Goal: Task Accomplishment & Management: Manage account settings

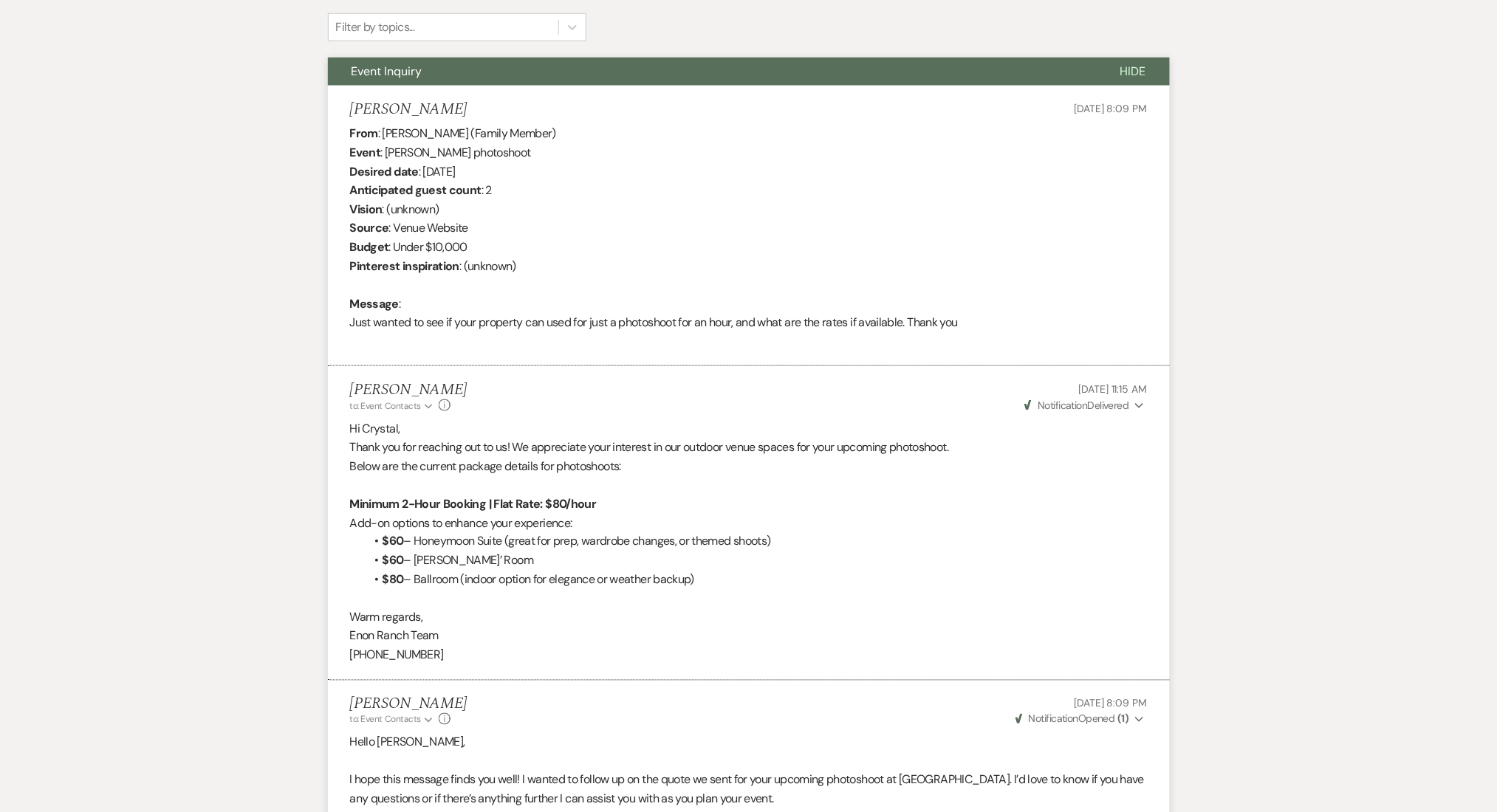
click at [1215, 296] on div "Messages Tasks Payments Rental Overview Documents Contacts Notes Event Messages…" at bounding box center [748, 506] width 1497 height 1254
drag, startPoint x: 468, startPoint y: 112, endPoint x: 344, endPoint y: 98, distance: 124.8
click at [344, 98] on li "Marvin Sullivan Jul 13, 2025, 8:09 PM From : Marvin Sullivan (Family Member) Ev…" at bounding box center [748, 226] width 842 height 281
copy h5 "Marvin Sullivan"
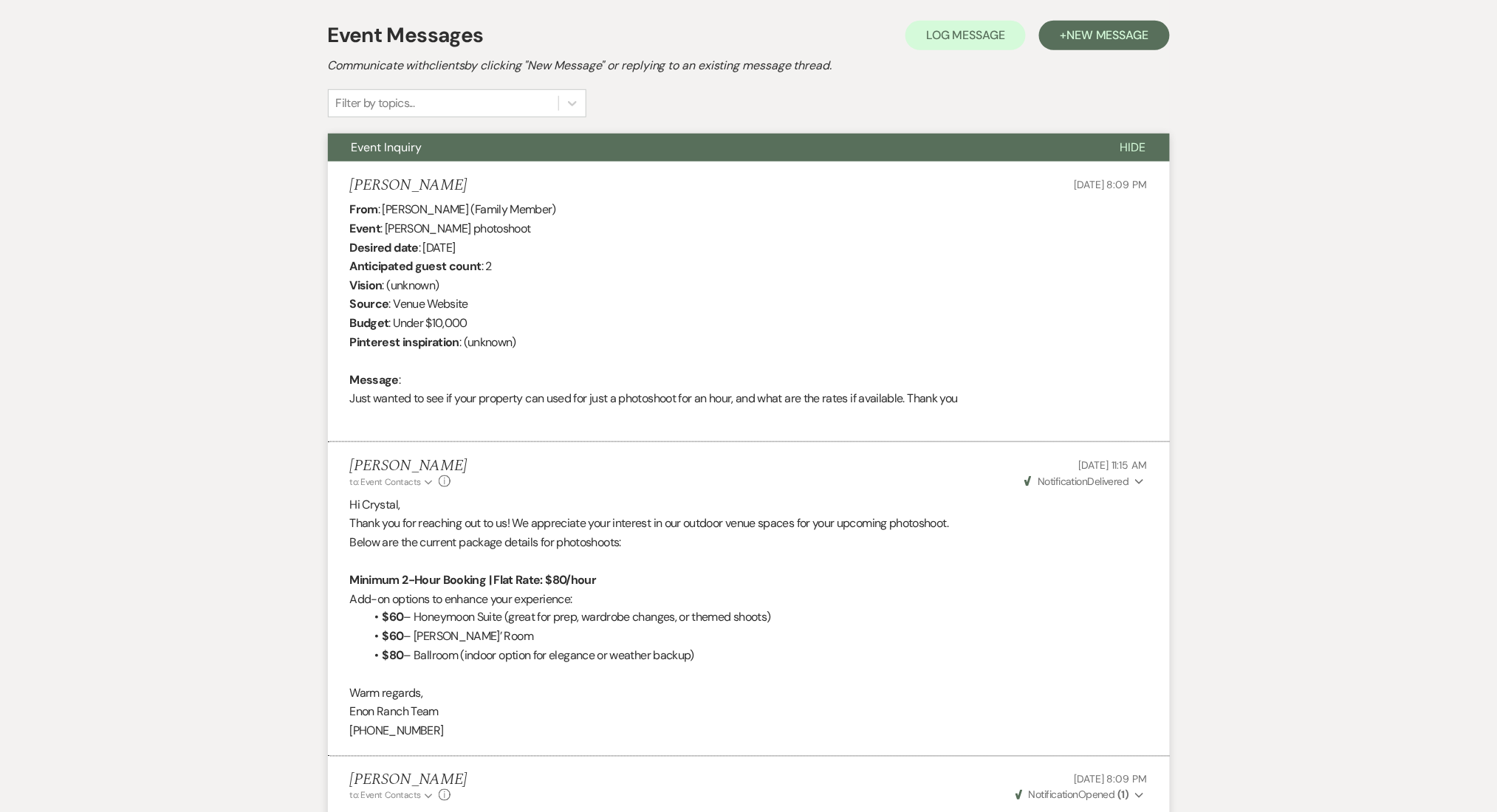
scroll to position [196, 0]
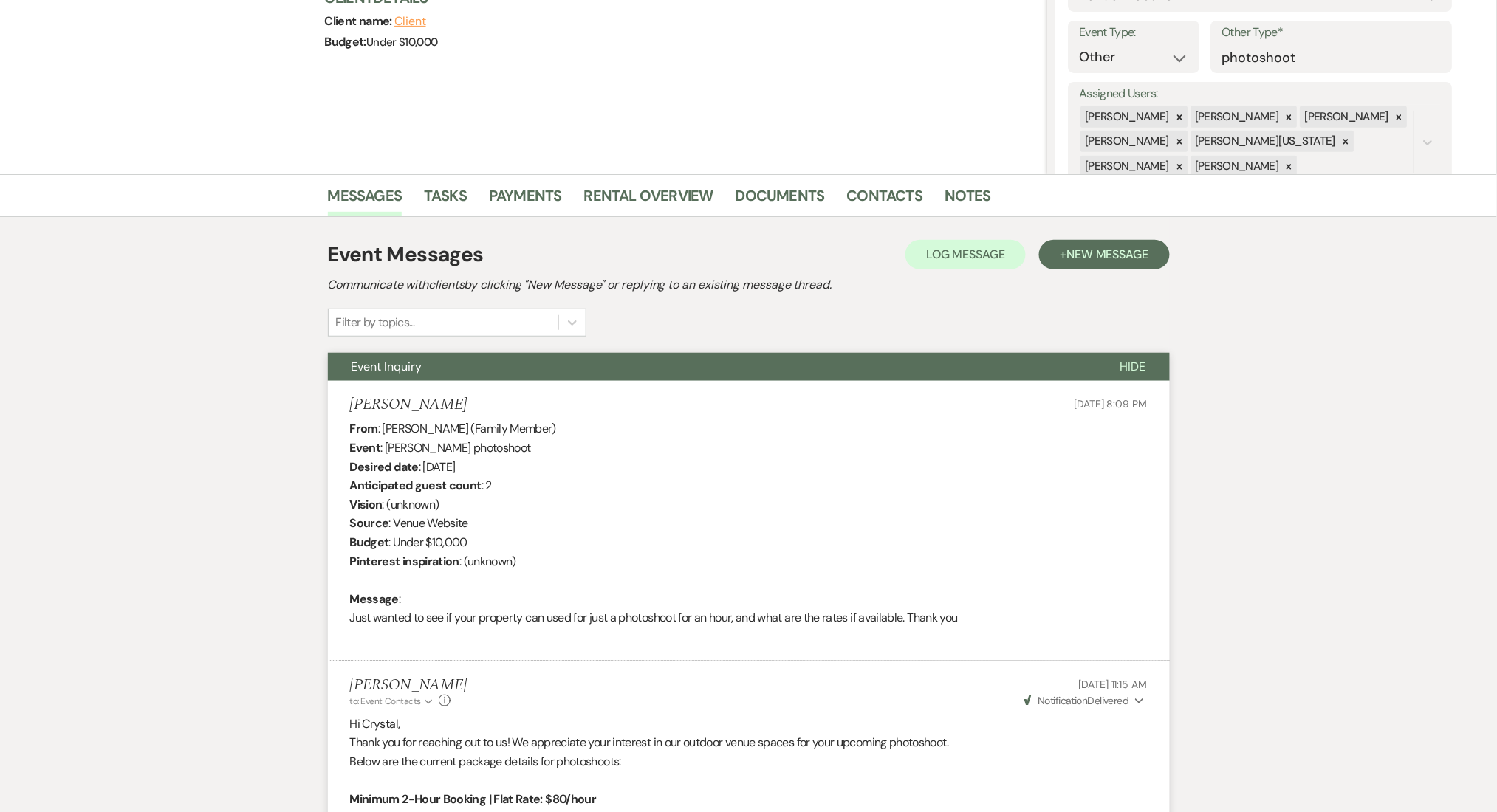
click at [878, 181] on li "Contacts" at bounding box center [895, 199] width 98 height 35
click at [857, 204] on link "Contacts" at bounding box center [884, 200] width 76 height 33
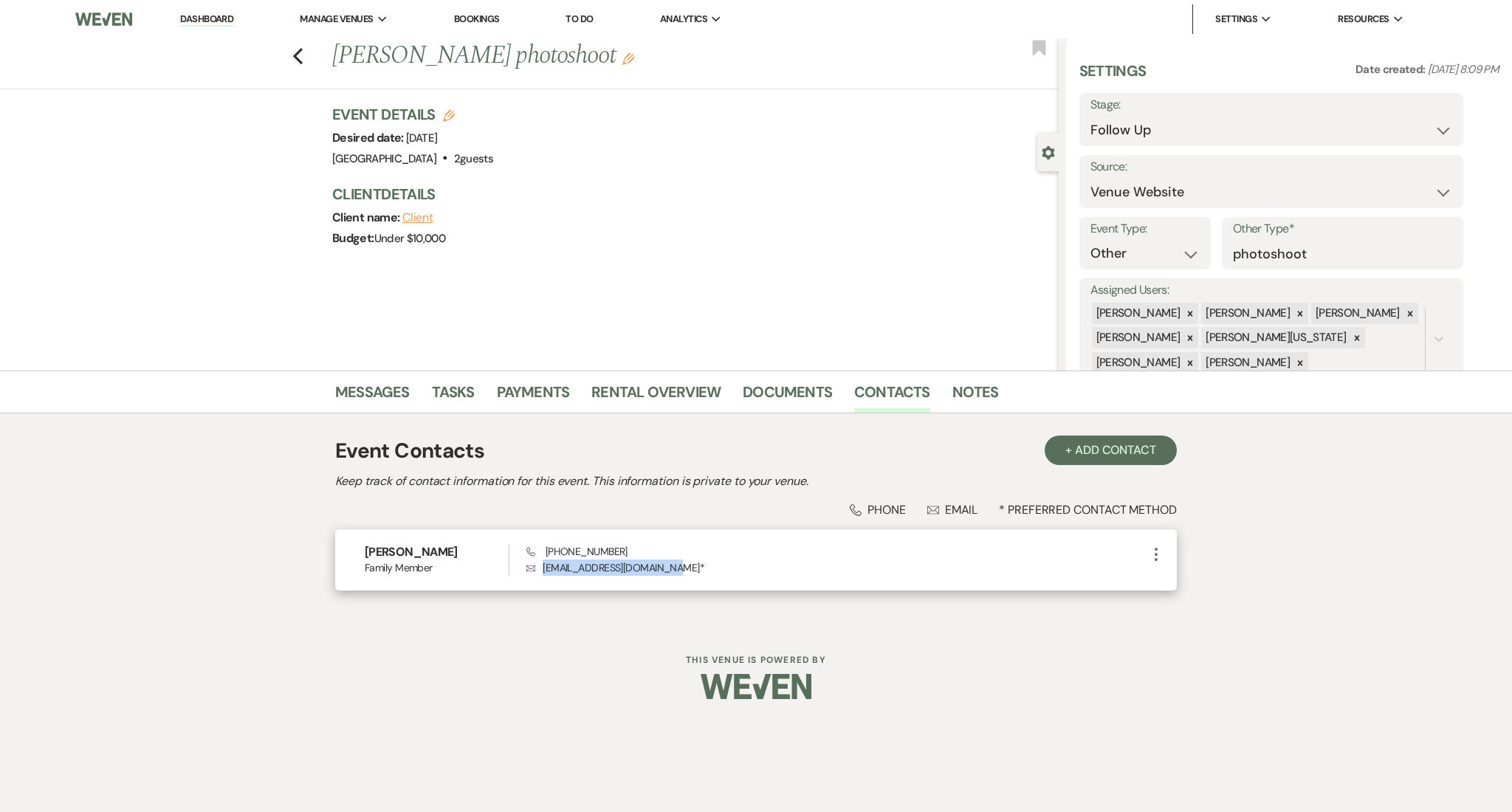
drag, startPoint x: 670, startPoint y: 568, endPoint x: 545, endPoint y: 576, distance: 125.3
click at [545, 576] on div "Marvin Sullivan Family Member Phone (678) 480-5897 Envelope cdcrackker257@hotma…" at bounding box center [756, 560] width 842 height 61
copy p "cdcrackker257@hotmail.com"
drag, startPoint x: 621, startPoint y: 548, endPoint x: 550, endPoint y: 554, distance: 71.3
click at [550, 554] on div "Phone (678) 480-5897 Envelope cdcrackker257@hotmail.com *" at bounding box center [837, 560] width 621 height 32
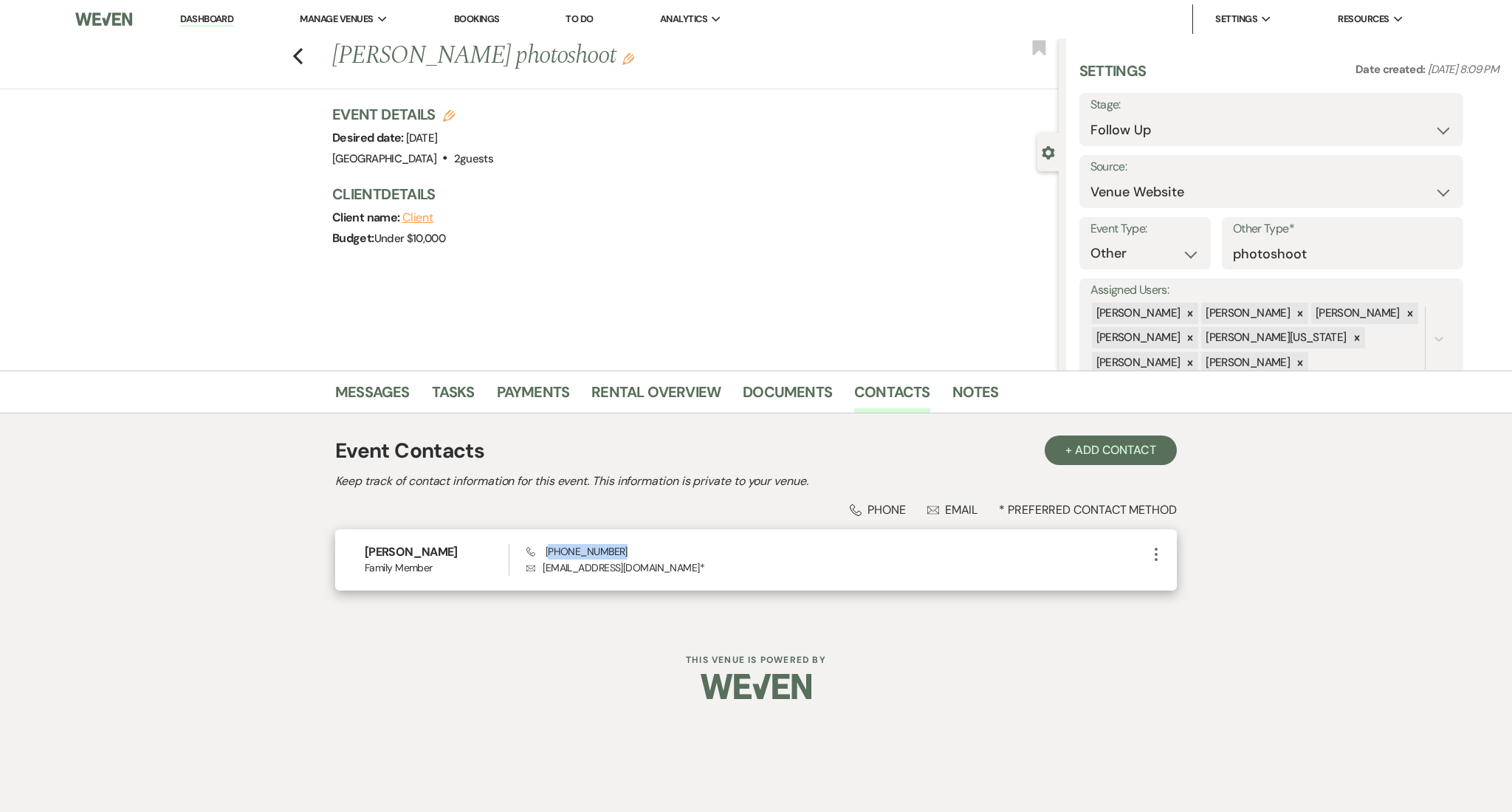
copy span "678) 480-5897"
click at [368, 389] on link "Messages" at bounding box center [373, 396] width 75 height 33
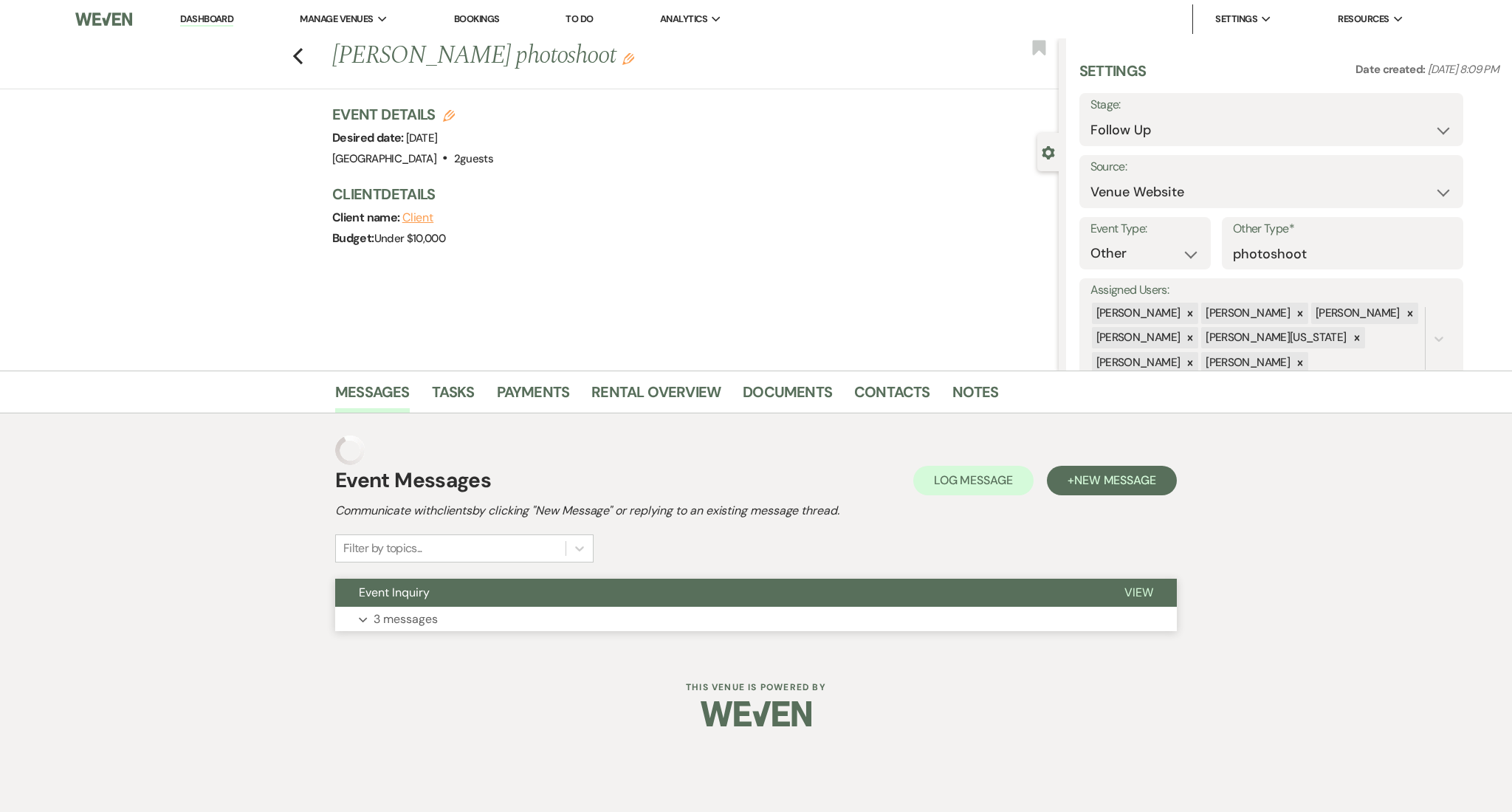
click at [592, 609] on button "Expand 3 messages" at bounding box center [756, 619] width 842 height 25
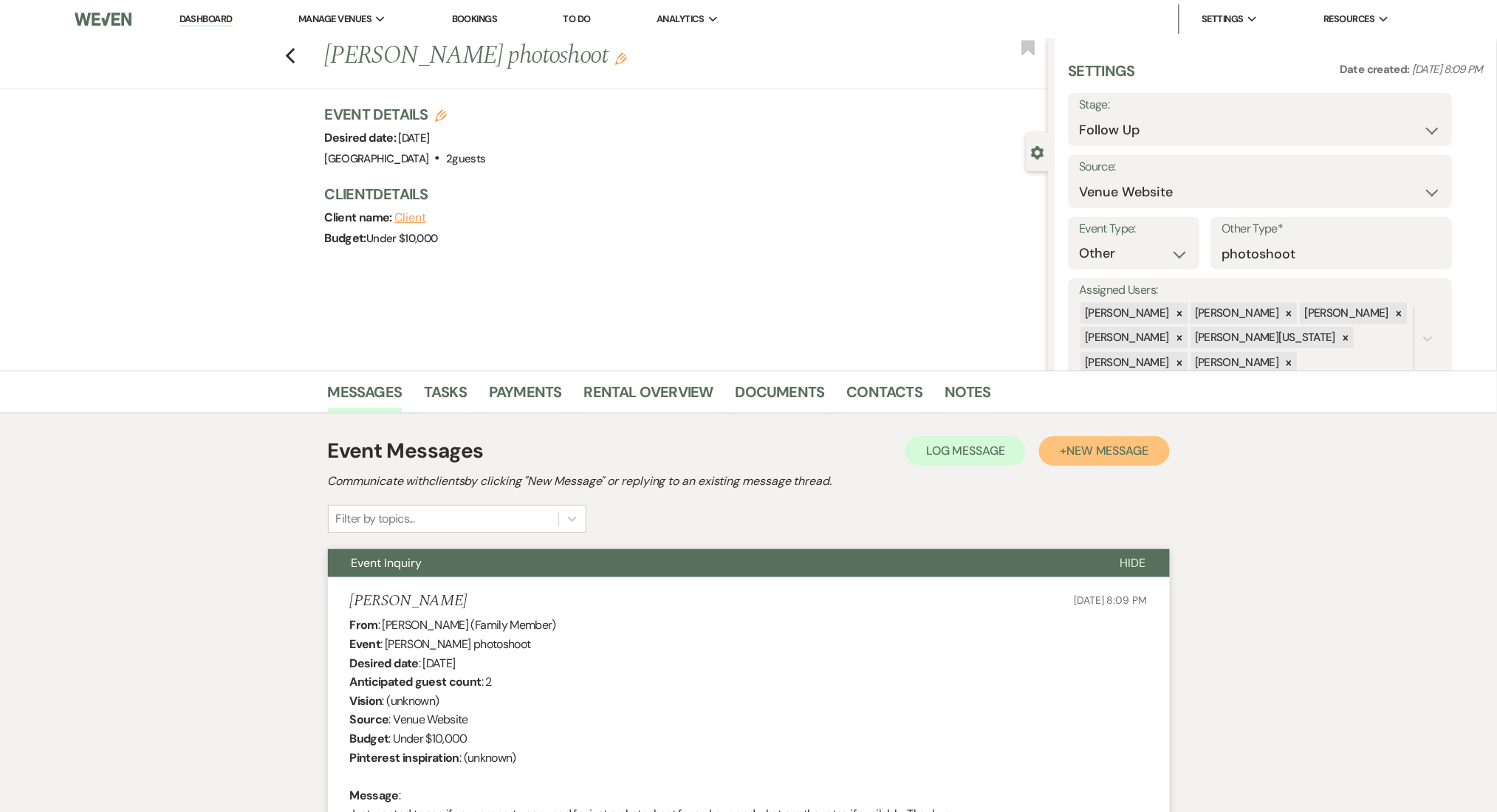
click at [1095, 446] on span "New Message" at bounding box center [1108, 450] width 82 height 15
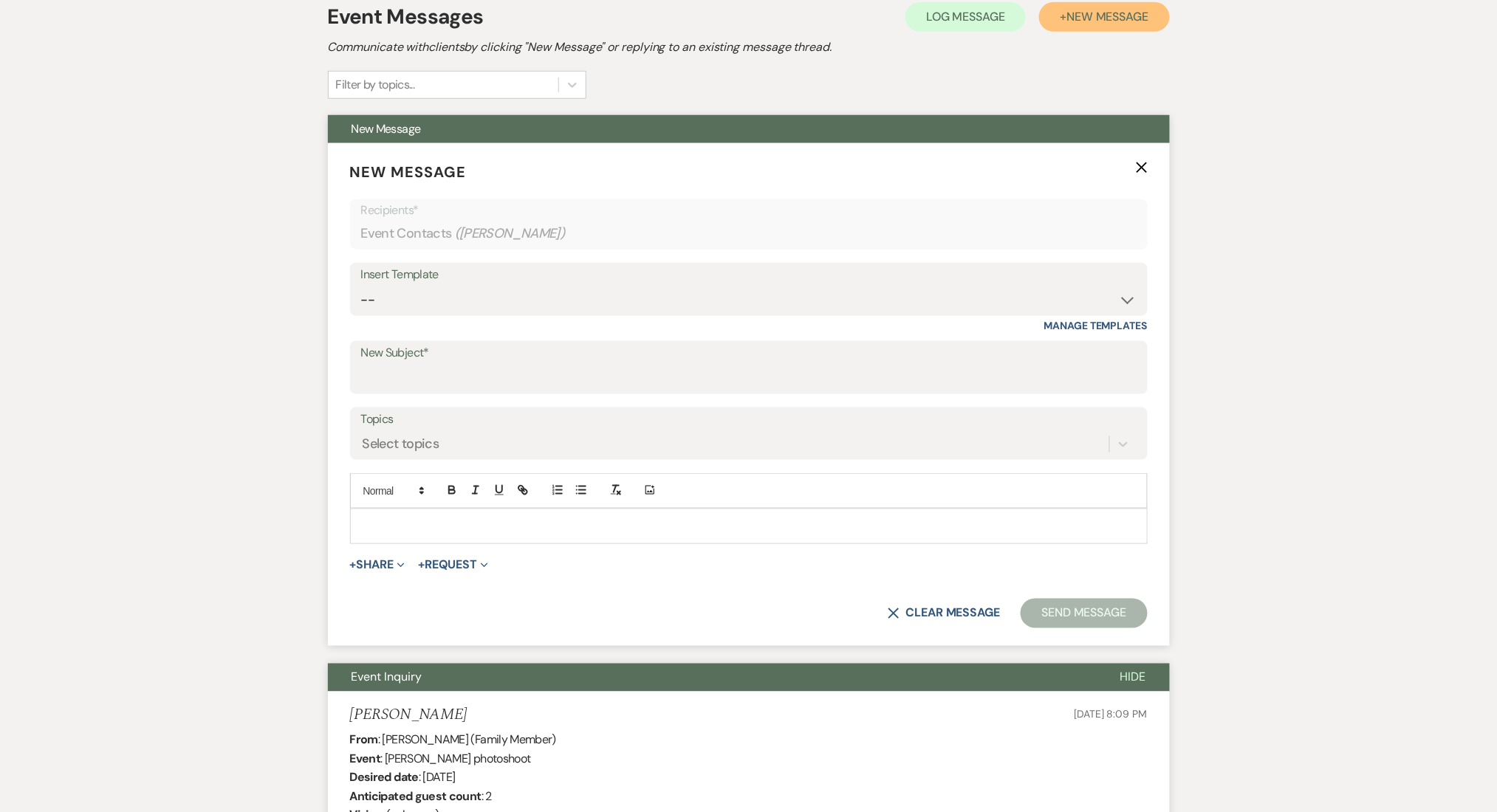
scroll to position [393, 0]
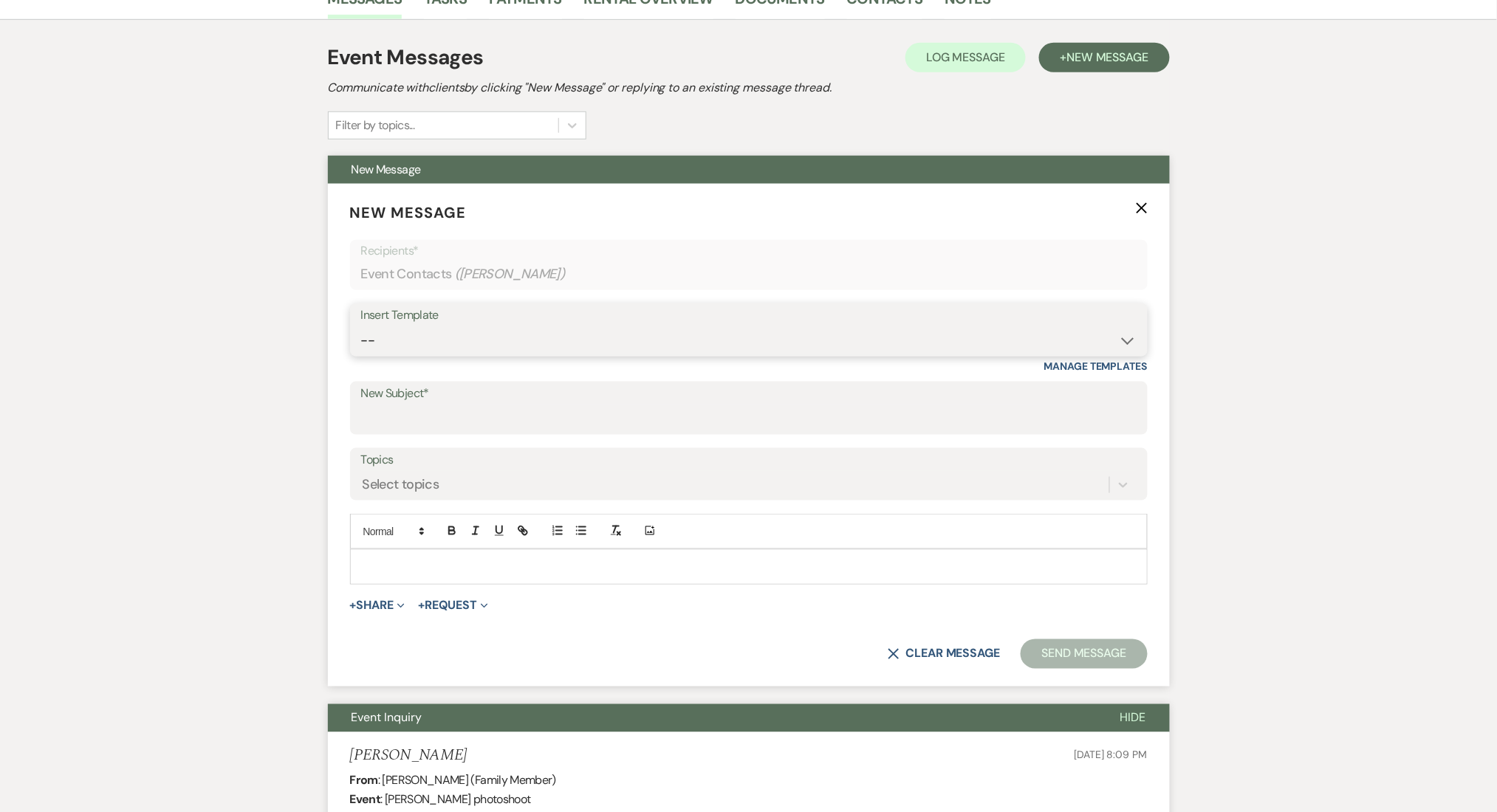
click at [553, 332] on select "-- Inquiry Follow Up Email #2 Contract Sending Template Payment Template Rental…" at bounding box center [748, 341] width 775 height 29
select select "1711"
click at [361, 326] on select "-- Inquiry Follow Up Email #2 Contract Sending Template Payment Template Rental…" at bounding box center [748, 341] width 775 height 29
type input "Enon Ranch Inquiry Follow-Up"
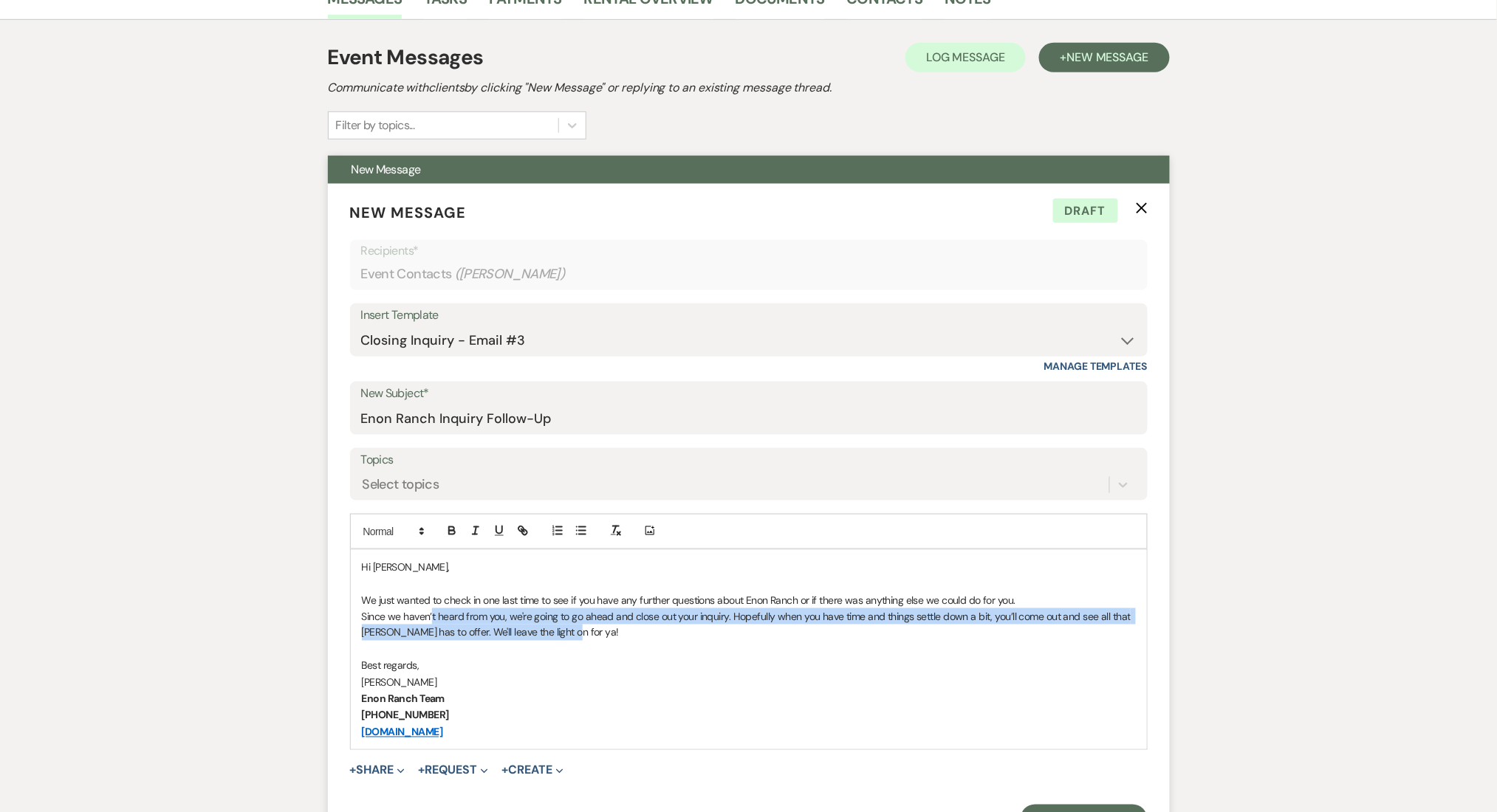
drag, startPoint x: 582, startPoint y: 625, endPoint x: 428, endPoint y: 616, distance: 154.3
click at [429, 617] on p "Since we haven’t heard from you, we're going to go ahead and close out your inq…" at bounding box center [748, 625] width 774 height 34
click at [556, 631] on p "Since we haven’t heard from you, we're going to go ahead and close out your inq…" at bounding box center [748, 625] width 774 height 34
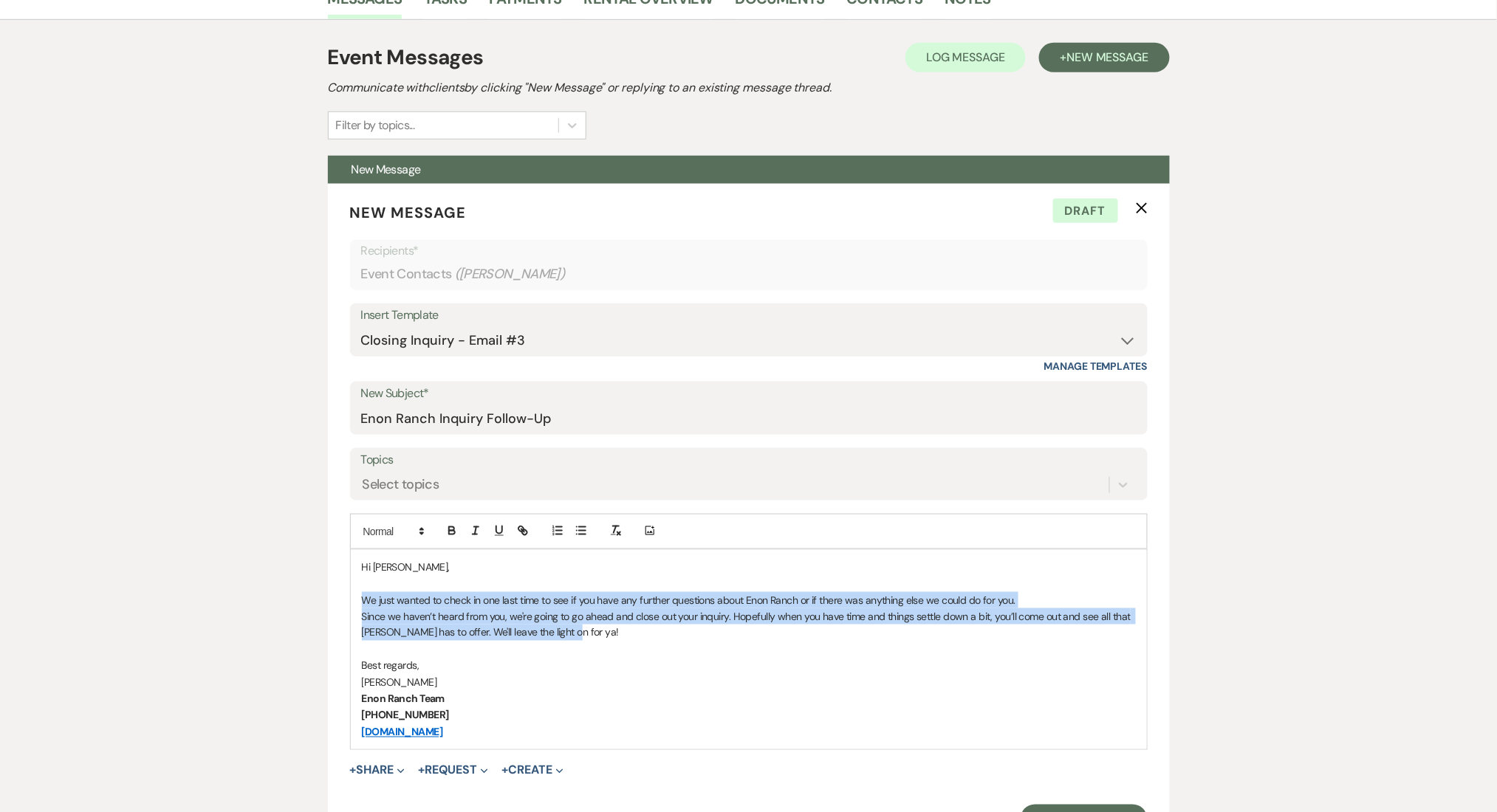
drag, startPoint x: 580, startPoint y: 632, endPoint x: 326, endPoint y: 603, distance: 255.7
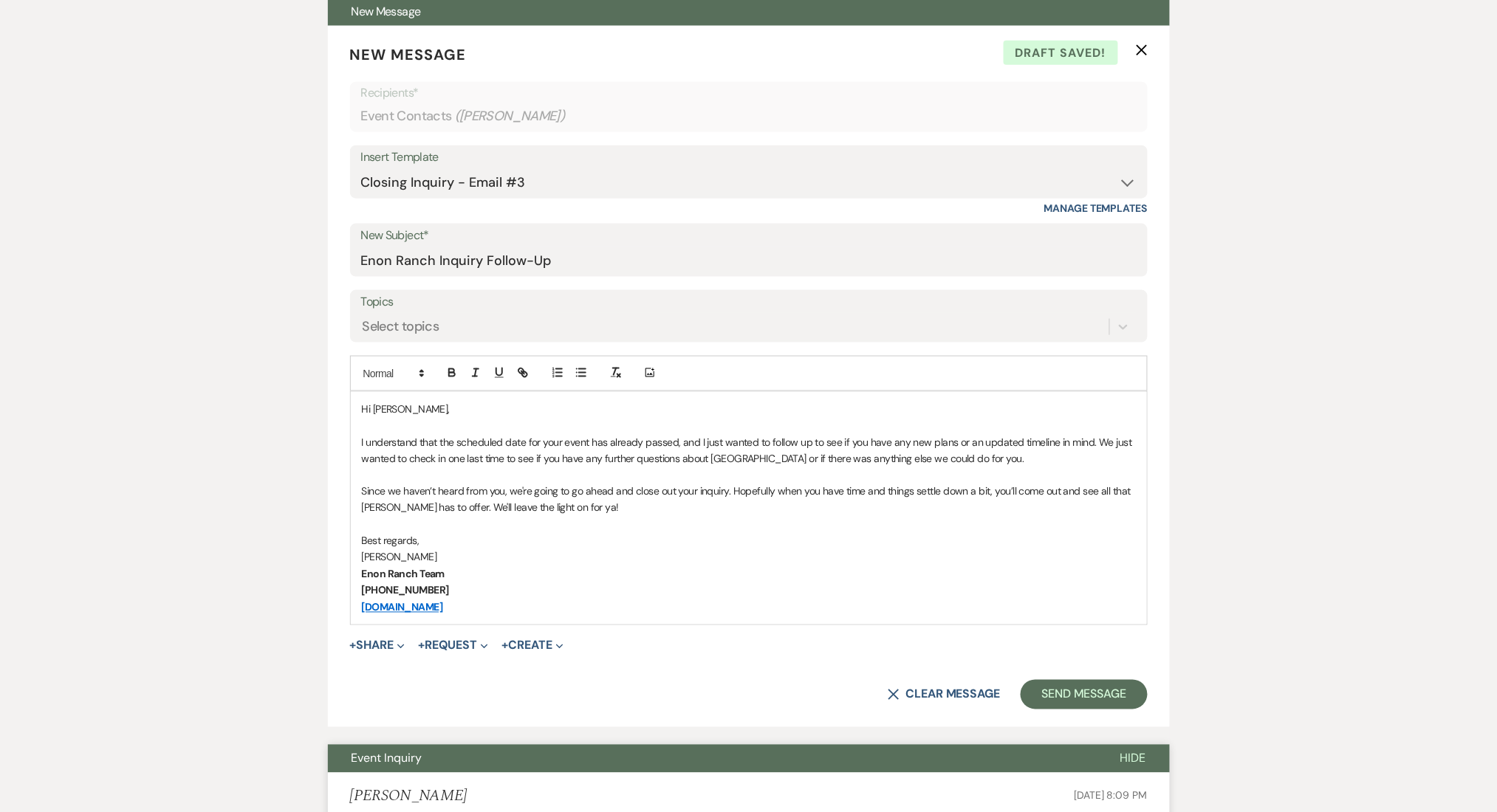
scroll to position [689, 0]
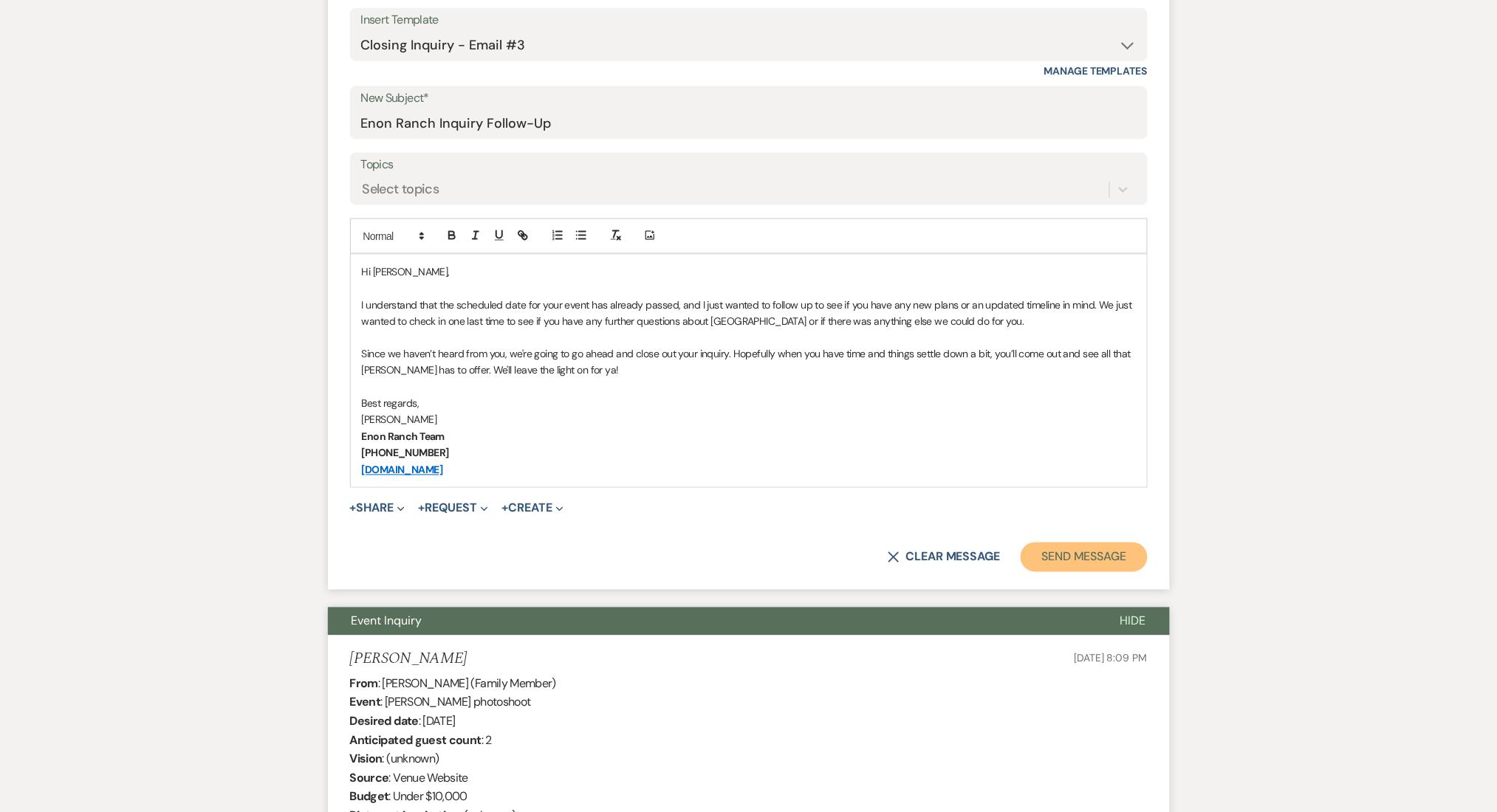
click at [1088, 548] on button "Send Message" at bounding box center [1083, 557] width 126 height 29
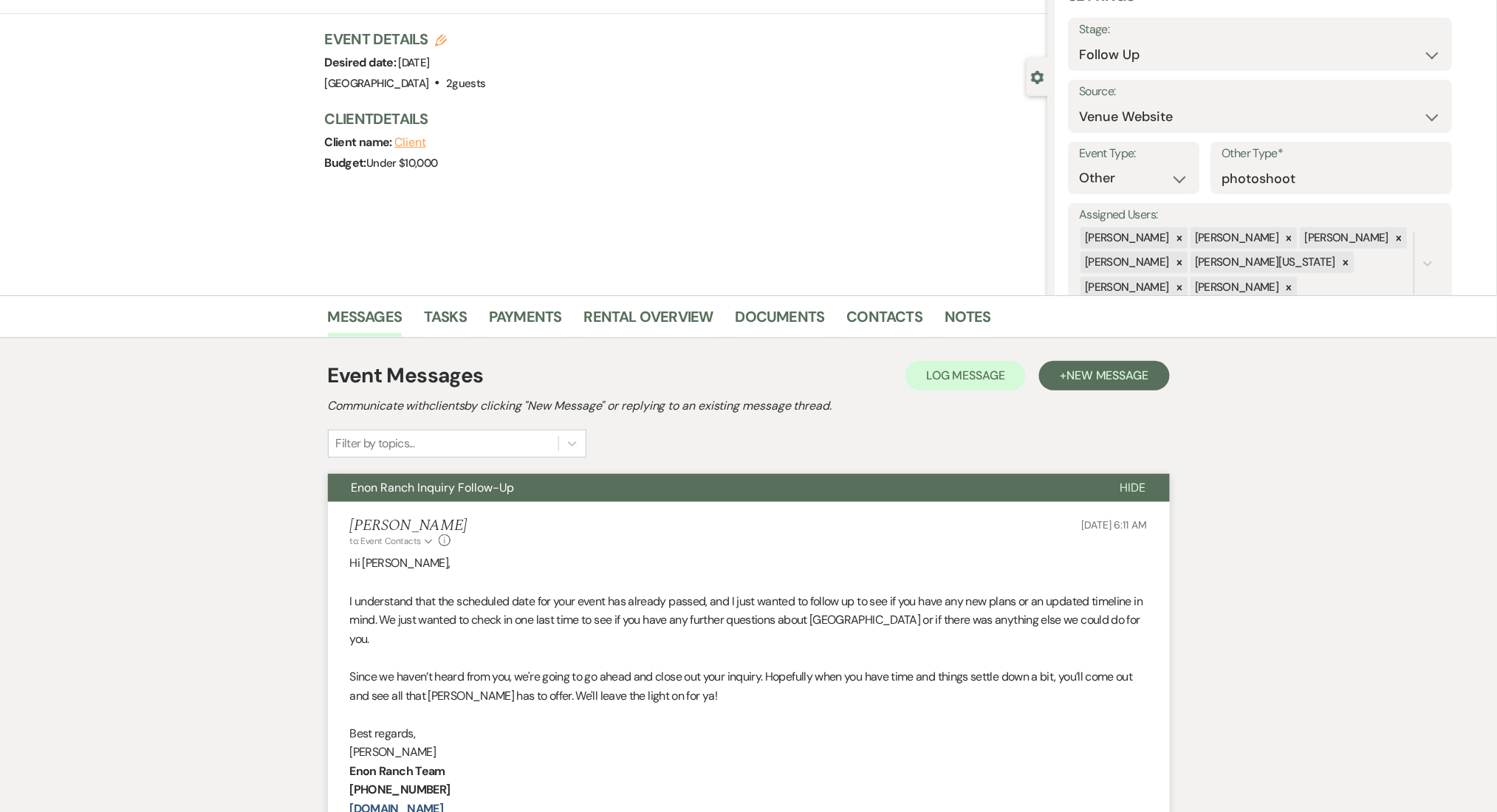
scroll to position [0, 0]
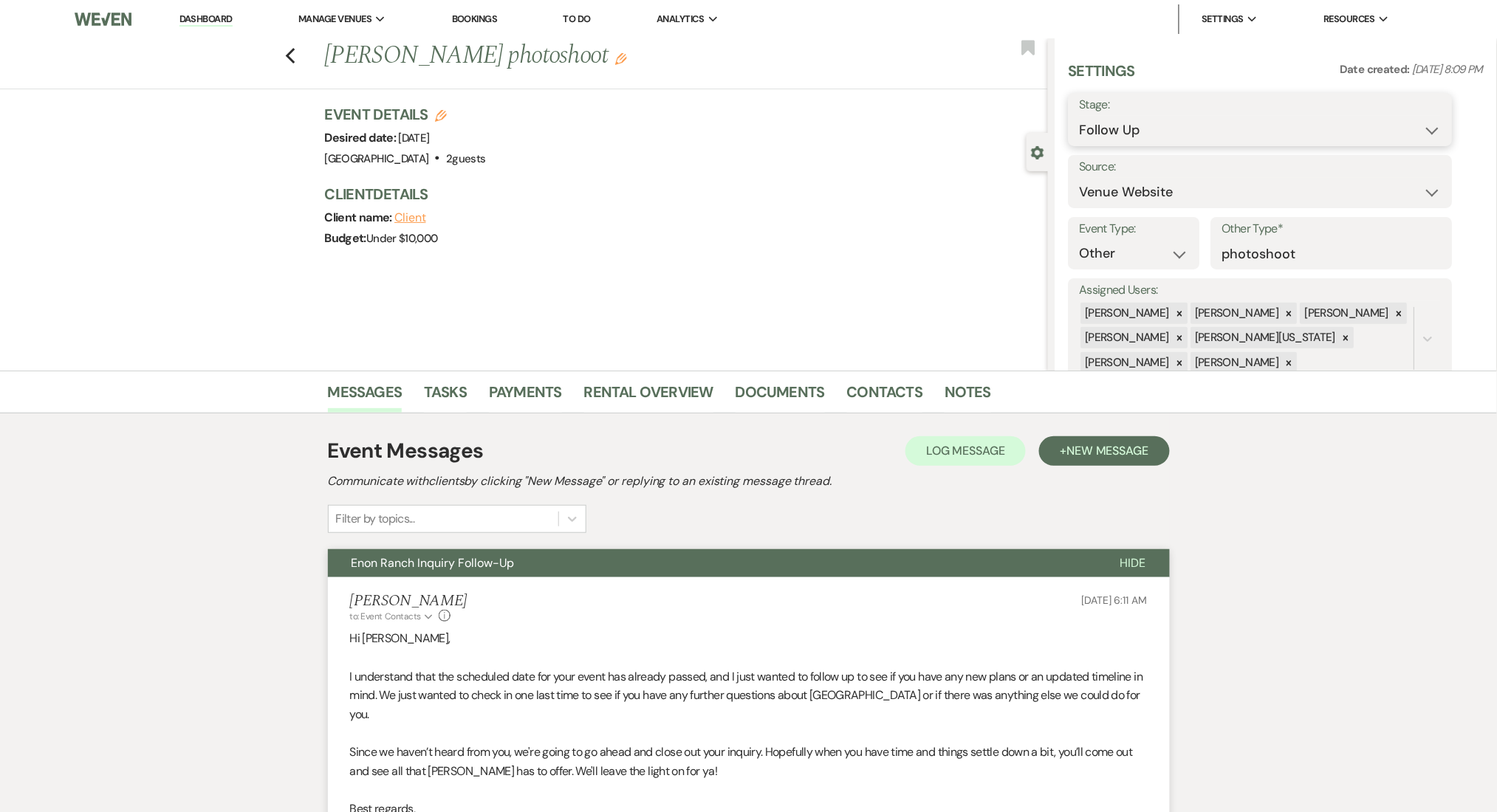
click at [1140, 117] on select "Inquiry Follow Up Tour Requested Tour Confirmed Toured Proposal Sent Booked Lost" at bounding box center [1260, 130] width 362 height 29
select select "8"
click at [1080, 116] on select "Inquiry Follow Up Tour Requested Tour Confirmed Toured Proposal Sent Booked Lost" at bounding box center [1260, 130] width 362 height 29
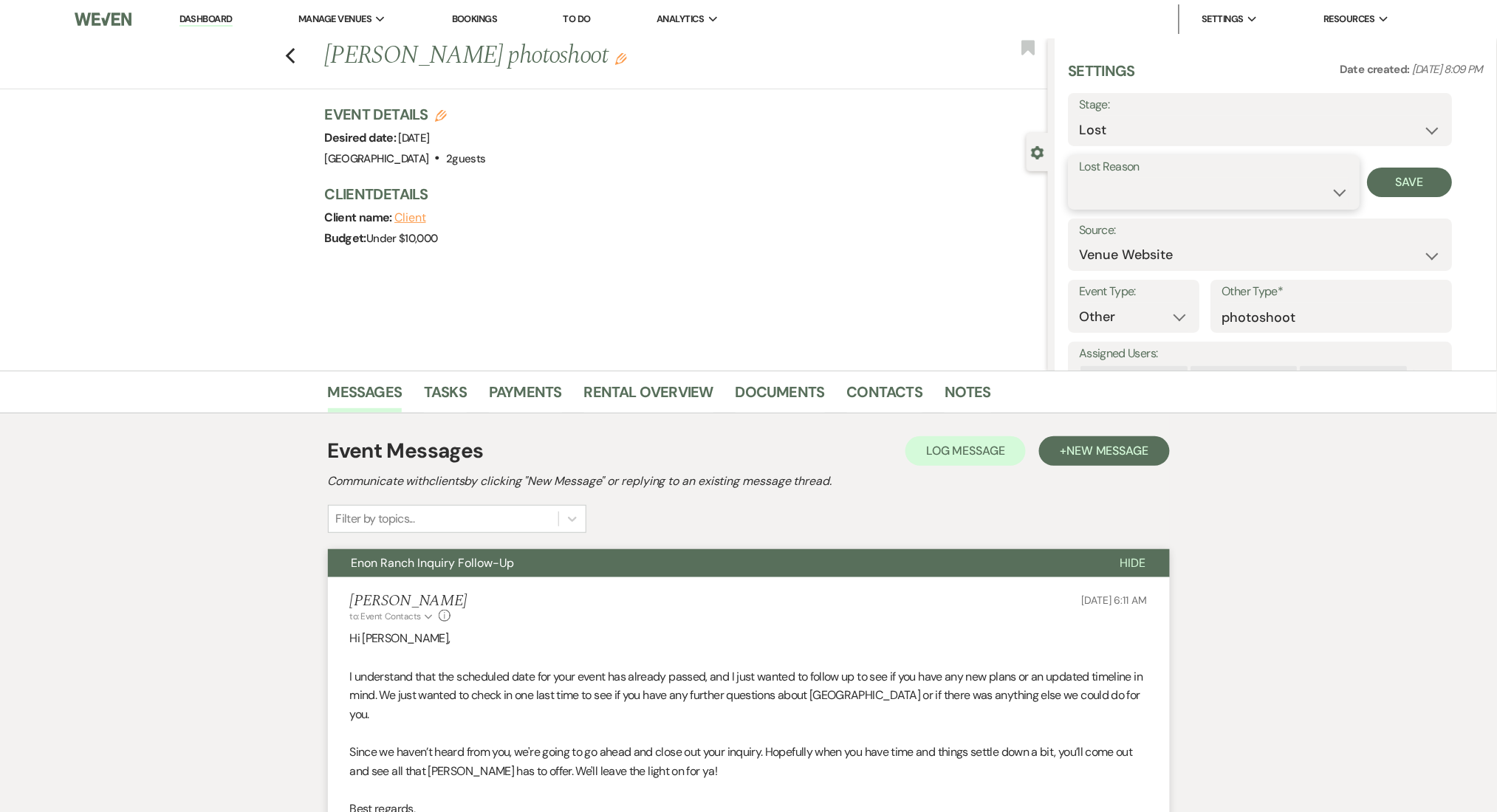
click at [1154, 180] on select "Booked Elsewhere Budget Date Unavailable No Response Not a Good Match Capacity …" at bounding box center [1214, 192] width 269 height 29
select select "1"
click at [1080, 178] on select "Booked Elsewhere Budget Date Unavailable No Response Not a Good Match Capacity …" at bounding box center [1214, 192] width 269 height 29
click at [1290, 194] on input "Other" at bounding box center [1324, 192] width 91 height 29
paste input "date of event had passed"
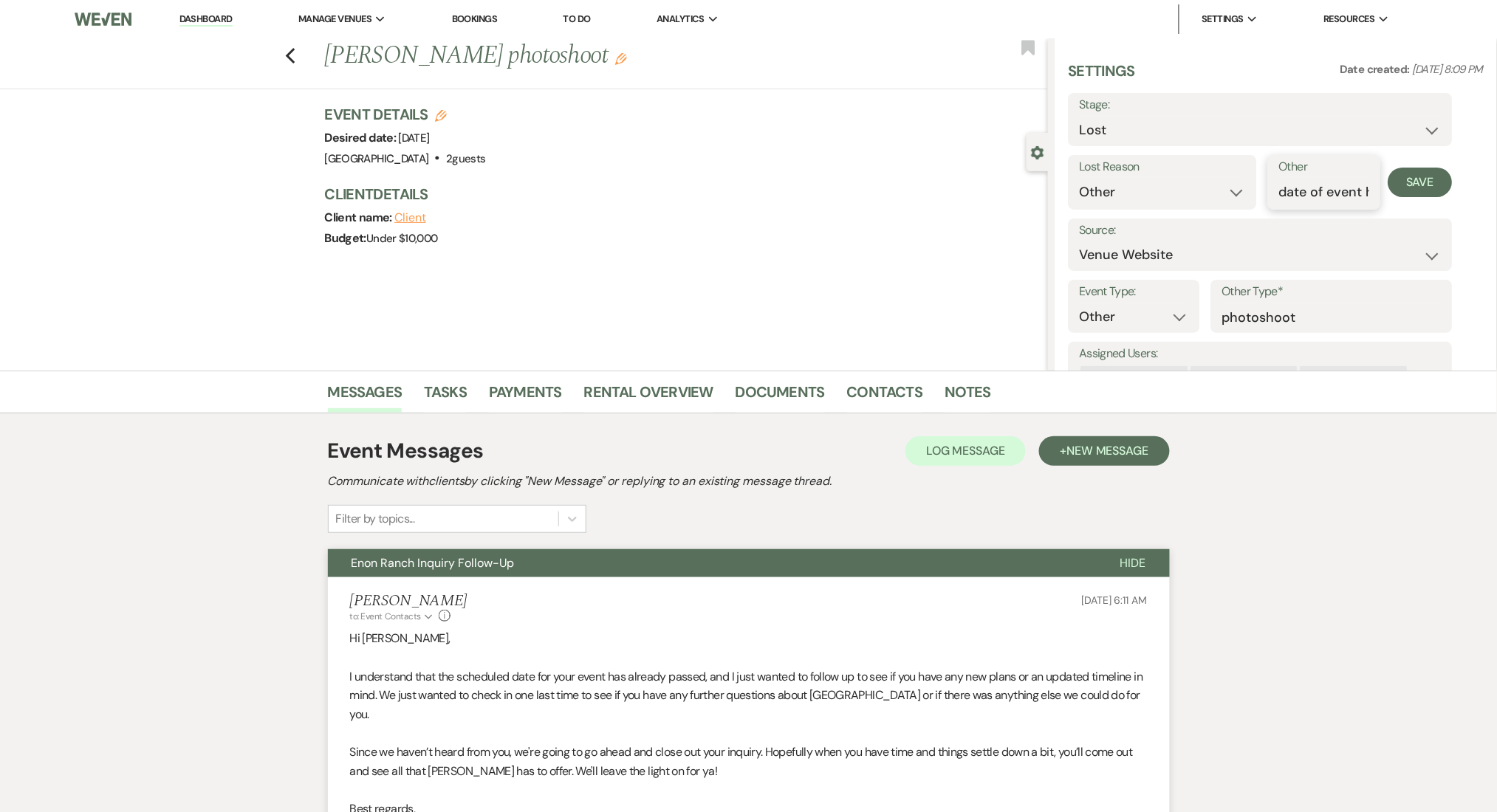
scroll to position [0, 71]
type input "date of event had passed"
click at [1415, 191] on button "Save" at bounding box center [1421, 182] width 65 height 29
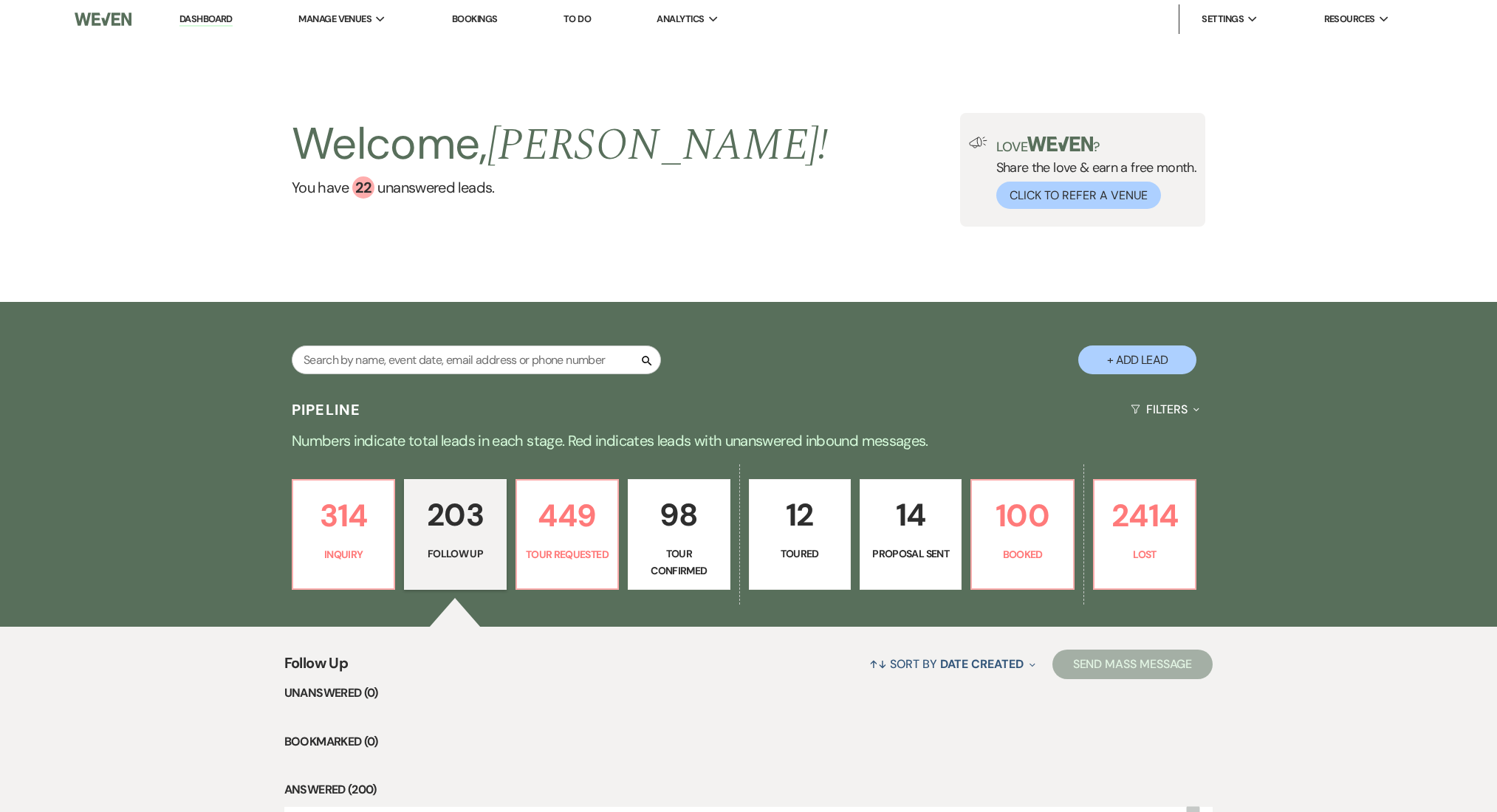
select select "9"
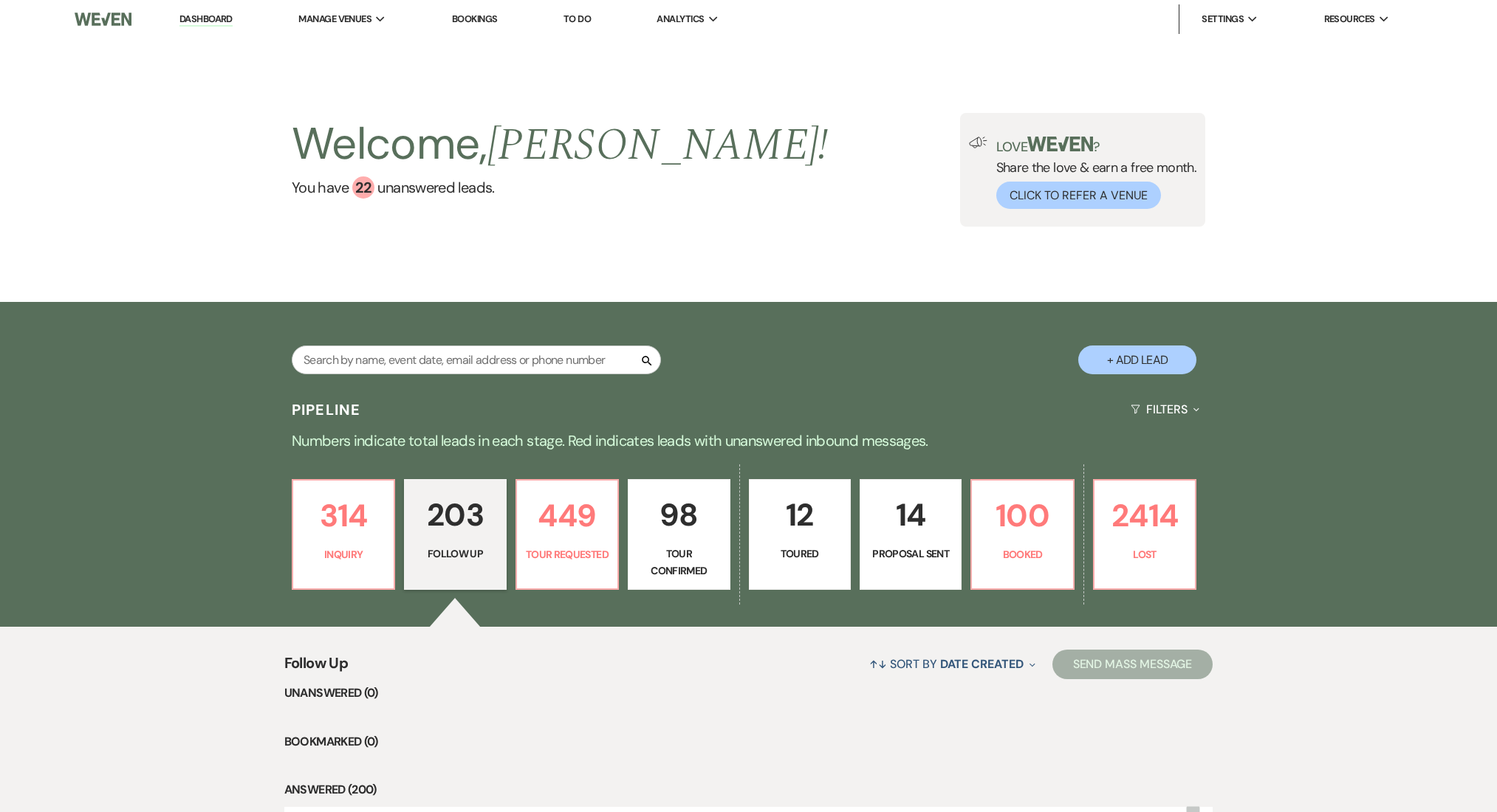
select select "9"
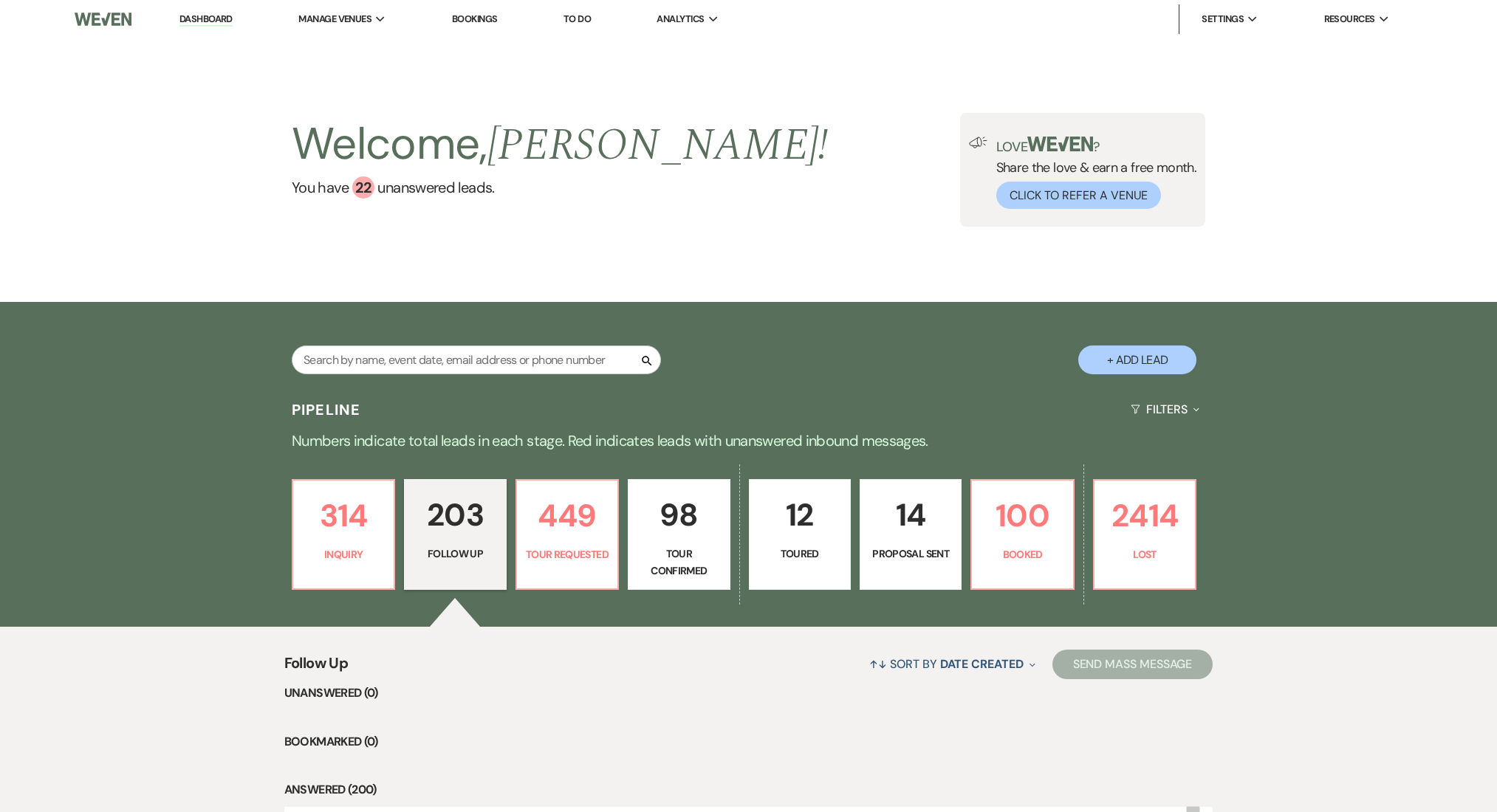
select select "9"
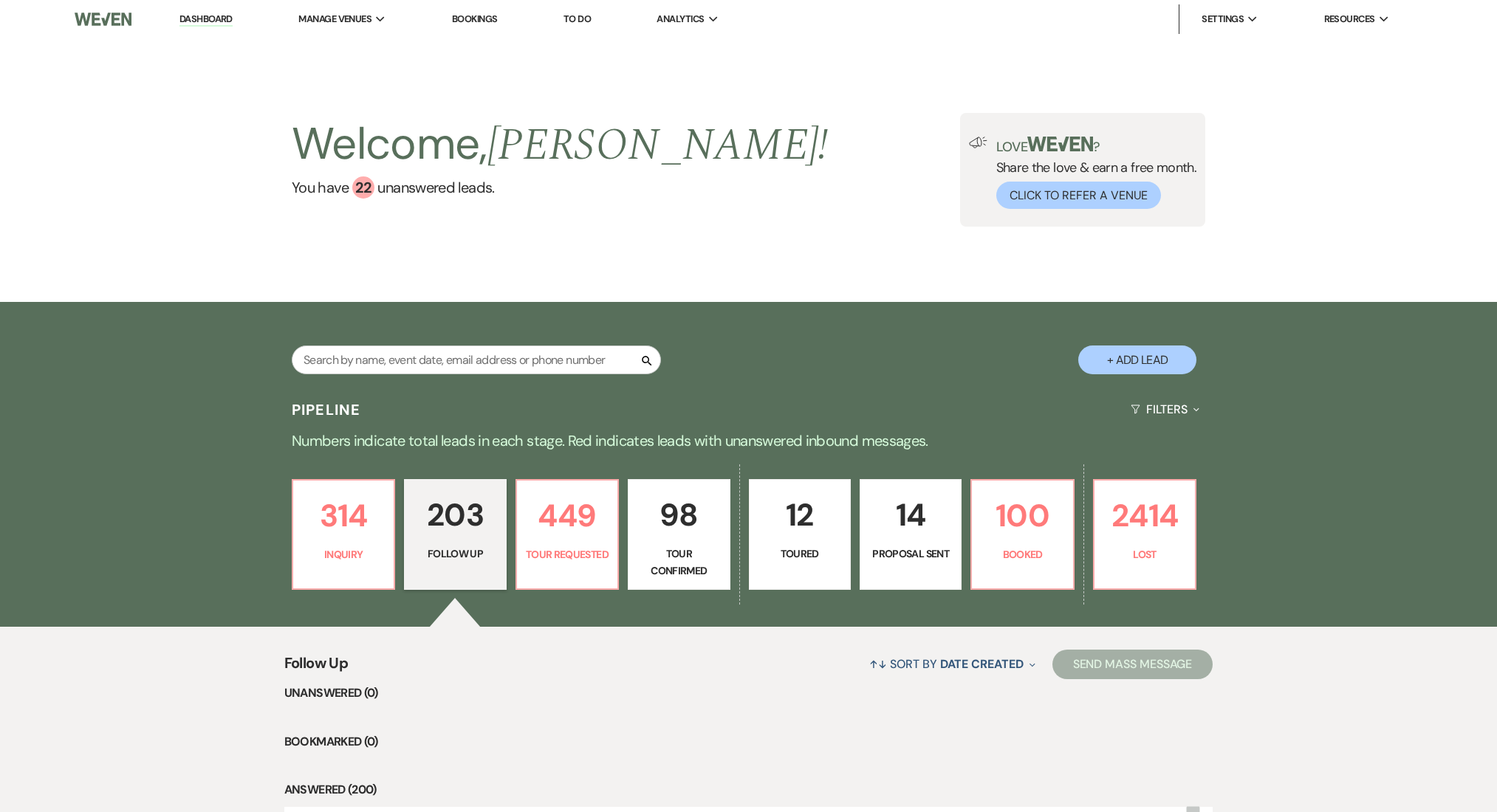
select select "9"
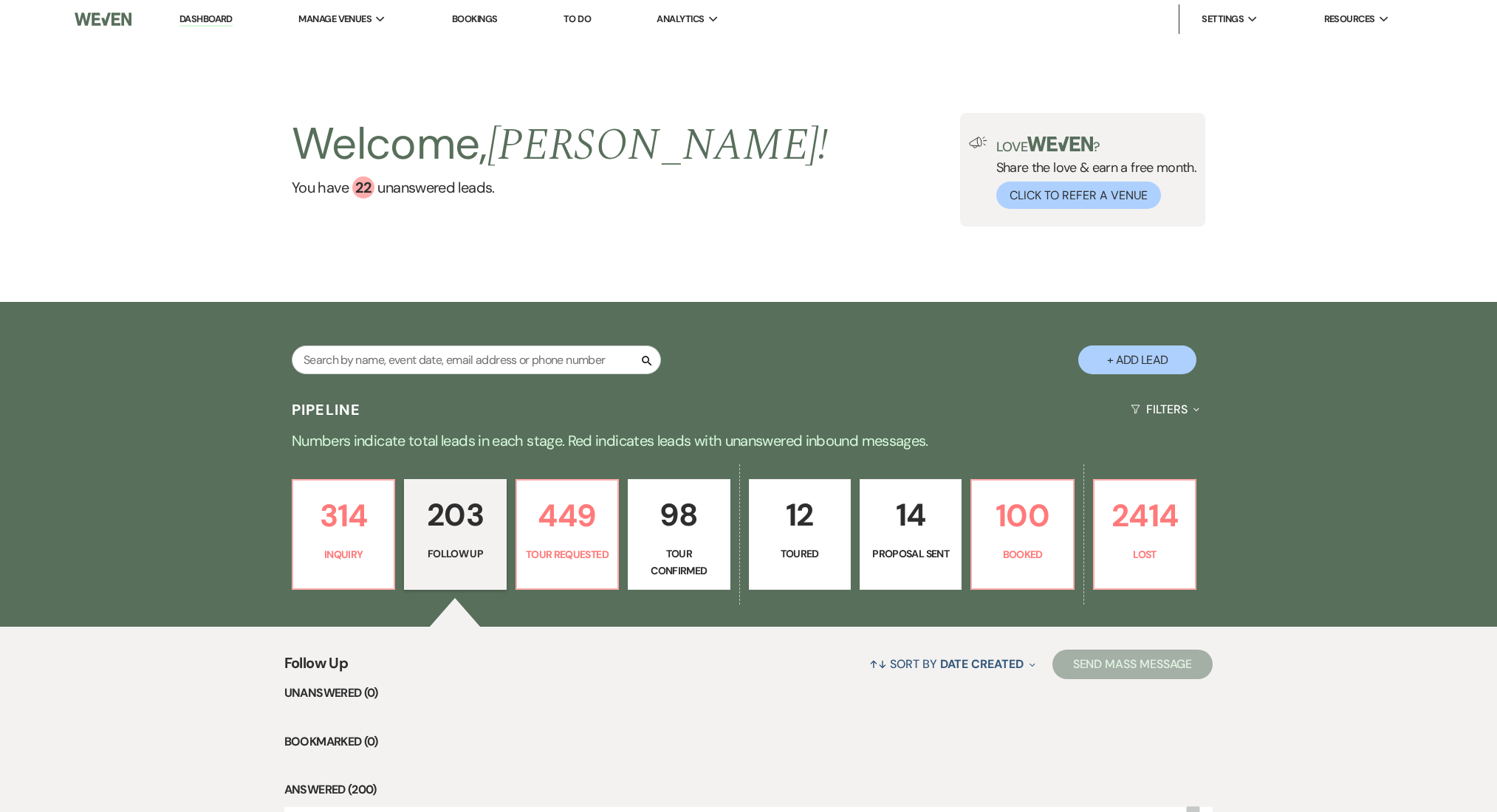
select select "9"
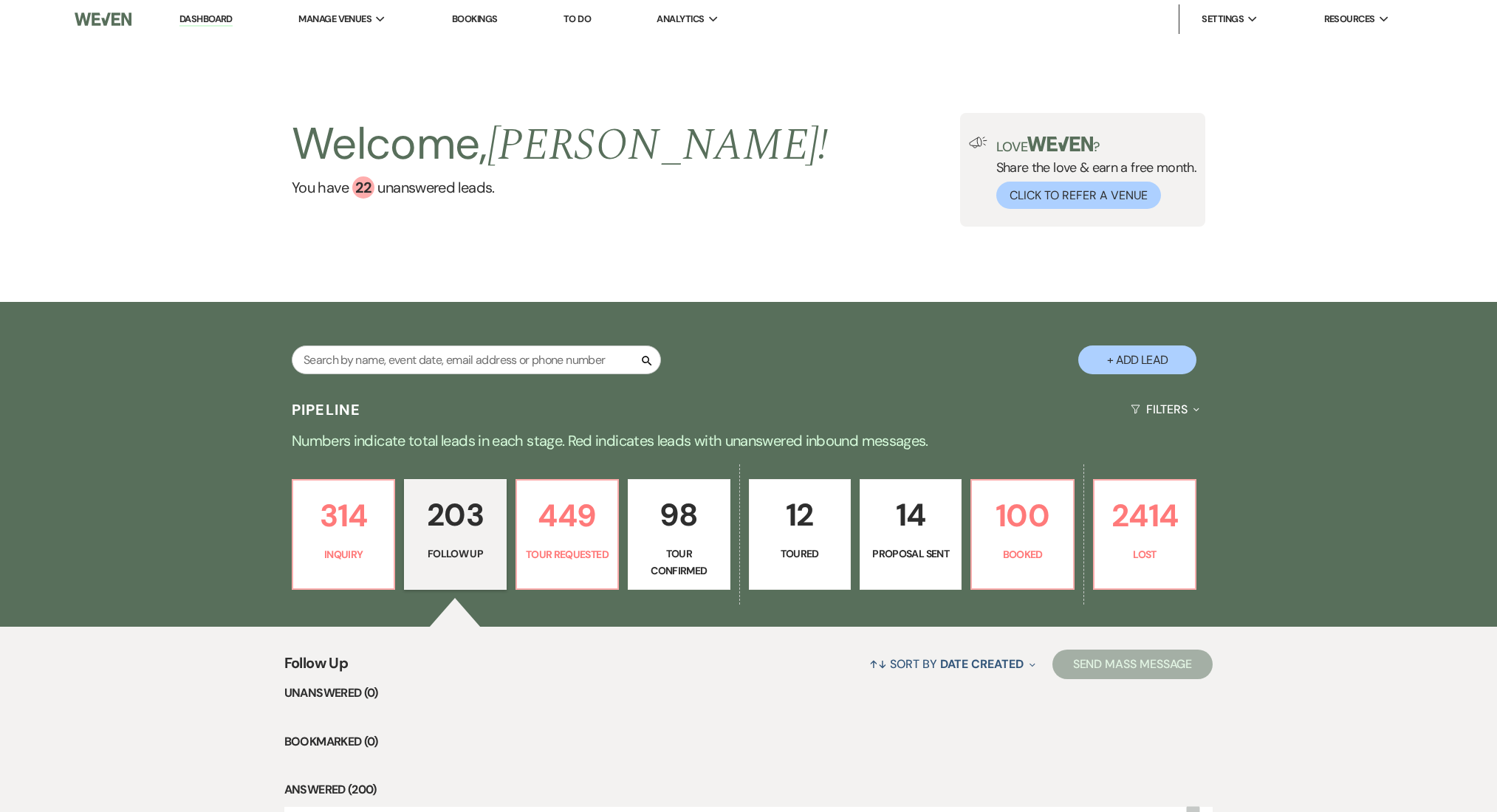
select select "9"
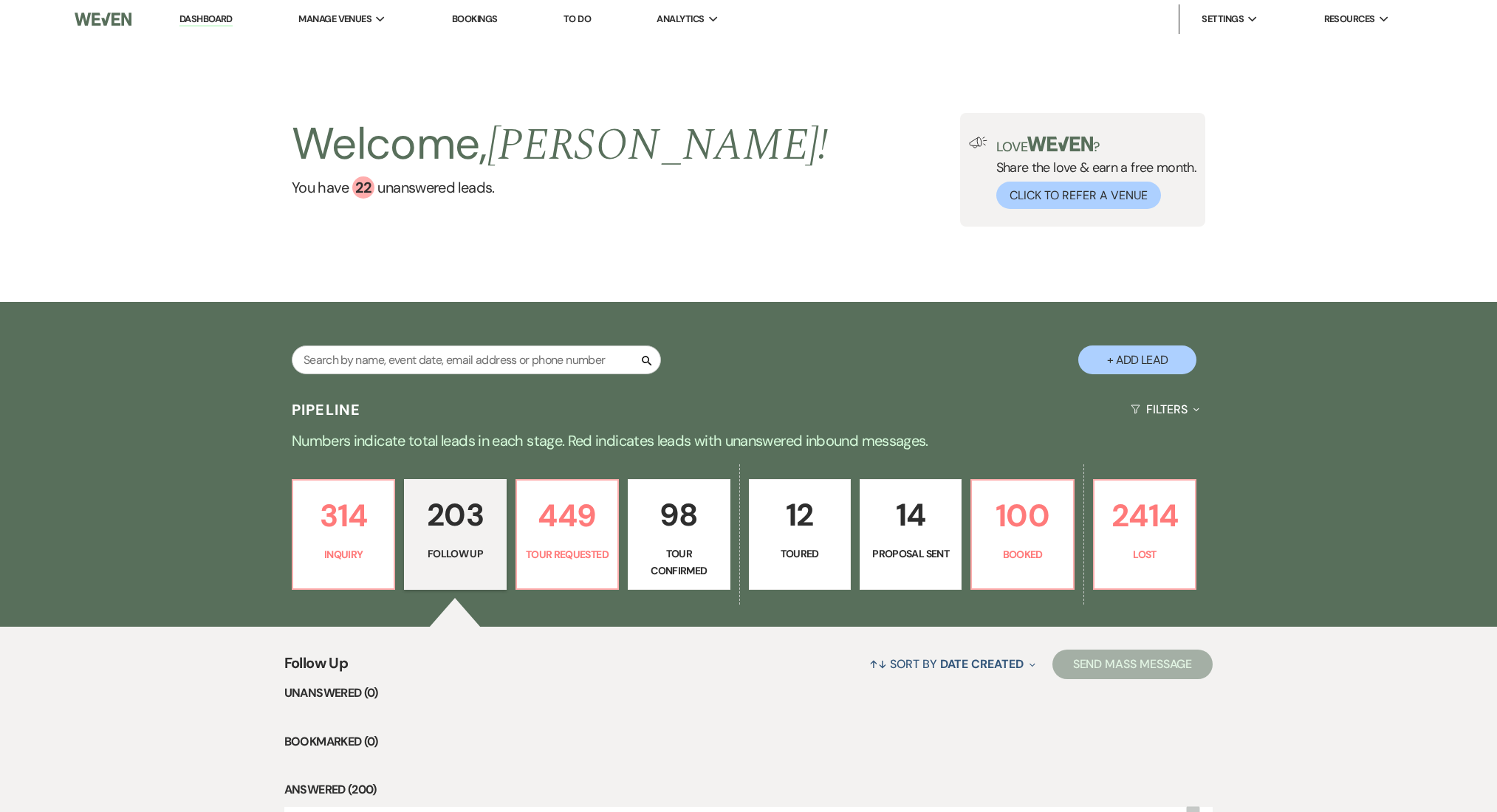
select select "9"
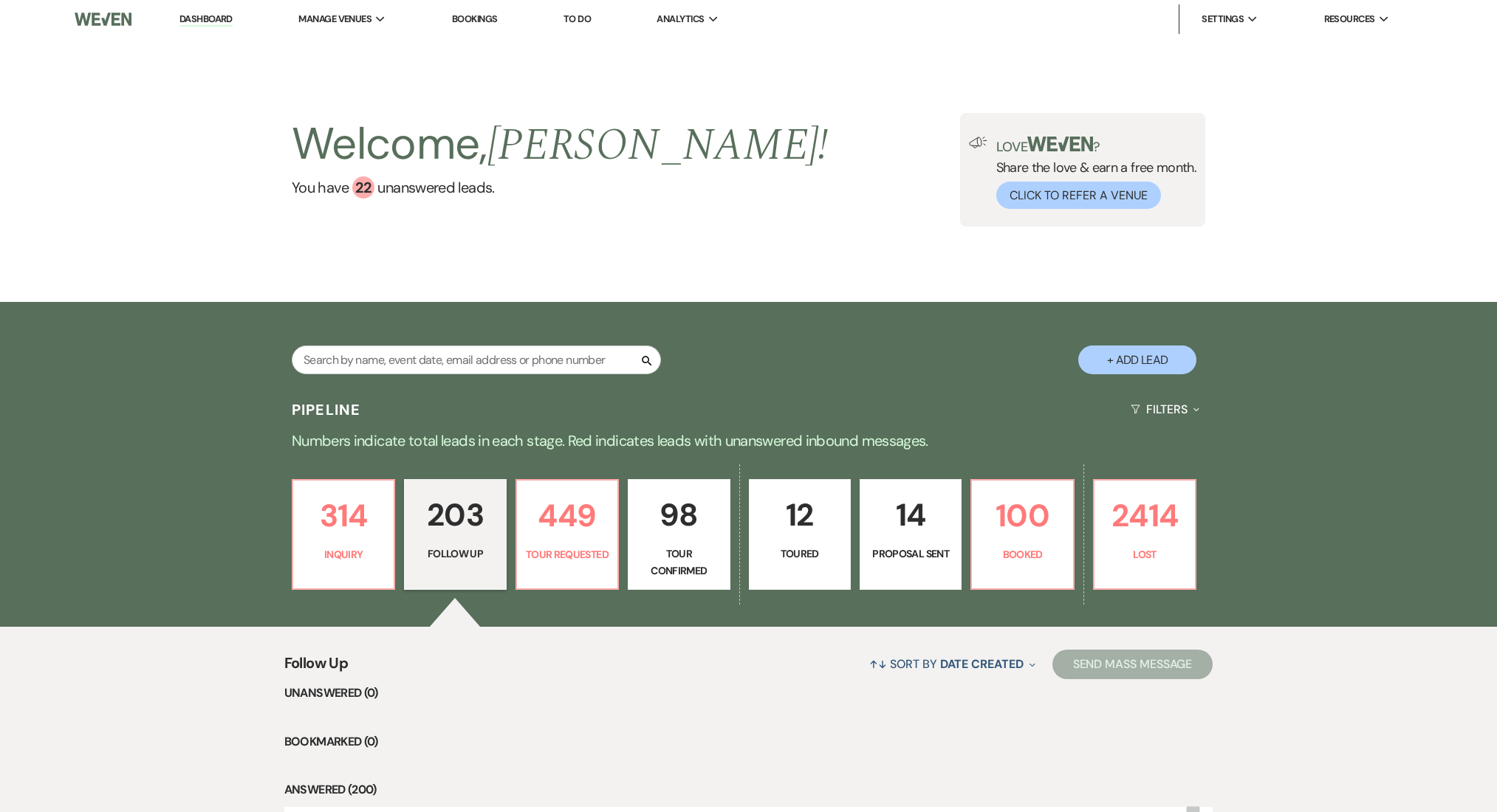
select select "9"
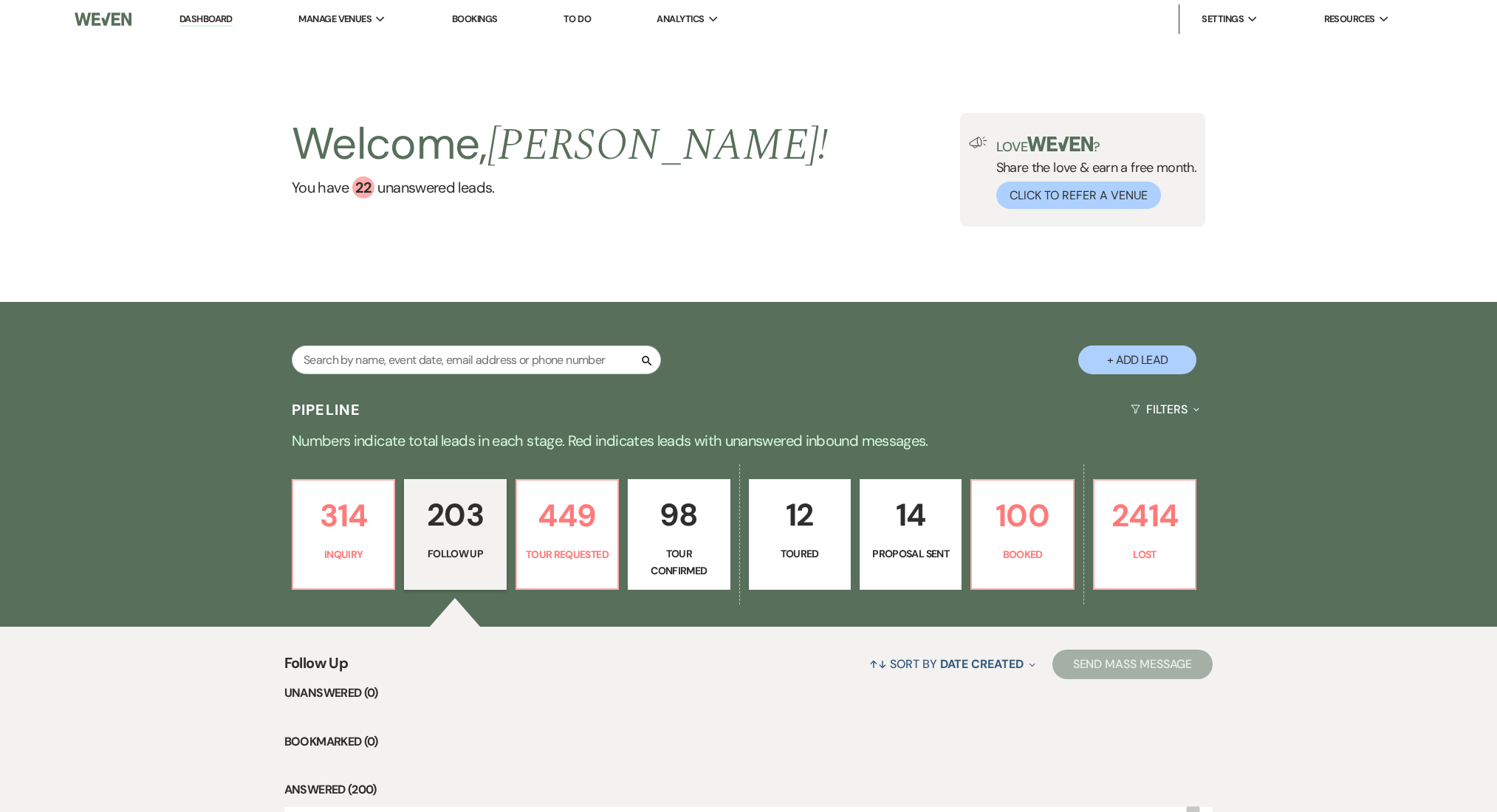
select select "9"
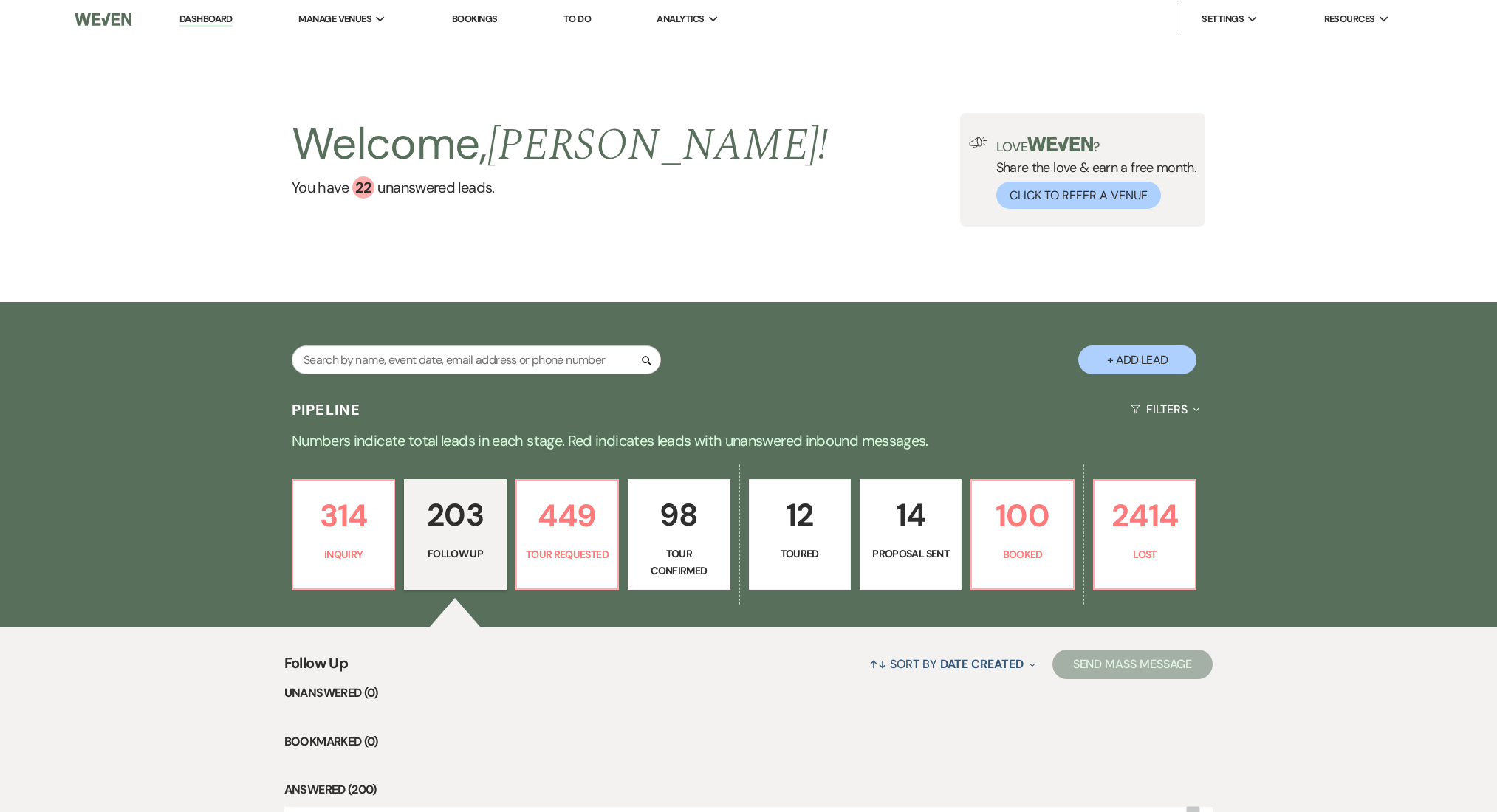
select select "9"
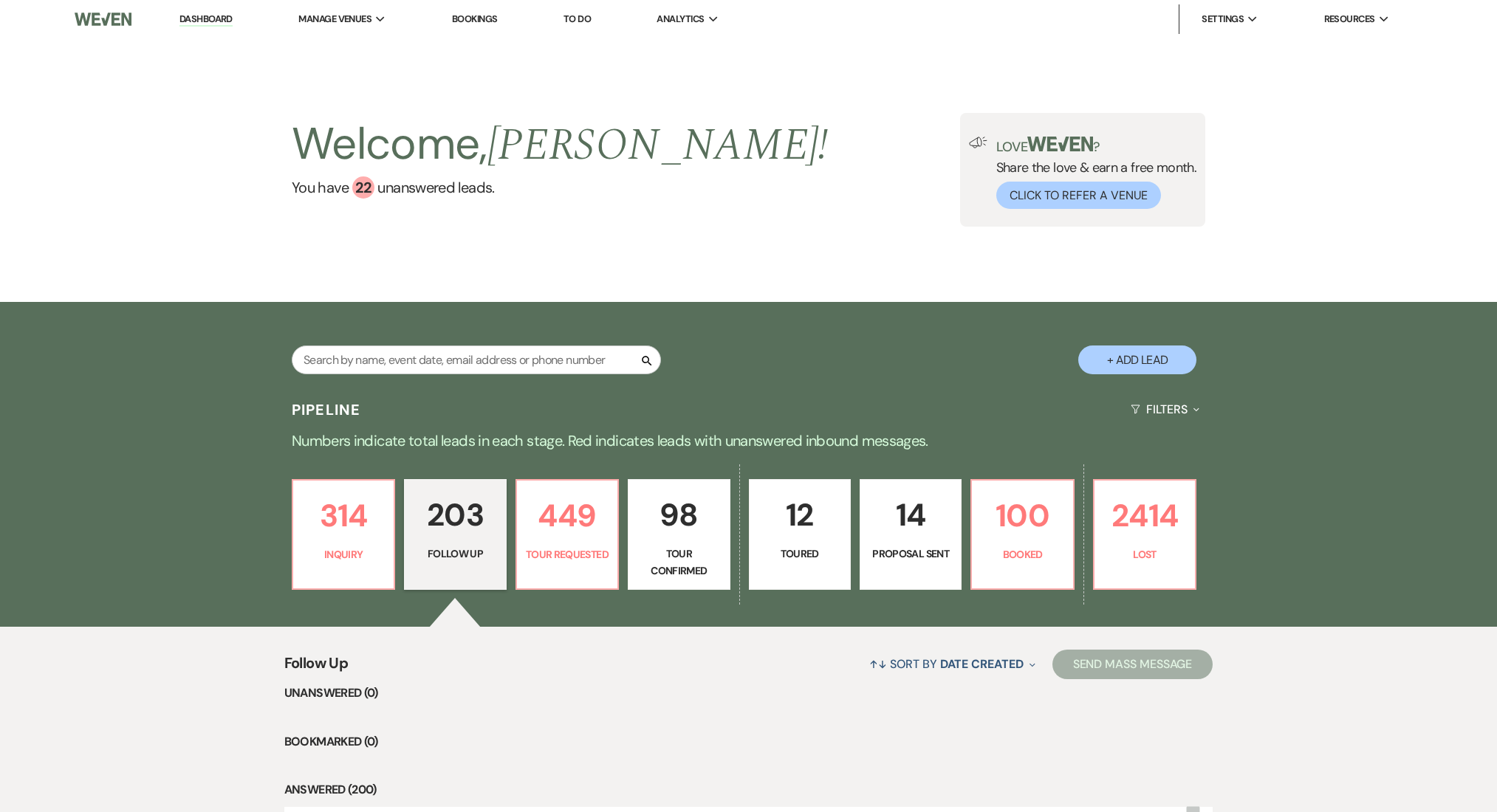
select select "9"
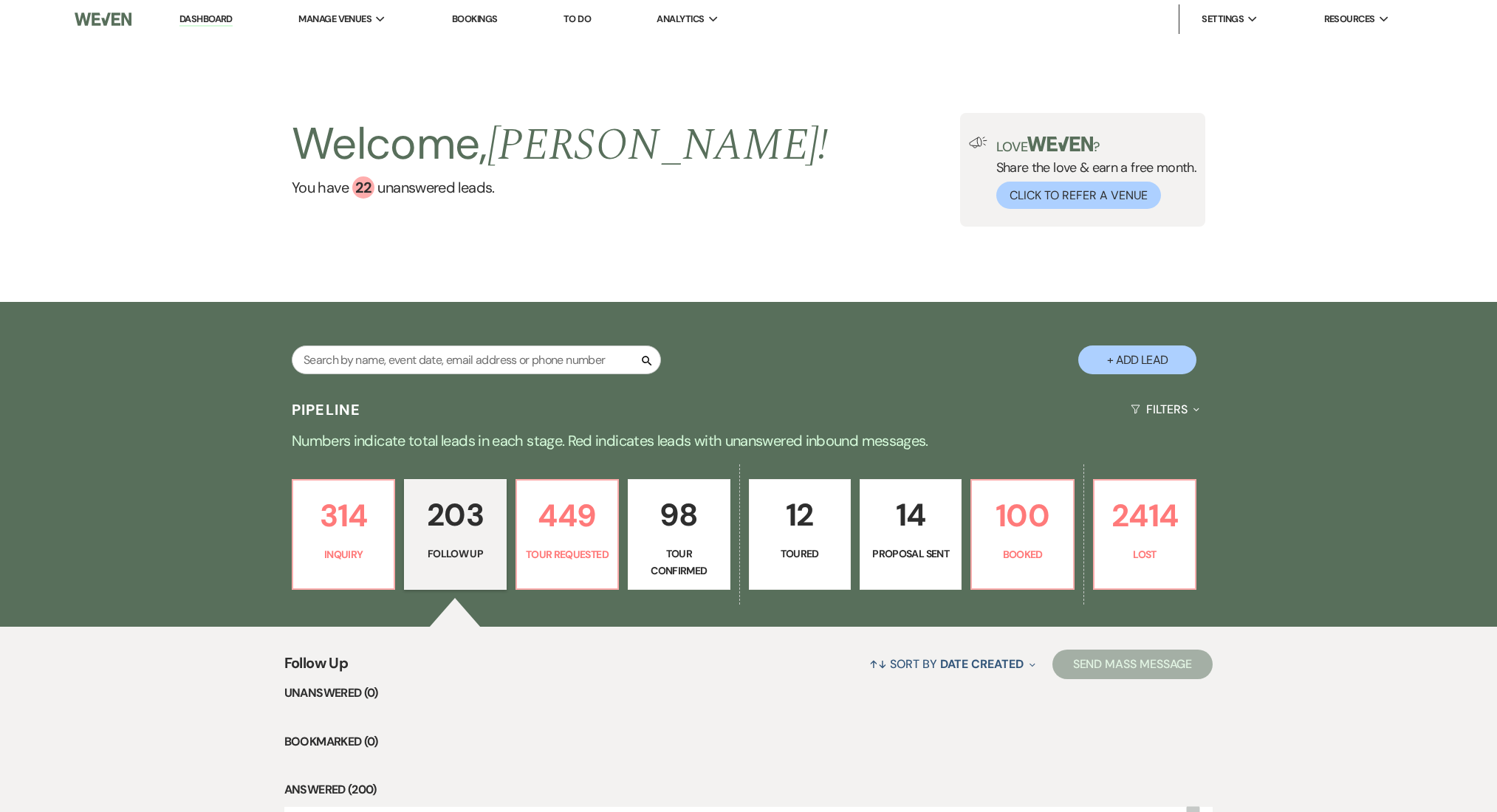
select select "9"
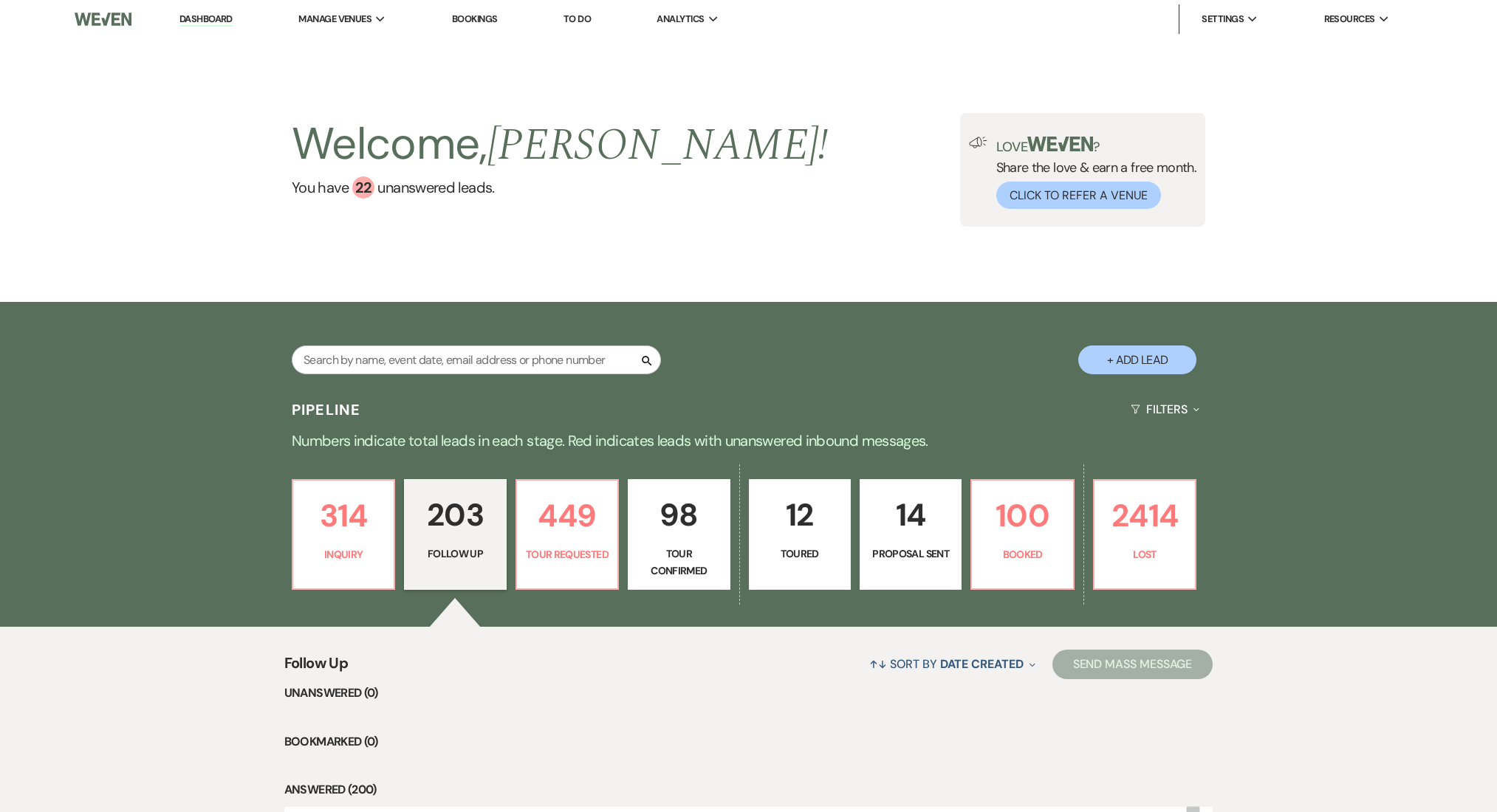
select select "9"
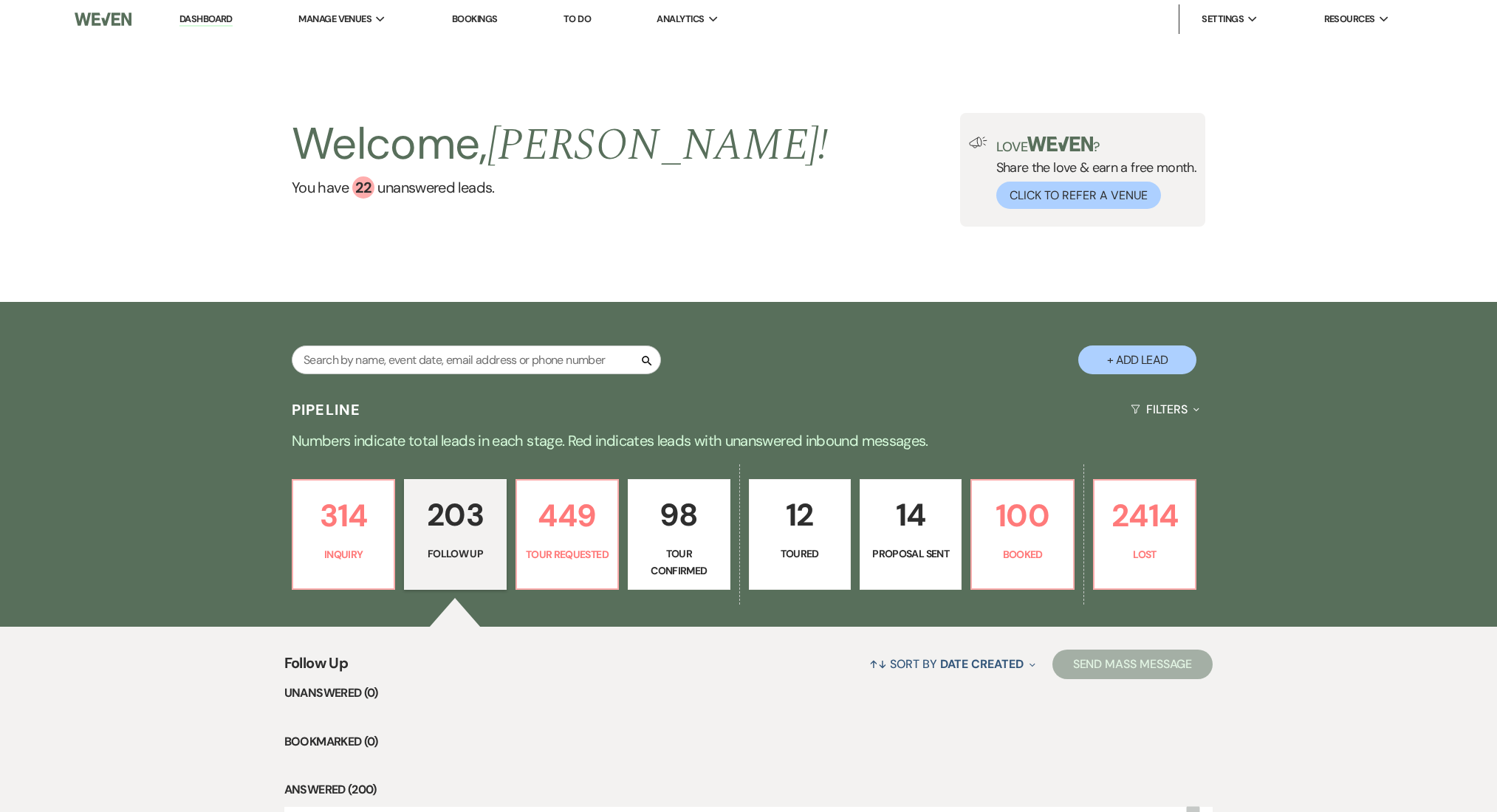
select select "9"
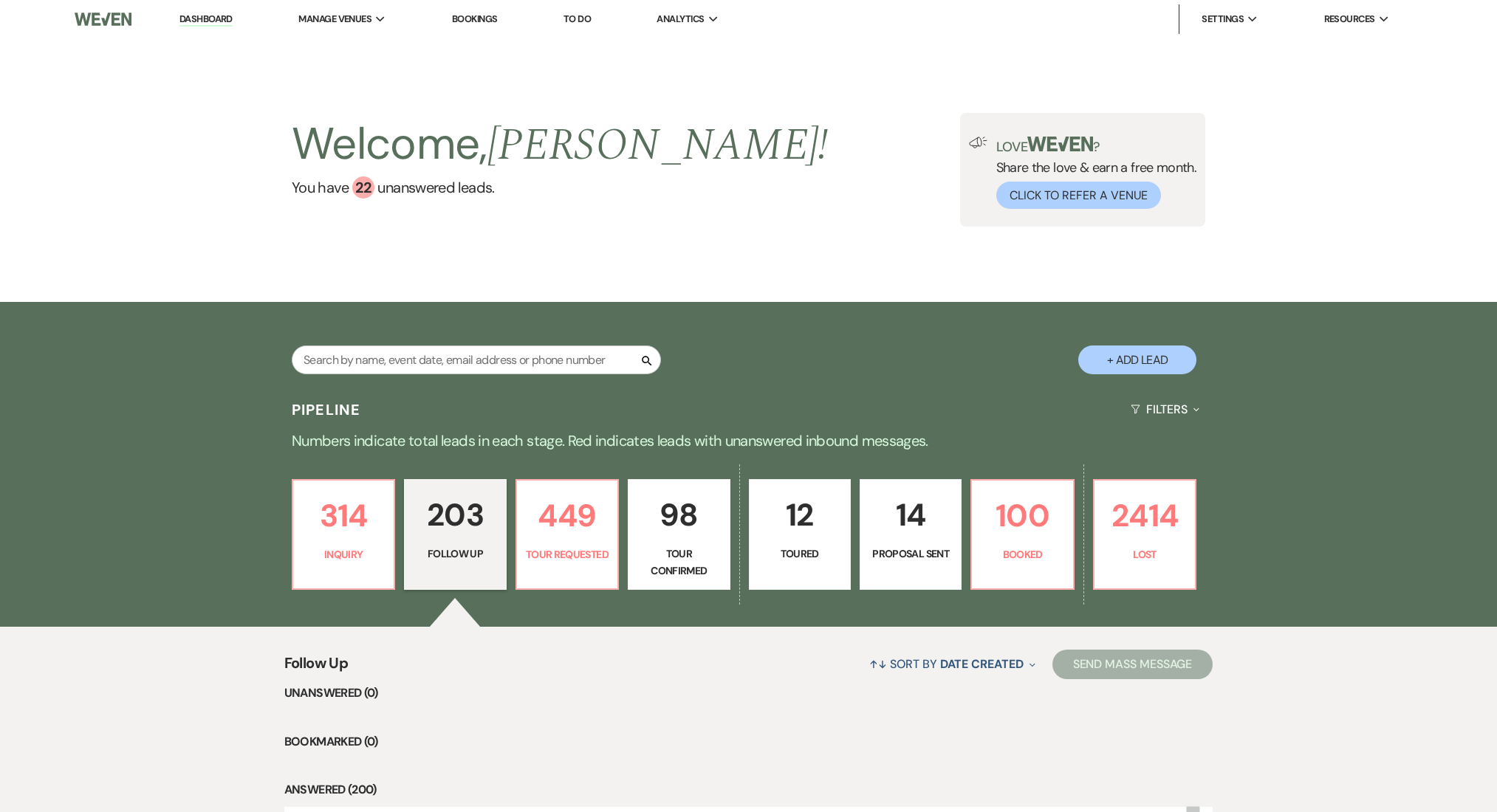
select select "9"
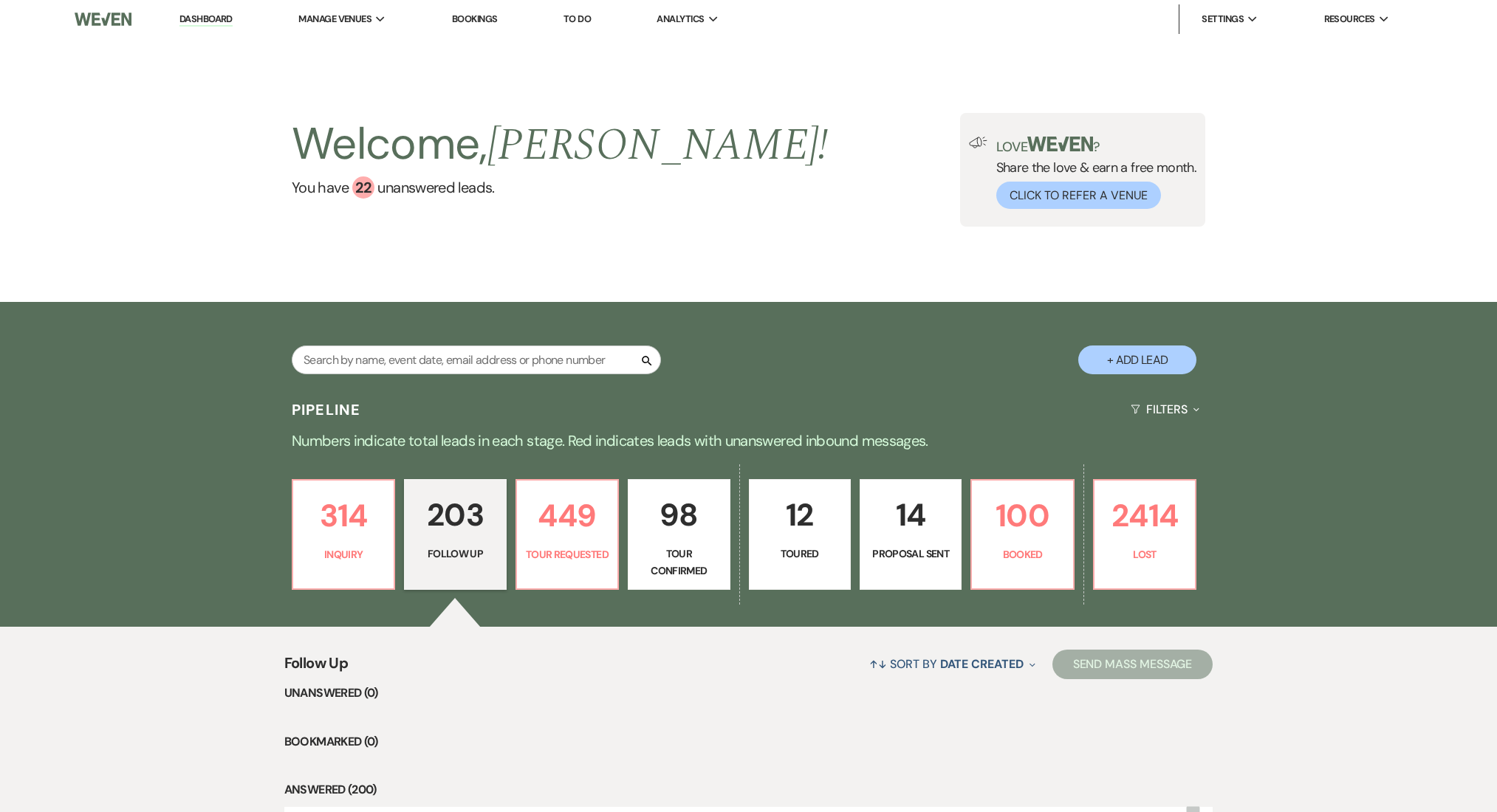
select select "9"
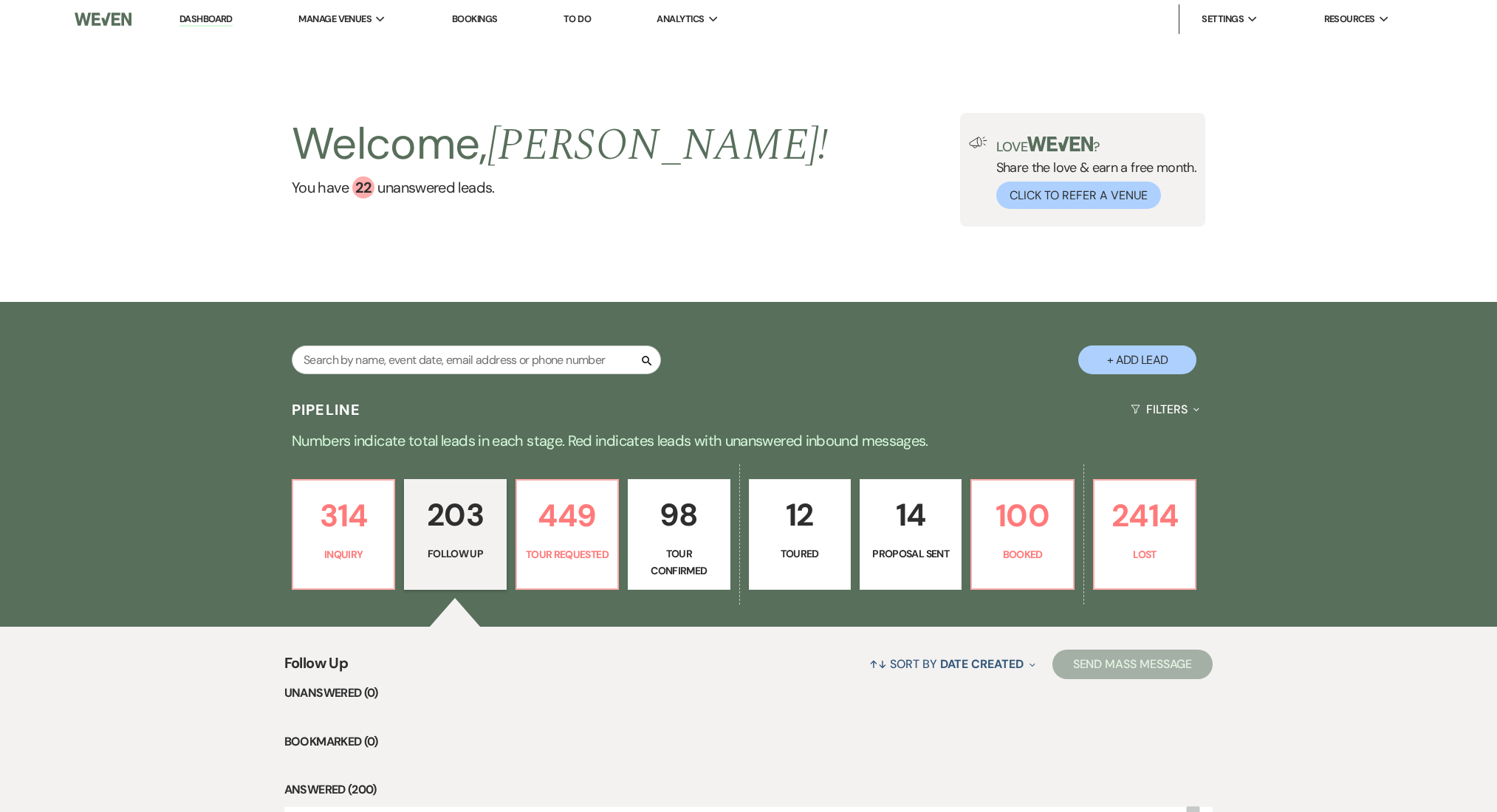
select select "9"
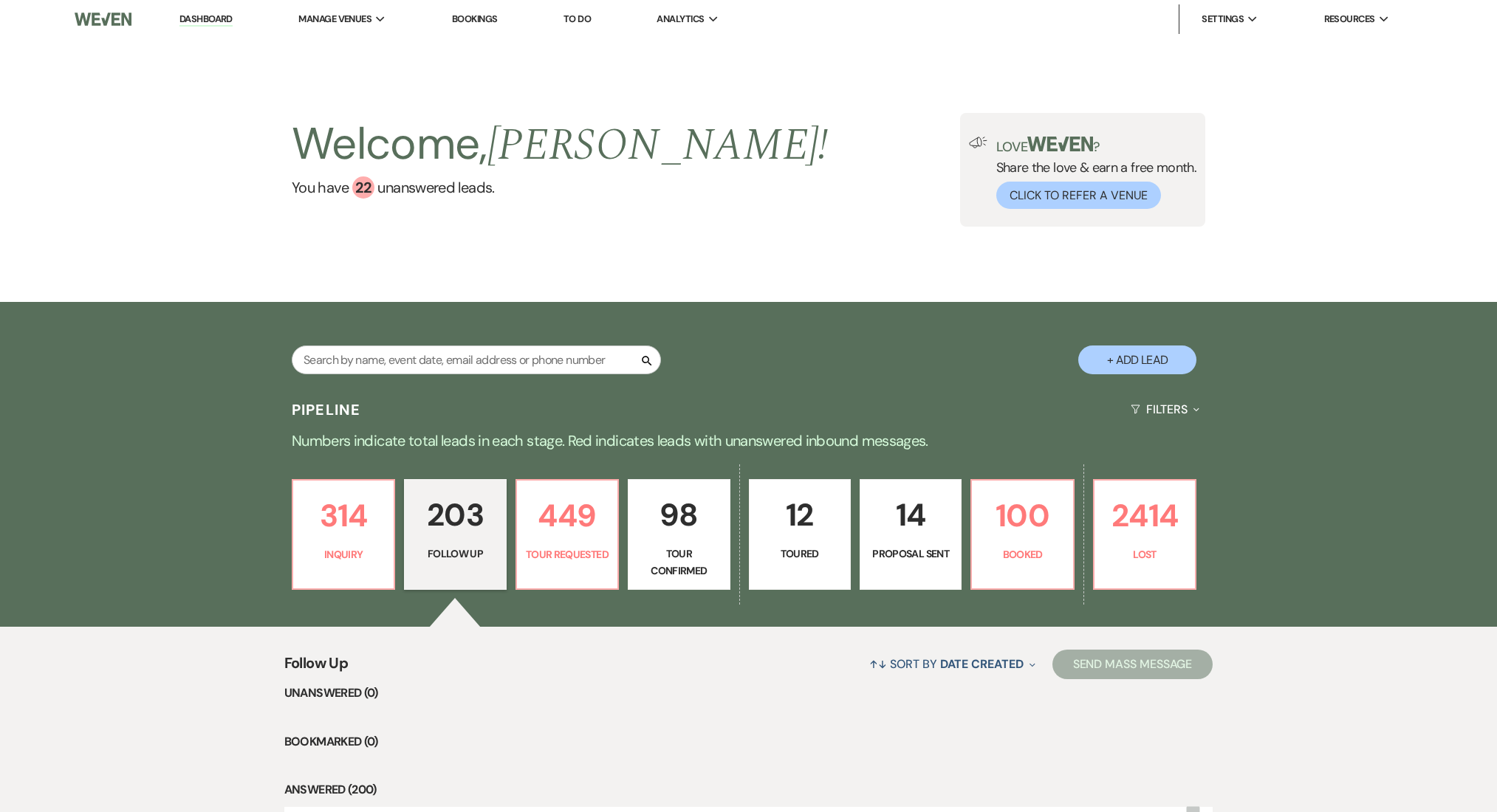
select select "9"
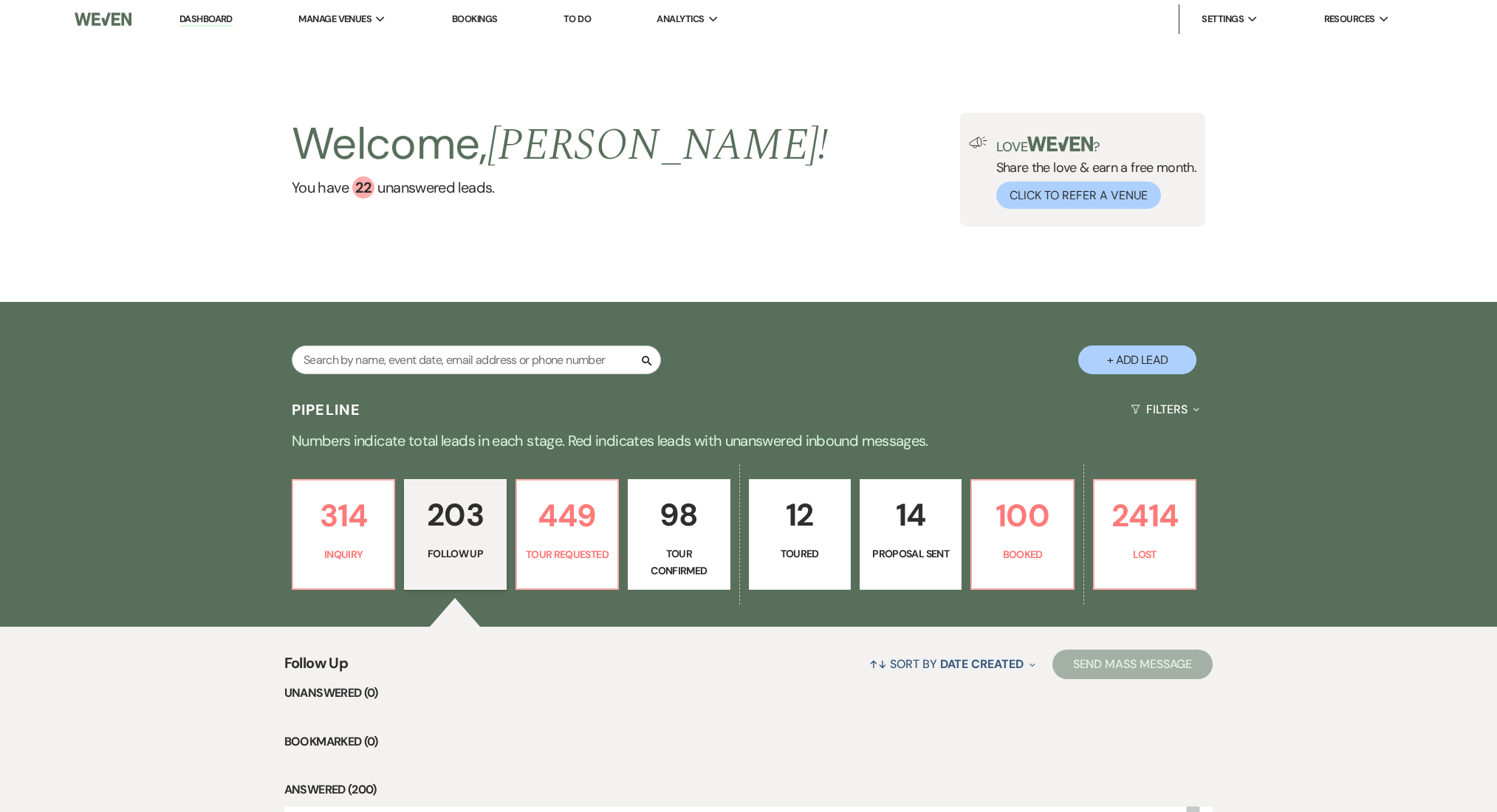
select select "9"
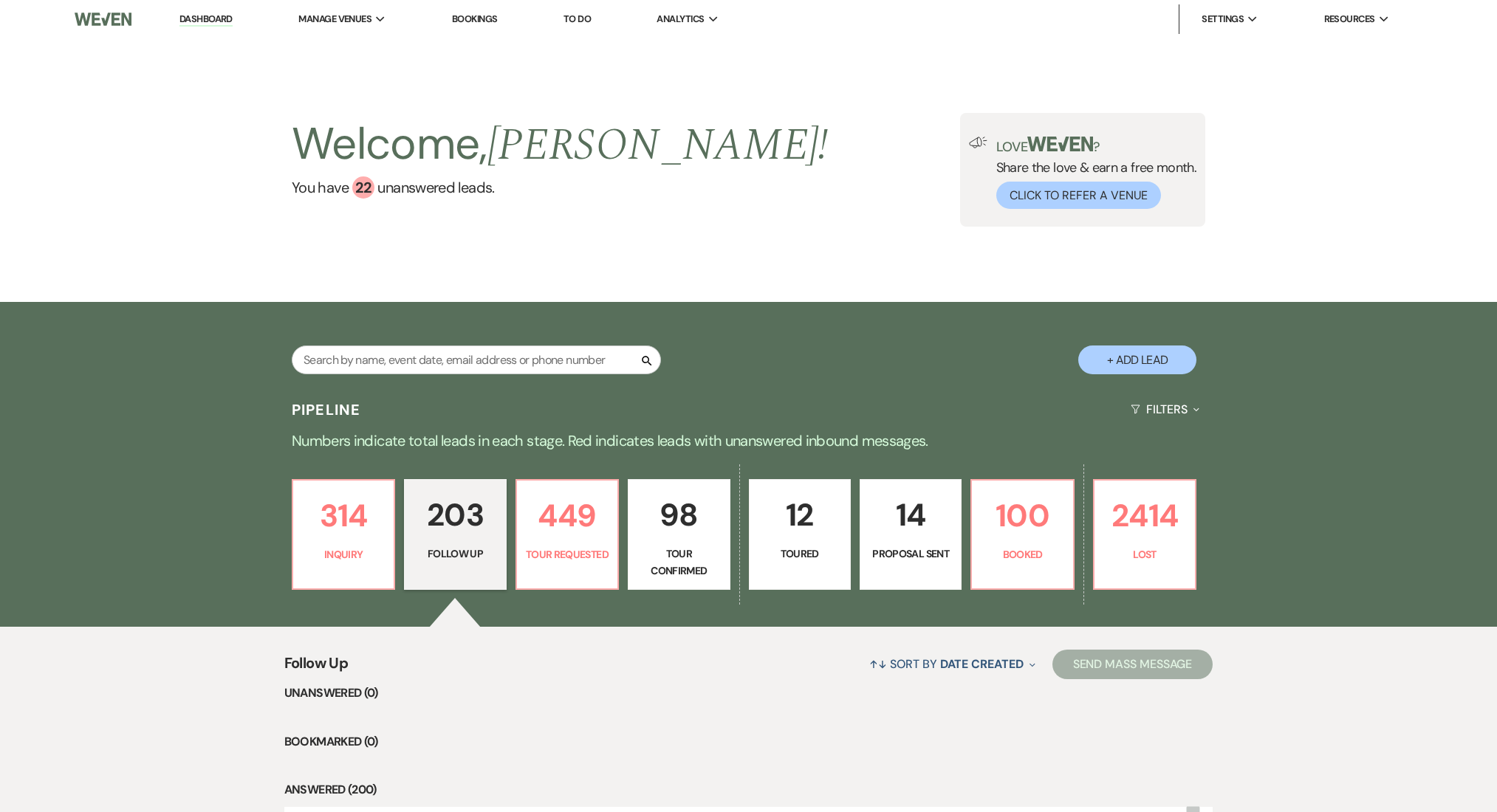
select select "9"
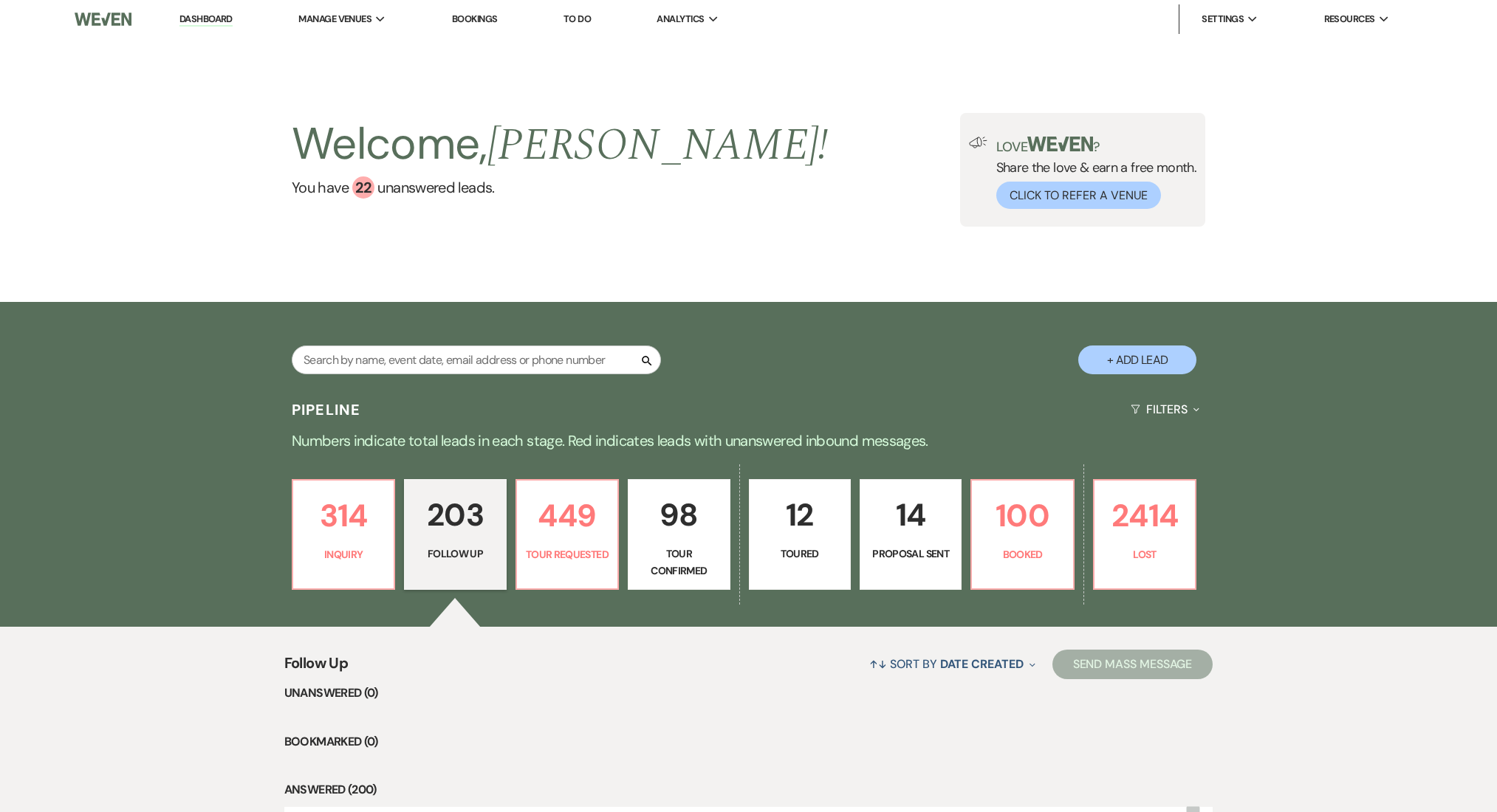
select select "9"
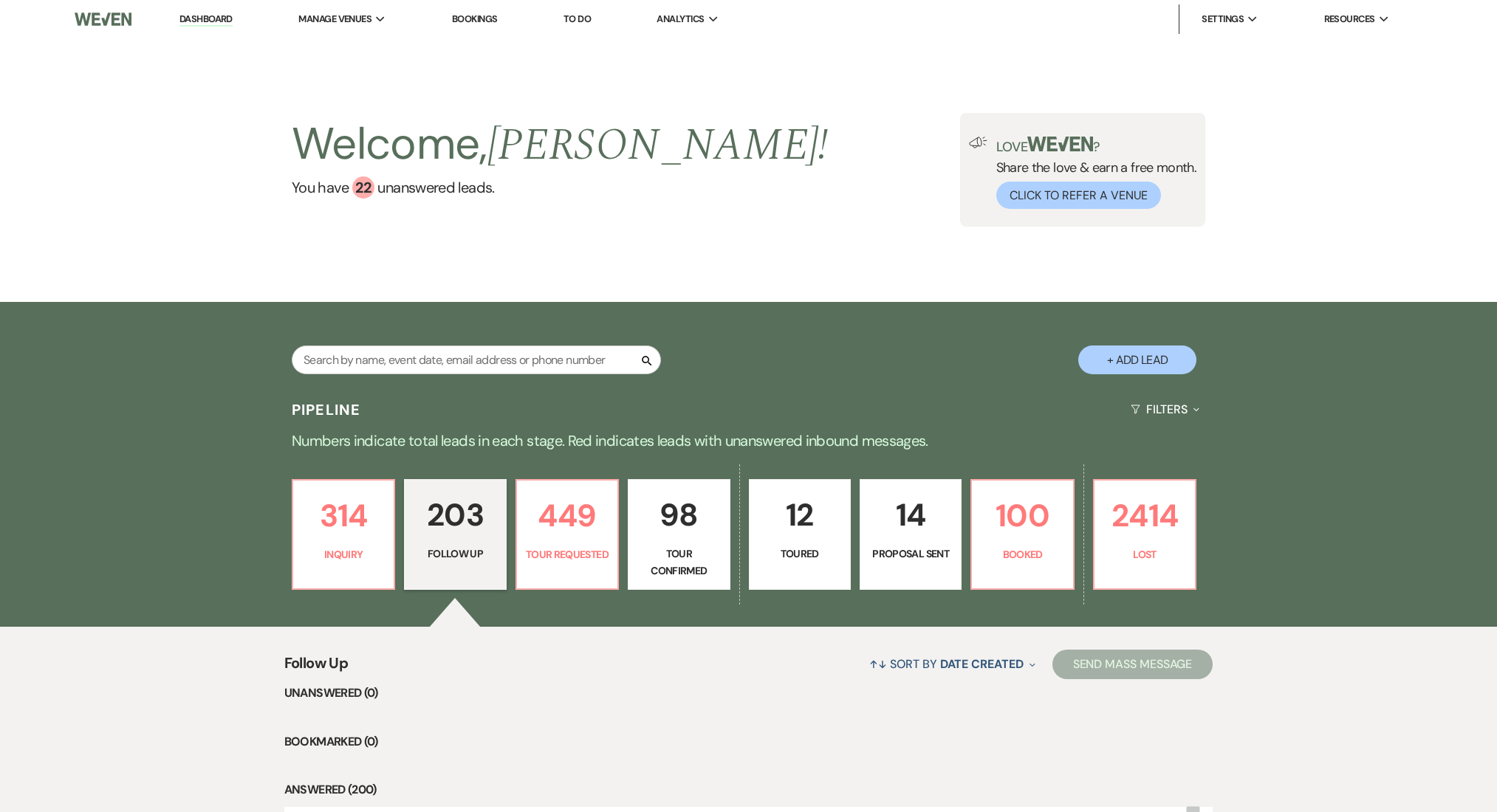
select select "9"
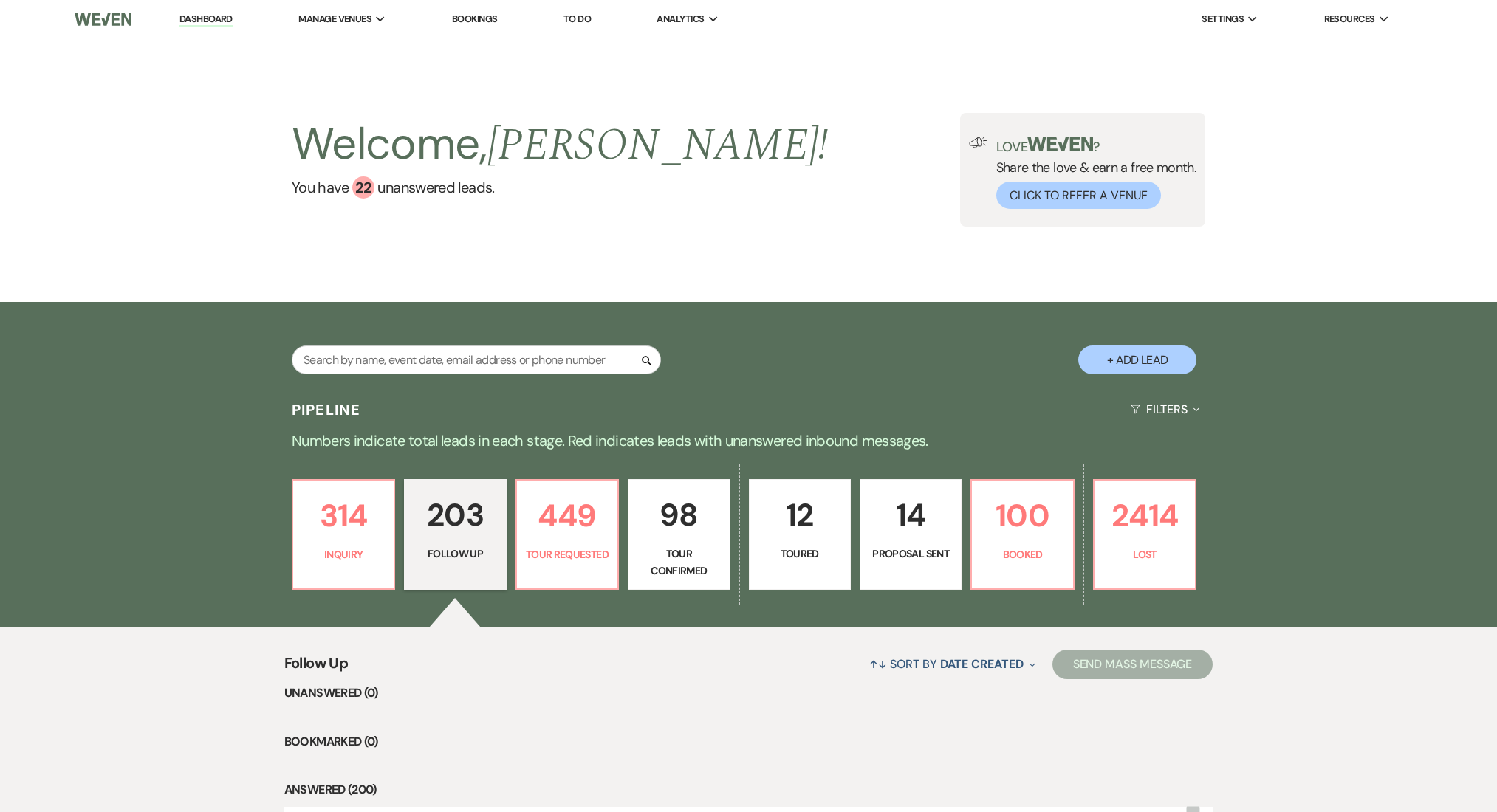
select select "9"
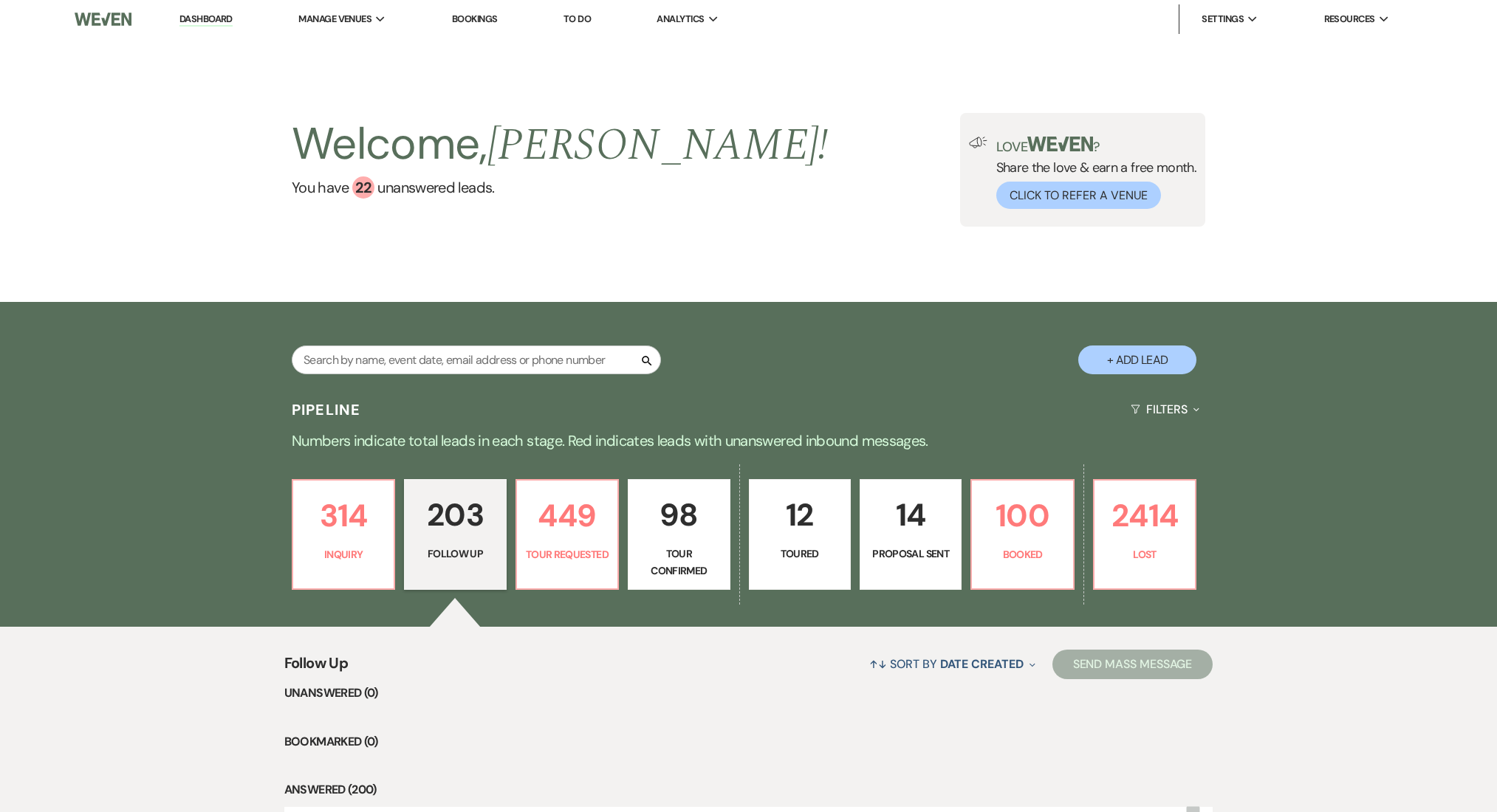
select select "9"
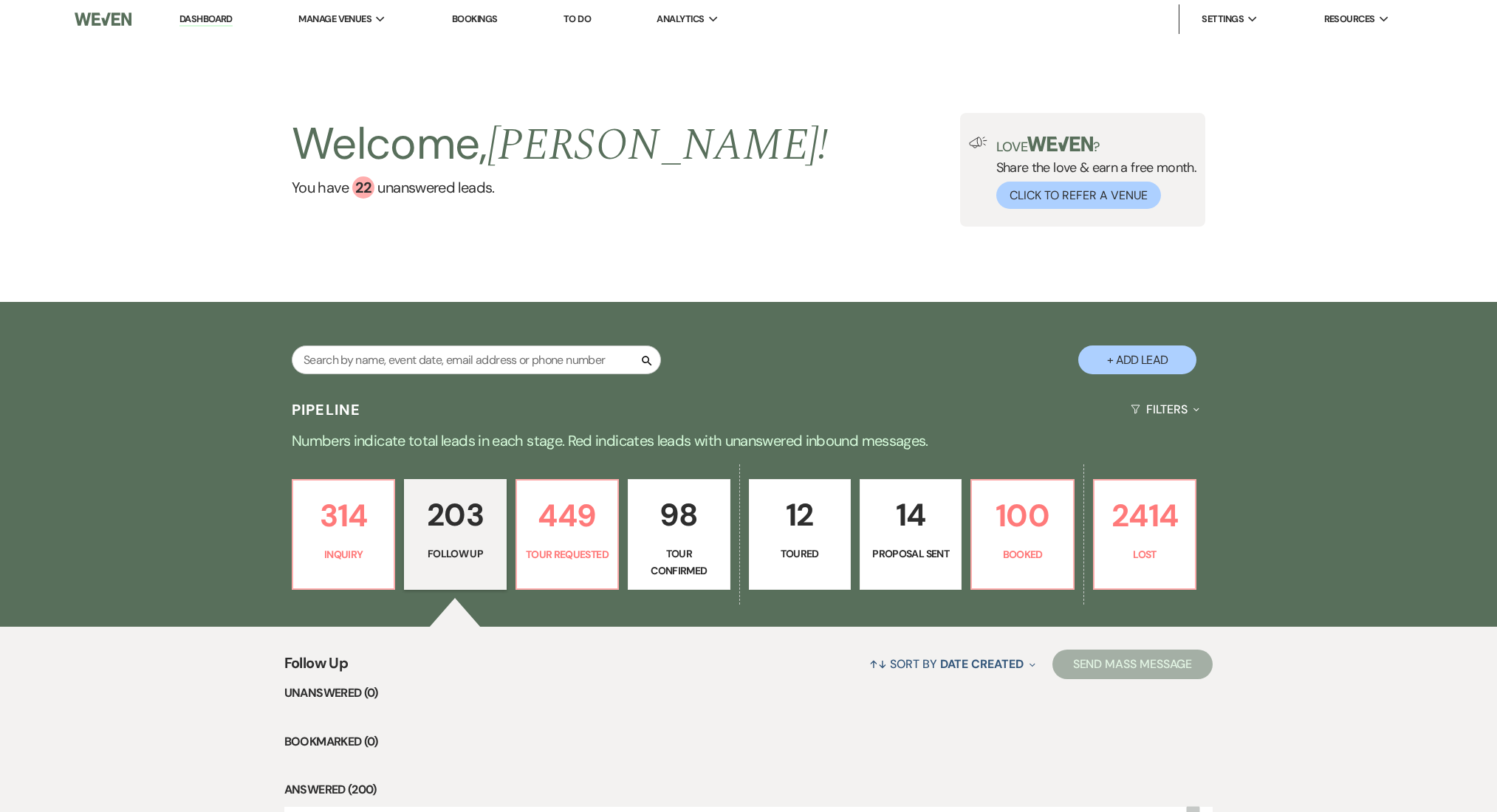
select select "9"
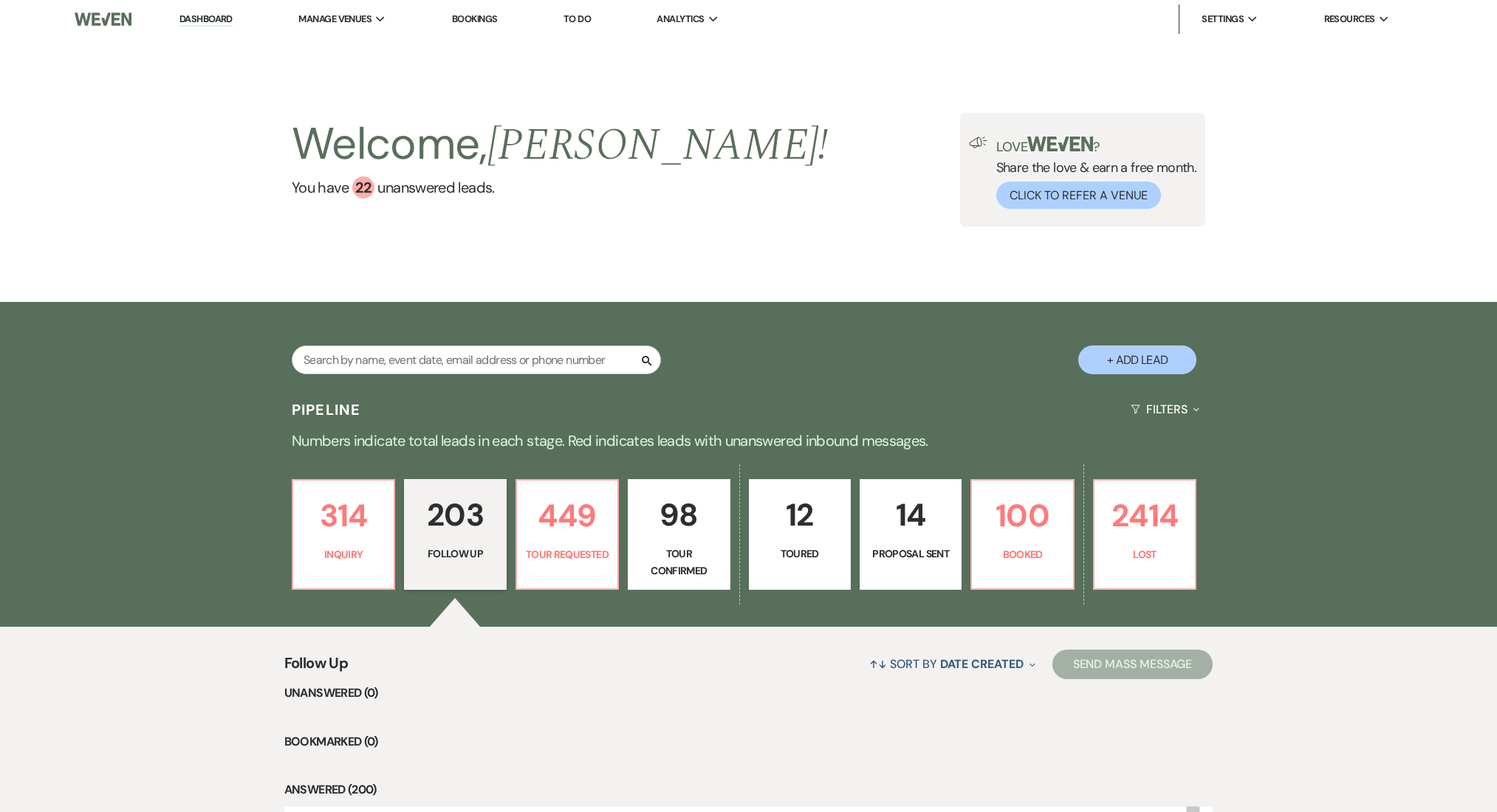
select select "9"
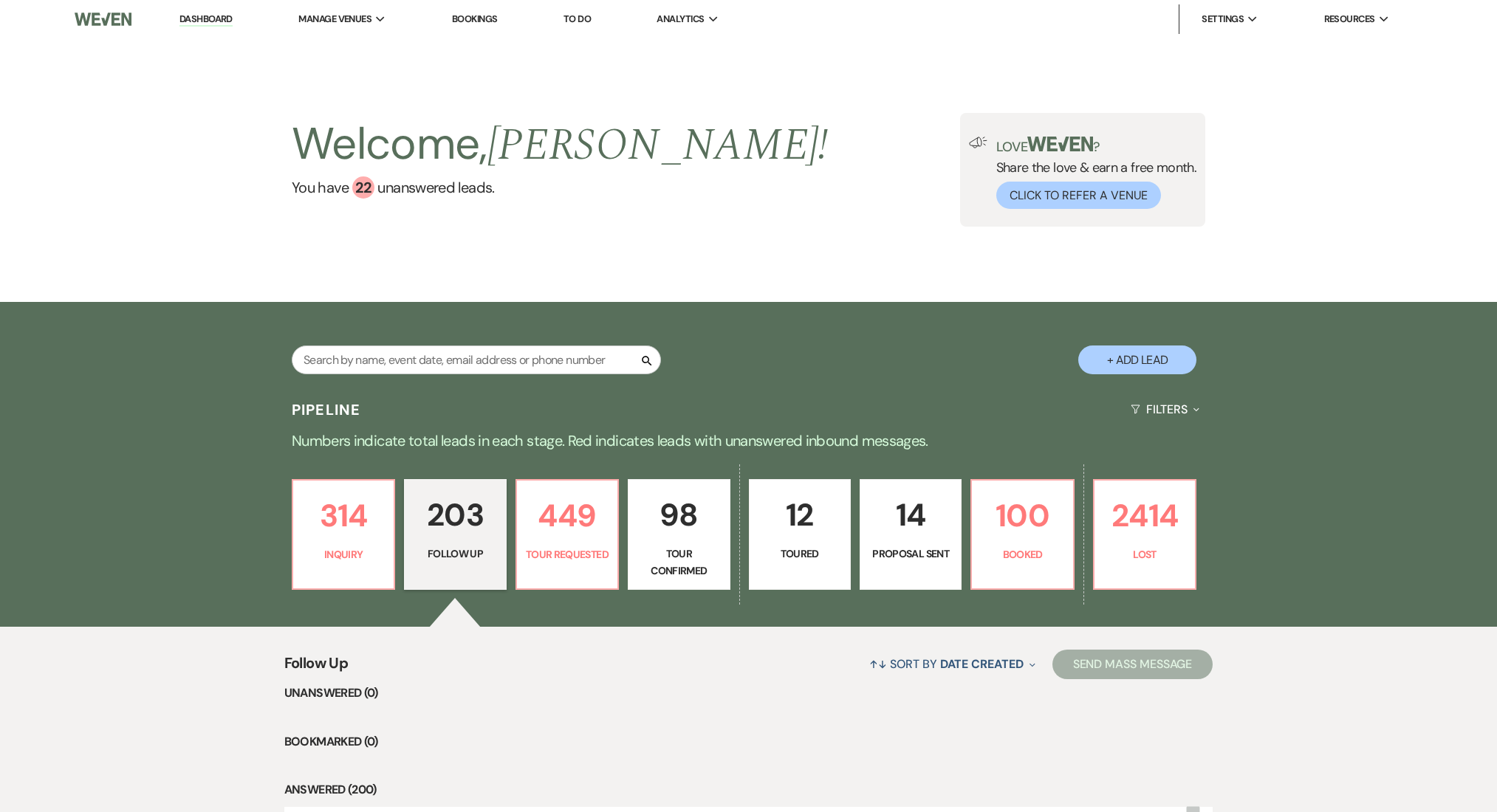
select select "9"
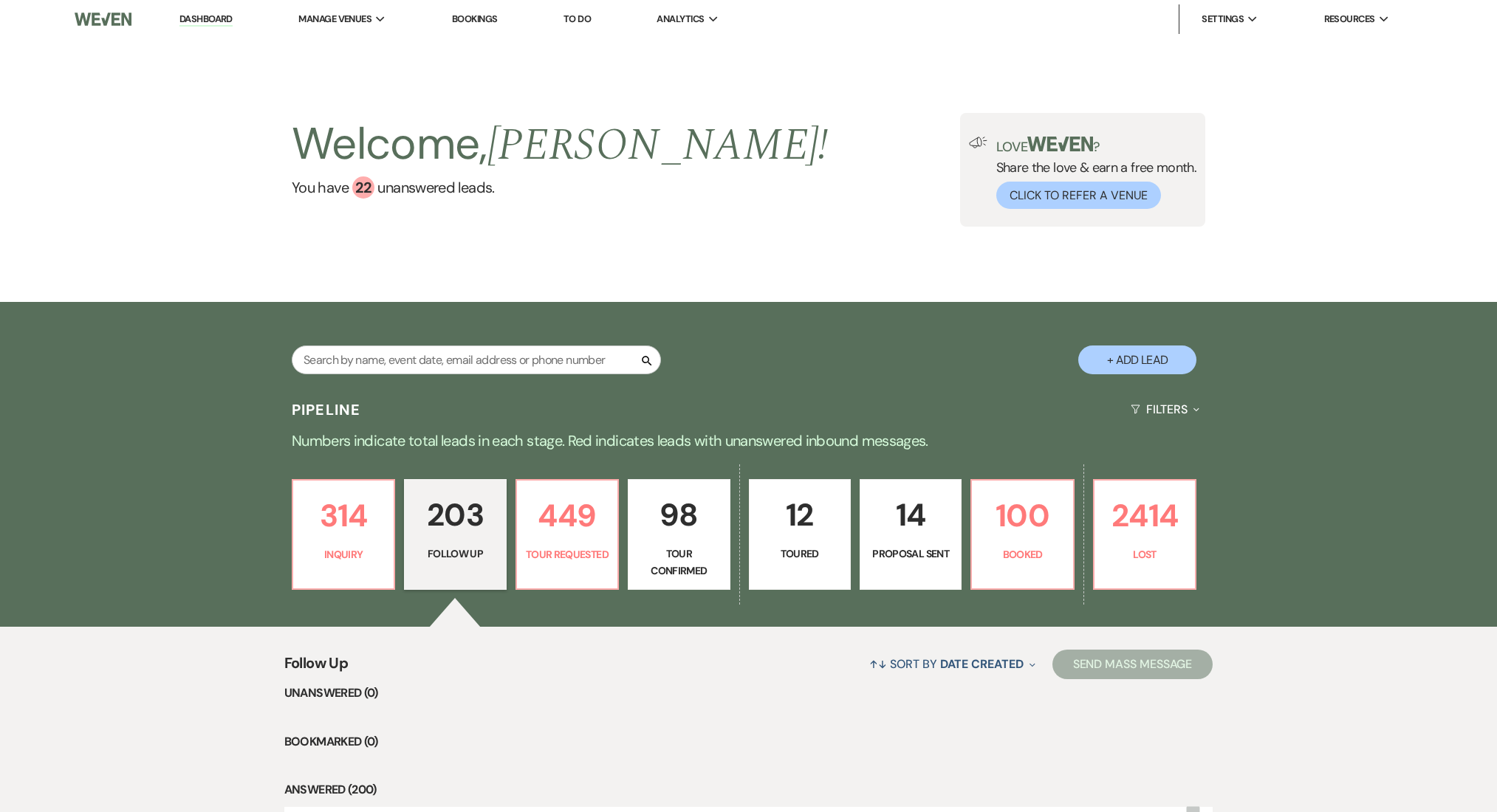
select select "9"
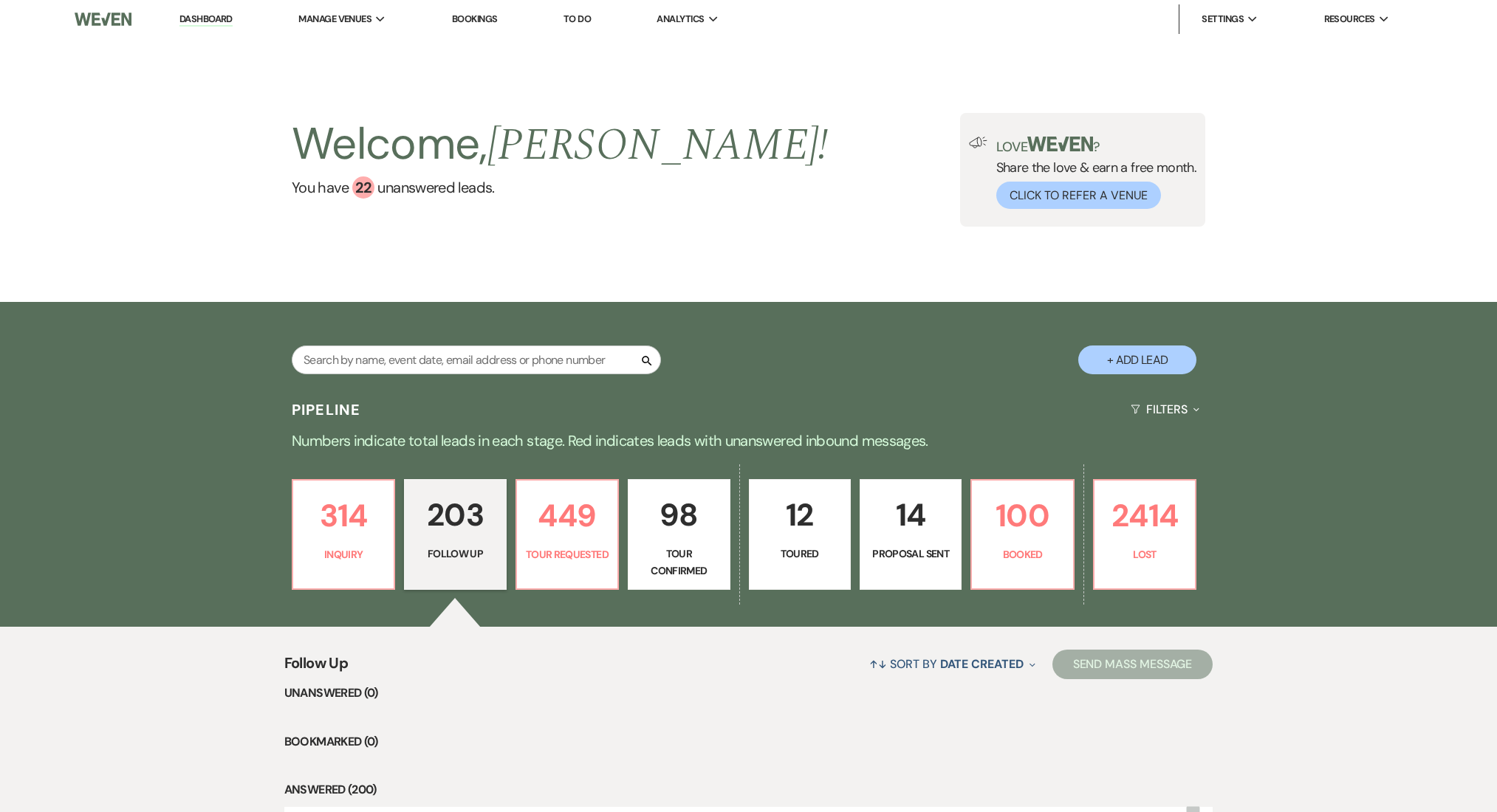
select select "9"
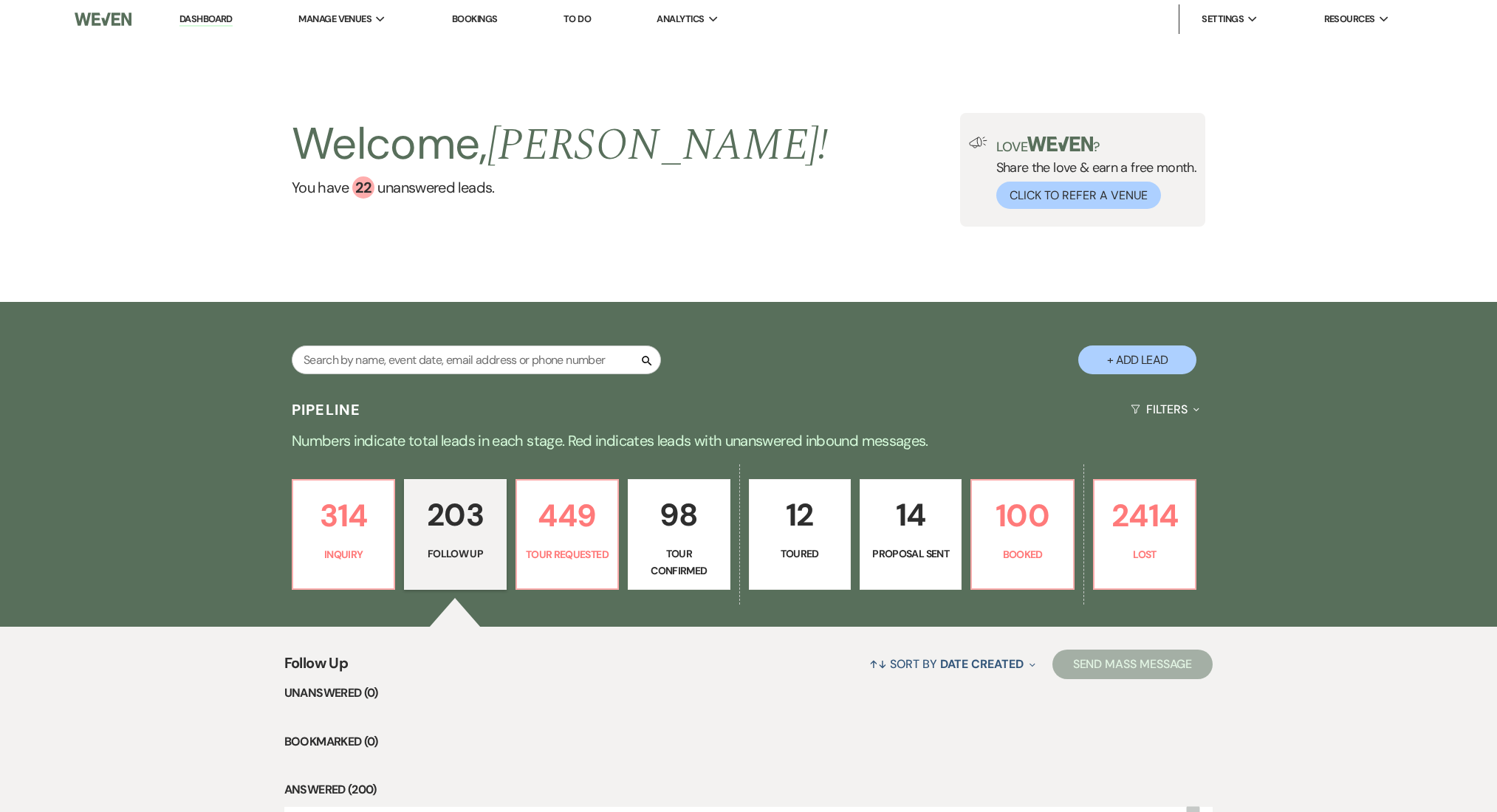
select select "9"
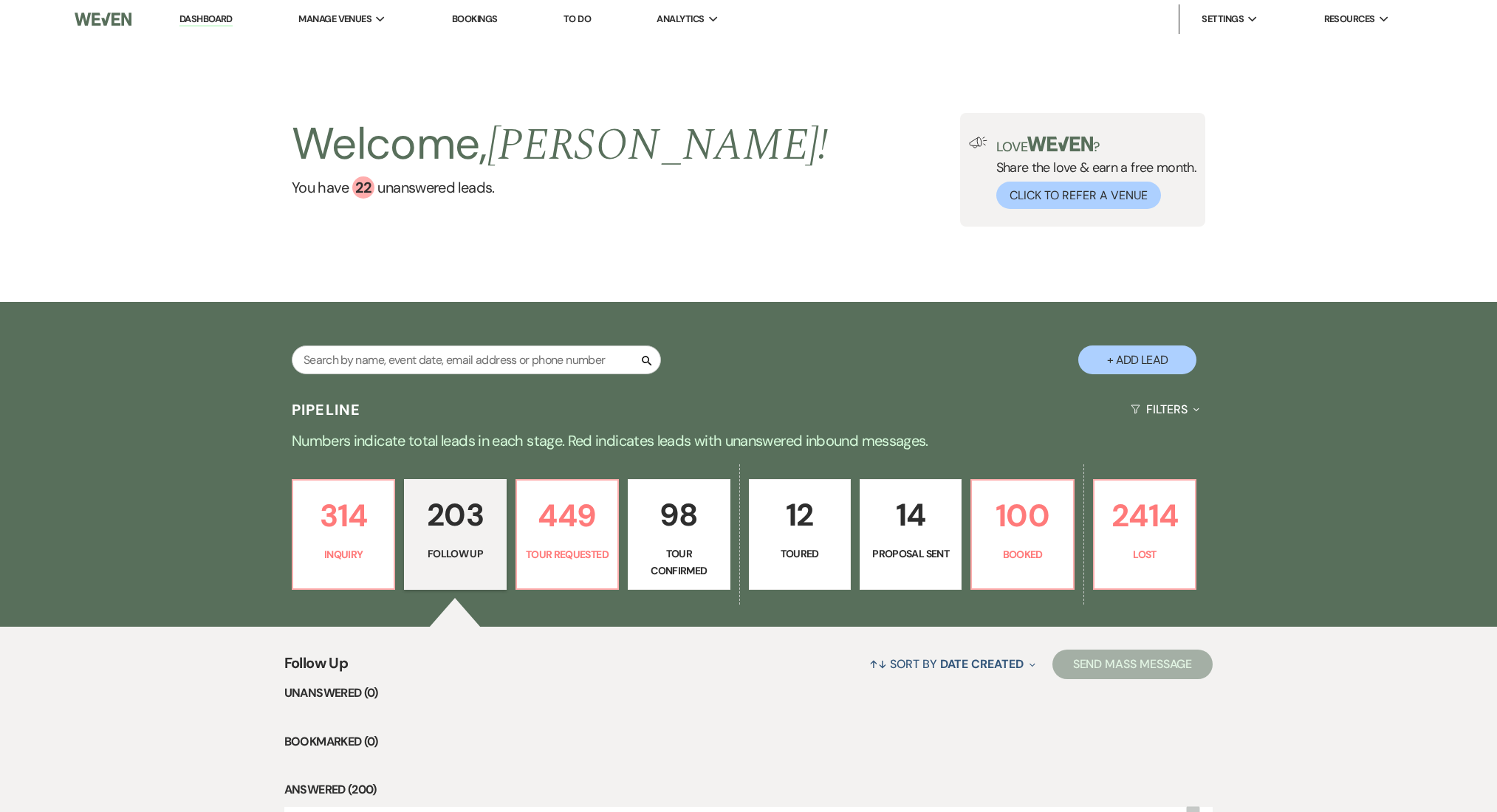
select select "9"
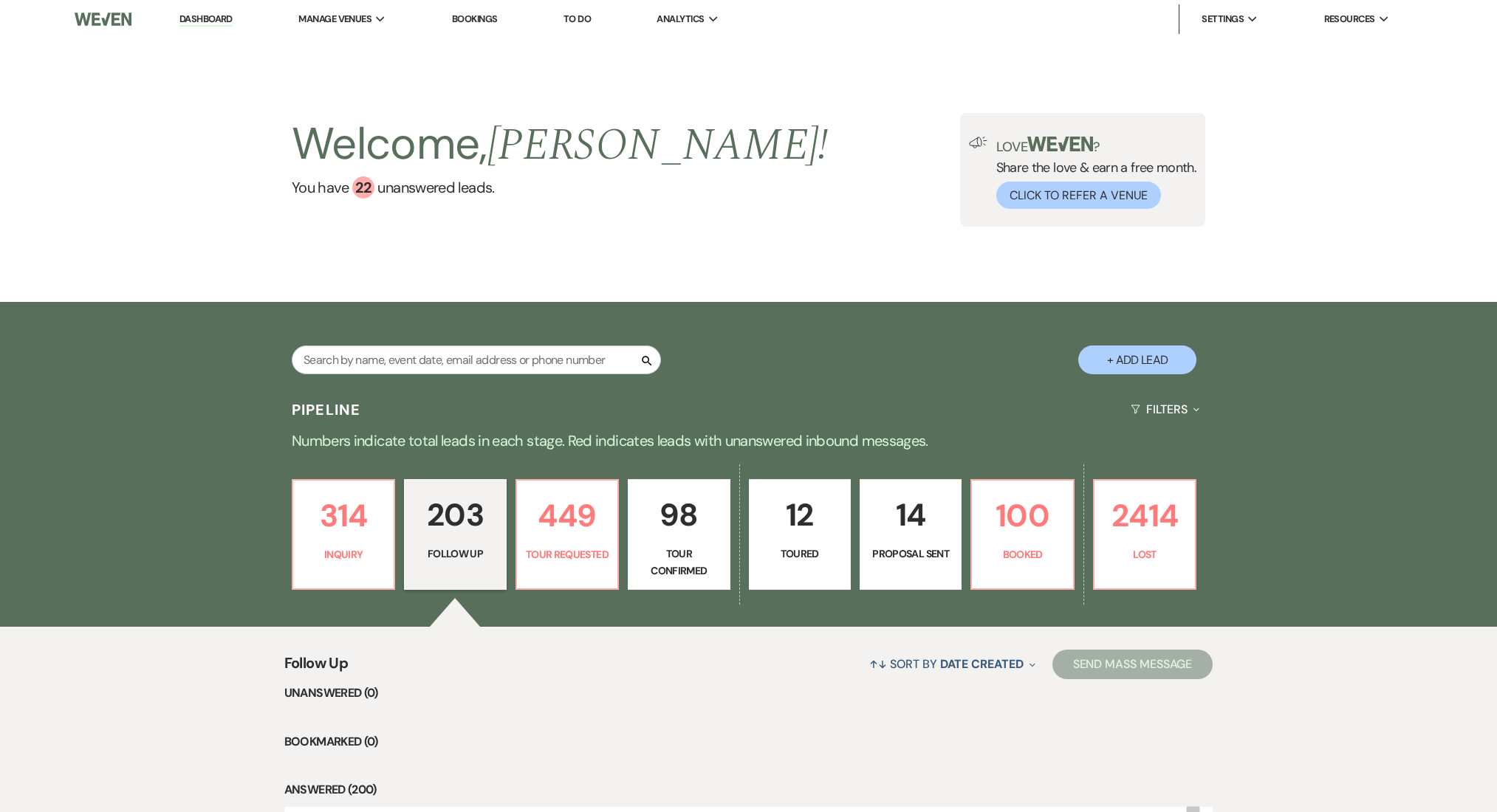
select select "9"
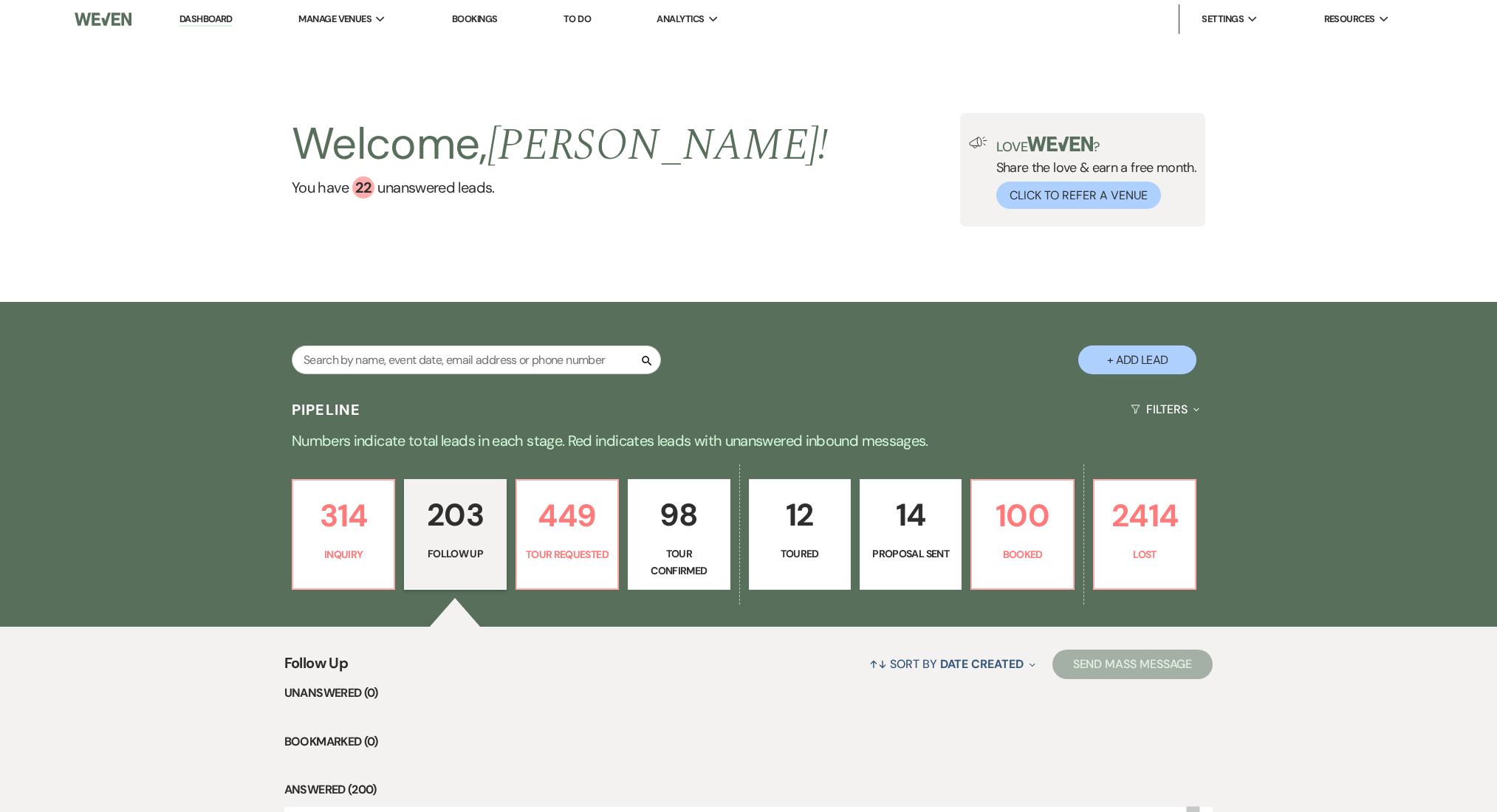
select select "9"
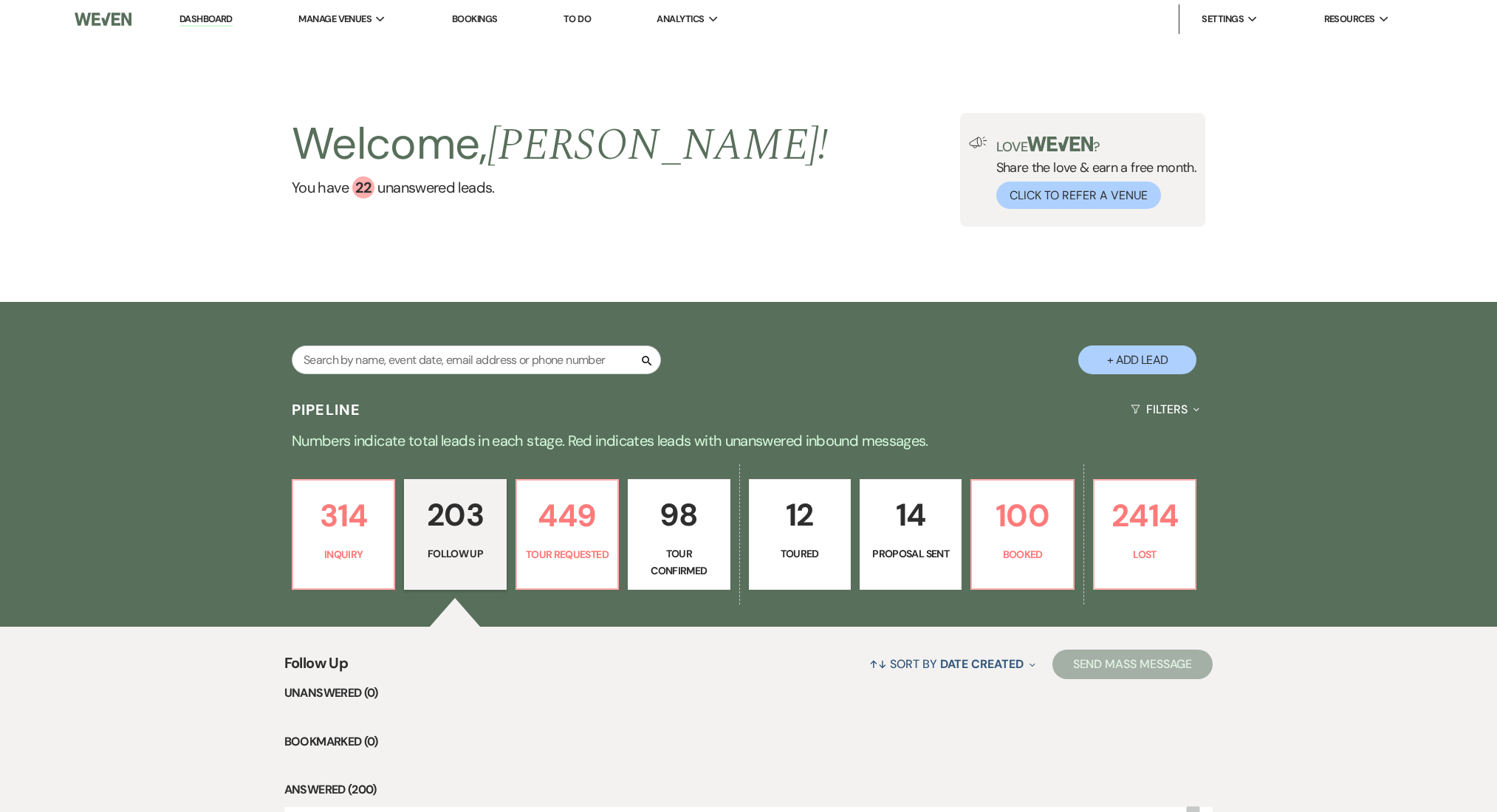
select select "9"
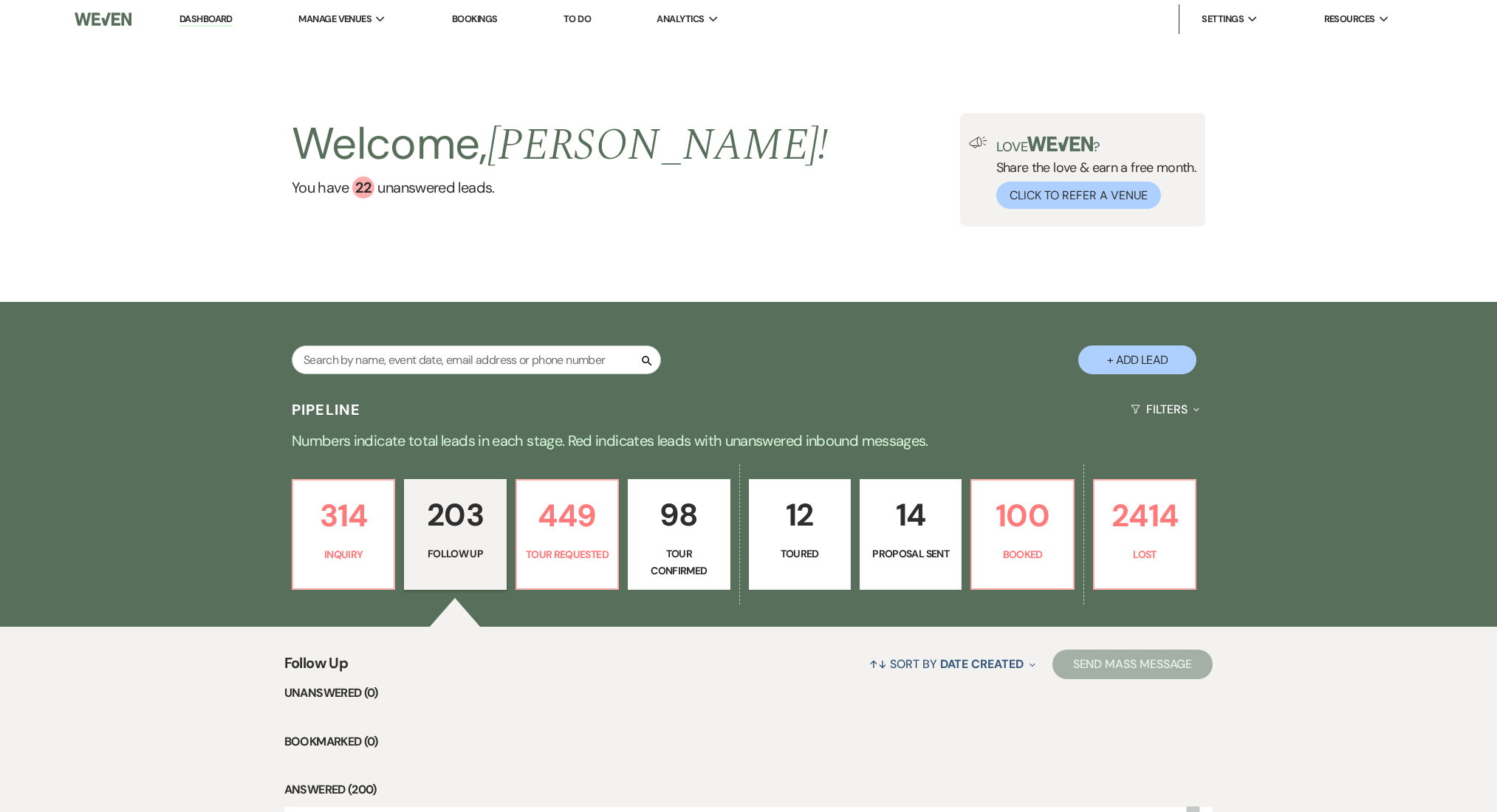
select select "9"
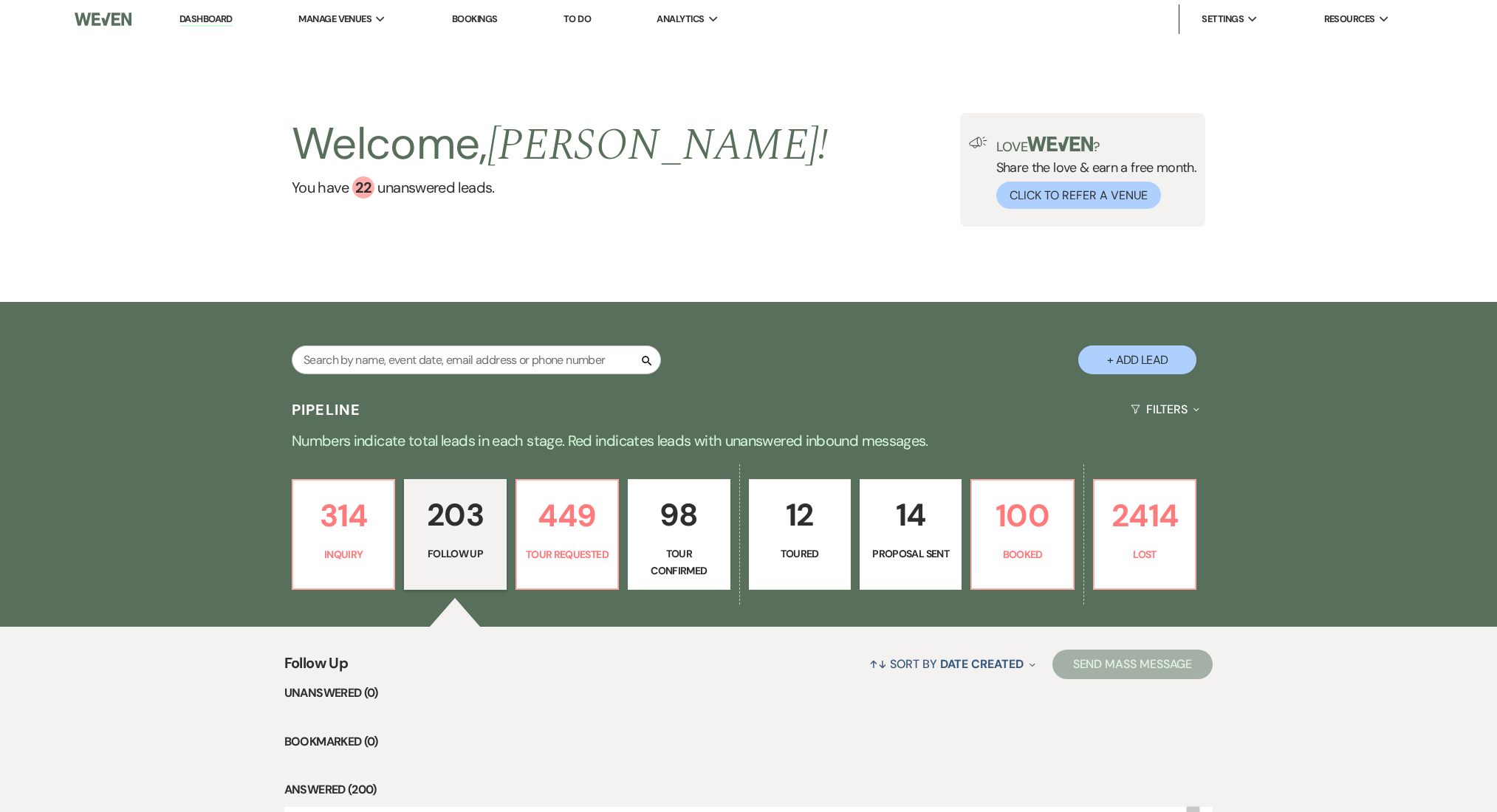
select select "9"
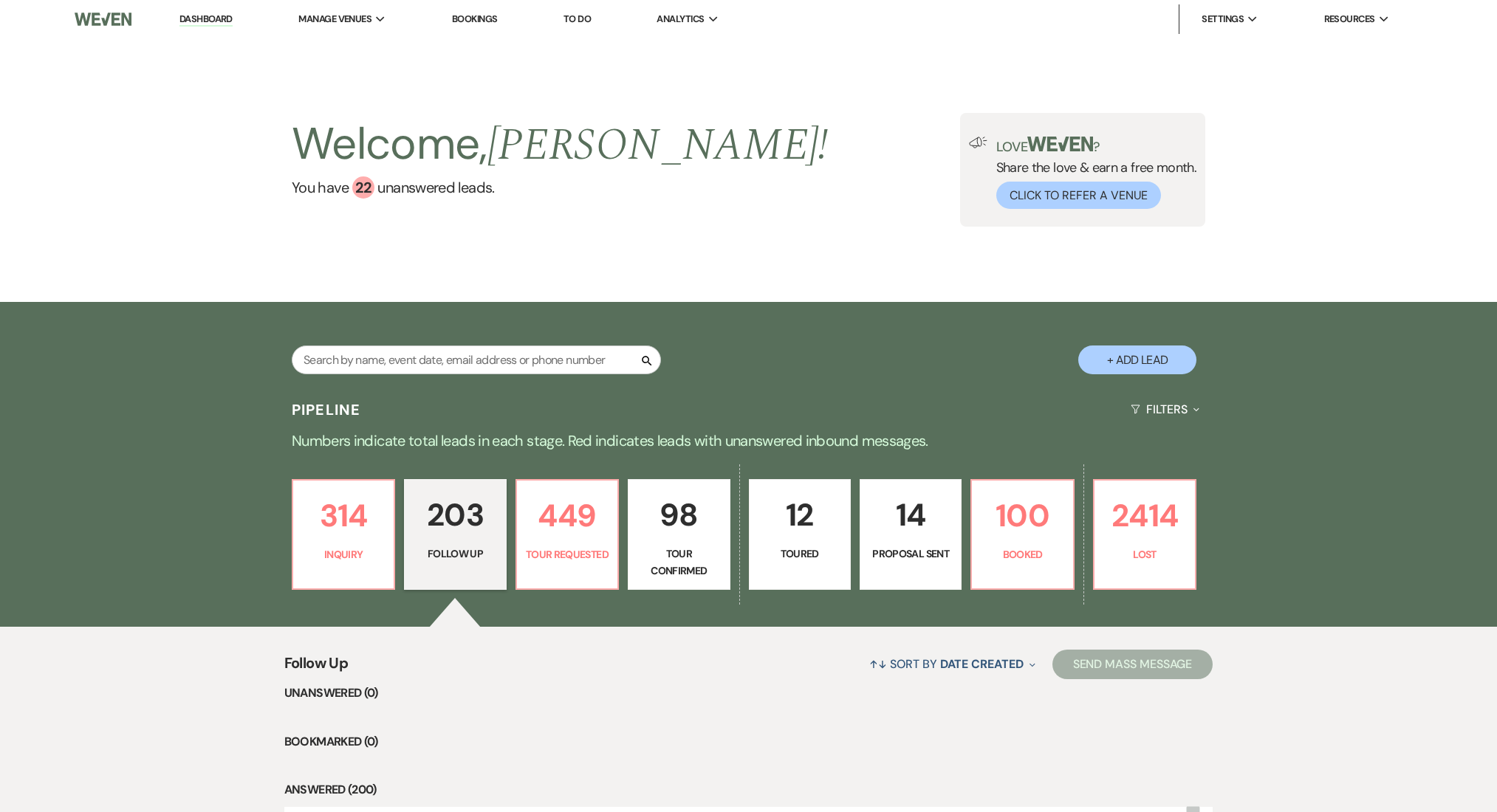
select select "9"
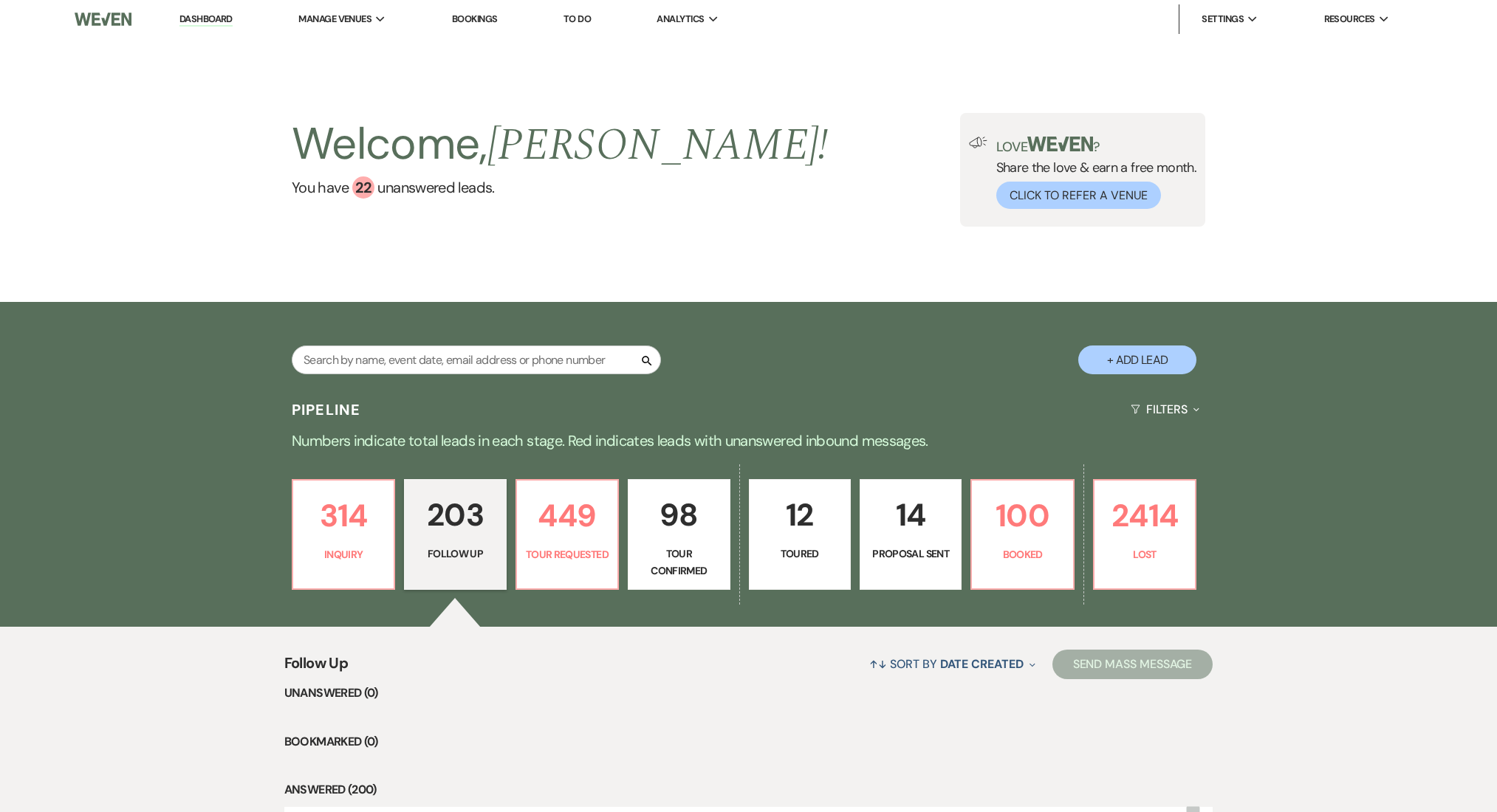
select select "9"
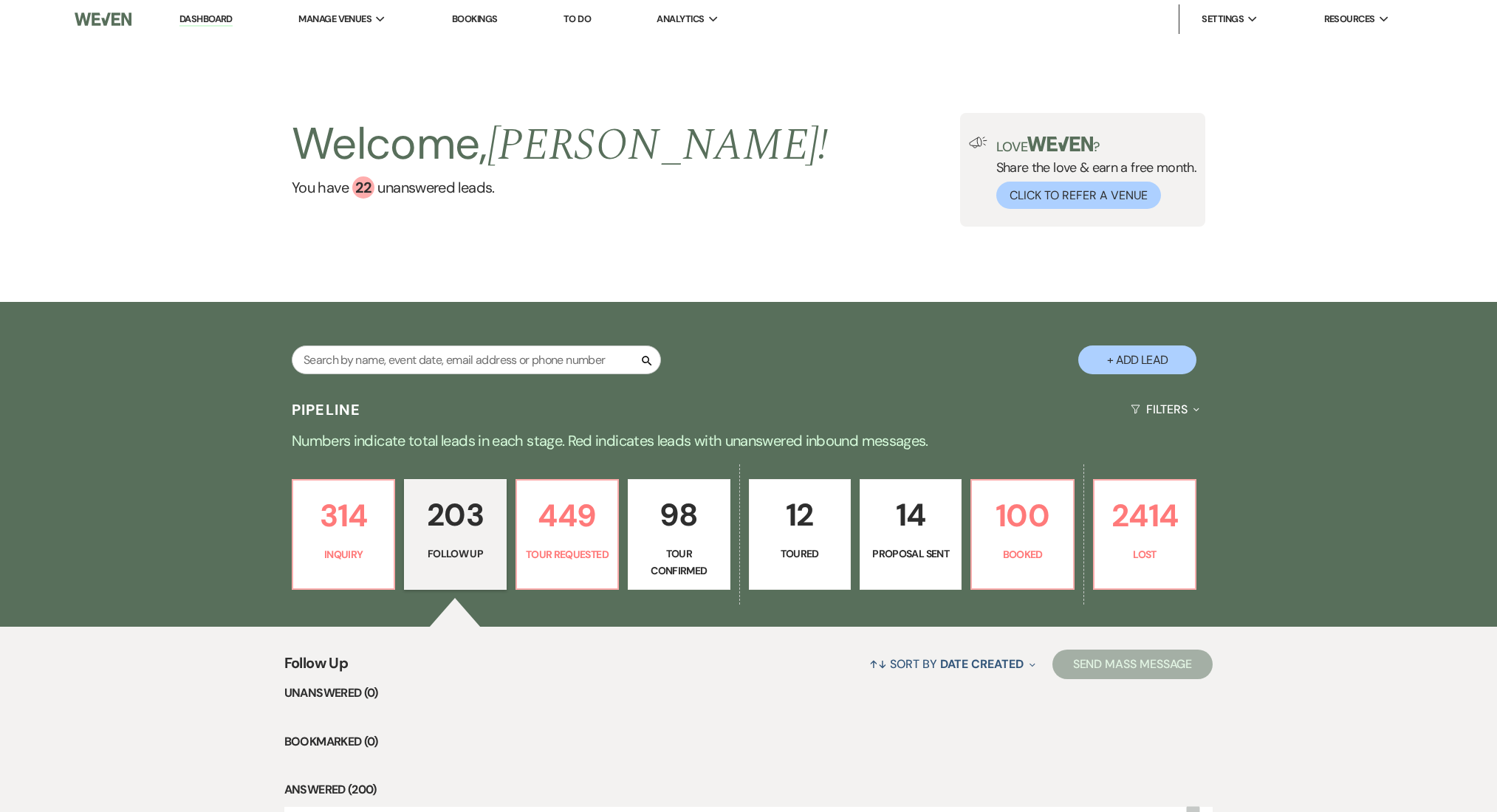
select select "9"
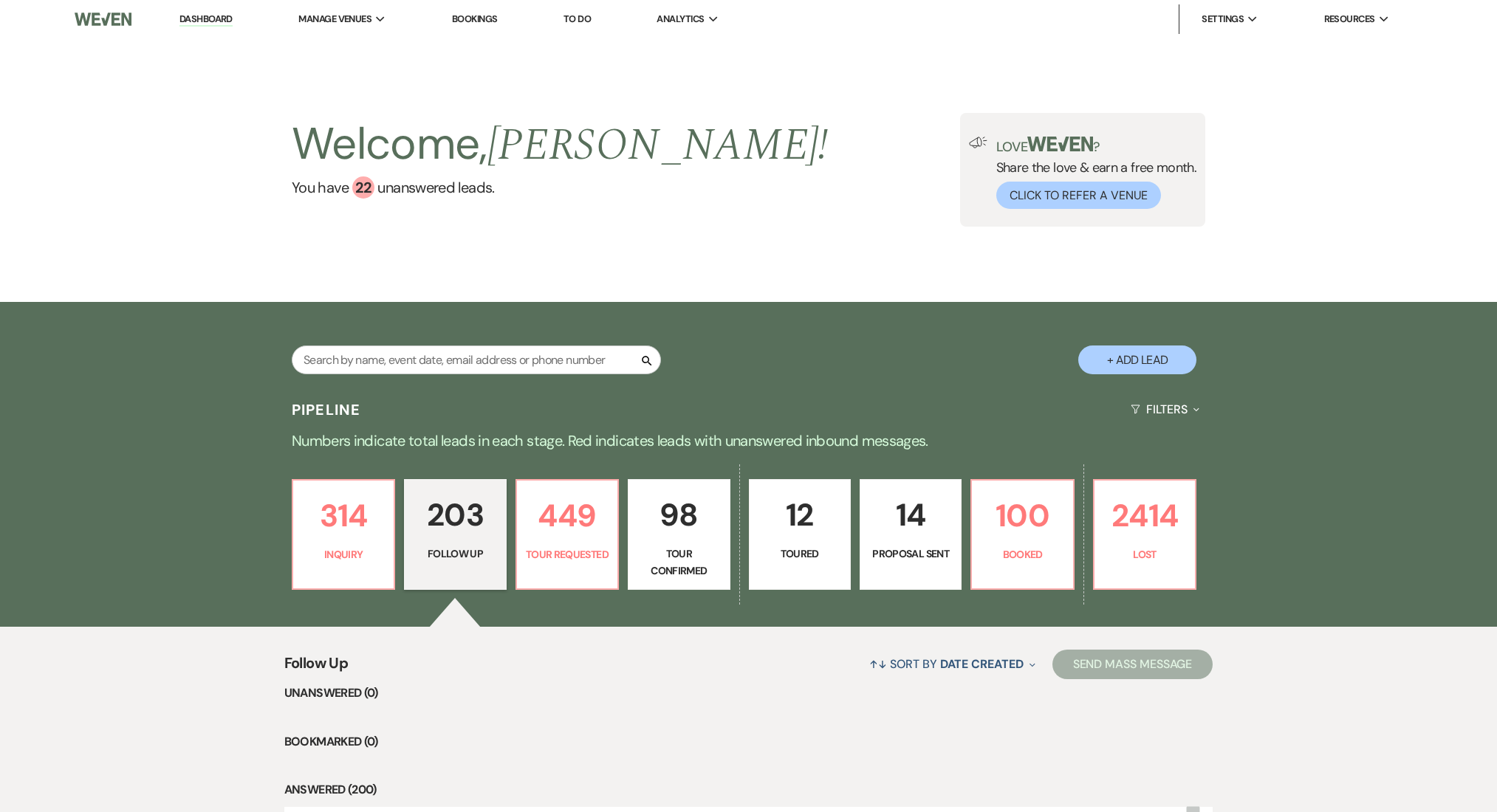
select select "9"
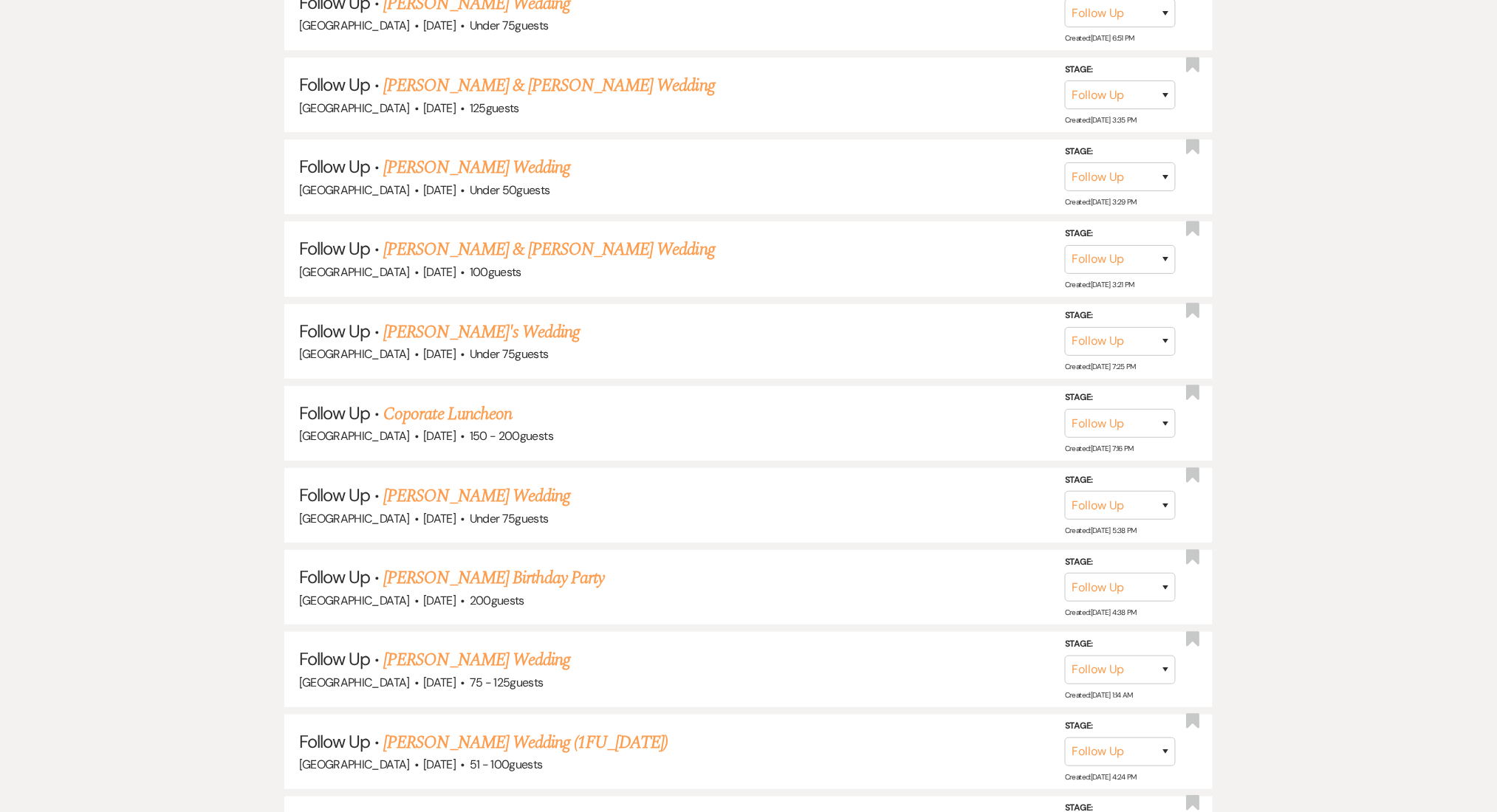
scroll to position [3878, 0]
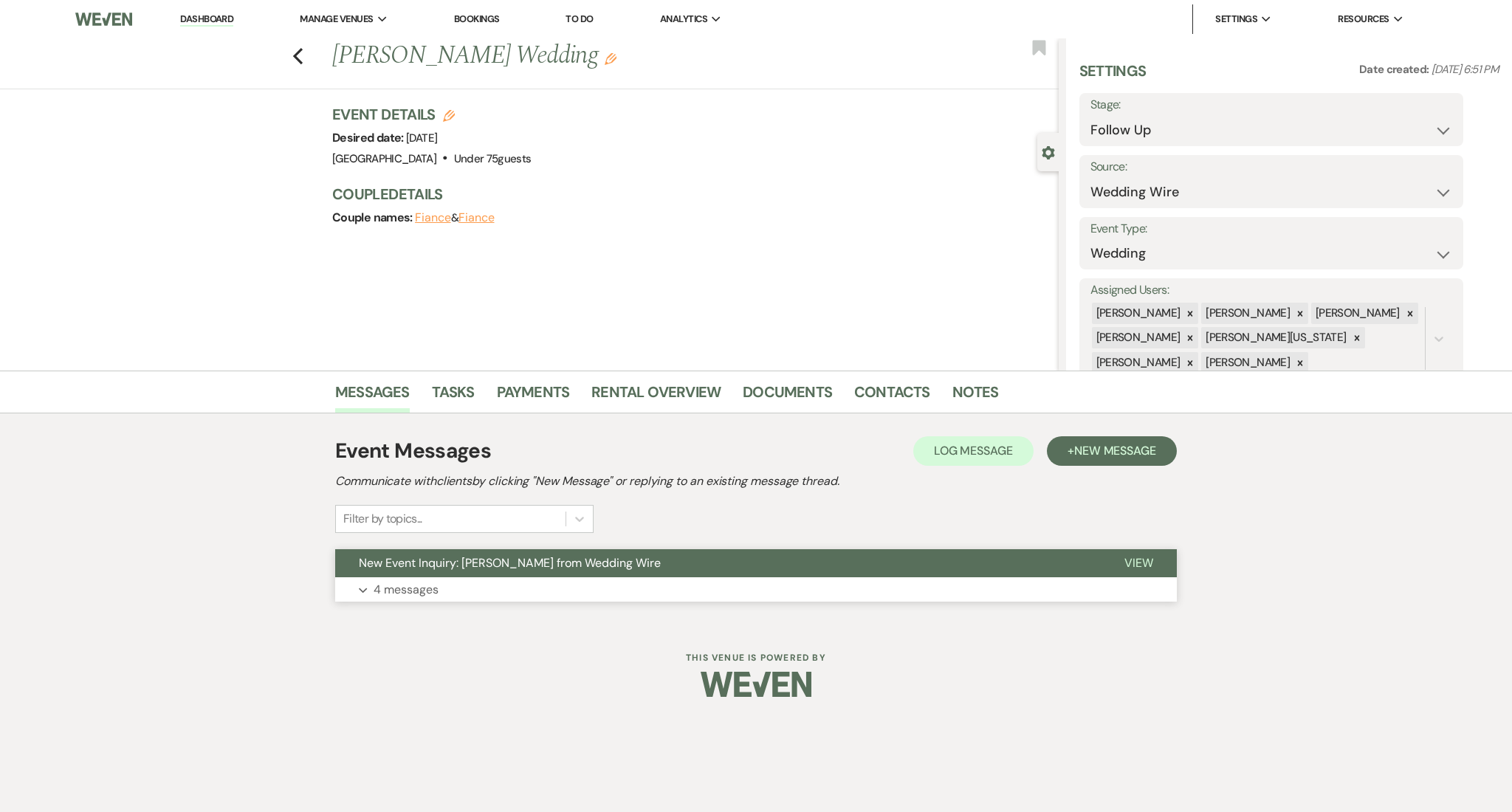
click at [407, 590] on p "4 messages" at bounding box center [405, 590] width 65 height 19
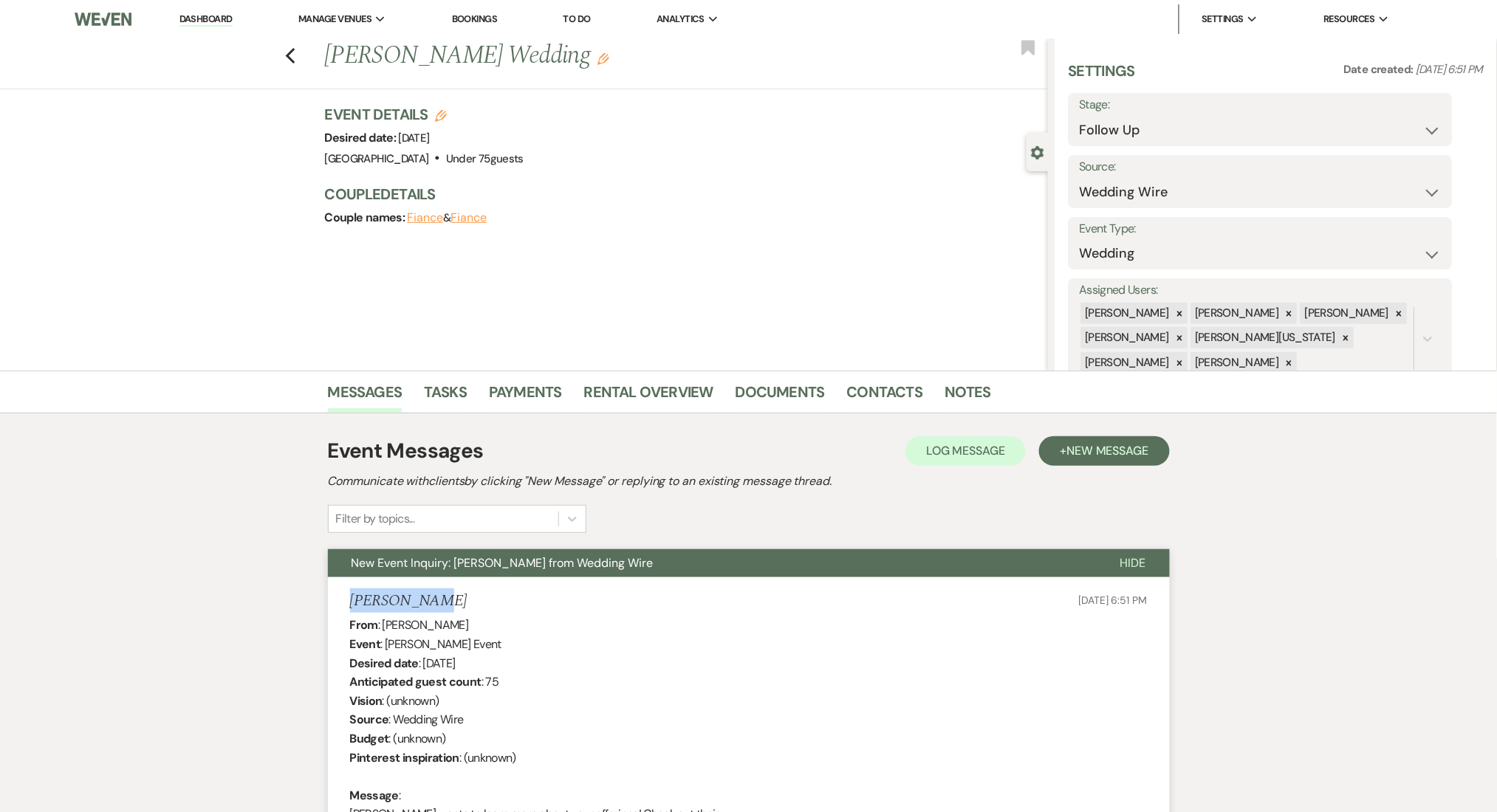
drag, startPoint x: 444, startPoint y: 600, endPoint x: 336, endPoint y: 602, distance: 108.0
copy h5 "[PERSON_NAME]"
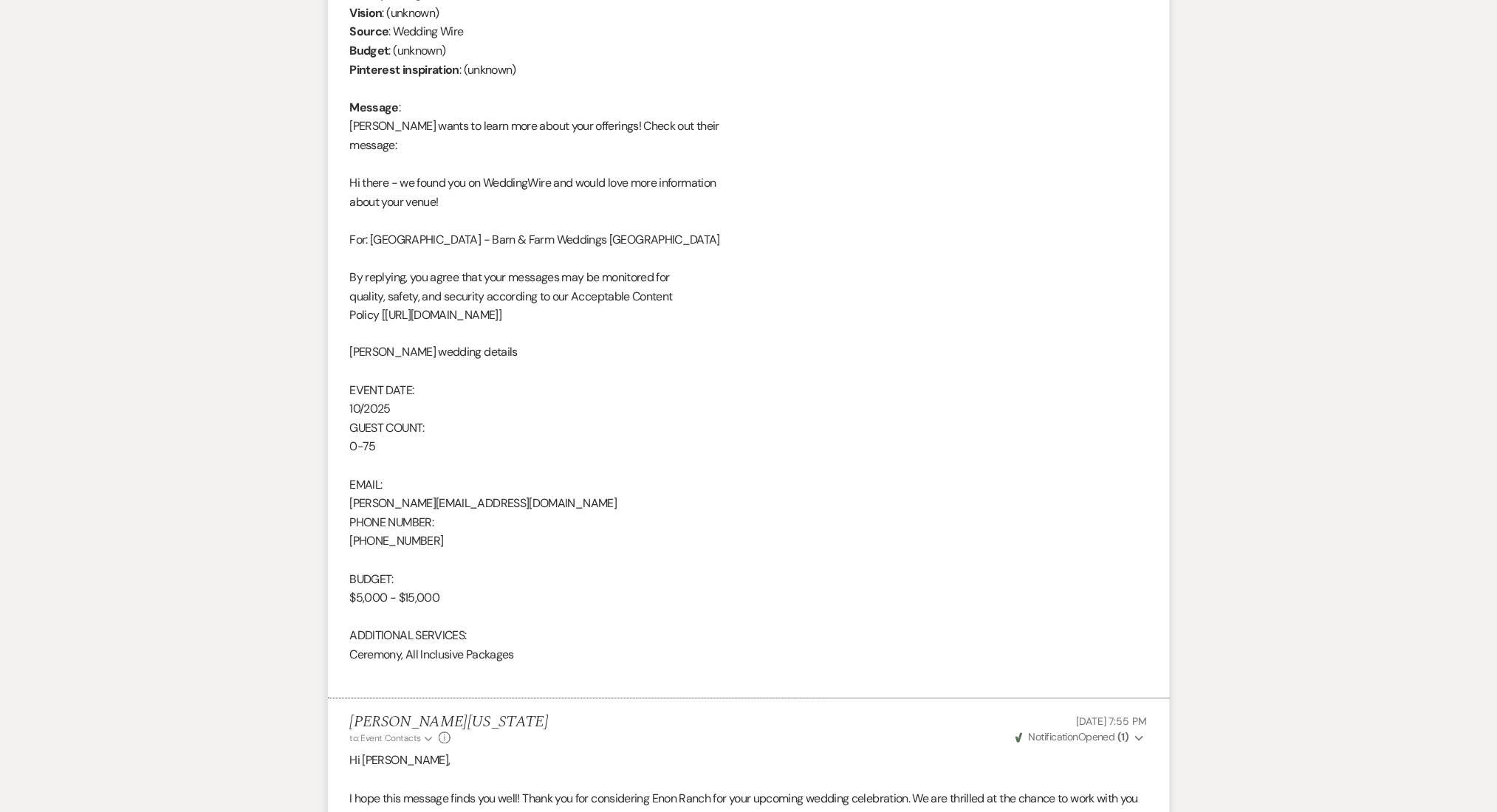
scroll to position [689, 0]
copy div "dave.smith9748@gmail.com"
drag, startPoint x: 498, startPoint y: 496, endPoint x: 336, endPoint y: 502, distance: 162.1
click at [336, 502] on li "David Smith Jul 13, 2025, 6:51 PM From : David Smith Event : David Smith's Even…" at bounding box center [748, 294] width 842 height 810
drag, startPoint x: 446, startPoint y: 537, endPoint x: 347, endPoint y: 535, distance: 99.0
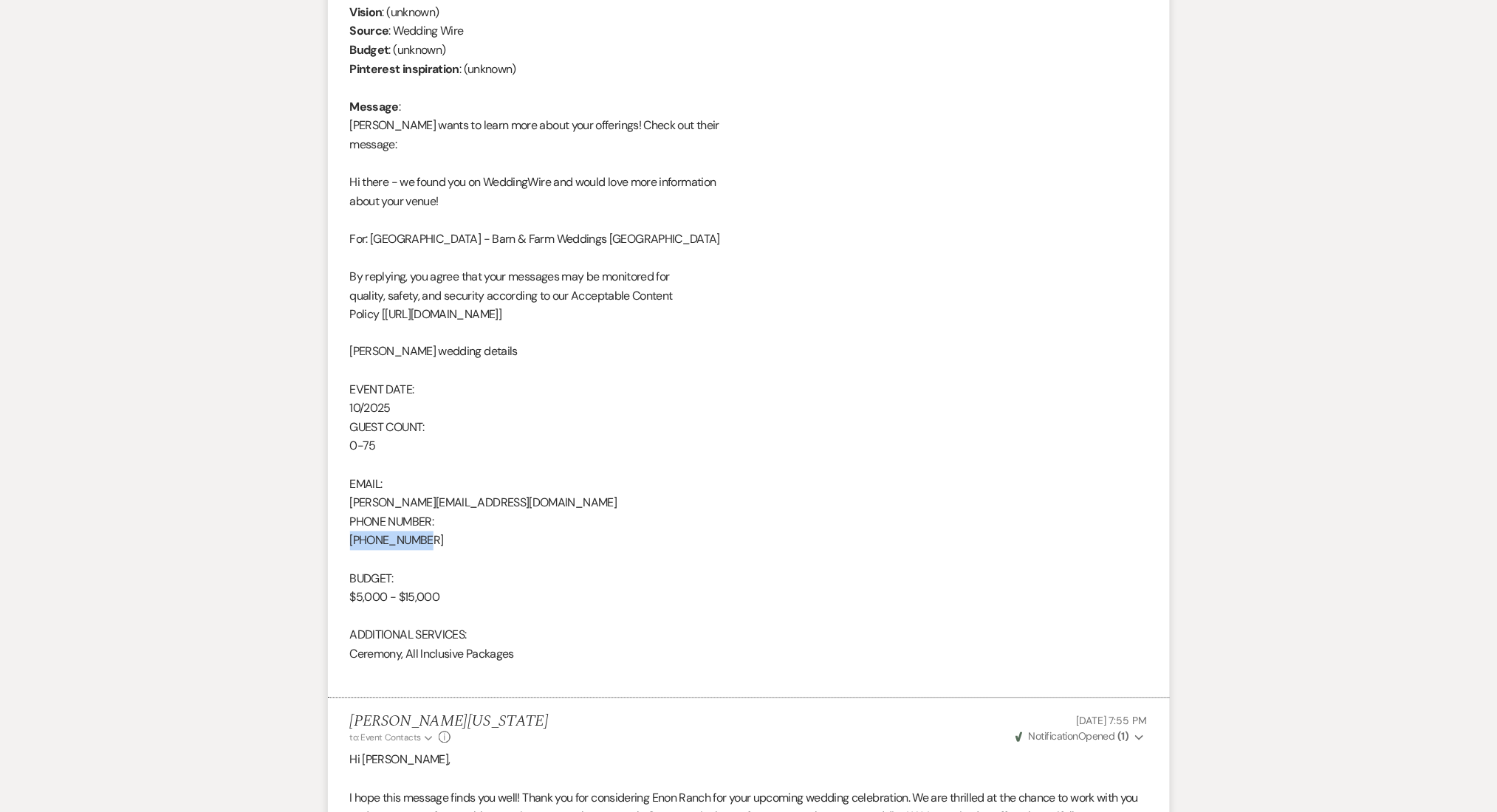
click at [347, 535] on li "David Smith Jul 13, 2025, 6:51 PM From : David Smith Event : David Smith's Even…" at bounding box center [748, 294] width 842 height 810
copy div "404-550-9748"
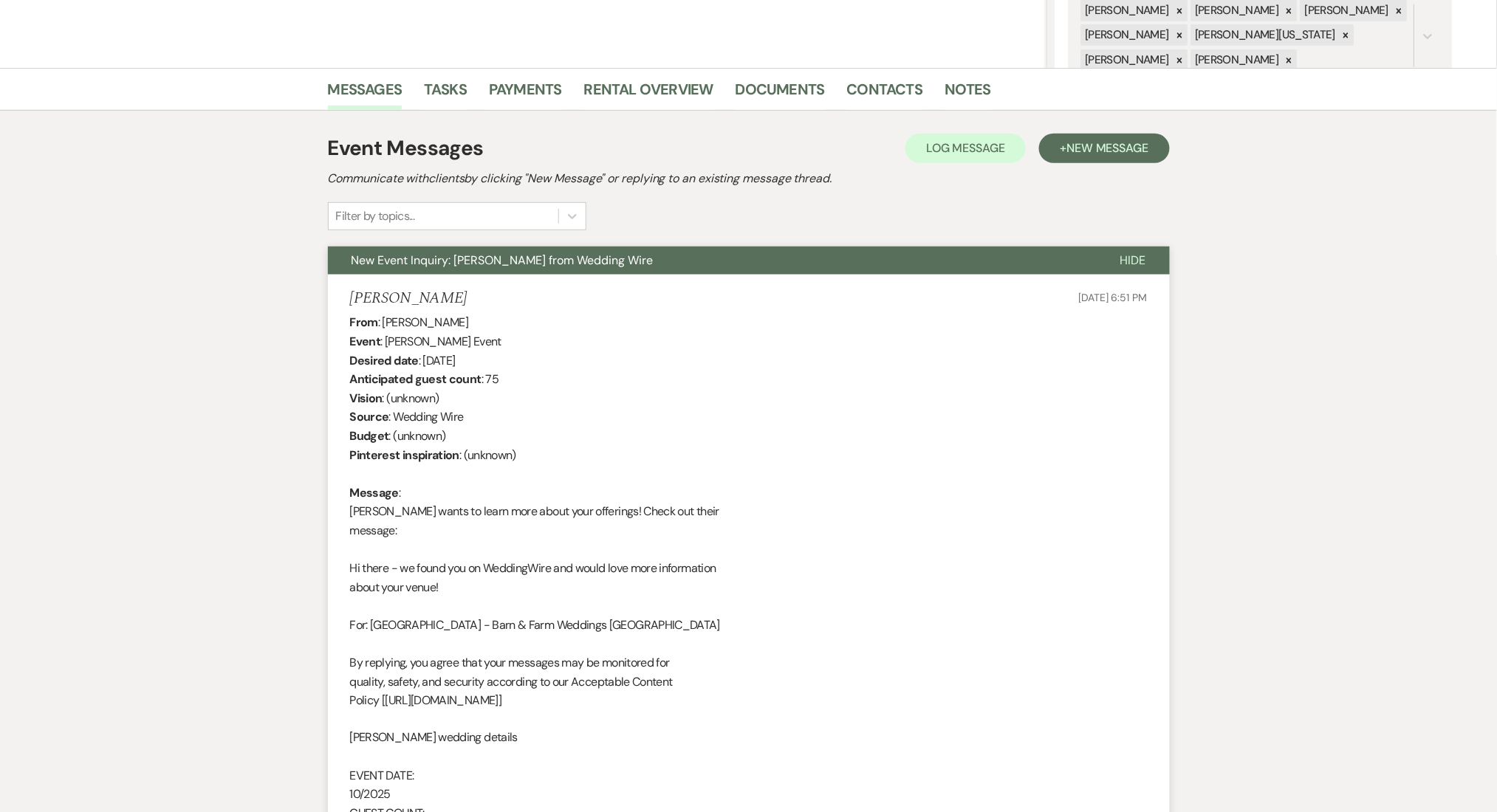
scroll to position [0, 0]
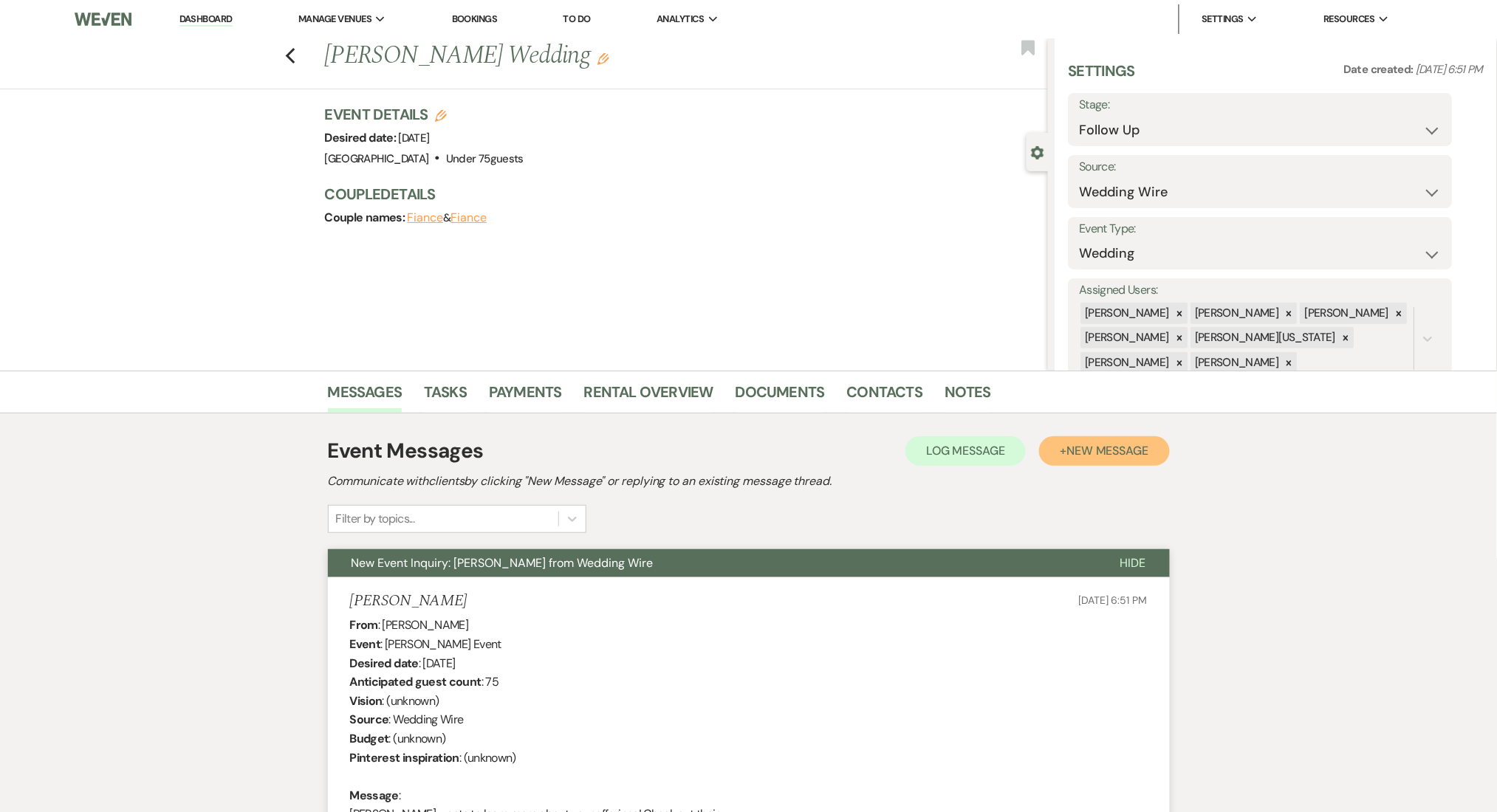
click at [1084, 440] on button "+ New Message" at bounding box center [1103, 450] width 130 height 29
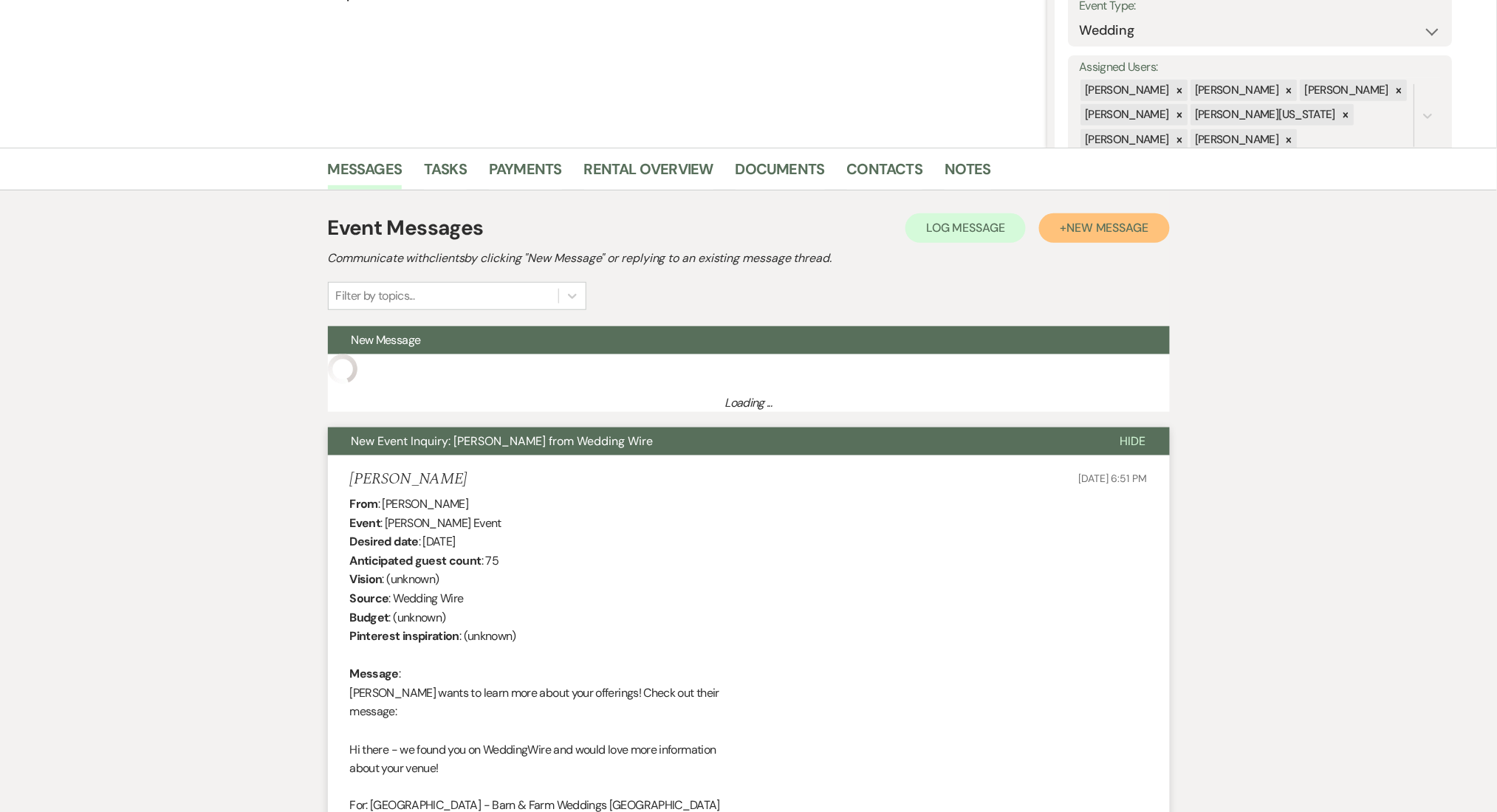
scroll to position [492, 0]
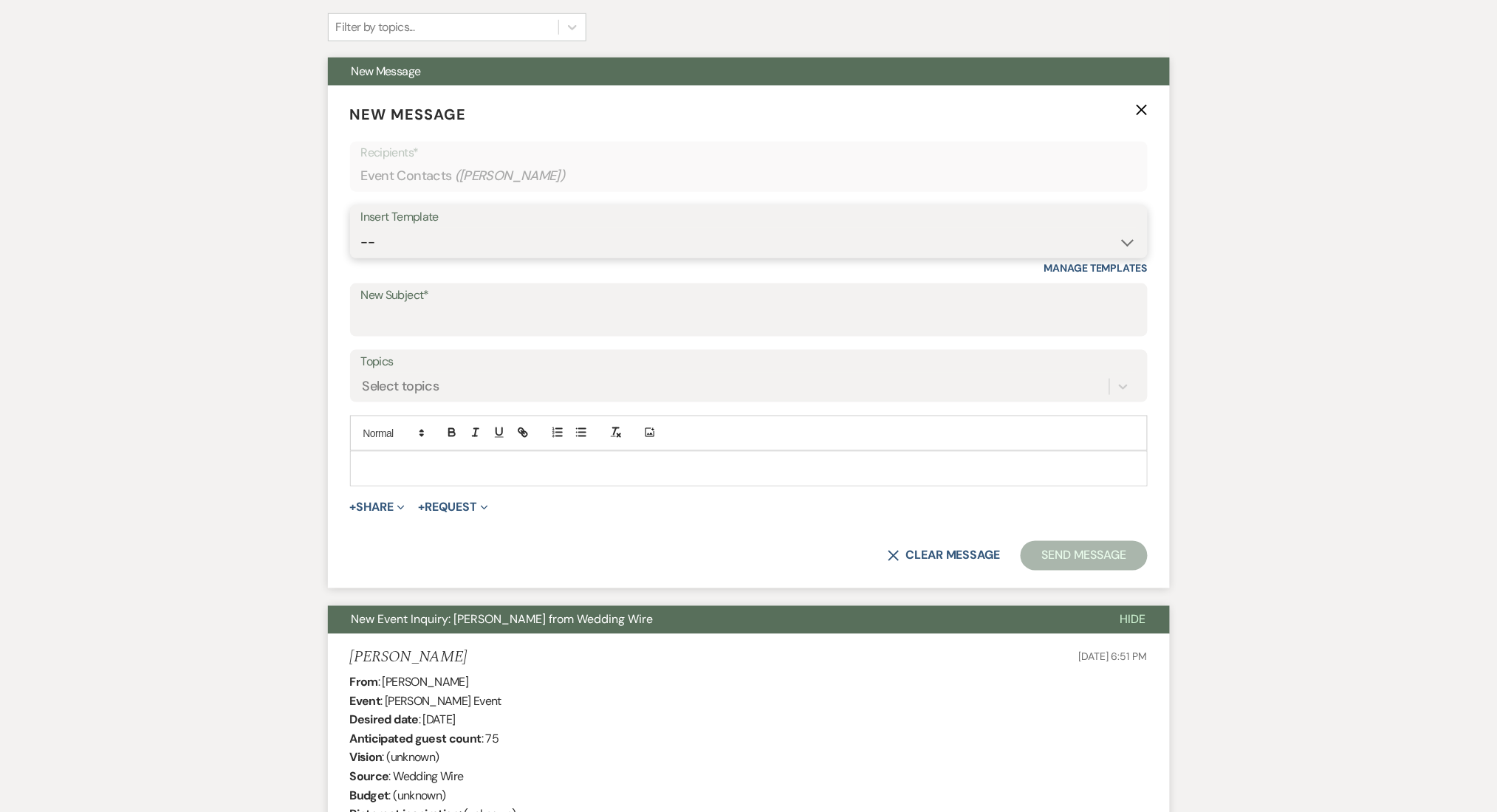
click at [465, 250] on select "--" at bounding box center [748, 242] width 775 height 29
select select "4434"
click at [361, 228] on select "-- Inquiry Follow Up Email #2 Contract Sending Template Payment Template Rental…" at bounding box center [748, 242] width 775 height 29
click at [466, 247] on select "-- Inquiry Follow Up Email #2 Contract Sending Template Payment Template Rental…" at bounding box center [748, 242] width 775 height 29
type input "Enon Ranch Quote Follow up"
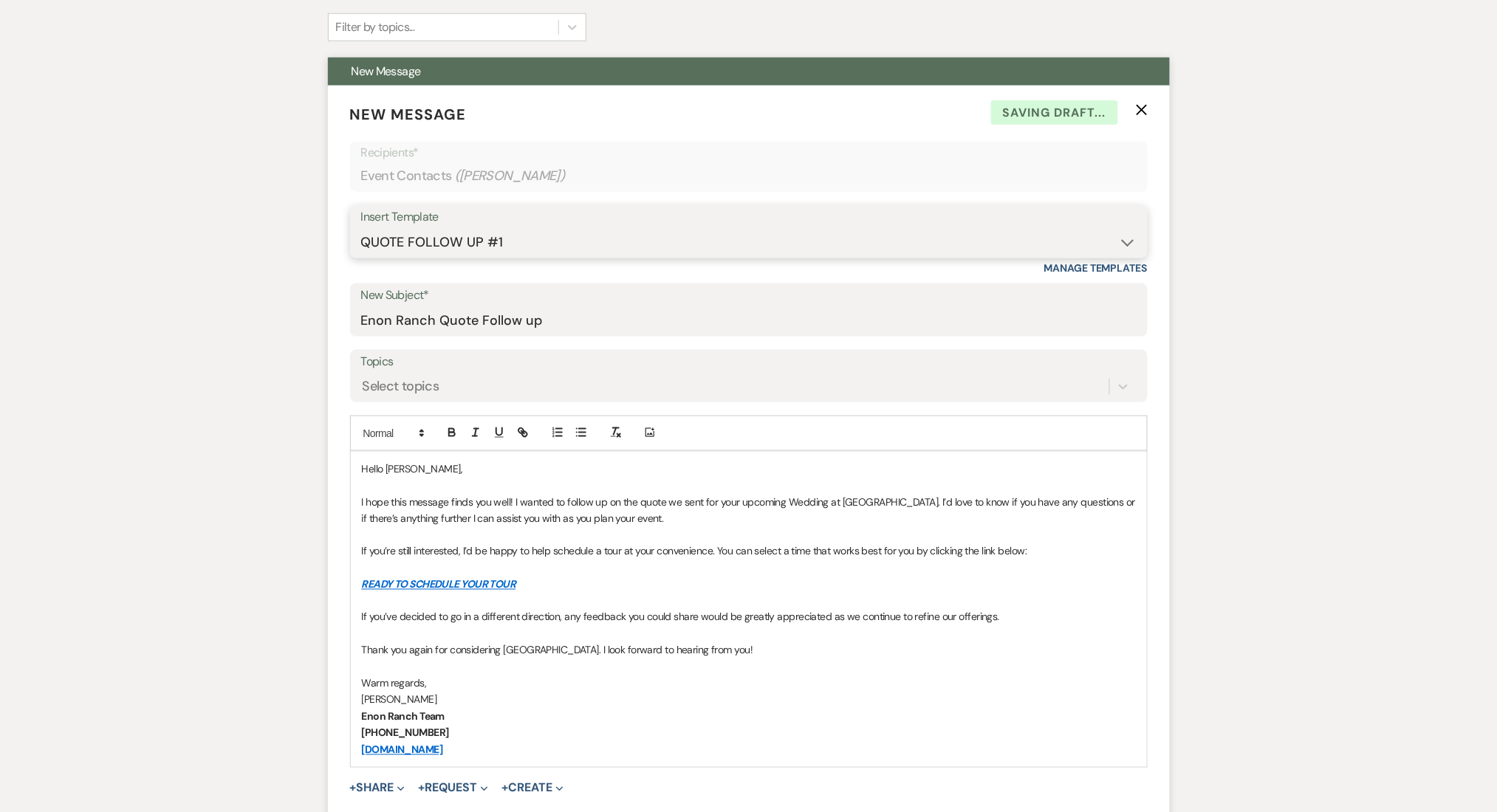
select select "4603"
click at [361, 228] on select "-- Inquiry Follow Up Email #2 Contract Sending Template Payment Template Rental…" at bounding box center [748, 242] width 775 height 29
type input "Checking In – Any Assistance Needed for Your Event?"
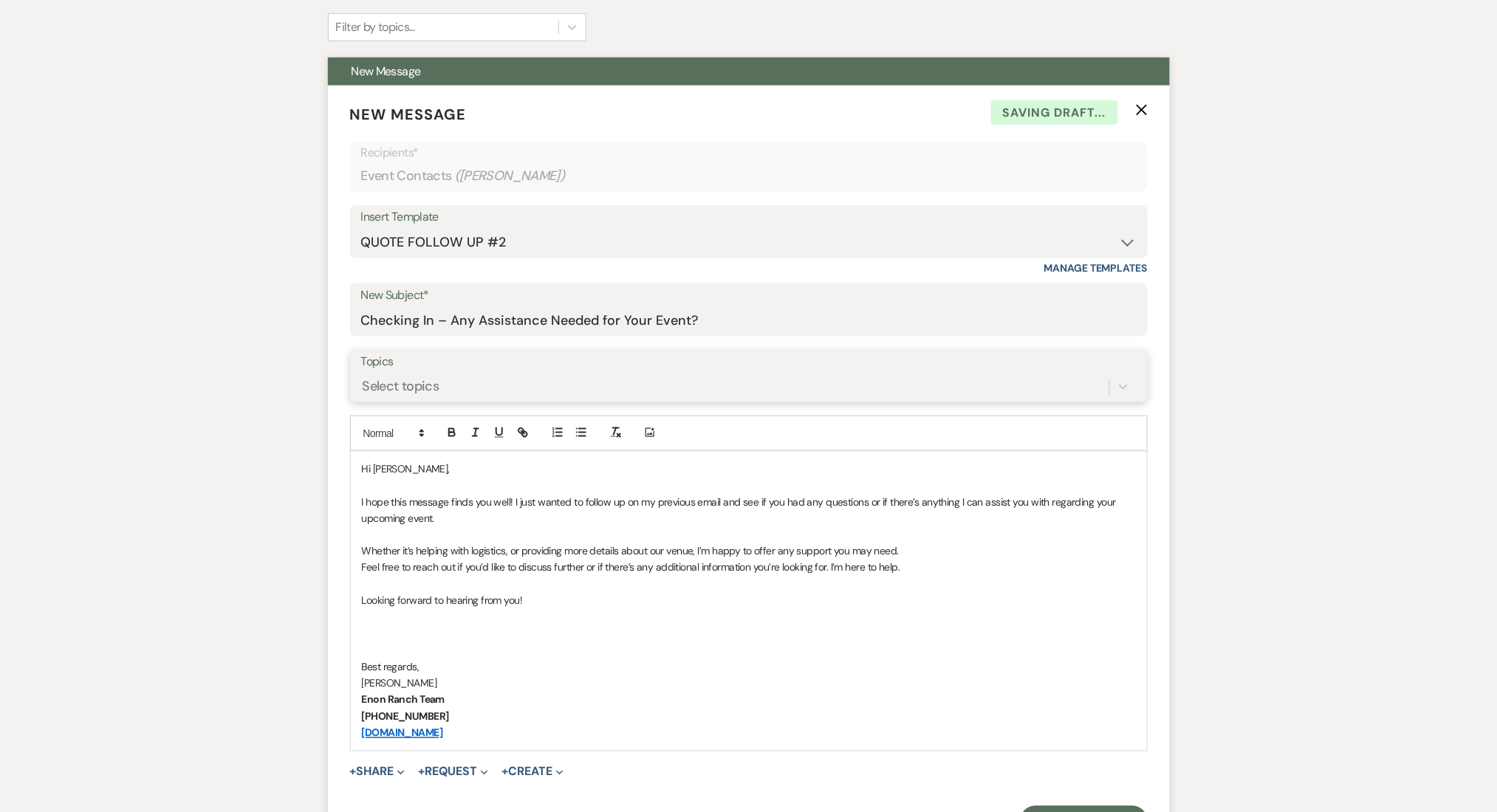
click at [374, 398] on div "Select topics" at bounding box center [734, 386] width 748 height 26
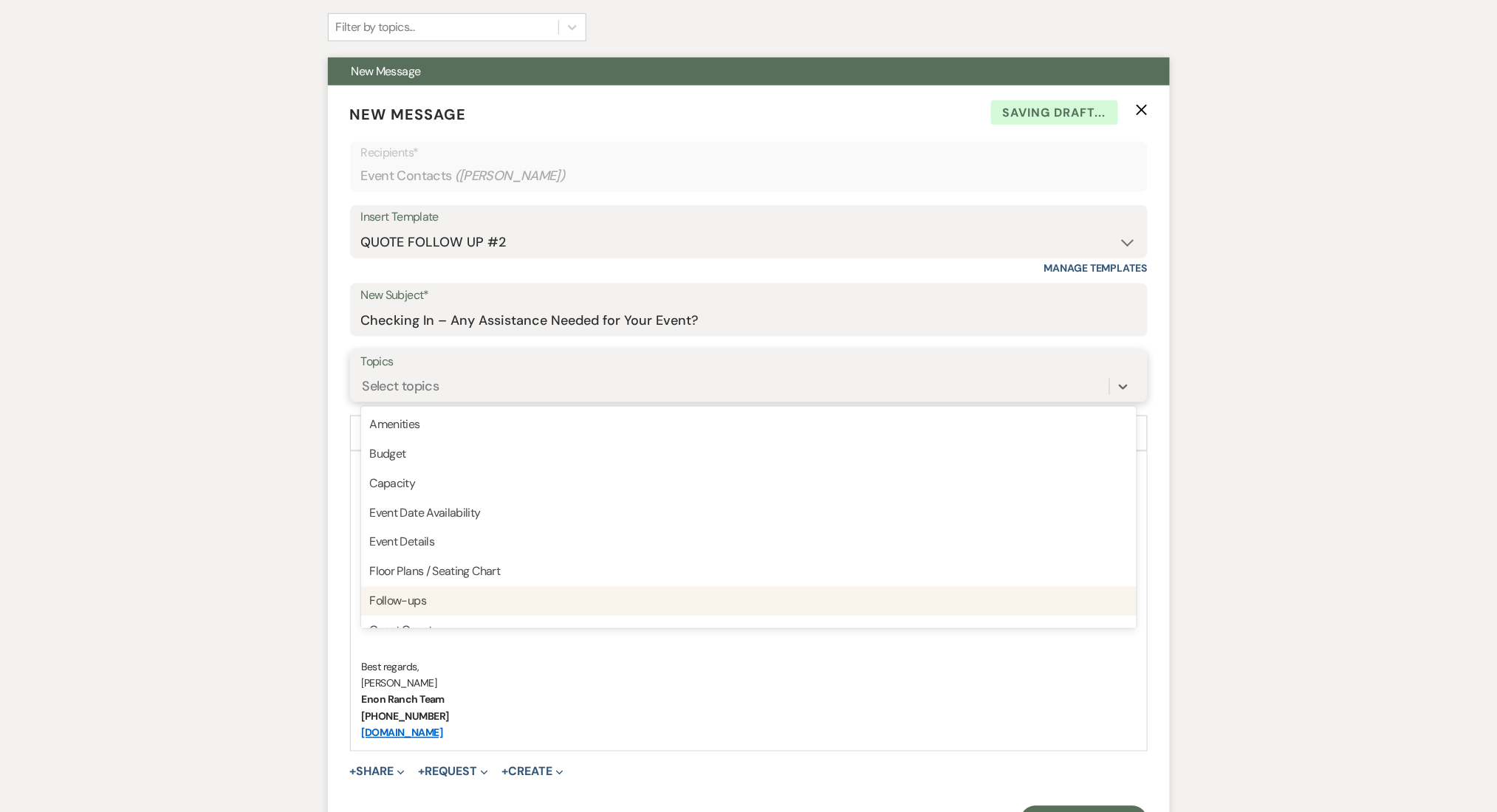
drag, startPoint x: 400, startPoint y: 606, endPoint x: 403, endPoint y: 570, distance: 36.1
click at [399, 608] on div "Follow-ups" at bounding box center [748, 601] width 775 height 29
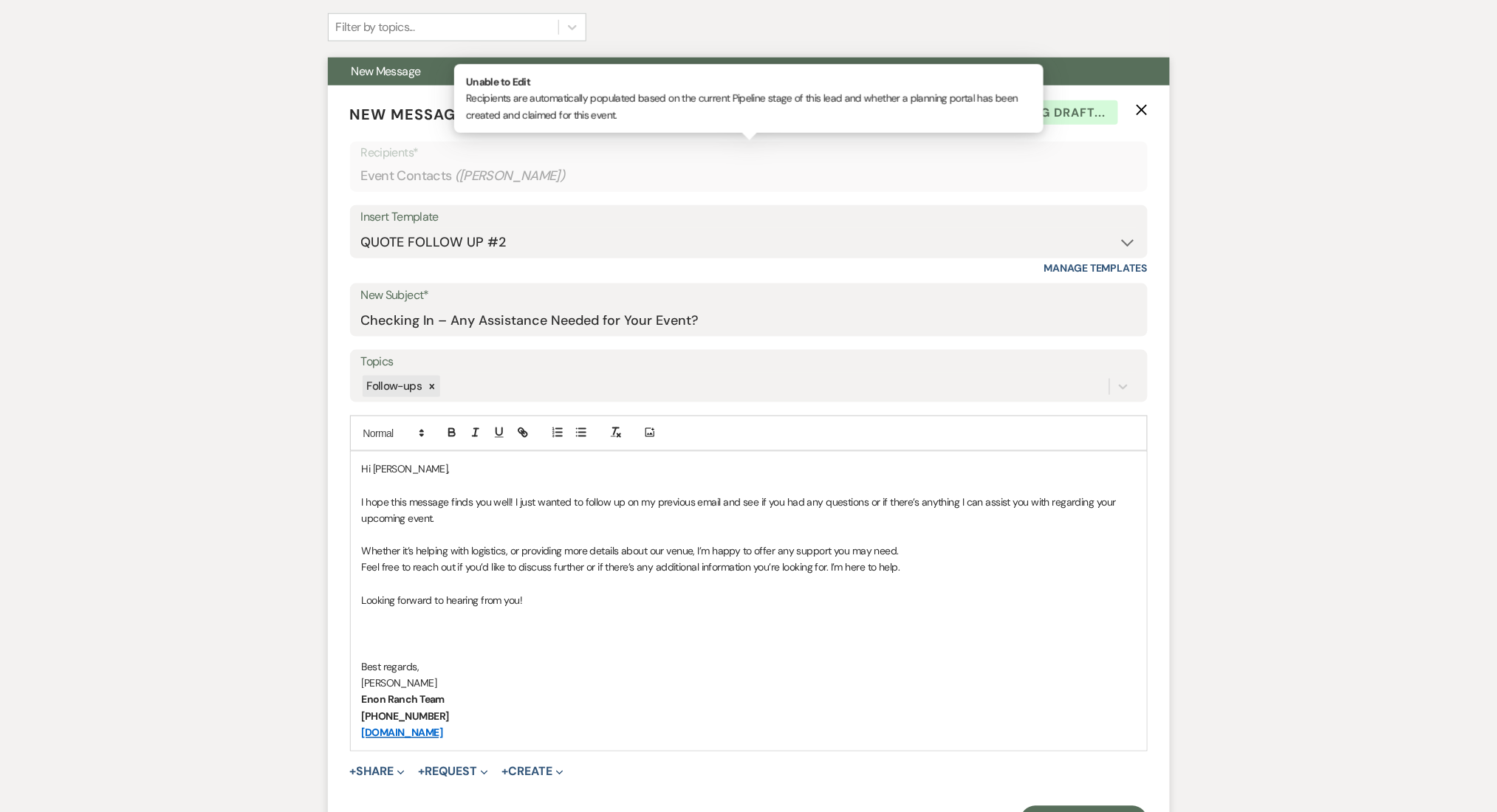
click at [418, 187] on div "Event Contacts ( David Smith )" at bounding box center [748, 176] width 775 height 29
click at [416, 230] on select "-- Inquiry Follow Up Email #2 Contract Sending Template Payment Template Rental…" at bounding box center [748, 242] width 775 height 29
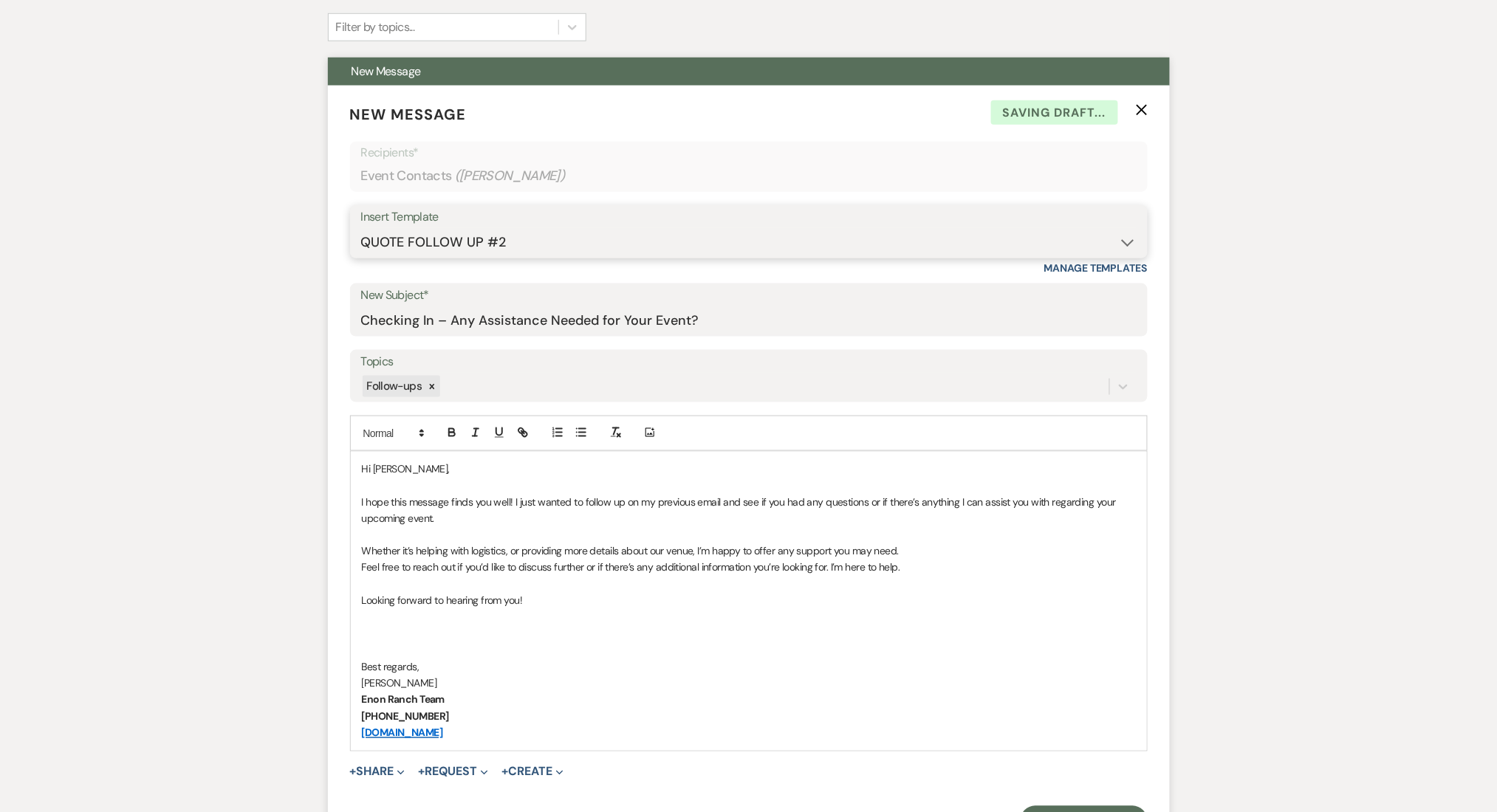
select select "1402"
click at [361, 228] on select "-- Inquiry Follow Up Email #2 Contract Sending Template Payment Template Rental…" at bounding box center [748, 242] width 775 height 29
type input "Ready to Schedule a Tour?"
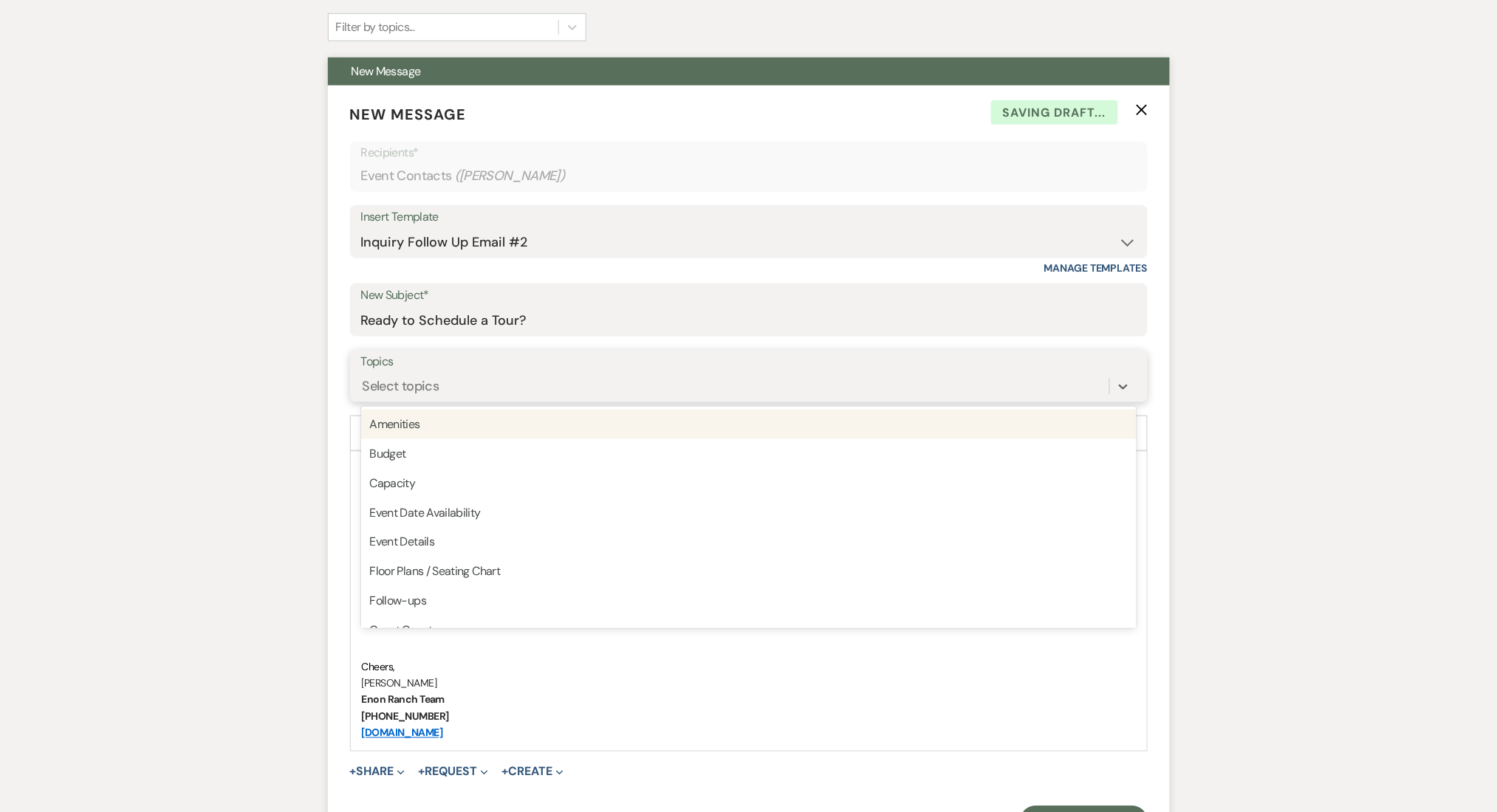
click at [404, 377] on div "Select topics" at bounding box center [401, 387] width 77 height 20
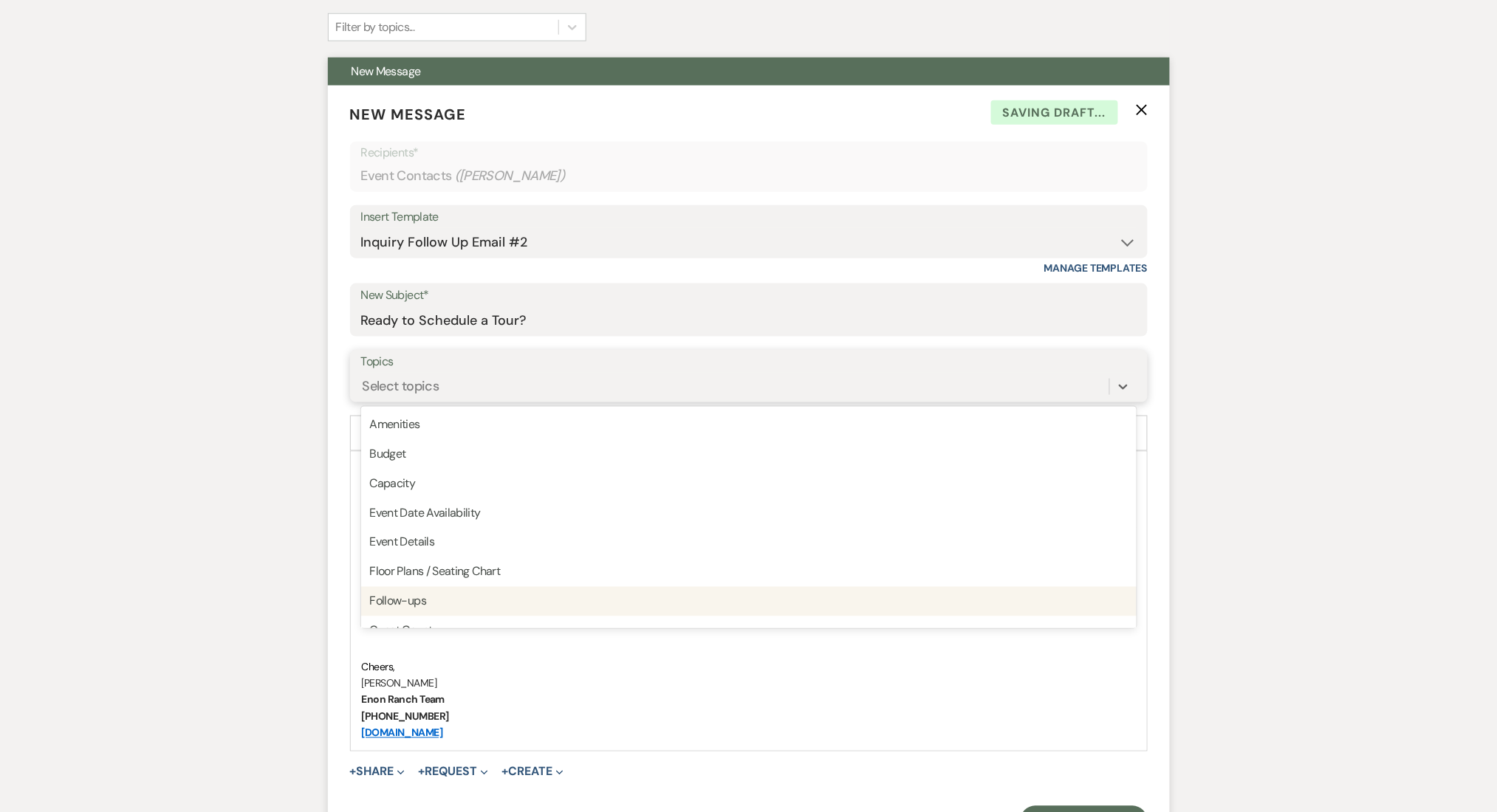
click at [409, 606] on div "Follow-ups" at bounding box center [748, 601] width 775 height 29
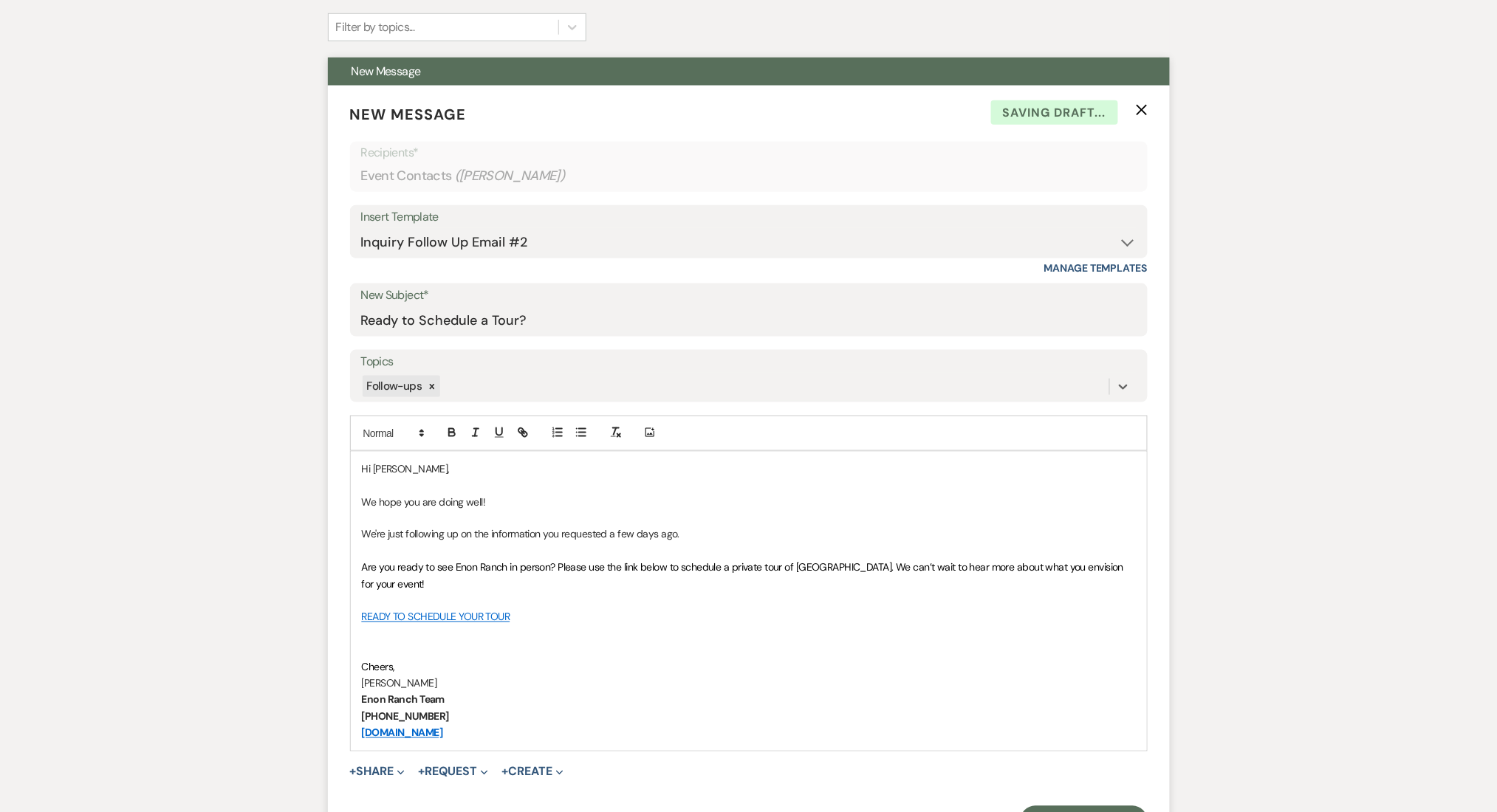
drag, startPoint x: 280, startPoint y: 565, endPoint x: 280, endPoint y: 555, distance: 10.0
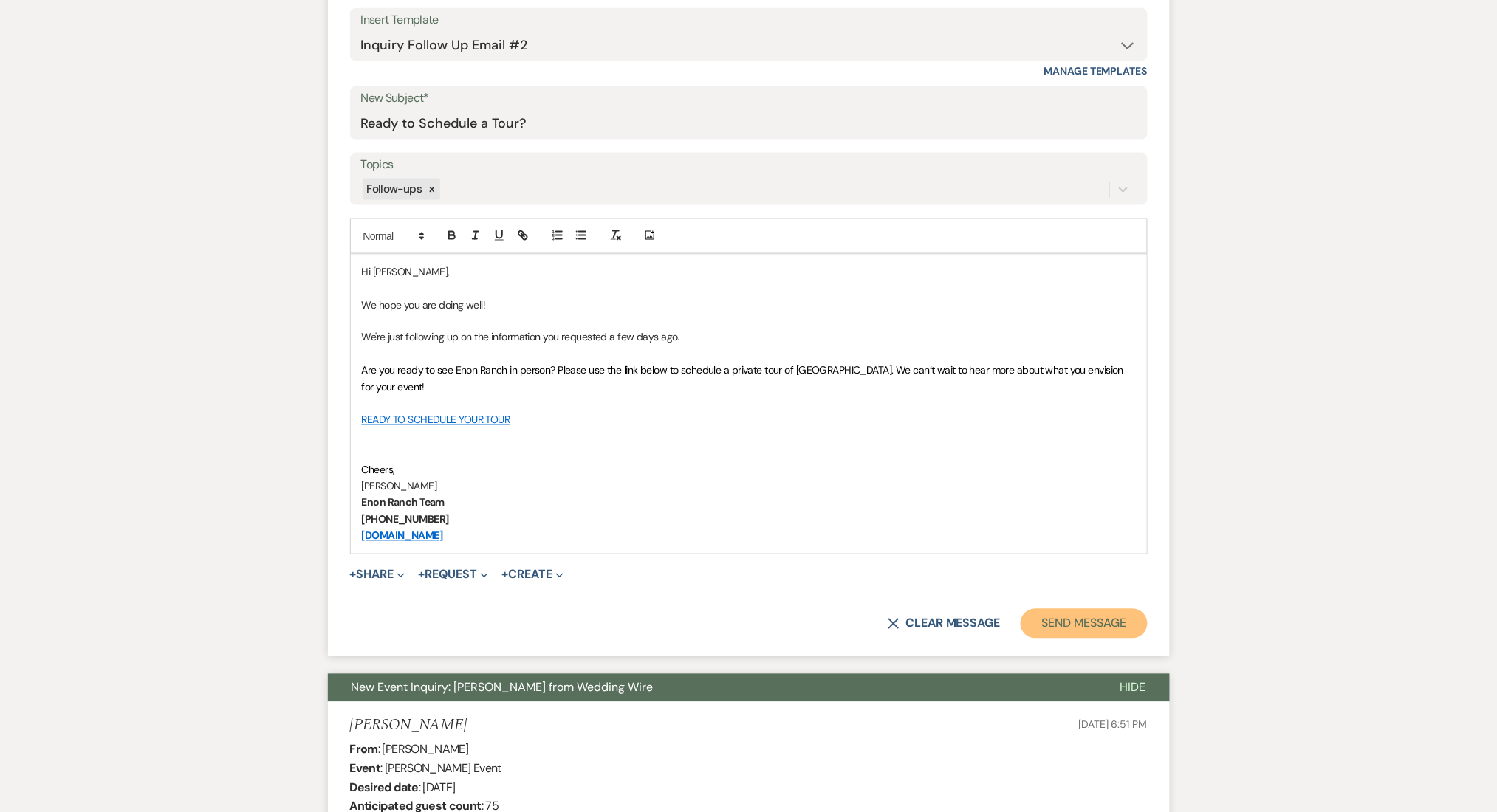
click at [1074, 626] on button "Send Message" at bounding box center [1083, 623] width 126 height 29
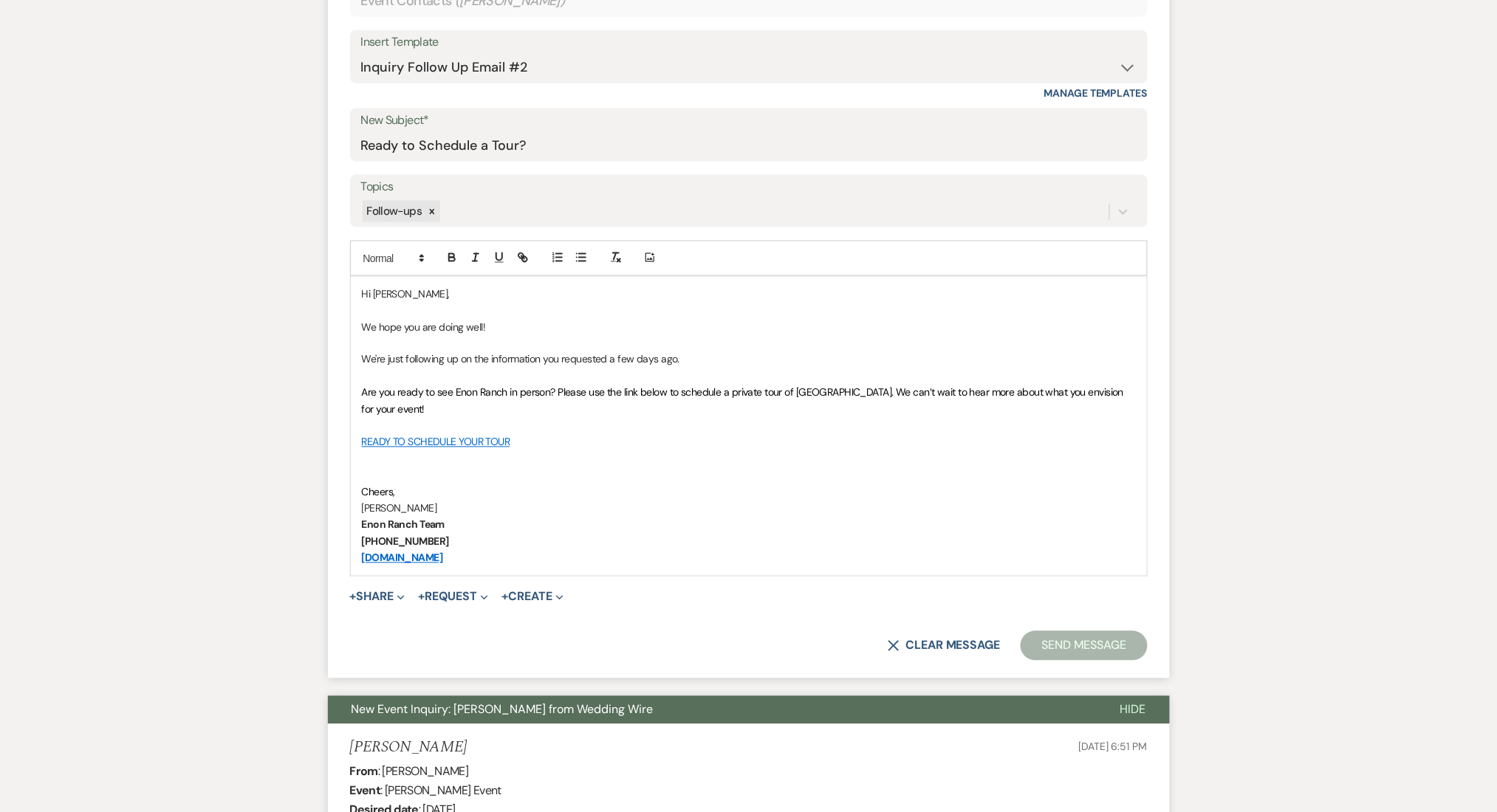
scroll to position [98, 0]
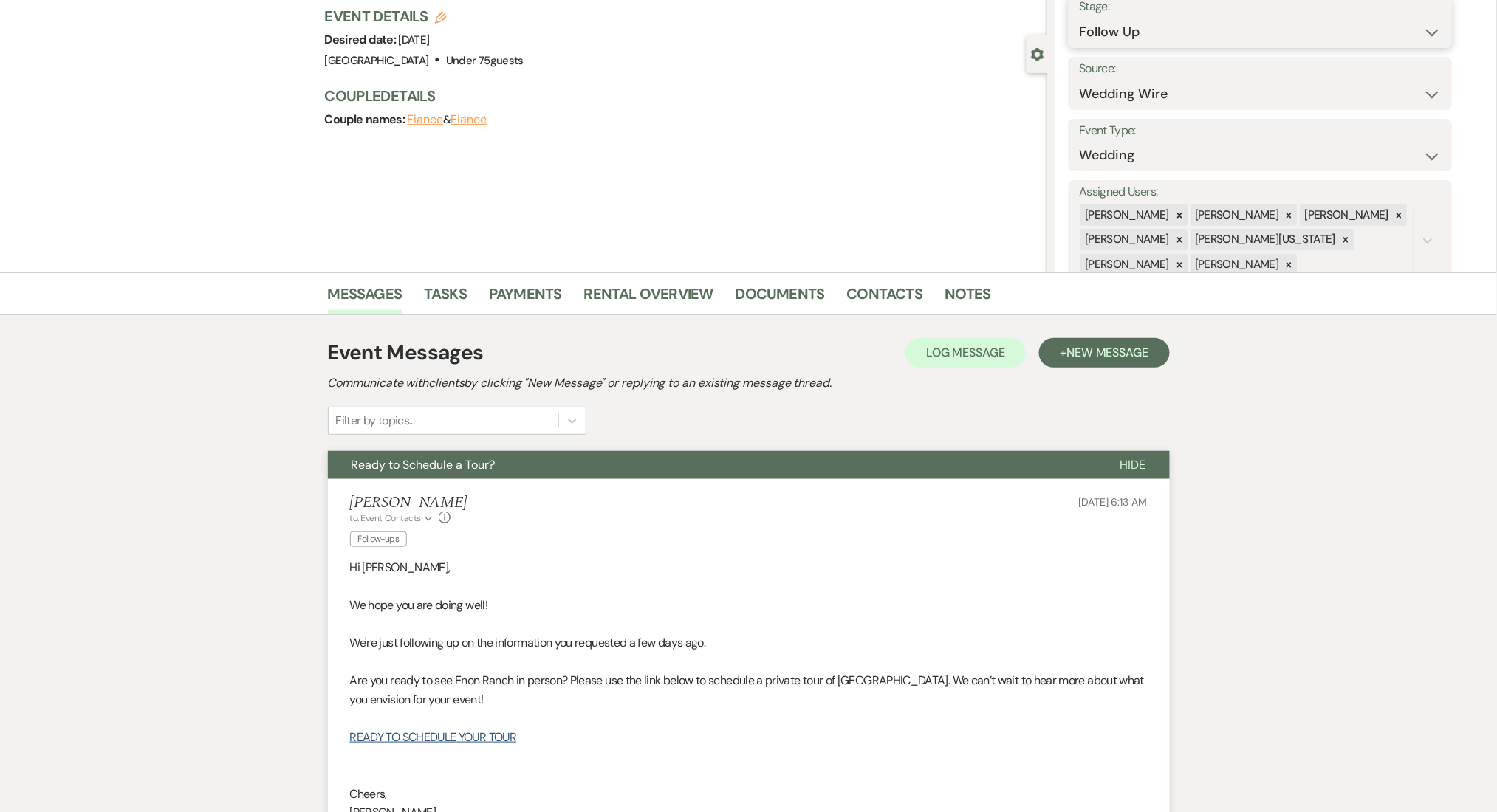
click at [1111, 33] on select "Inquiry Follow Up Tour Requested Tour Confirmed Toured Proposal Sent Booked Lost" at bounding box center [1260, 32] width 362 height 29
select select "1"
click at [1080, 18] on select "Inquiry Follow Up Tour Requested Tour Confirmed Toured Proposal Sent Booked Lost" at bounding box center [1260, 32] width 362 height 29
click at [1420, 16] on button "Save" at bounding box center [1411, 21] width 83 height 29
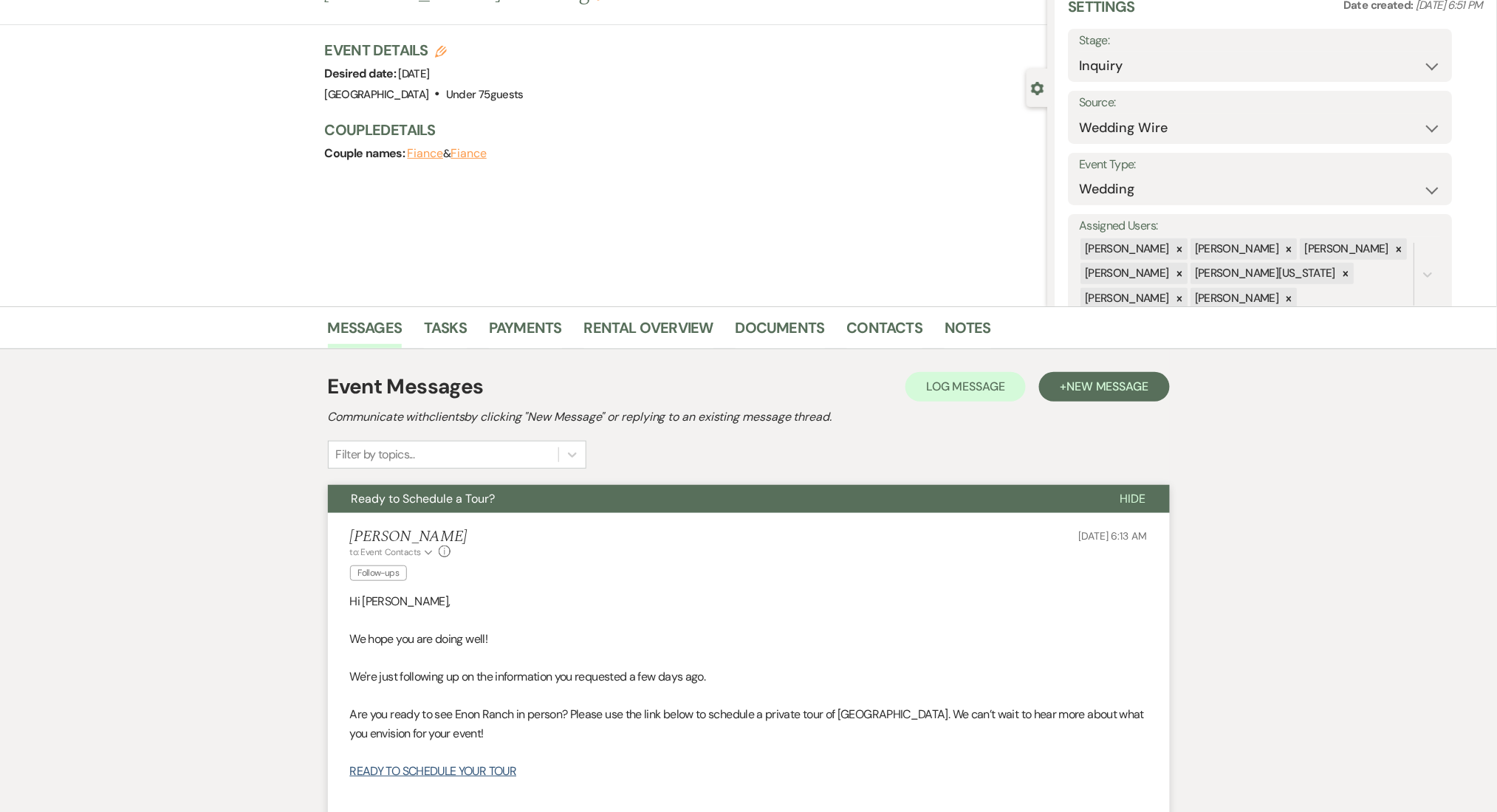
scroll to position [0, 0]
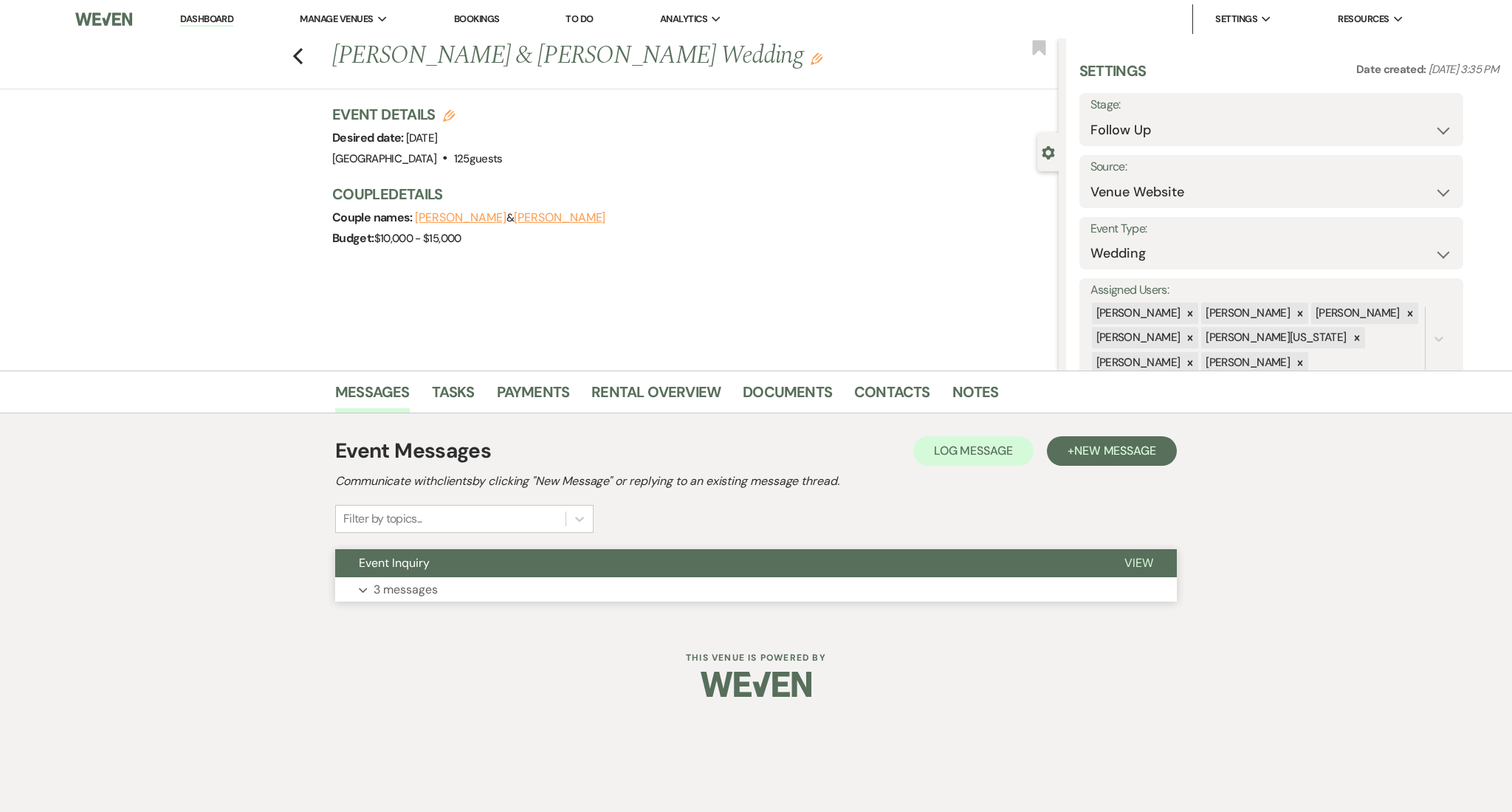
click at [587, 594] on button "Expand 3 messages" at bounding box center [756, 590] width 842 height 25
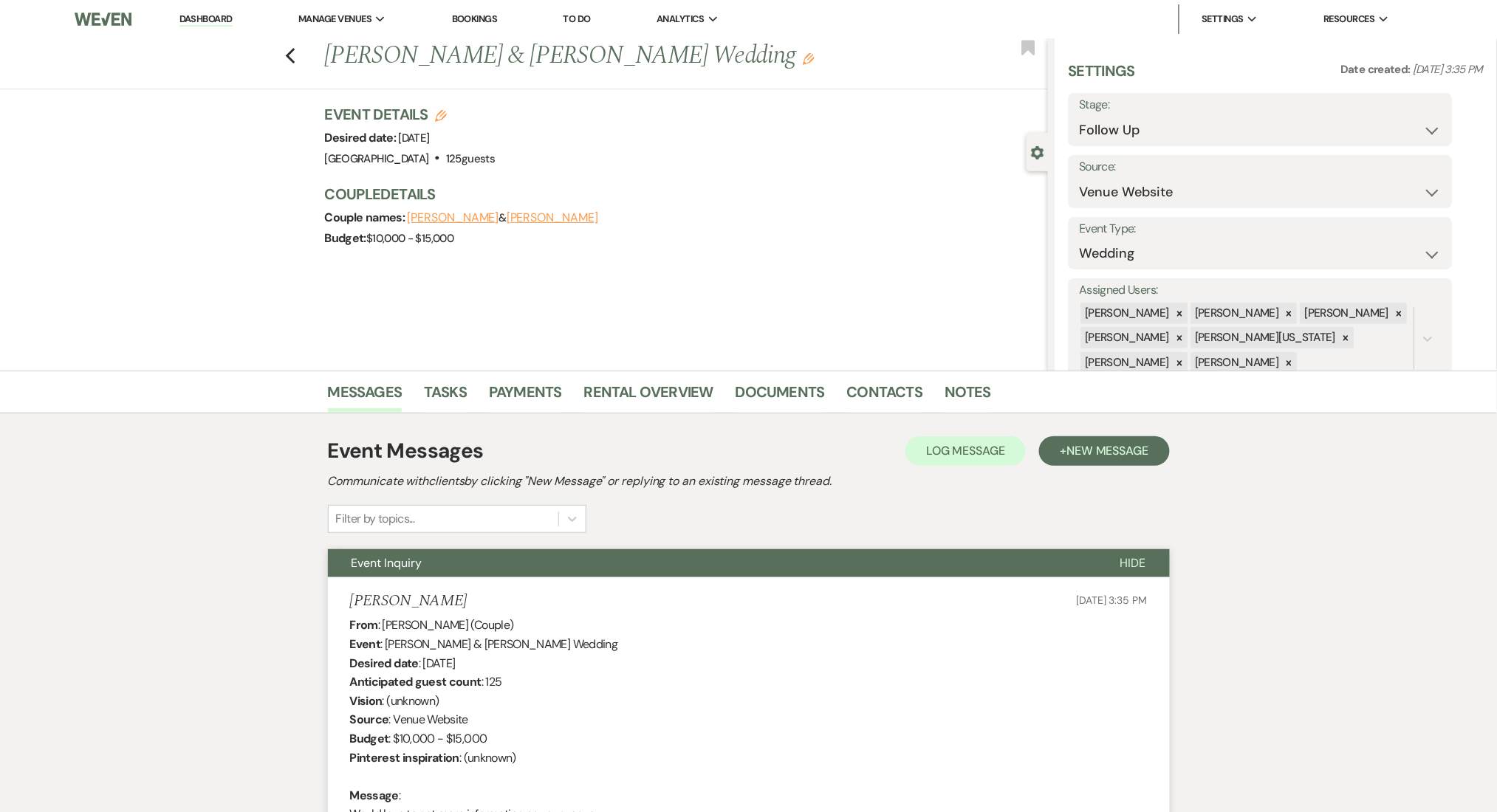
scroll to position [393, 0]
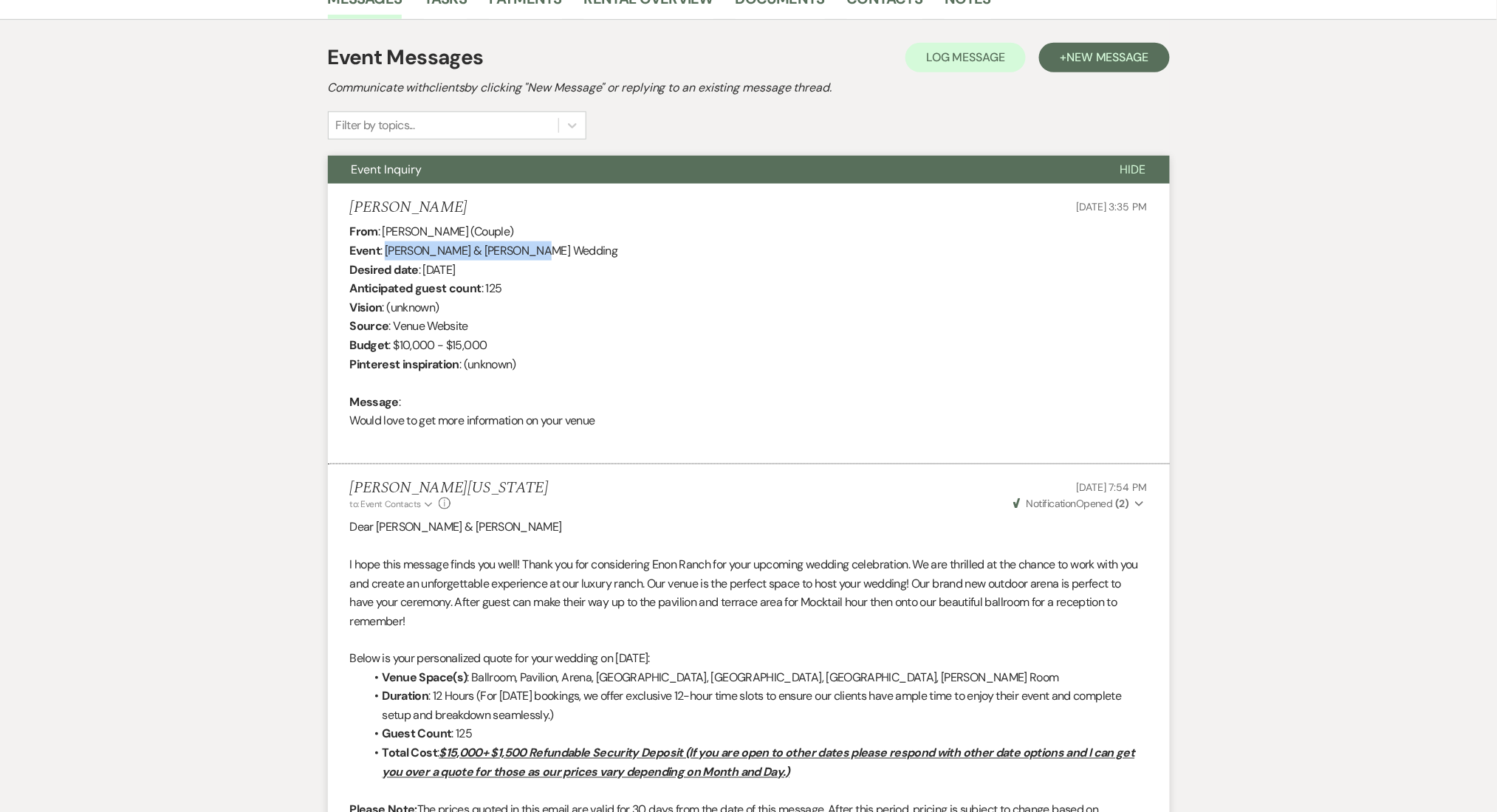
drag, startPoint x: 533, startPoint y: 250, endPoint x: 387, endPoint y: 252, distance: 146.0
click at [387, 252] on div "From : Megan Creed (Couple) Event : Jordan Henry & Megan Creed's Wedding Desire…" at bounding box center [748, 336] width 797 height 226
copy div "Jordan Henry & Megan Creed"
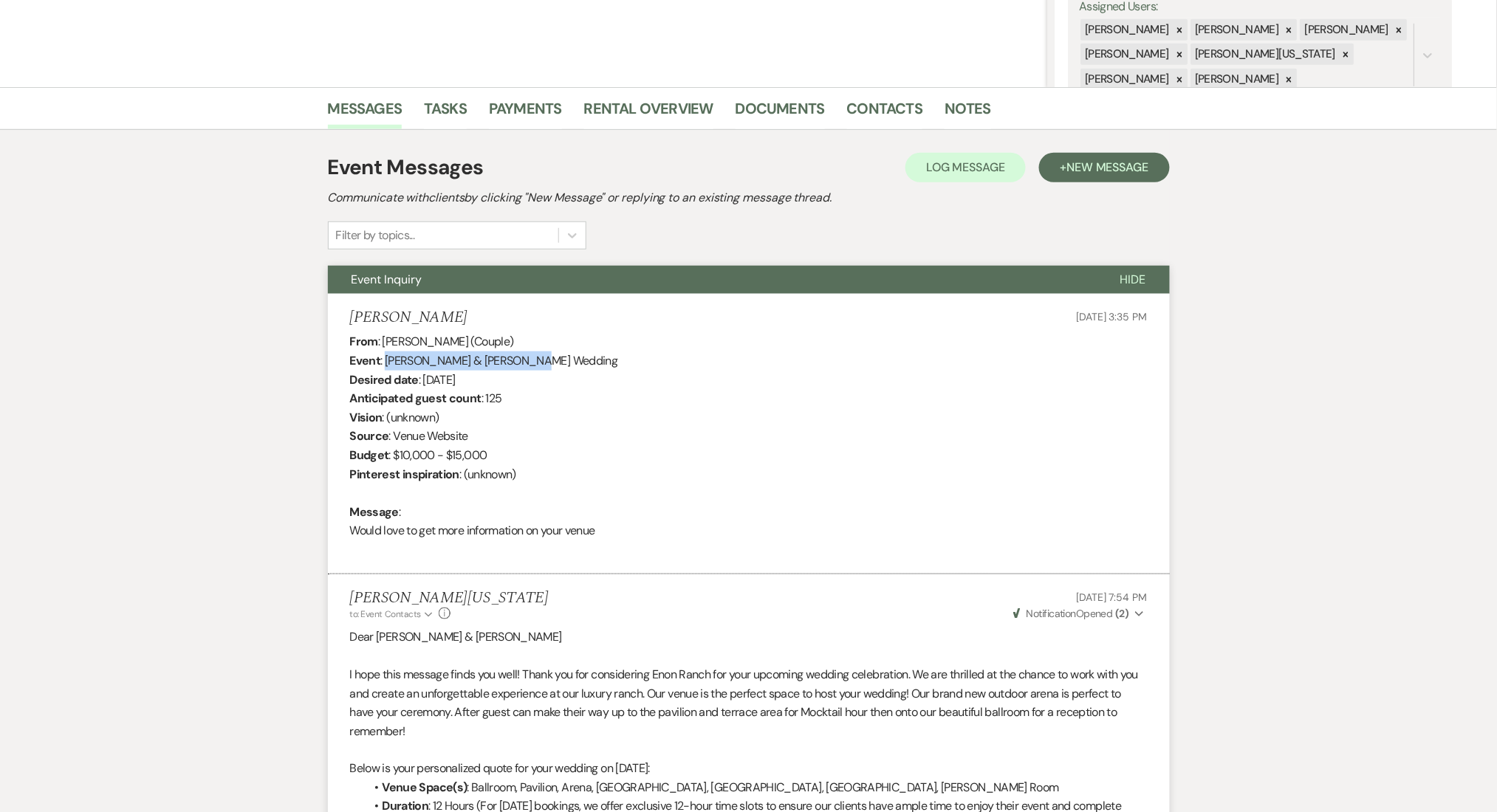
scroll to position [34, 0]
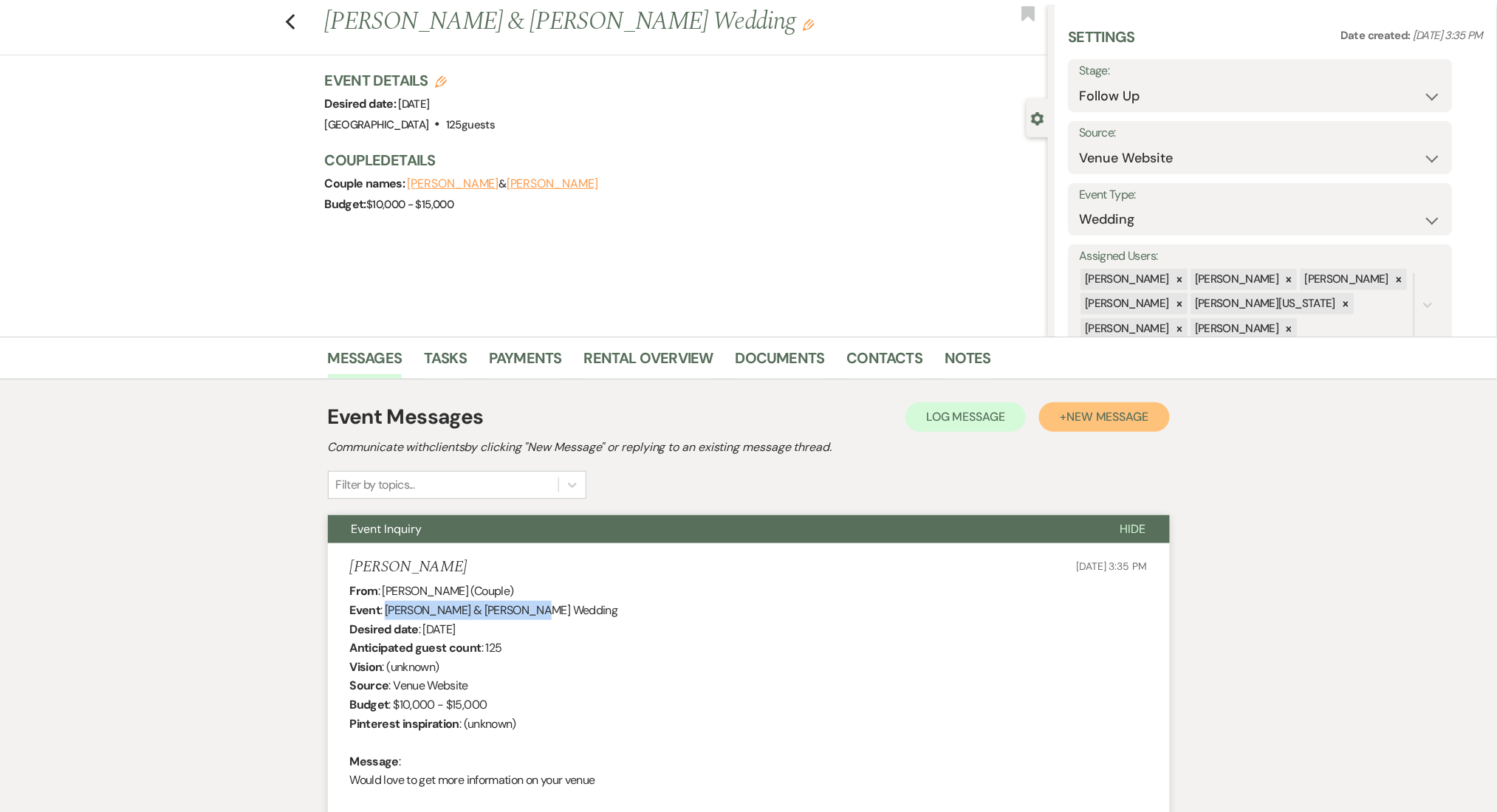
click at [1080, 414] on span "New Message" at bounding box center [1108, 417] width 82 height 15
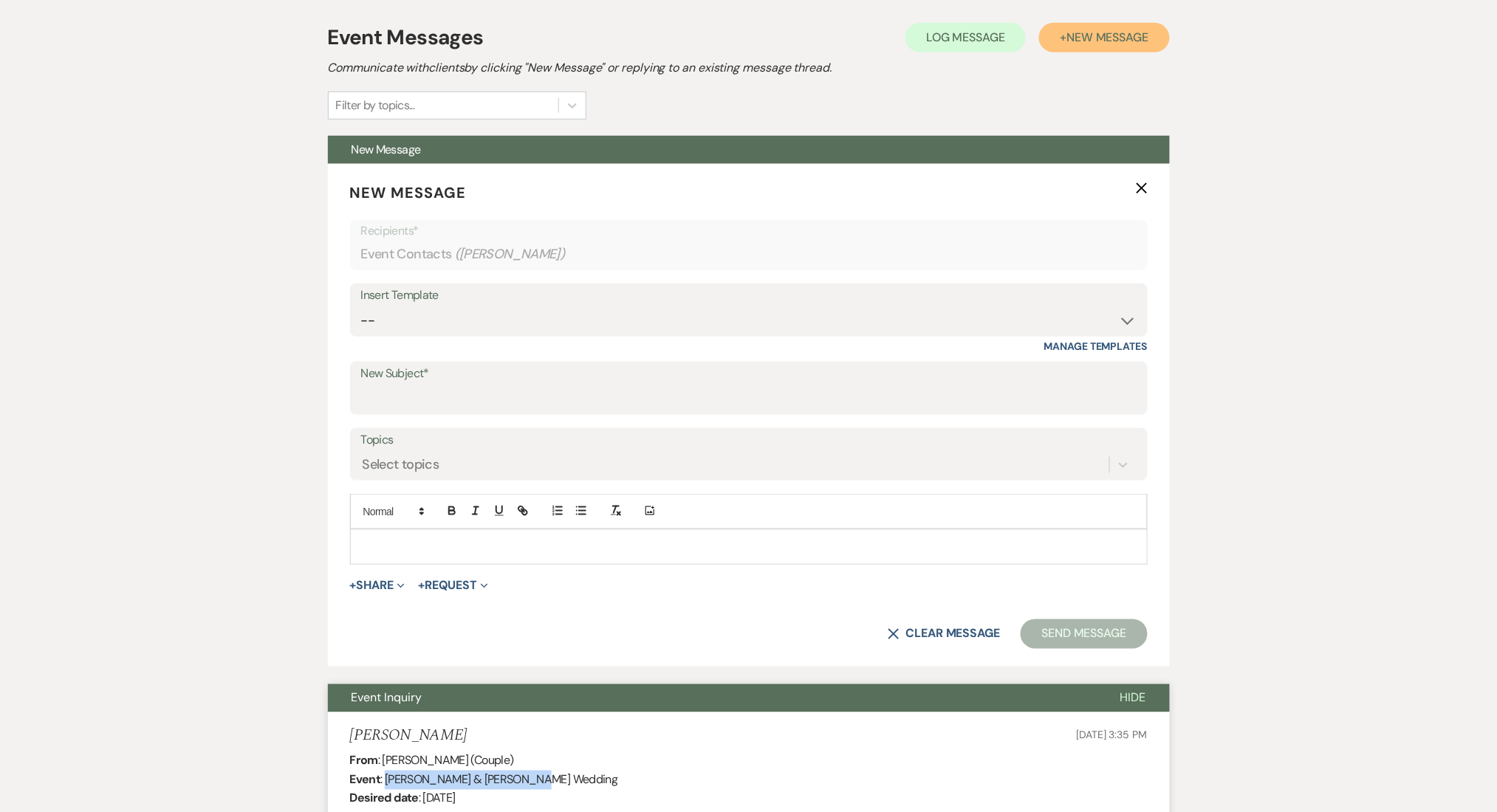
scroll to position [526, 0]
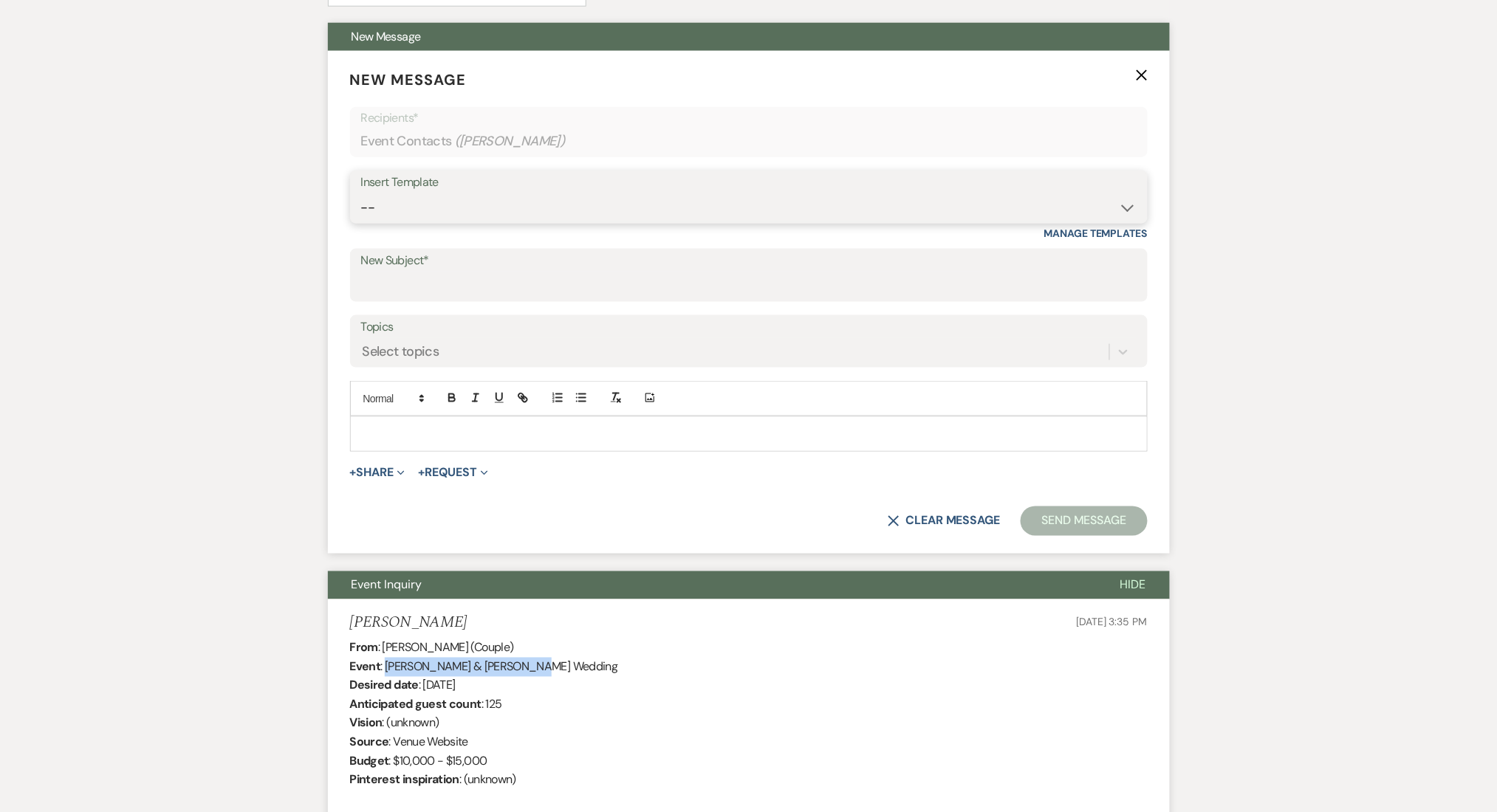
click at [446, 203] on select "-- Inquiry Follow Up Email #2 Contract Sending Template Payment Template Rental…" at bounding box center [748, 208] width 775 height 29
select select "4603"
click at [361, 194] on select "-- Inquiry Follow Up Email #2 Contract Sending Template Payment Template Rental…" at bounding box center [748, 208] width 775 height 29
type input "Checking In – Any Assistance Needed for Your Event?"
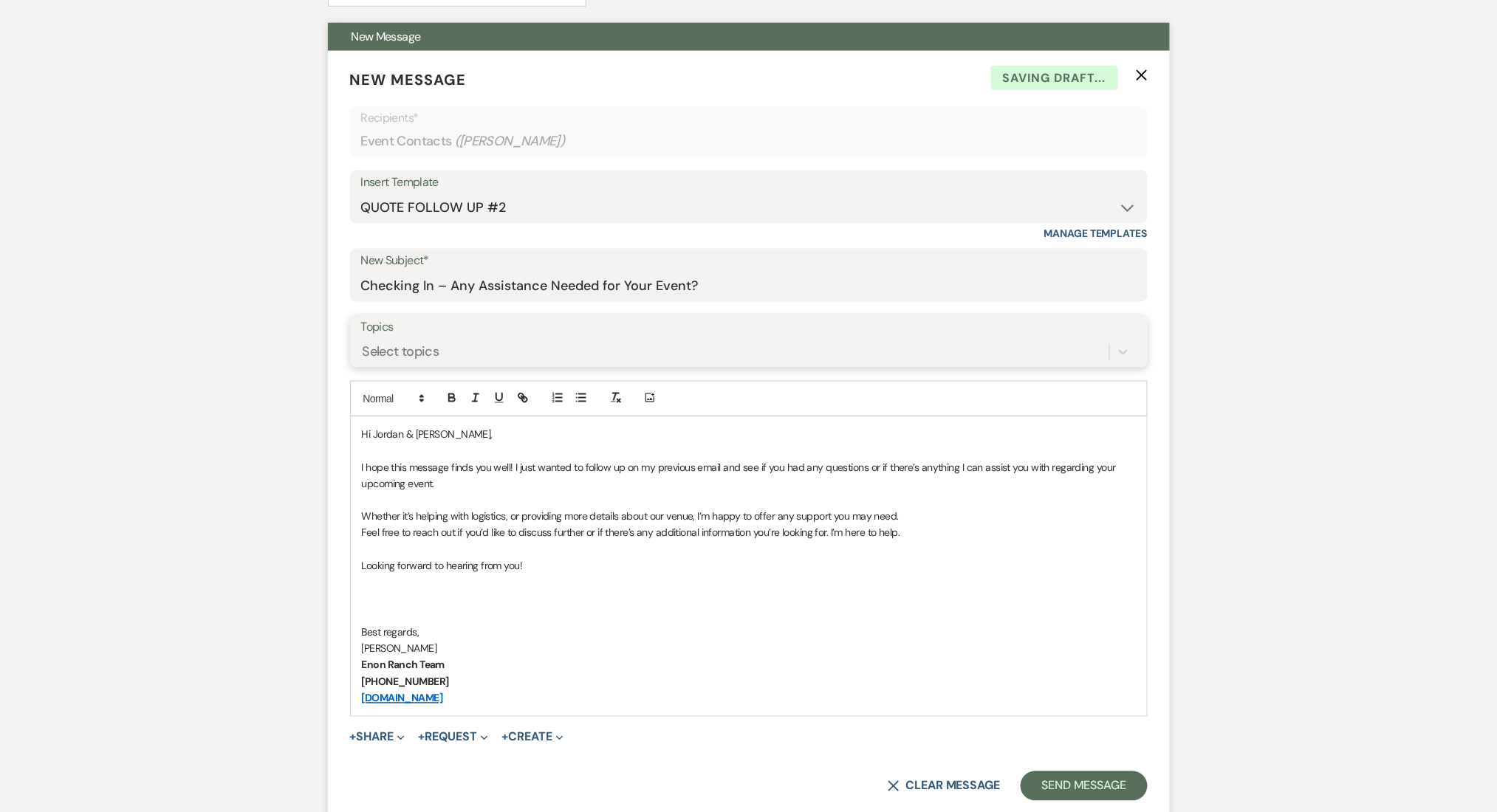
click at [434, 345] on div "Select topics" at bounding box center [401, 351] width 77 height 20
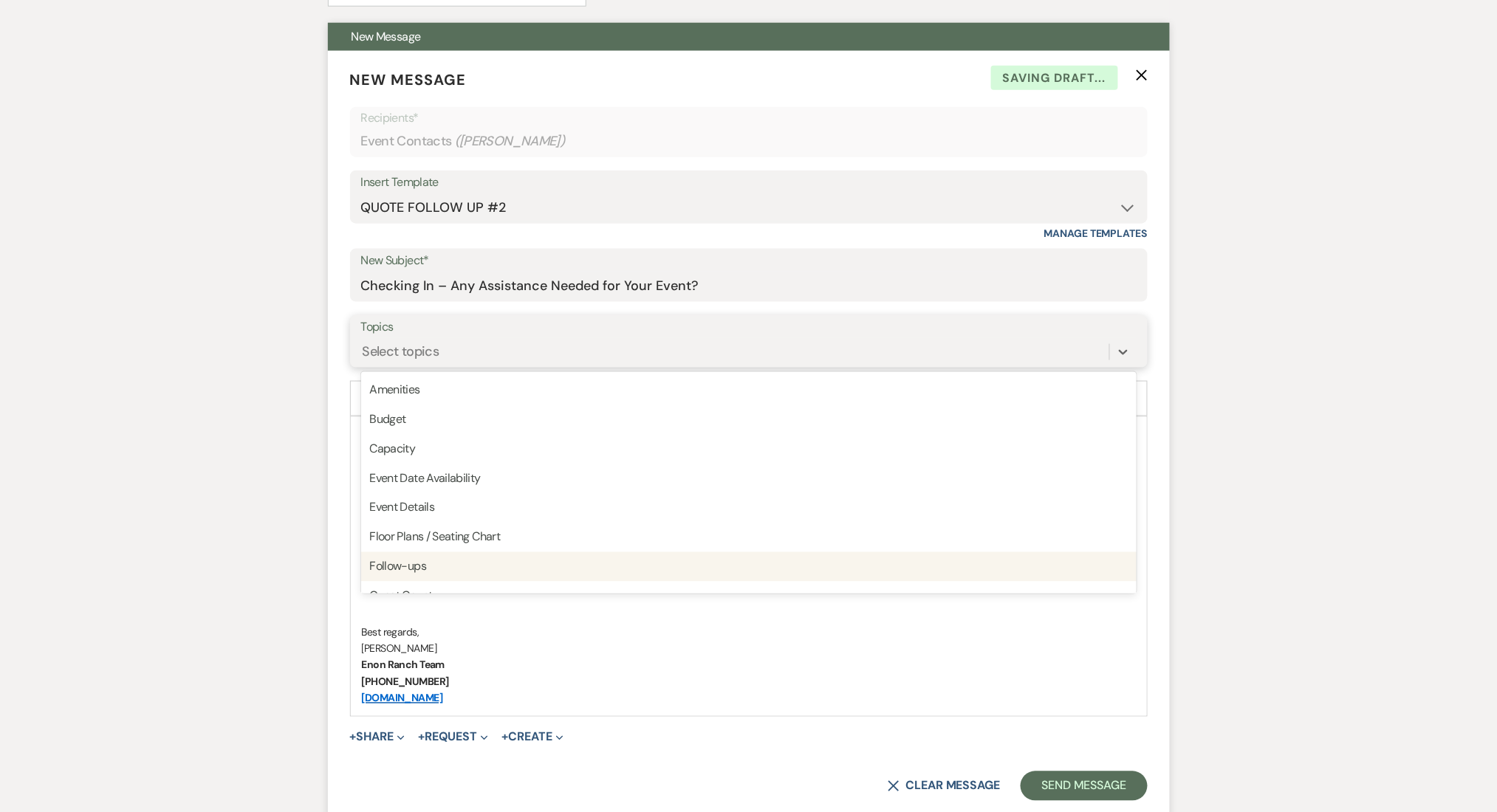
click at [446, 570] on div "Follow-ups" at bounding box center [748, 566] width 775 height 29
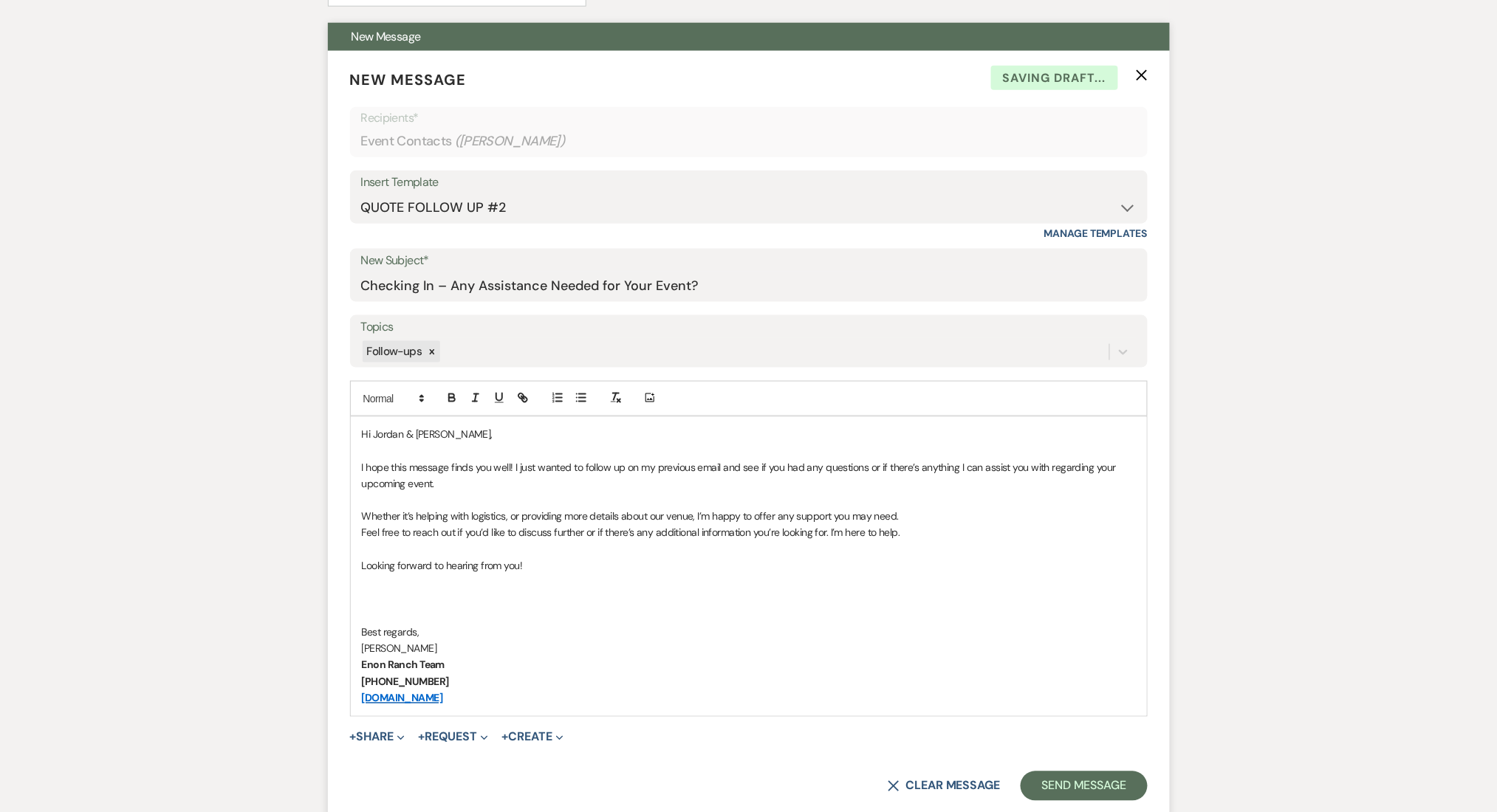
click at [1082, 793] on button "Send Message" at bounding box center [1083, 786] width 126 height 29
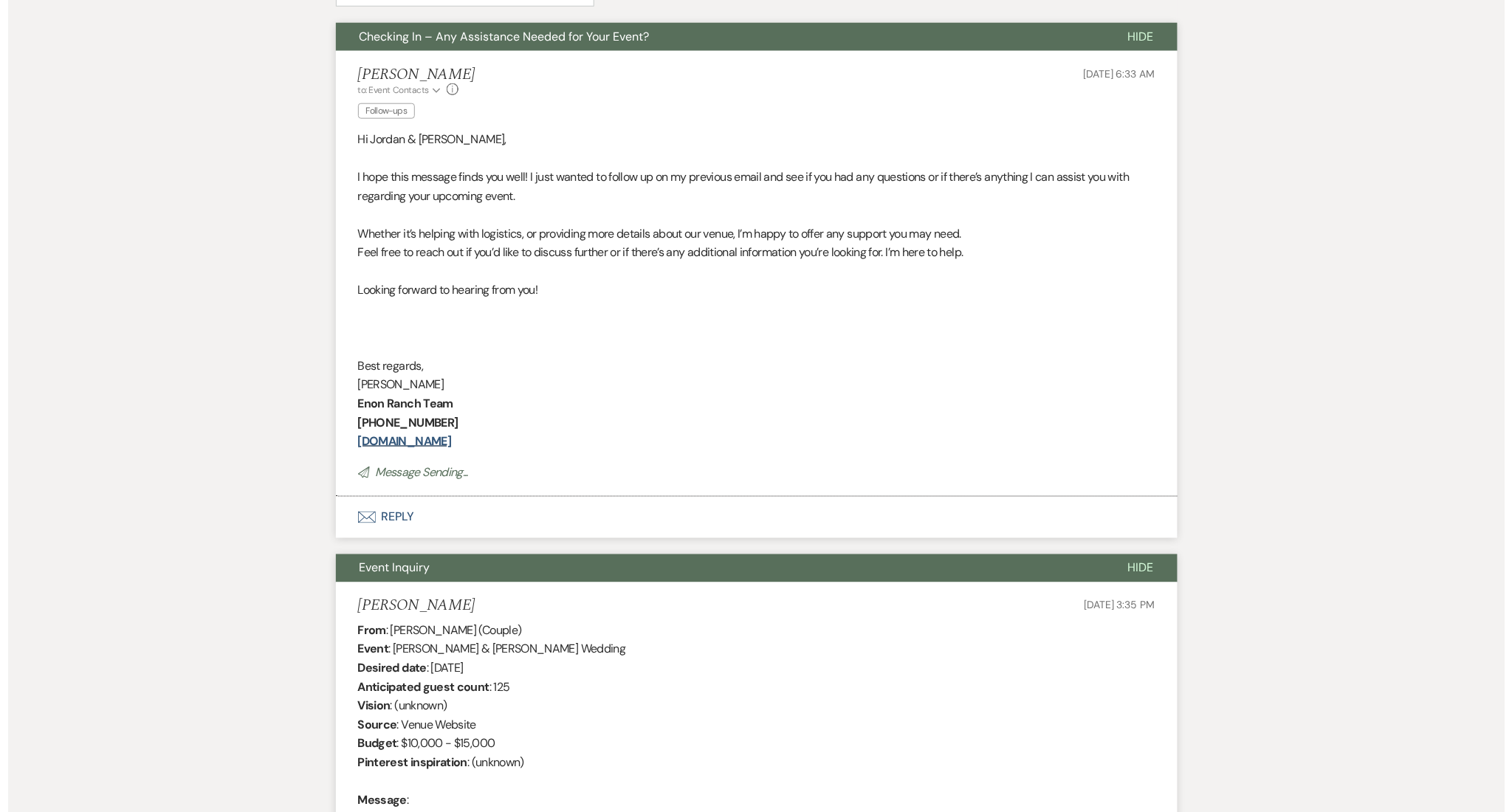
scroll to position [0, 0]
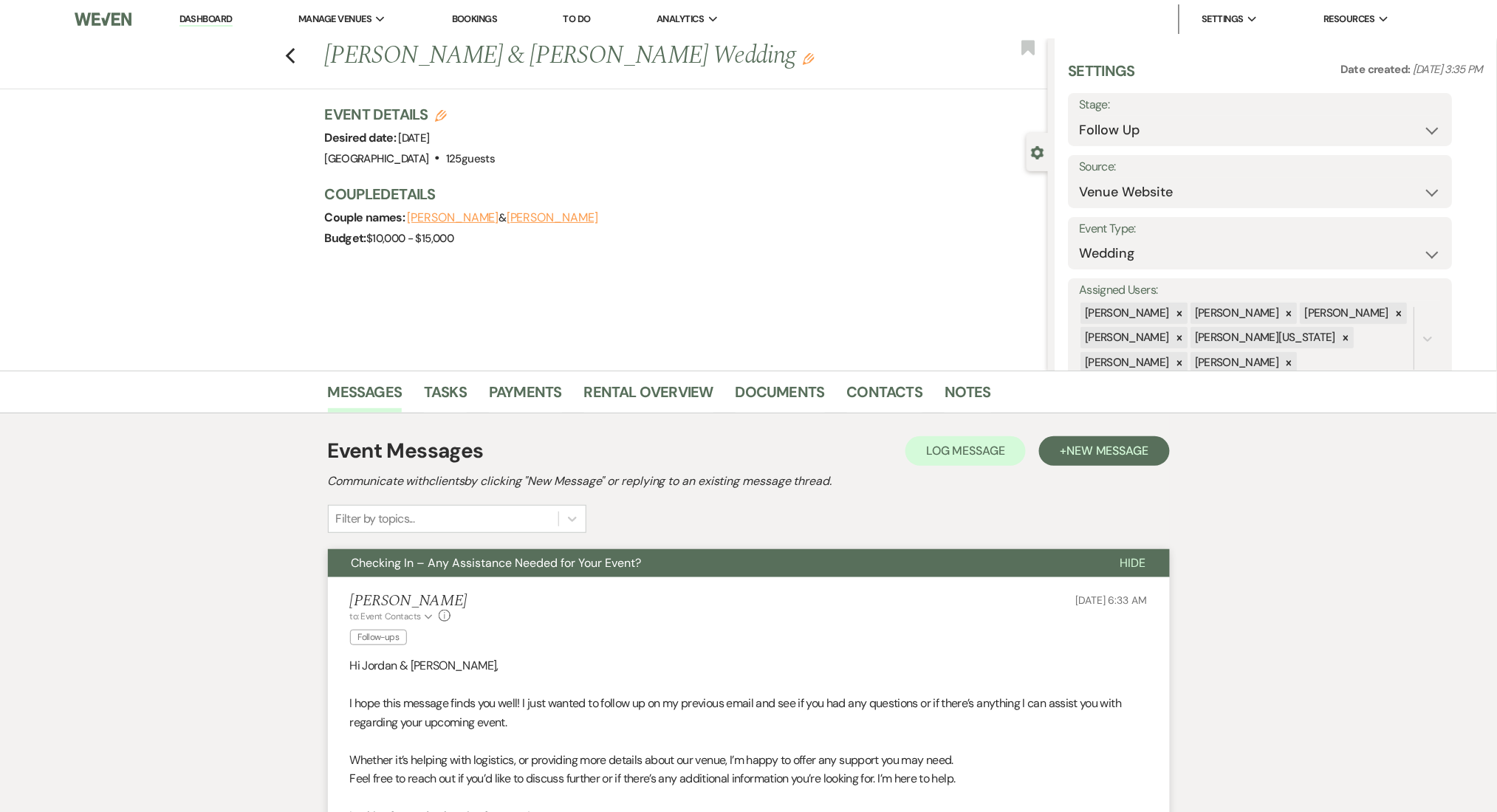
click at [715, 184] on h3 "Couple Details" at bounding box center [679, 194] width 708 height 21
click at [1209, 131] on select "Inquiry Follow Up Tour Requested Tour Confirmed Toured Proposal Sent Booked Lost" at bounding box center [1260, 130] width 362 height 29
select select "1"
click at [1080, 116] on select "Inquiry Follow Up Tour Requested Tour Confirmed Toured Proposal Sent Booked Lost" at bounding box center [1260, 130] width 362 height 29
click at [1420, 120] on button "Save" at bounding box center [1411, 119] width 83 height 29
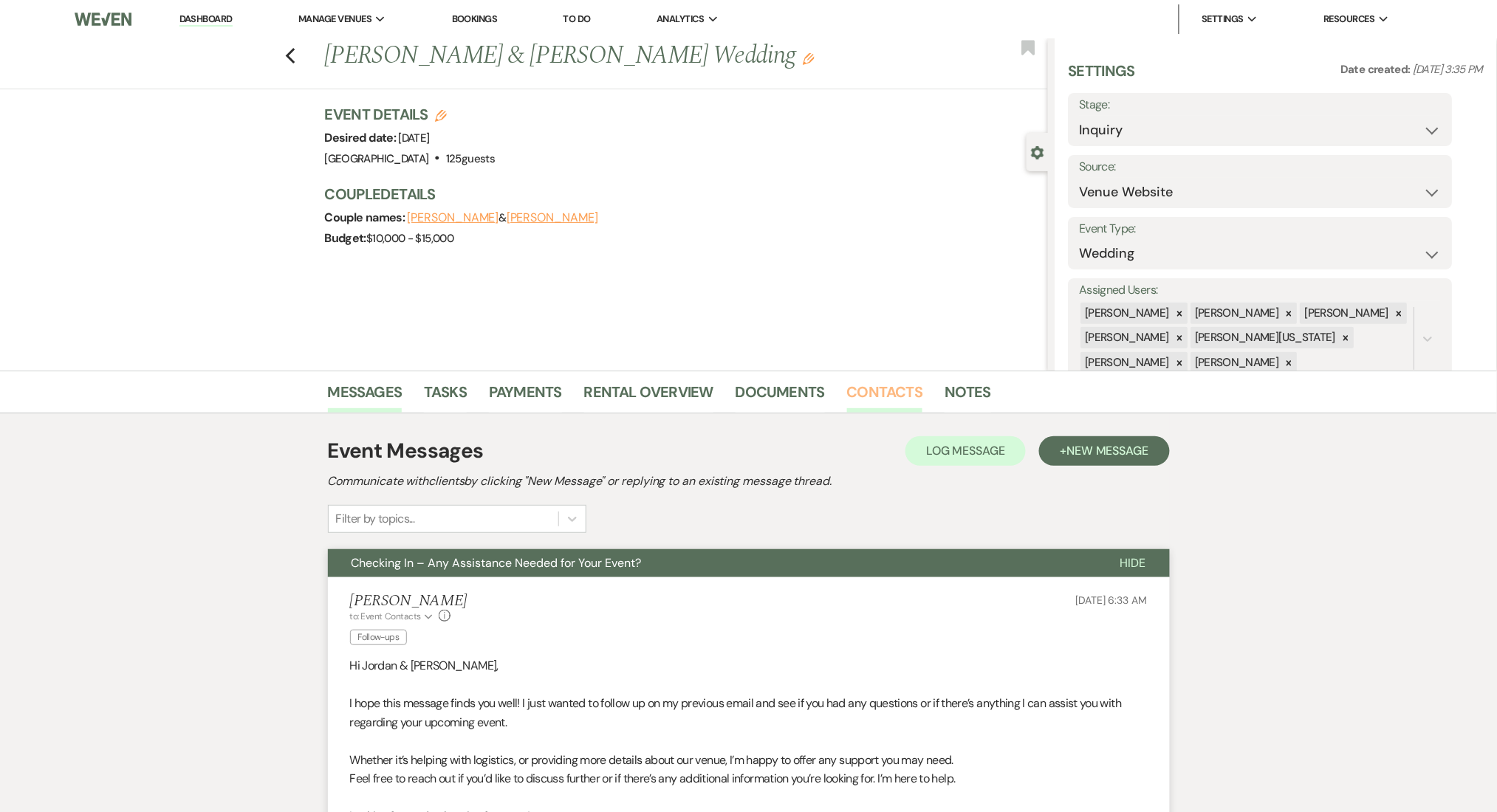
click at [895, 389] on link "Contacts" at bounding box center [884, 396] width 76 height 33
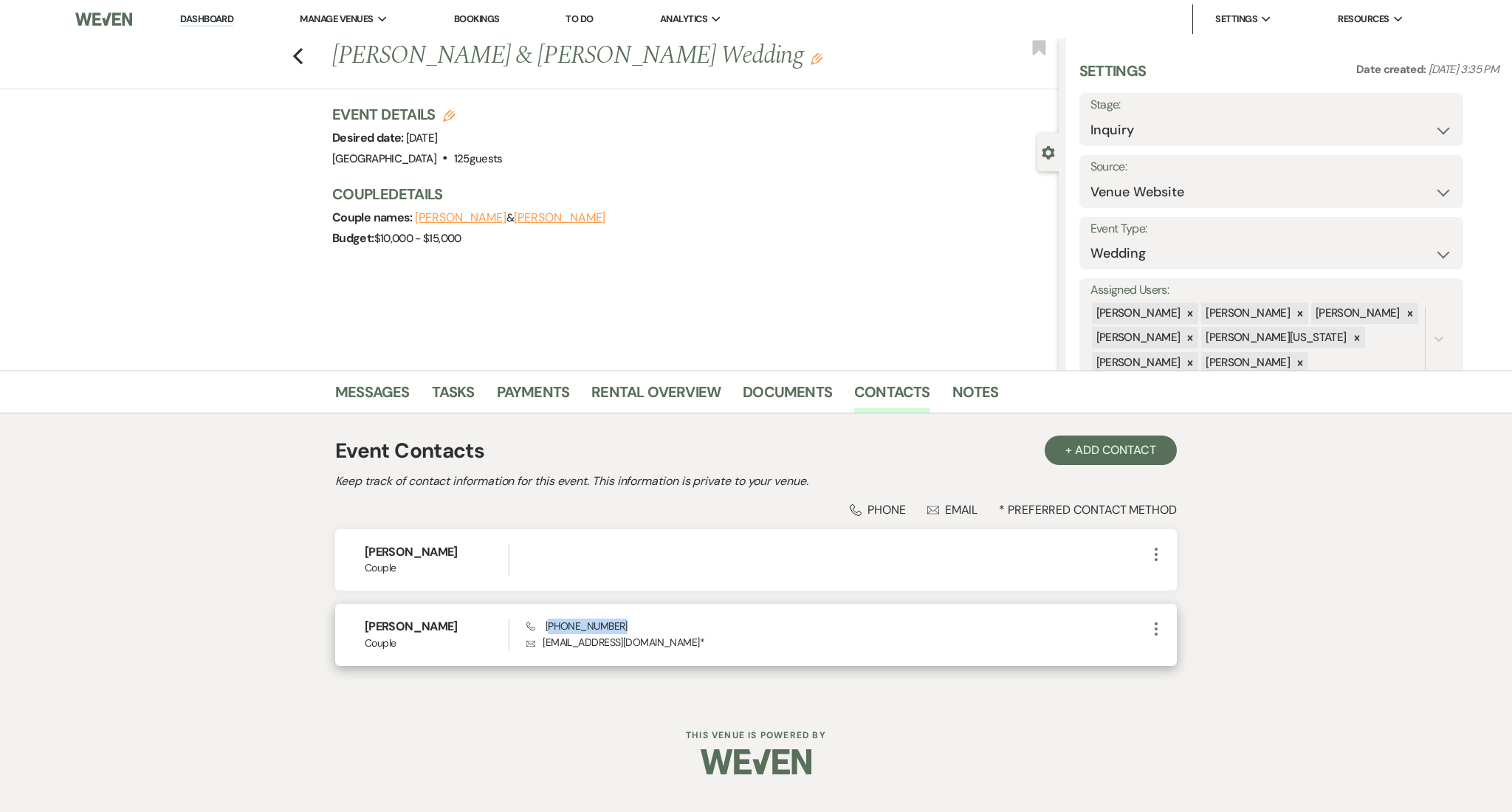
drag, startPoint x: 607, startPoint y: 623, endPoint x: 551, endPoint y: 626, distance: 56.1
click at [551, 626] on div "Phone (989) 392-6239 Envelope megan.creed@yahoo.com *" at bounding box center [837, 634] width 621 height 32
copy span "989) 392-6239"
drag, startPoint x: 657, startPoint y: 641, endPoint x: 534, endPoint y: 643, distance: 123.0
click at [534, 643] on p "Envelope megan.creed@yahoo.com *" at bounding box center [837, 642] width 621 height 16
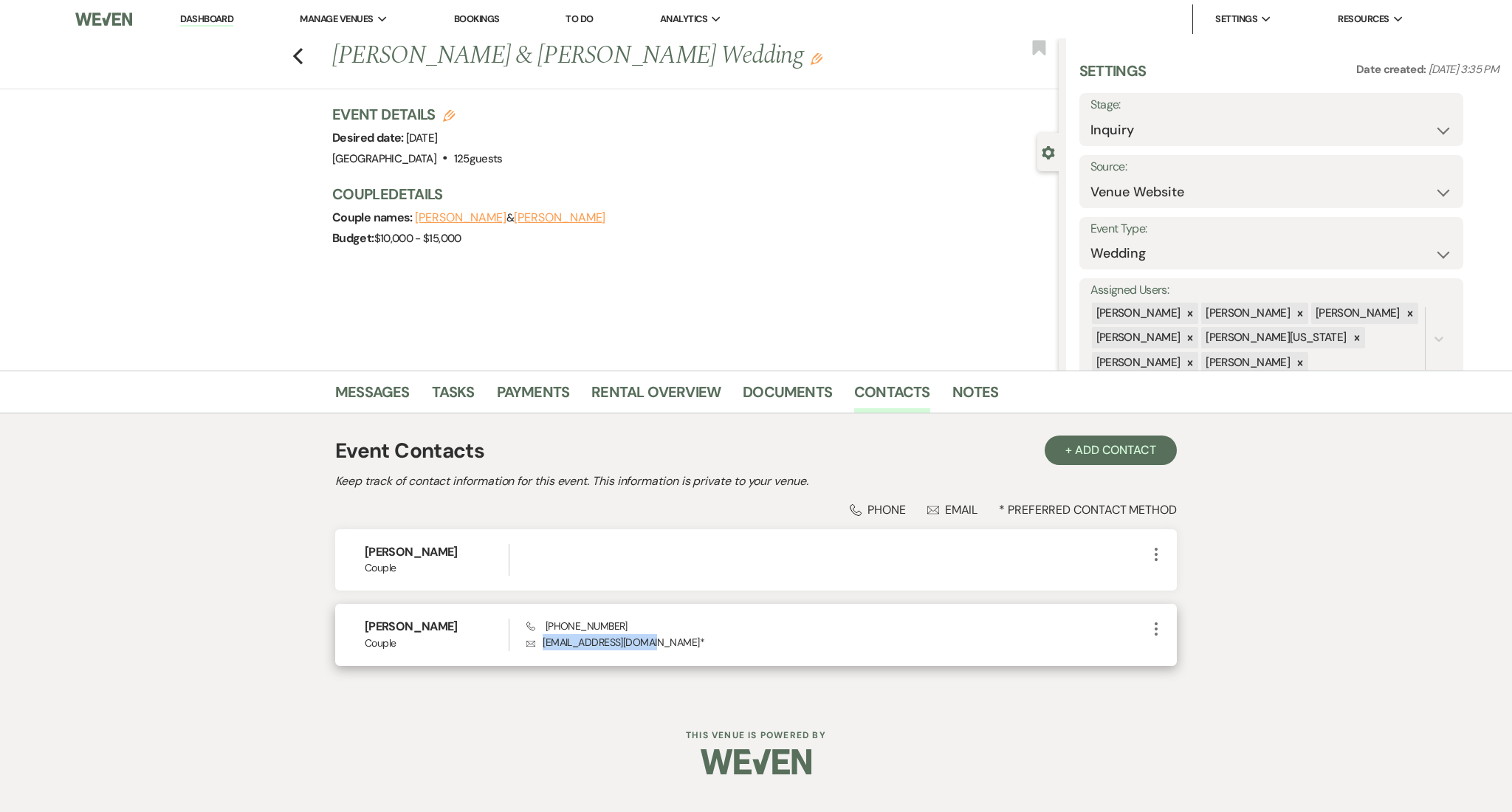
copy p "megan.creed@yahoo.com"
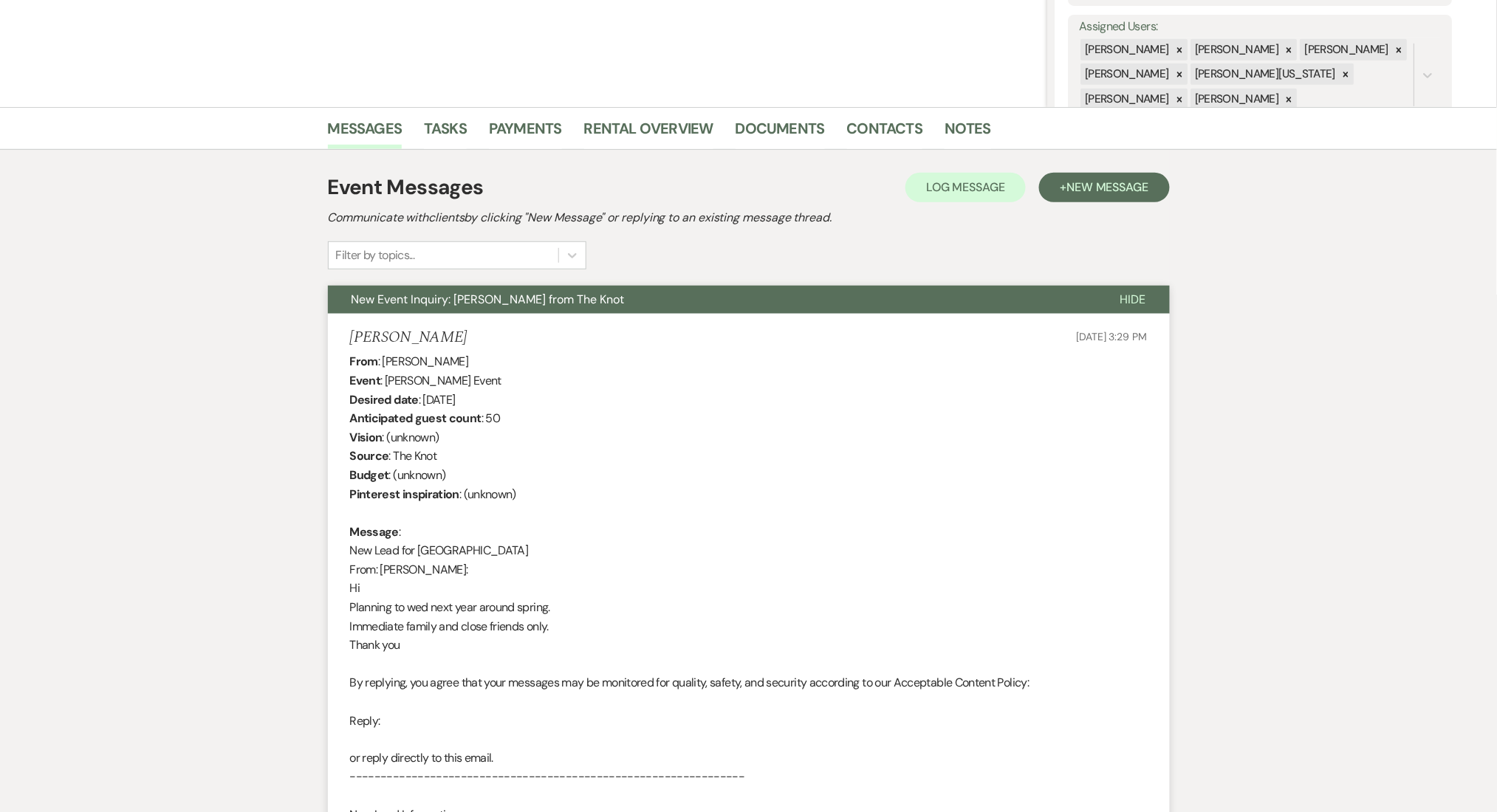
scroll to position [492, 0]
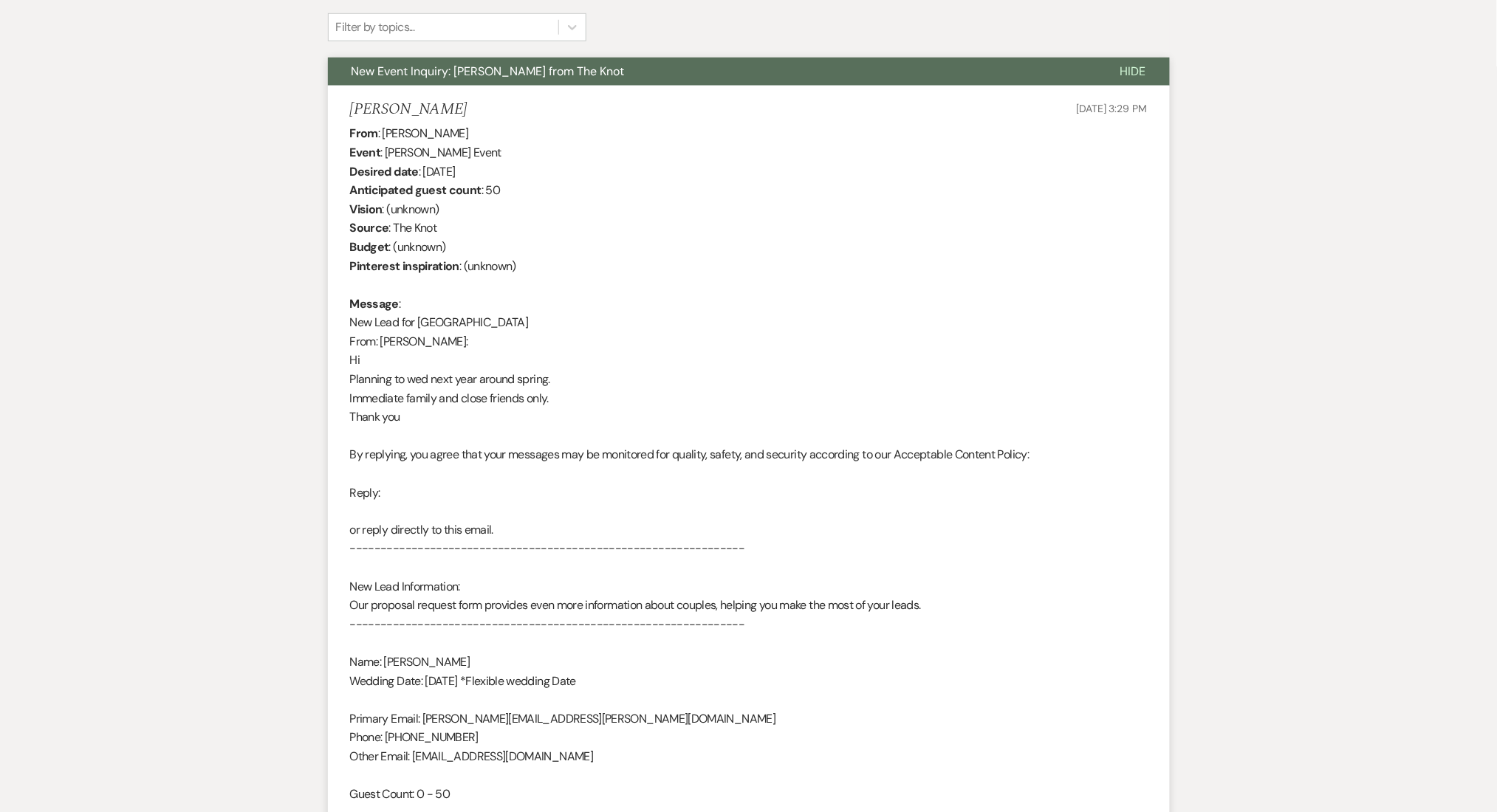
drag, startPoint x: 470, startPoint y: 120, endPoint x: 352, endPoint y: 112, distance: 118.3
click at [352, 112] on li "[PERSON_NAME] [DATE] 3:29 PM From : [PERSON_NAME] Event : [PERSON_NAME] Event D…" at bounding box center [748, 462] width 842 height 754
click at [369, 107] on h5 "[PERSON_NAME]" at bounding box center [409, 110] width 117 height 18
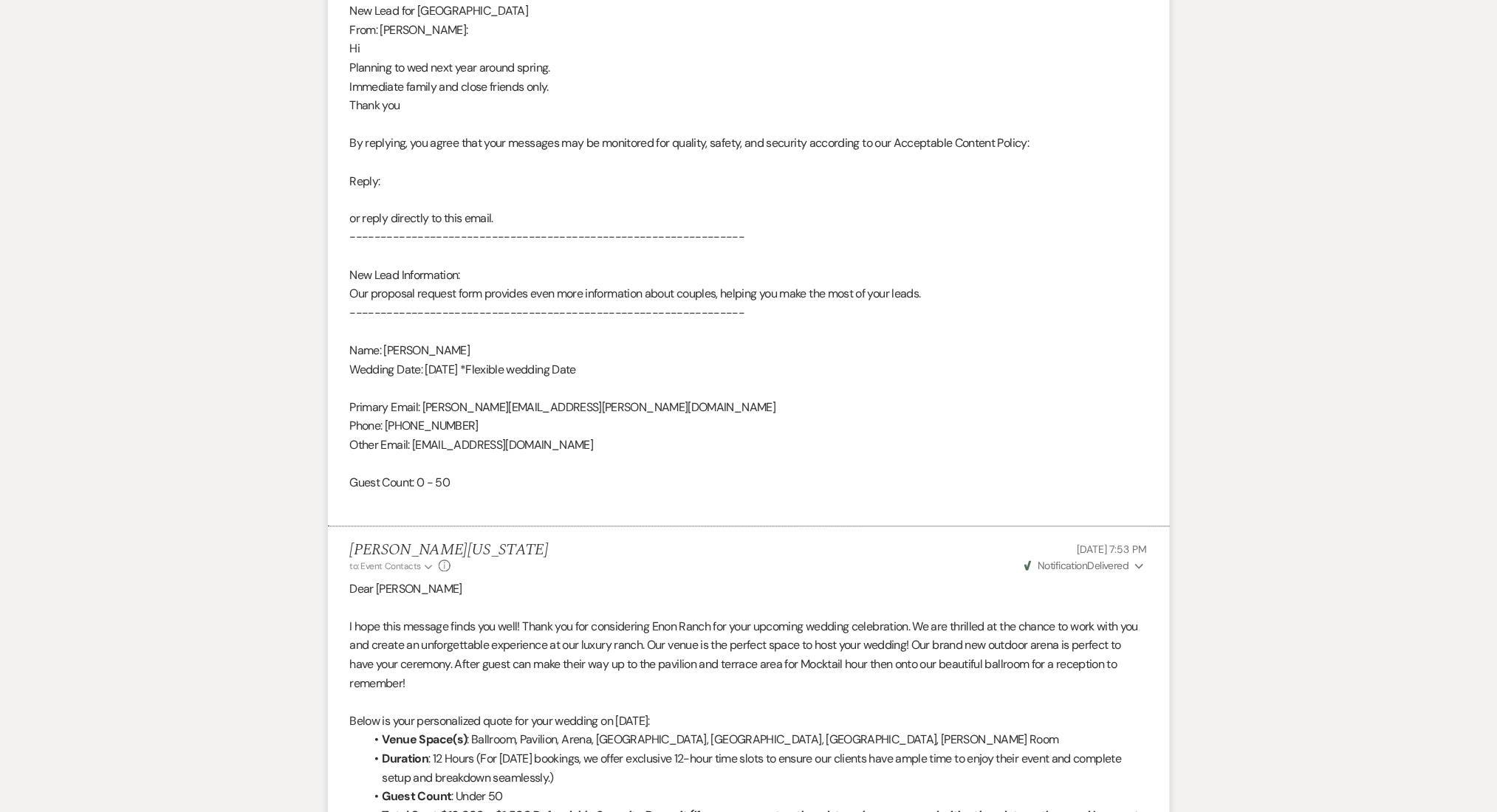
scroll to position [1082, 0]
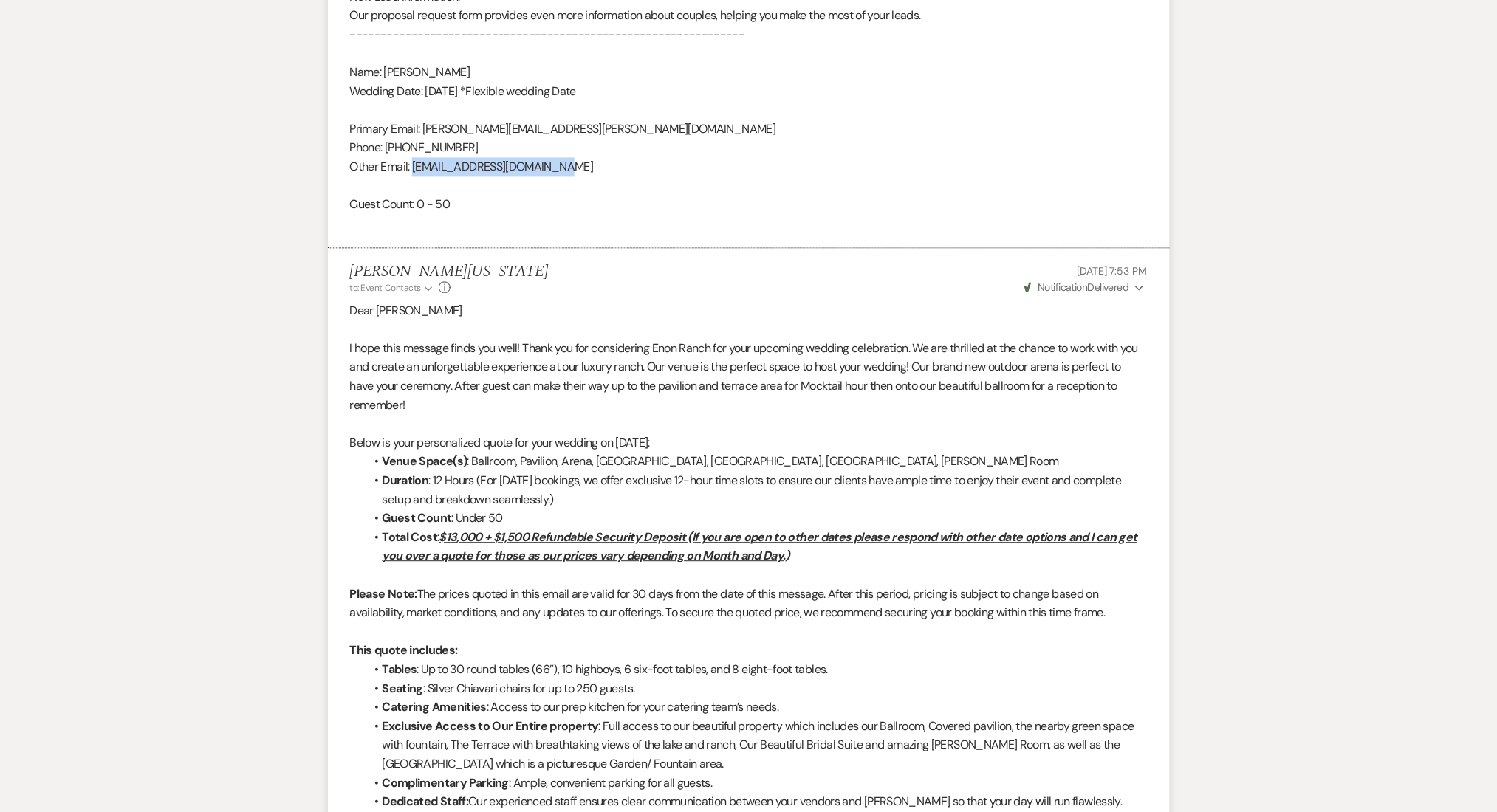
drag, startPoint x: 573, startPoint y: 159, endPoint x: 414, endPoint y: 164, distance: 159.1
copy div "followmartina@hotmail.com"
drag, startPoint x: 477, startPoint y: 139, endPoint x: 392, endPoint y: 148, distance: 85.5
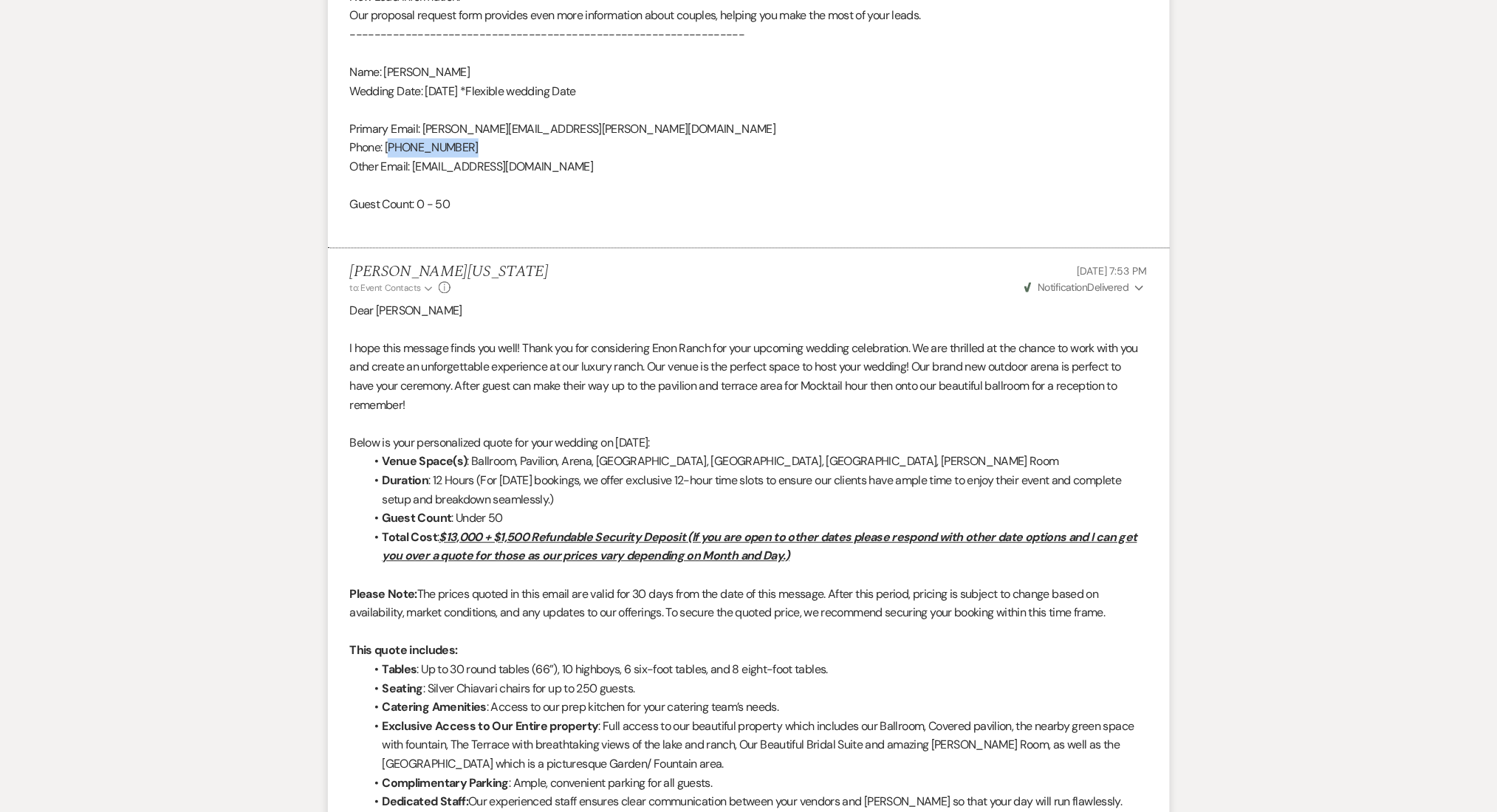
copy div "470) 407-9249"
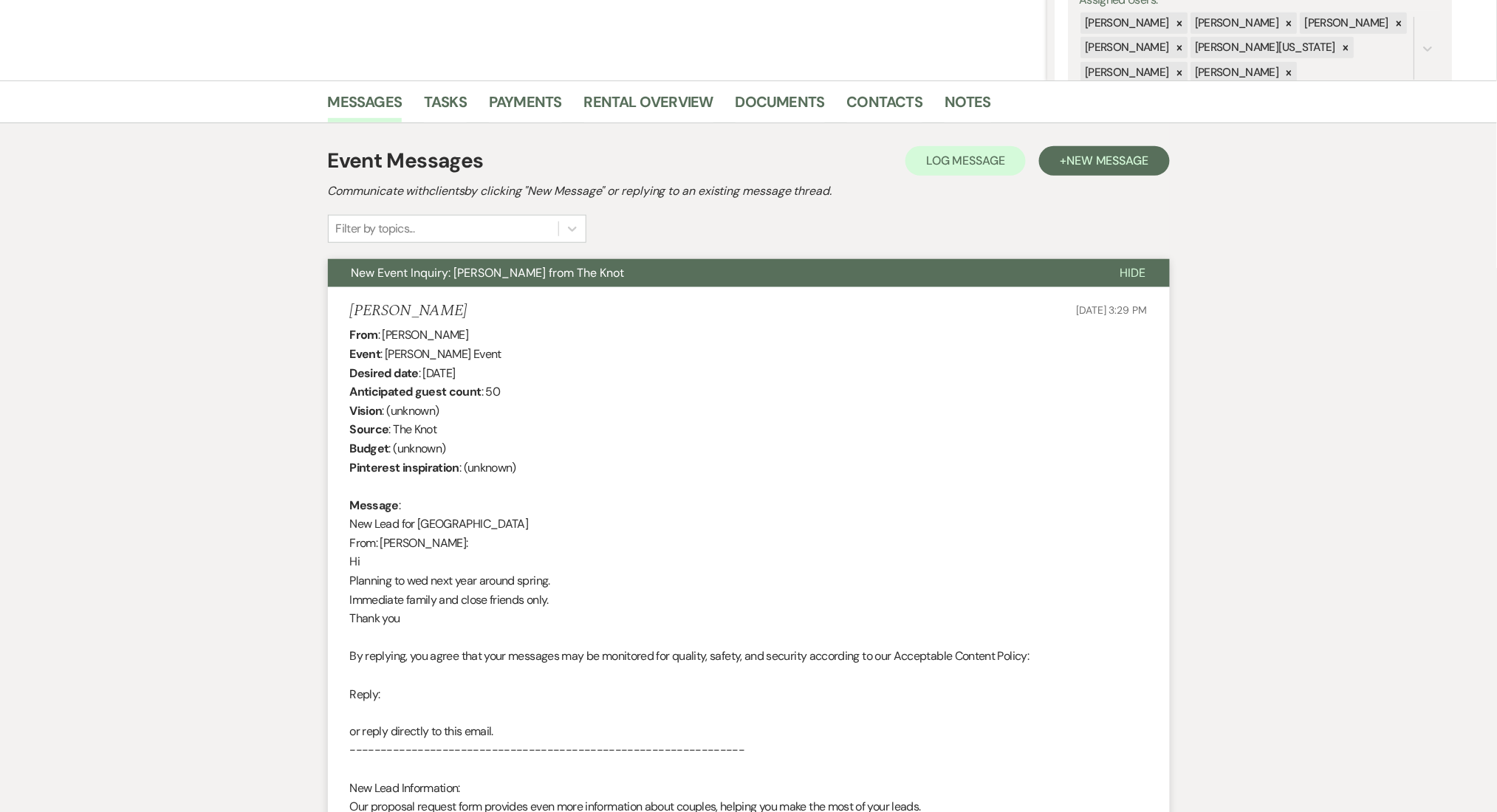
scroll to position [211, 0]
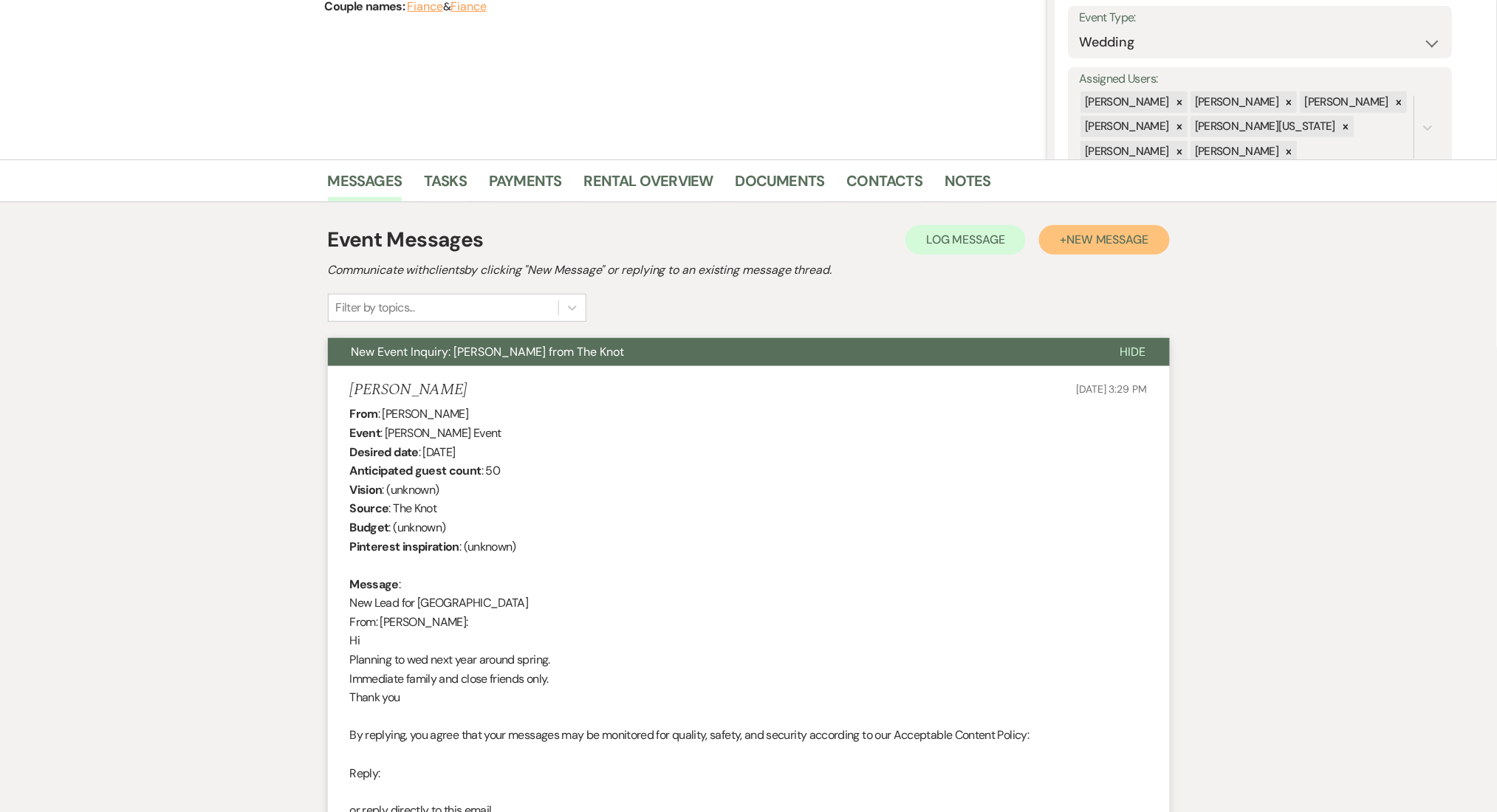
click at [1108, 237] on span "New Message" at bounding box center [1108, 239] width 82 height 15
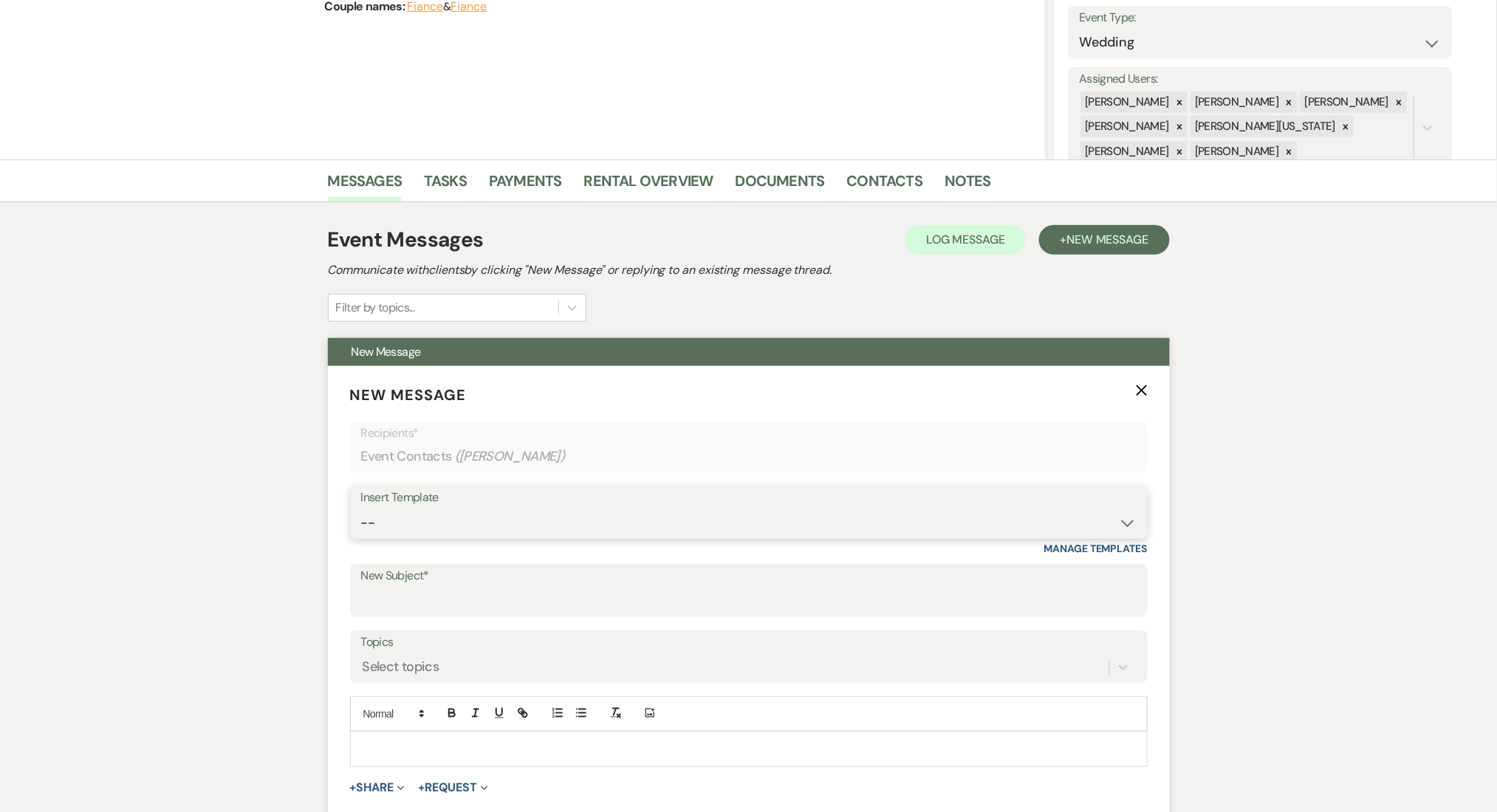
click at [558, 518] on select "-- Inquiry Follow Up Email #2 Contract Sending Template Payment Template Rental…" at bounding box center [748, 523] width 775 height 29
select select "4603"
click at [361, 508] on select "-- Inquiry Follow Up Email #2 Contract Sending Template Payment Template Rental…" at bounding box center [748, 523] width 775 height 29
type input "Checking In – Any Assistance Needed for Your Event?"
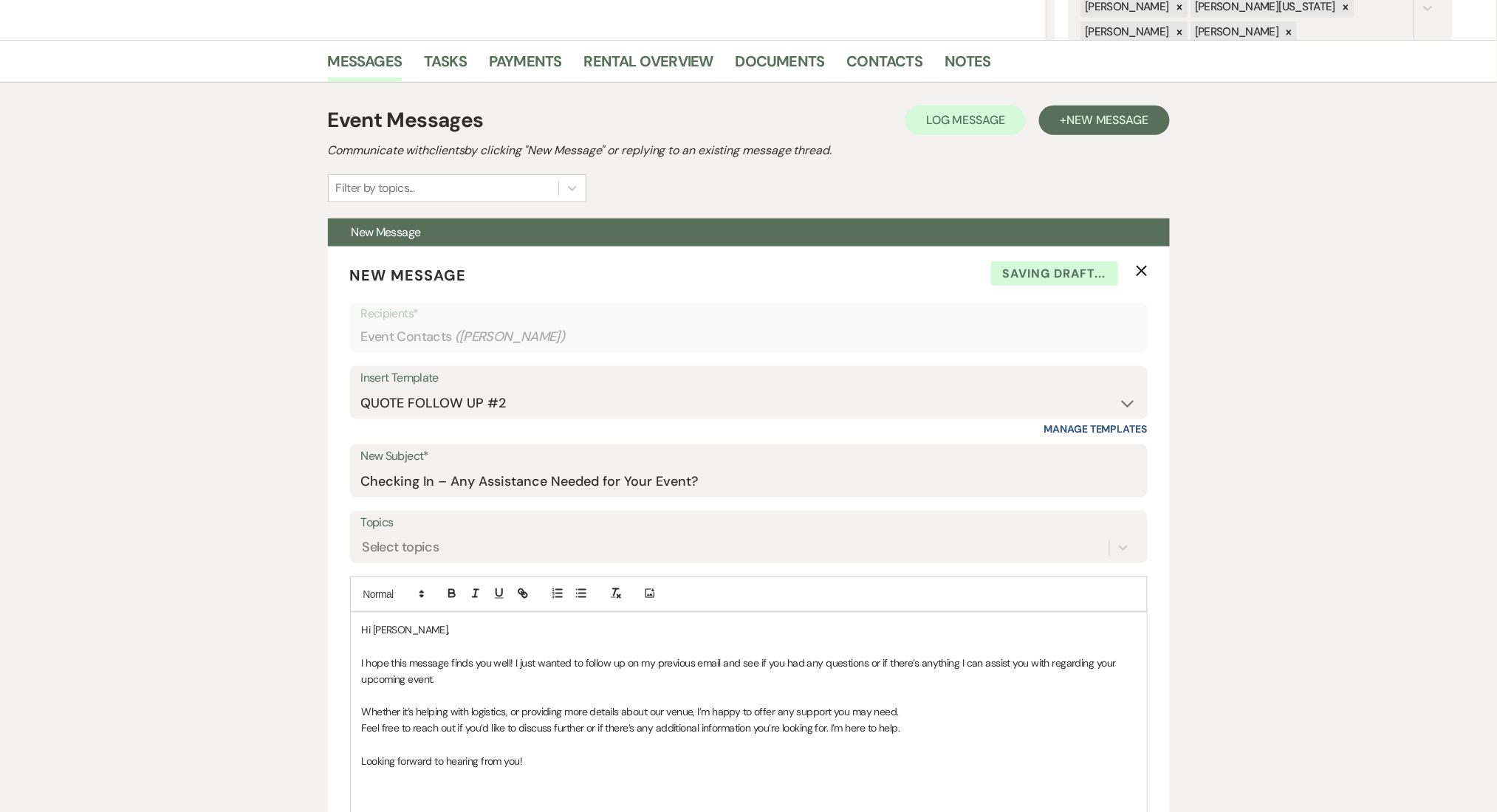
scroll to position [507, 0]
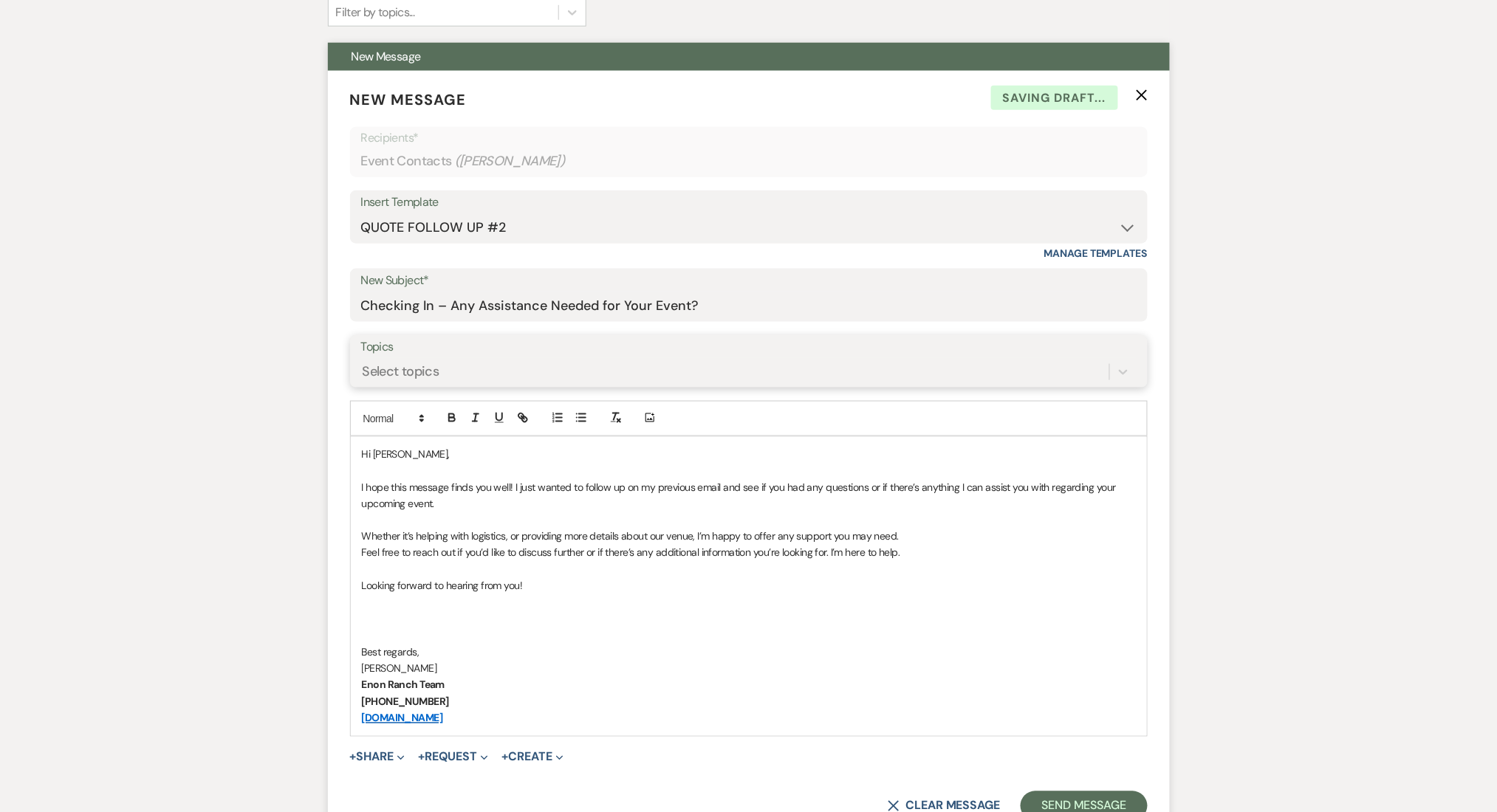
click at [441, 373] on div "Select topics" at bounding box center [734, 372] width 748 height 26
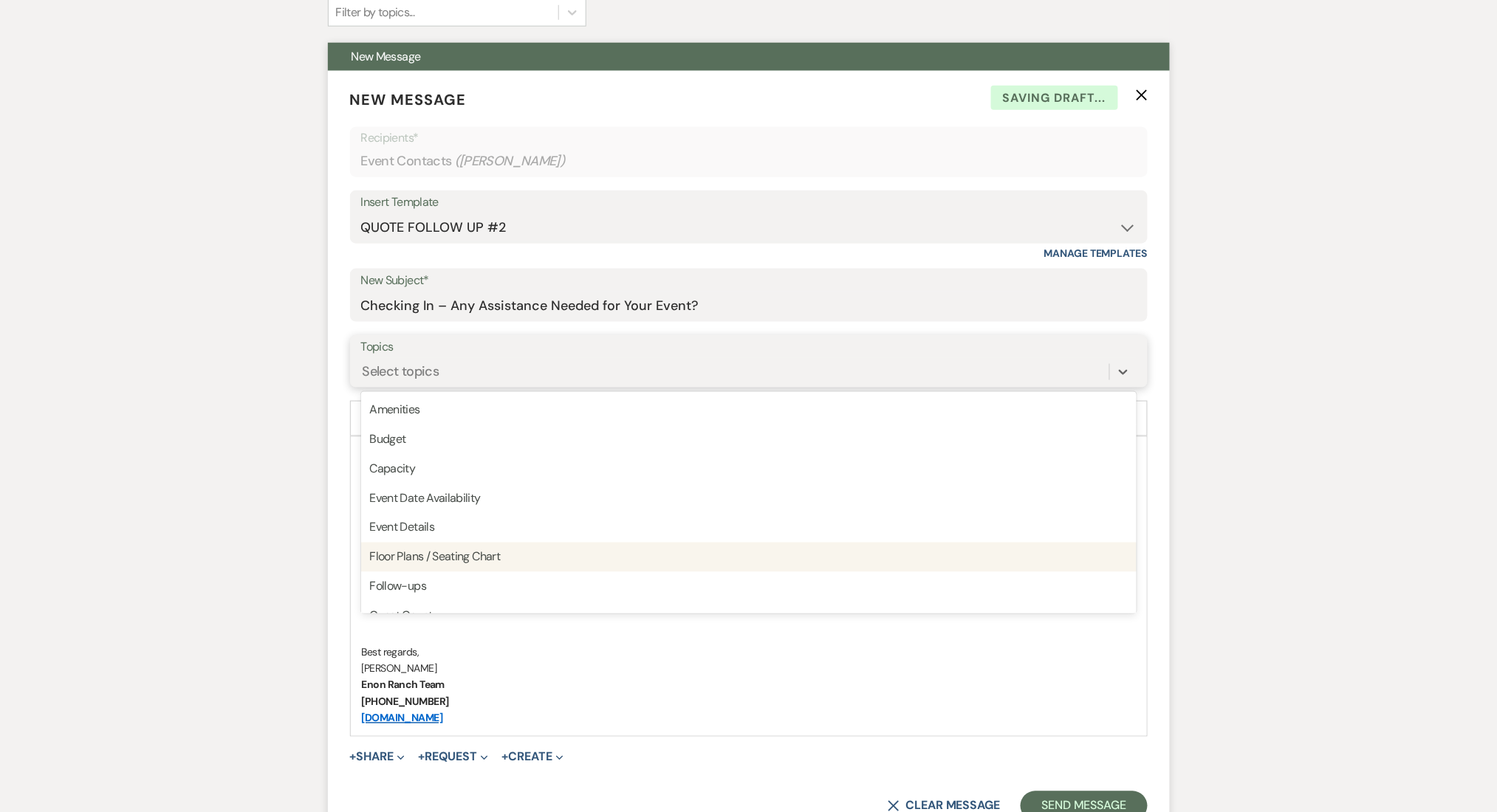
click at [456, 582] on div "Follow-ups" at bounding box center [748, 586] width 775 height 29
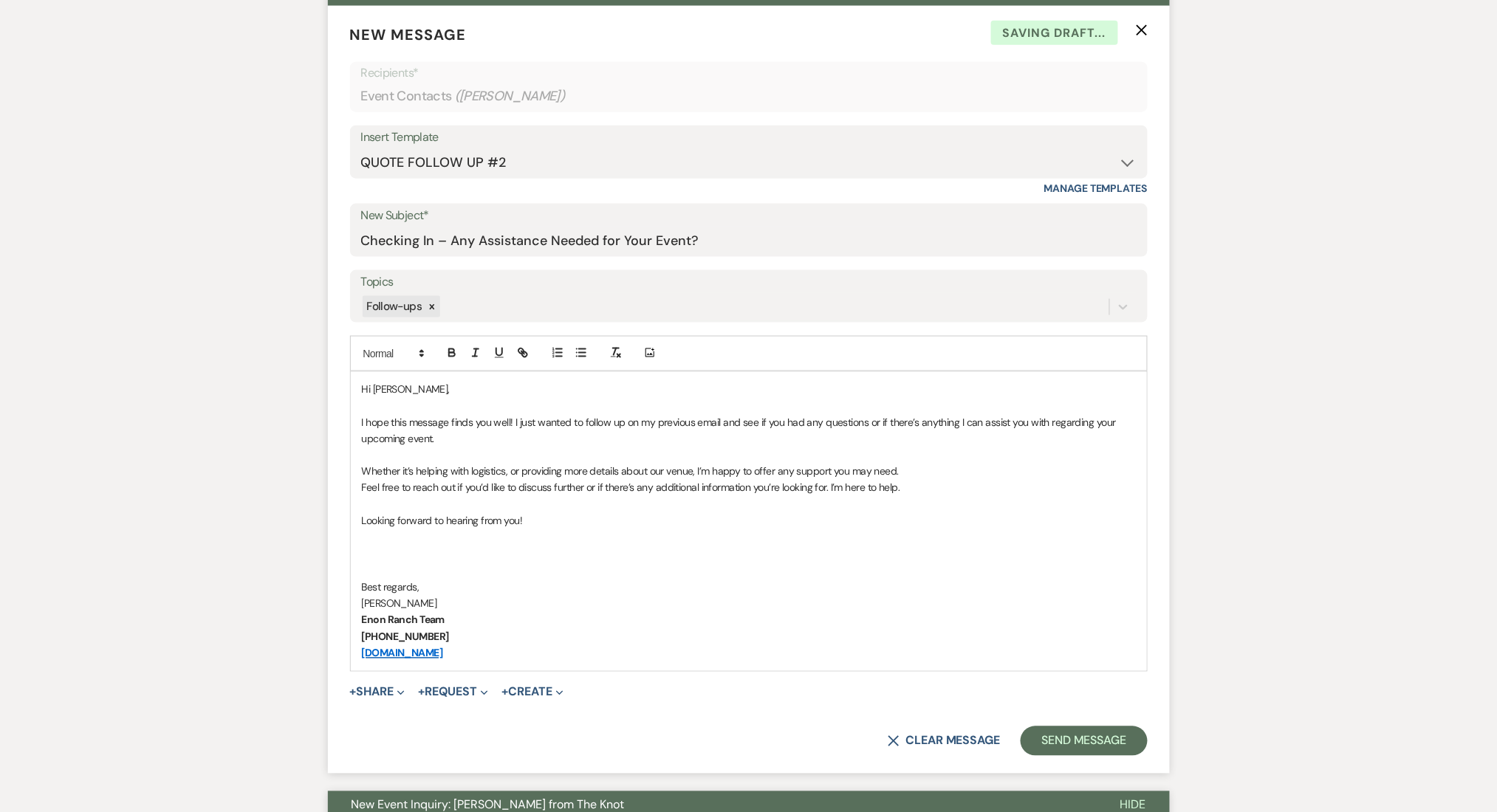
scroll to position [606, 0]
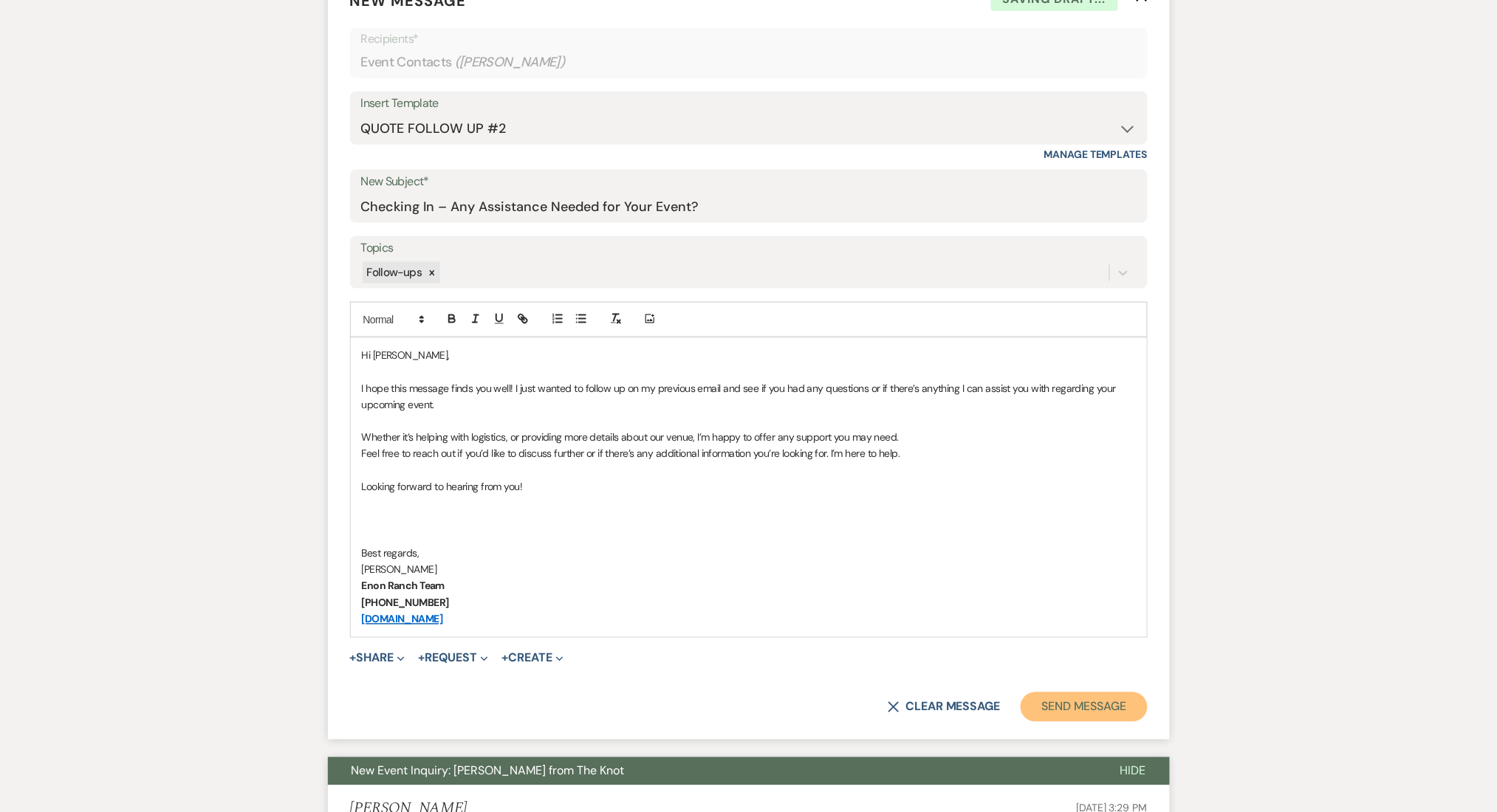
click at [1063, 709] on button "Send Message" at bounding box center [1083, 706] width 126 height 29
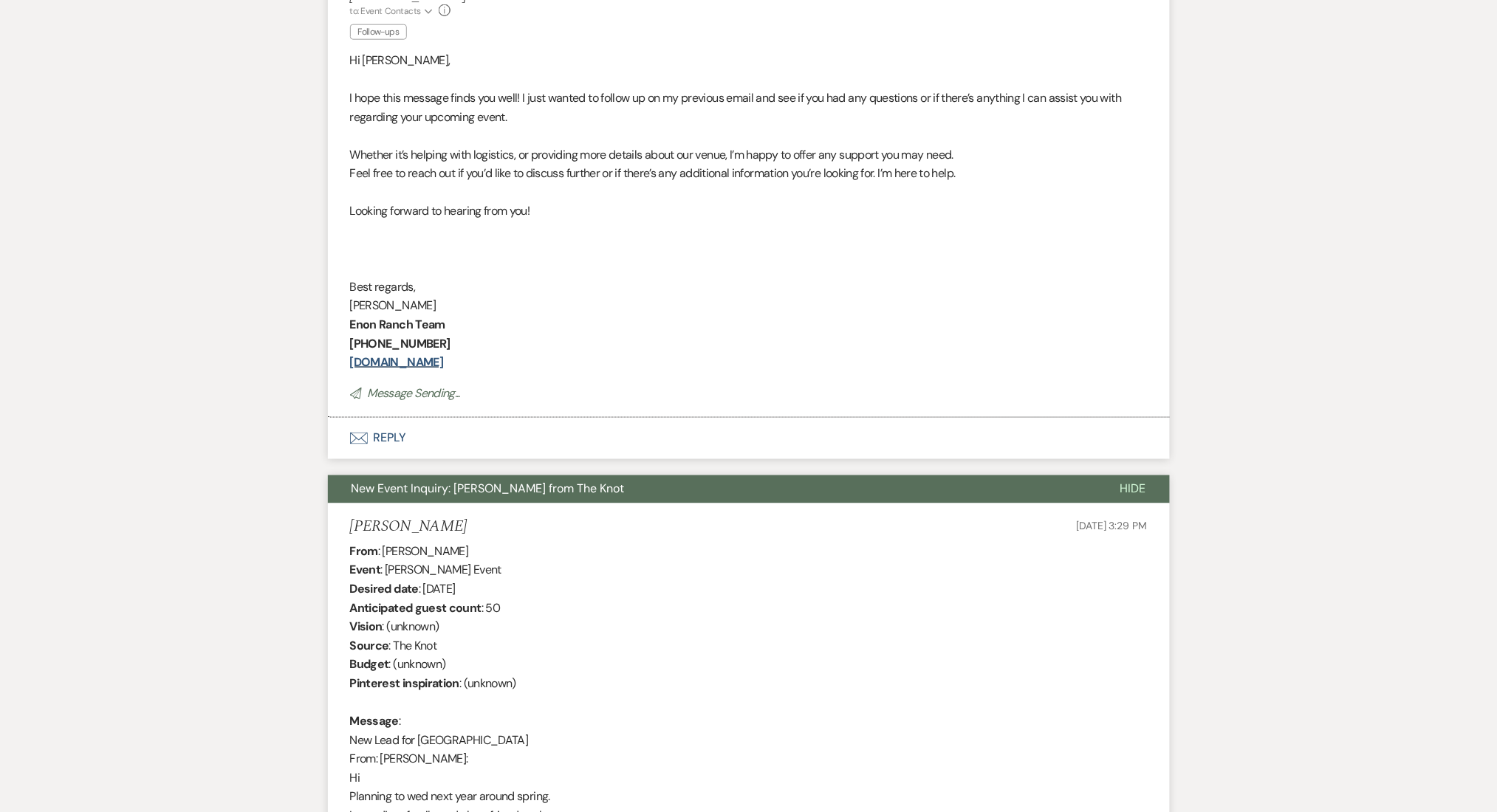
scroll to position [56, 0]
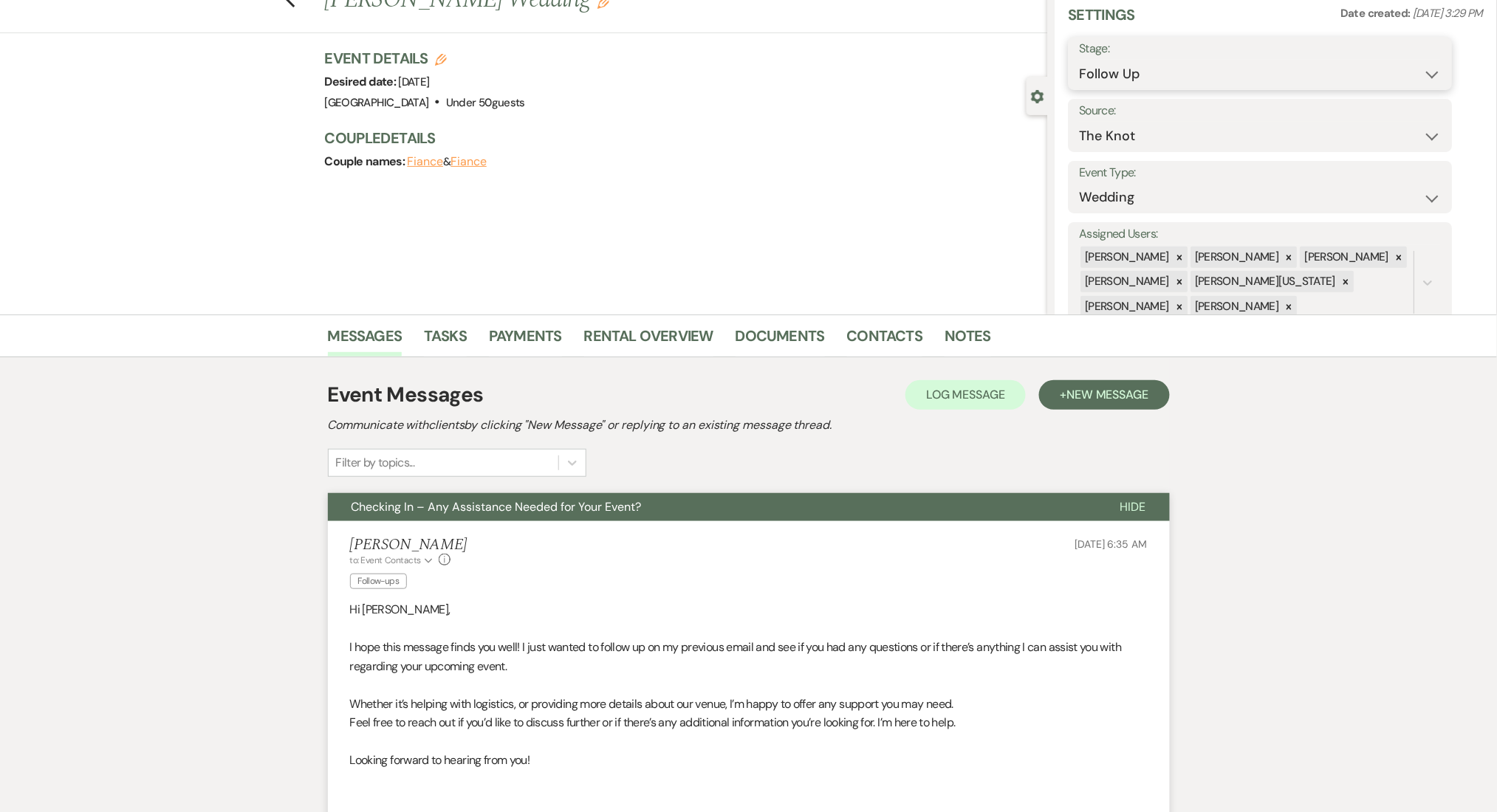
drag, startPoint x: 1180, startPoint y: 65, endPoint x: 1161, endPoint y: 83, distance: 26.2
click at [1180, 65] on select "Inquiry Follow Up Tour Requested Tour Confirmed Toured Proposal Sent Booked Lost" at bounding box center [1260, 74] width 362 height 29
select select "1"
click at [1080, 60] on select "Inquiry Follow Up Tour Requested Tour Confirmed Toured Proposal Sent Booked Lost" at bounding box center [1260, 74] width 362 height 29
click at [1408, 70] on button "Save" at bounding box center [1411, 63] width 83 height 29
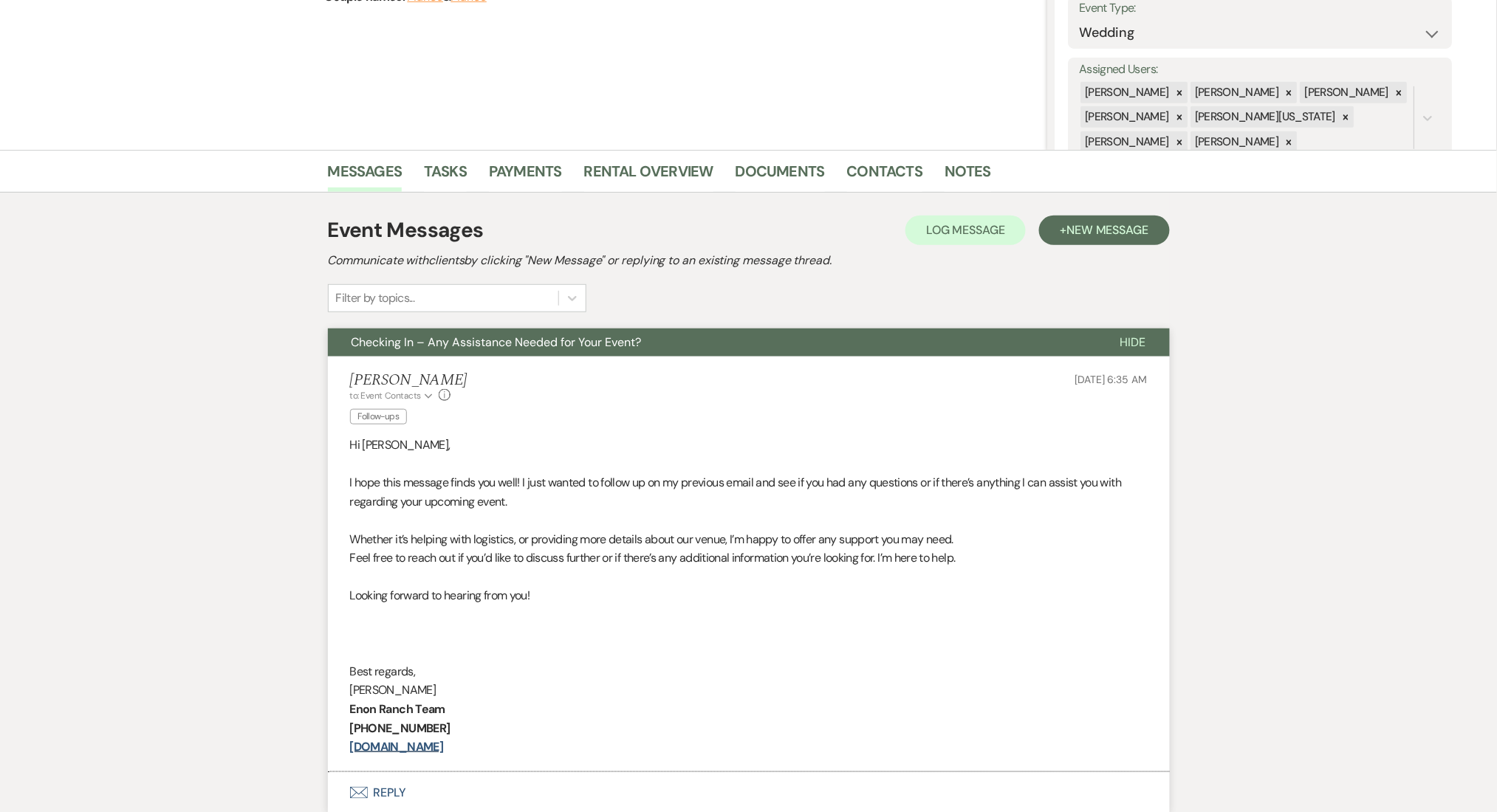
scroll to position [0, 0]
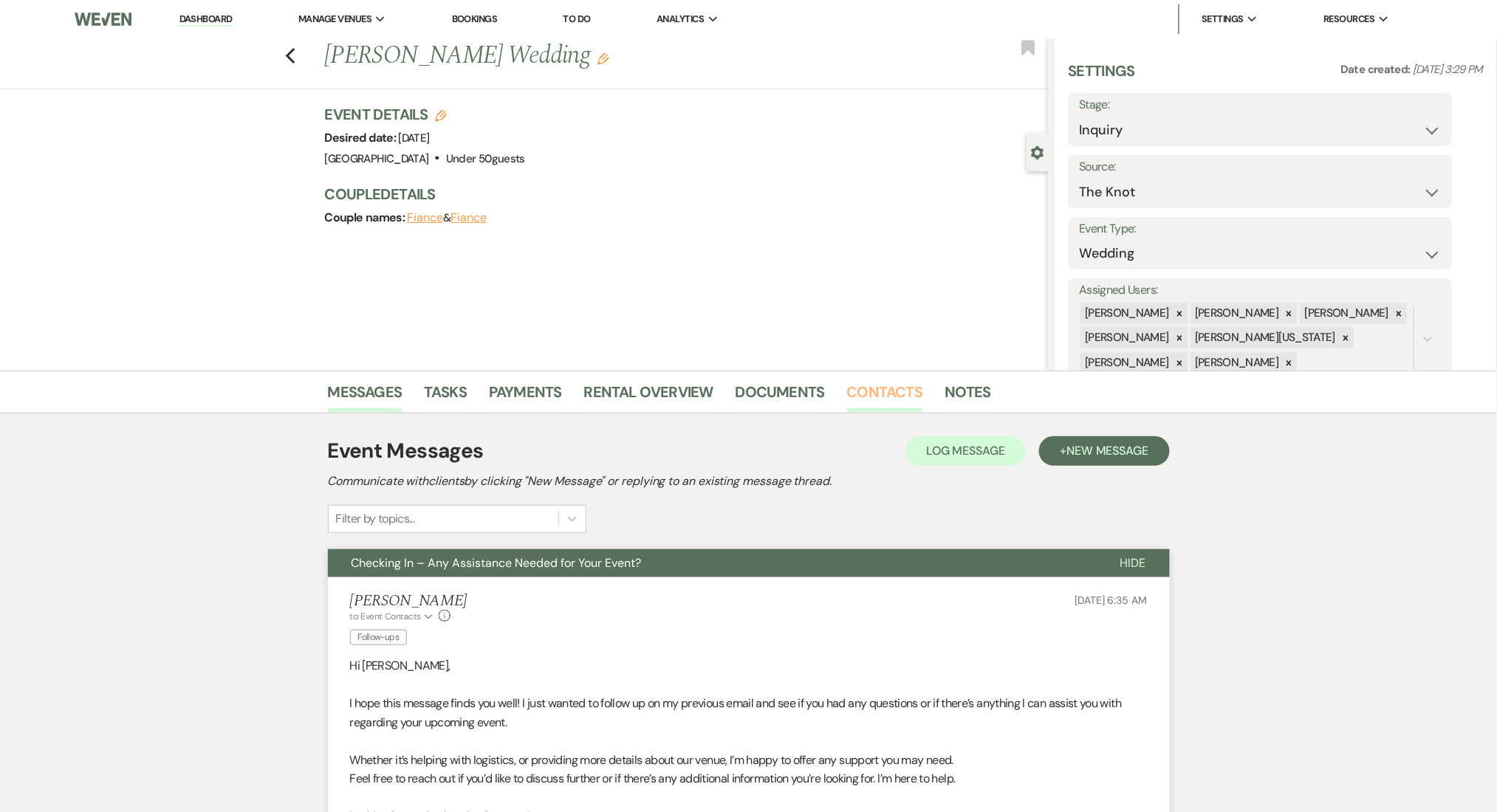
click at [859, 389] on link "Contacts" at bounding box center [884, 396] width 76 height 33
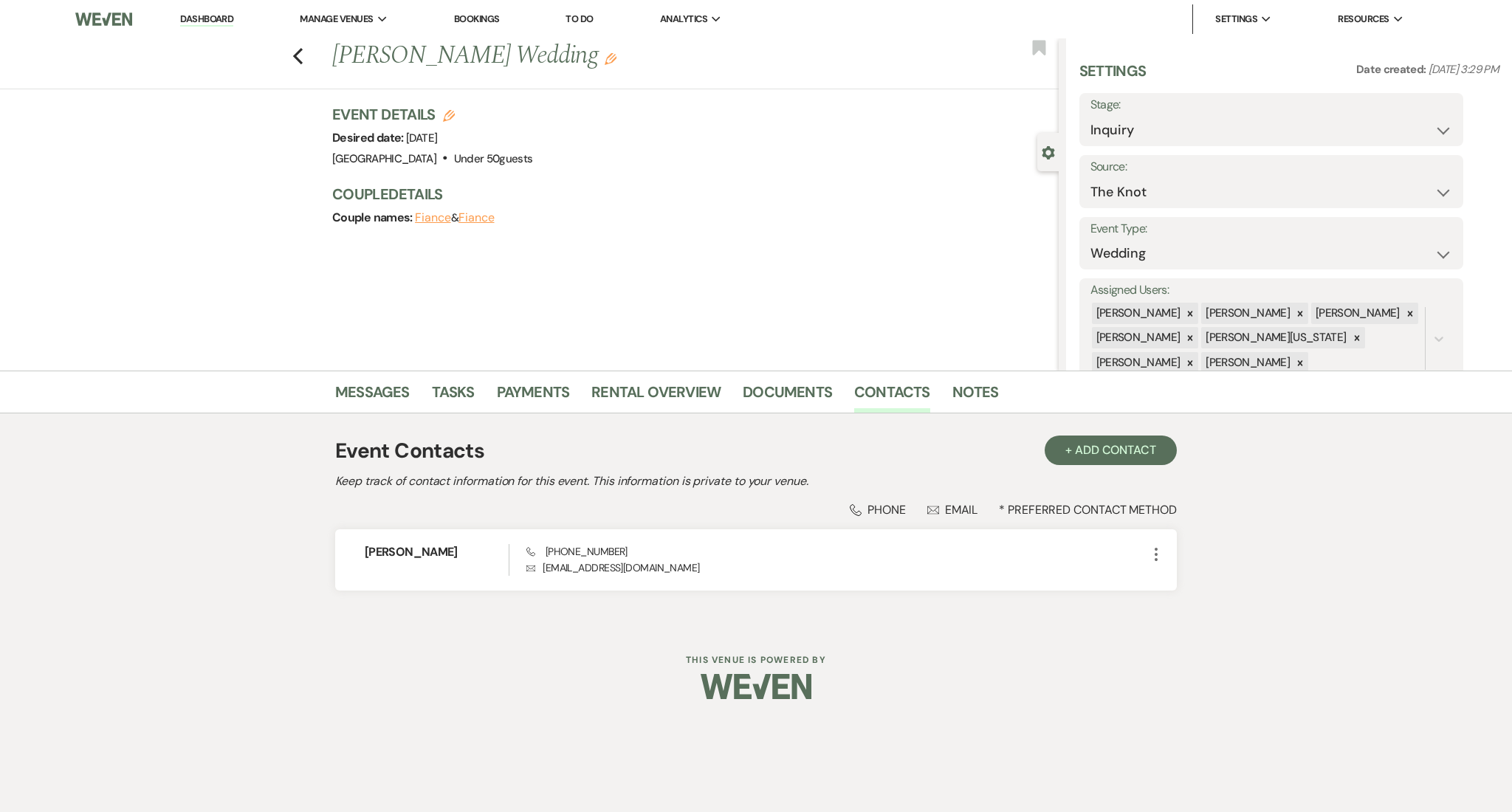
click at [209, 10] on li "Dashboard" at bounding box center [206, 18] width 68 height 29
click at [207, 13] on link "Dashboard" at bounding box center [206, 19] width 53 height 14
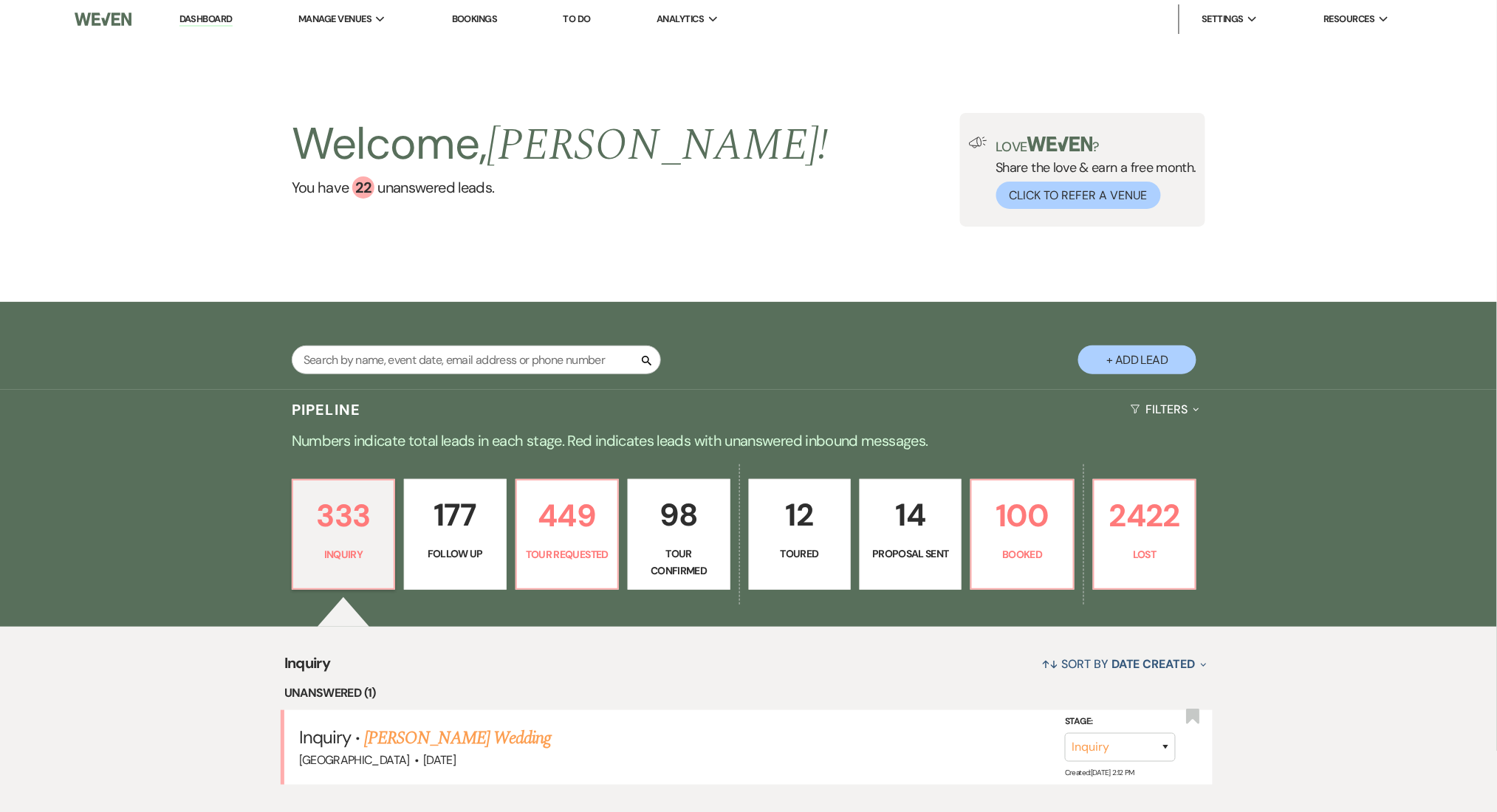
scroll to position [393, 0]
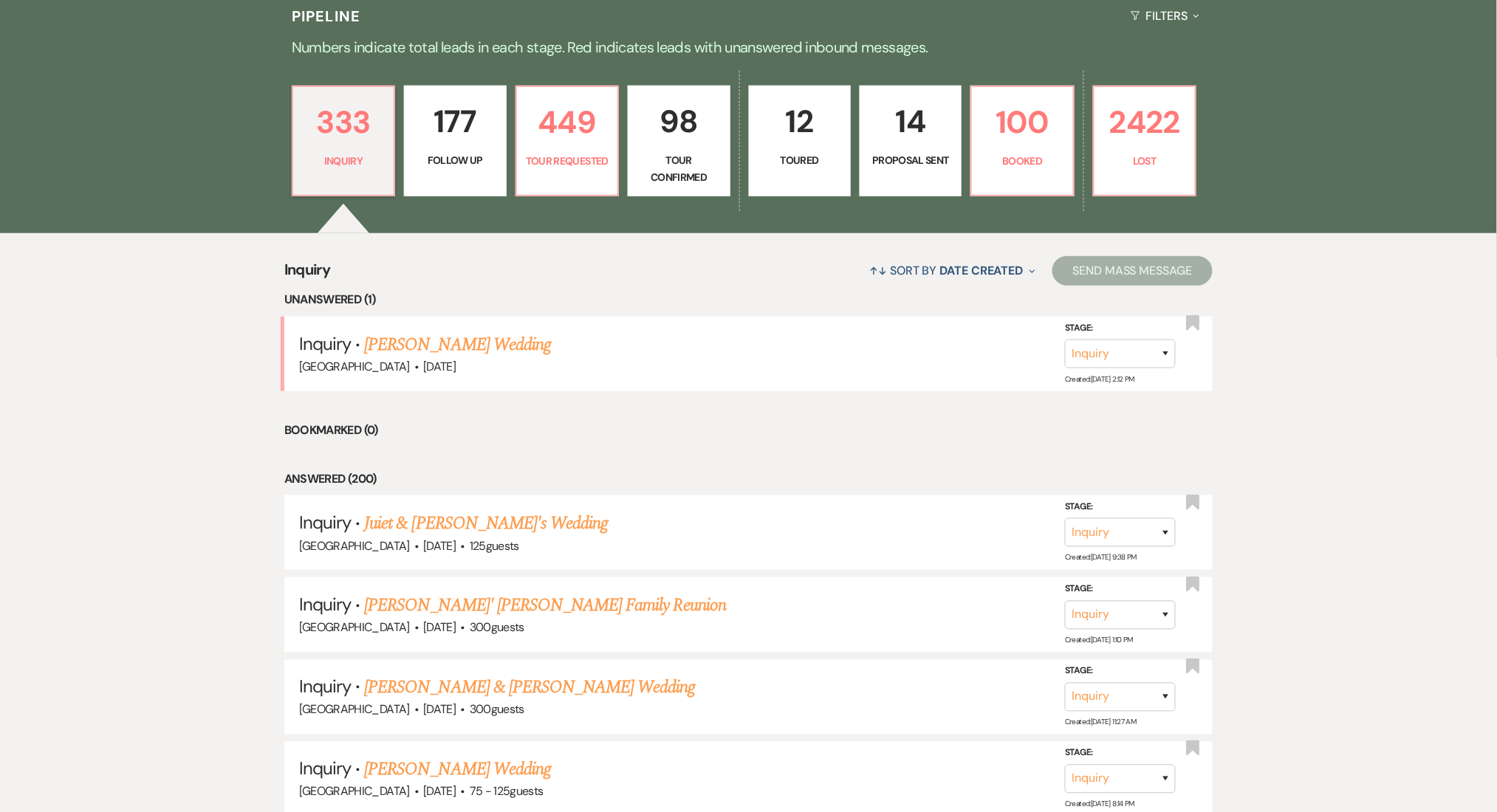
click at [464, 134] on p "177" at bounding box center [455, 121] width 83 height 49
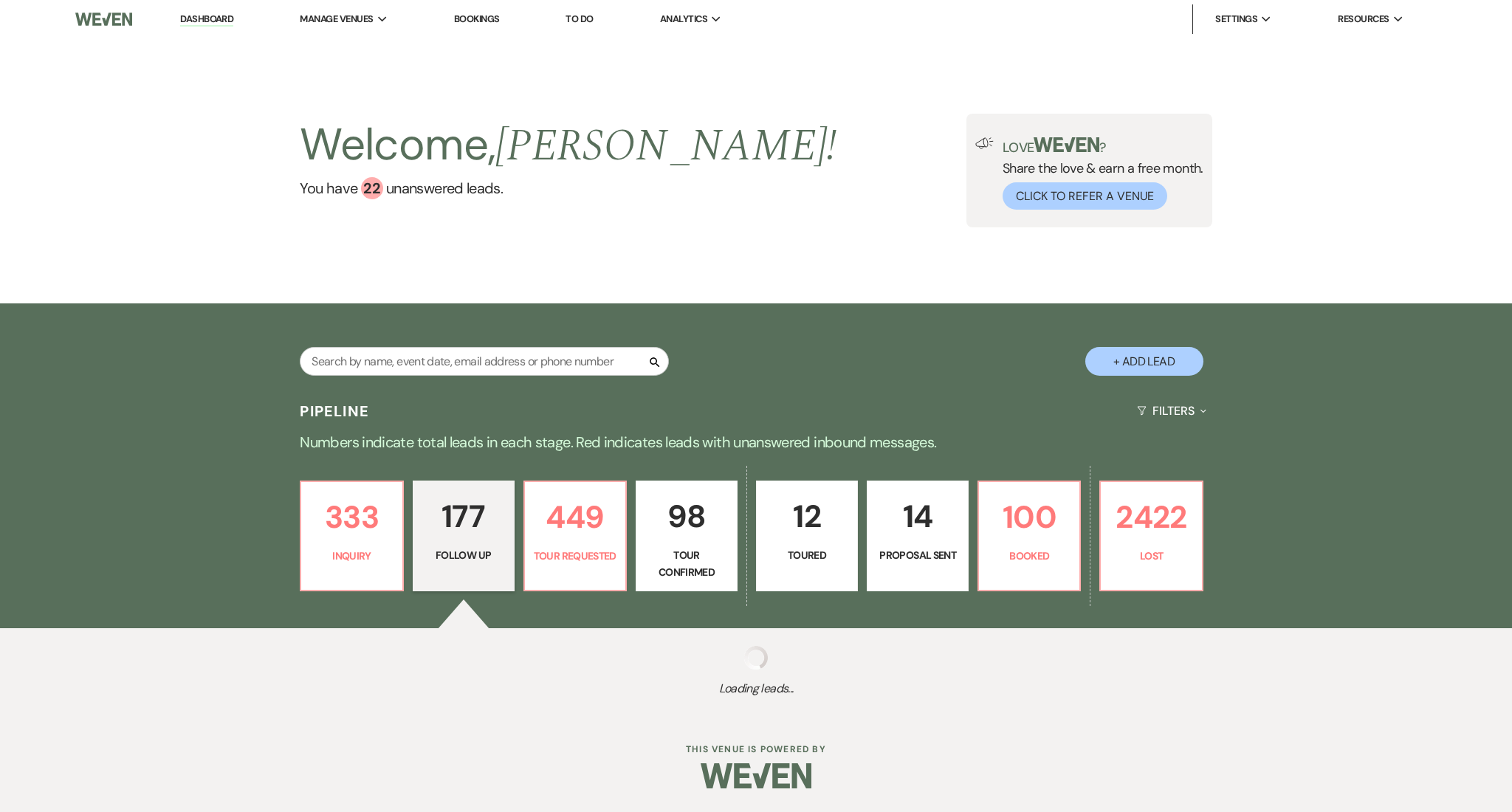
select select "9"
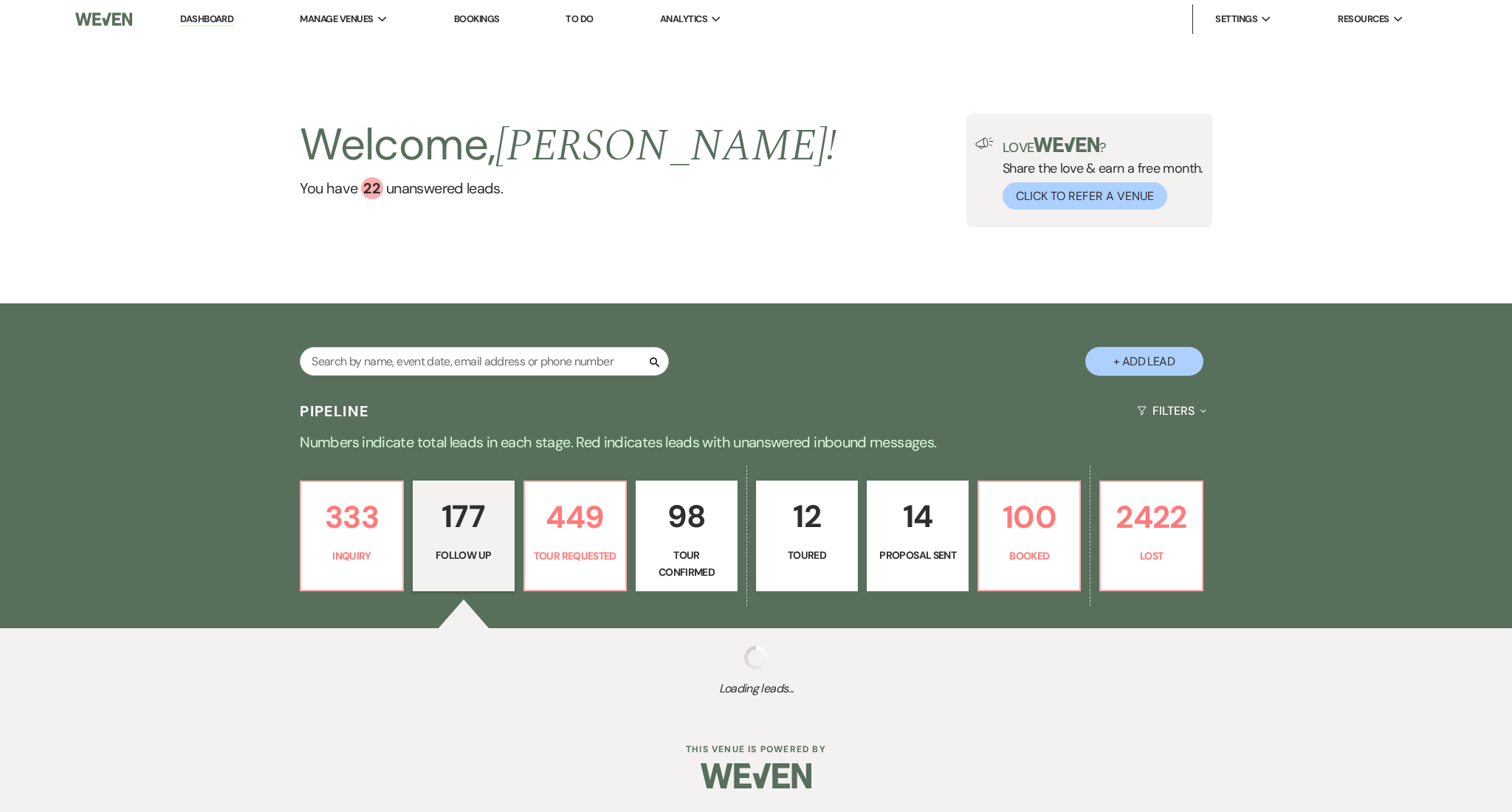
select select "9"
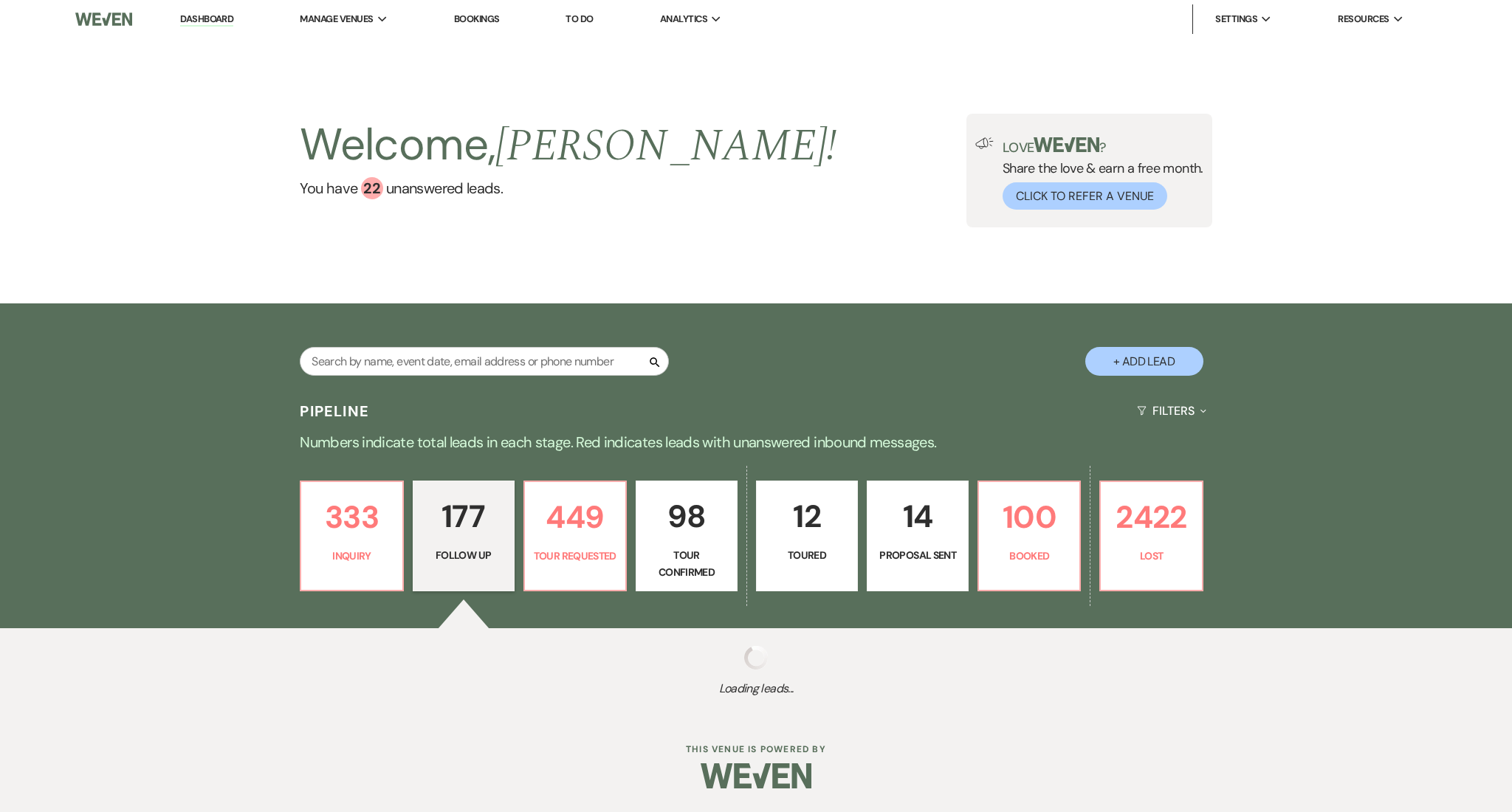
select select "9"
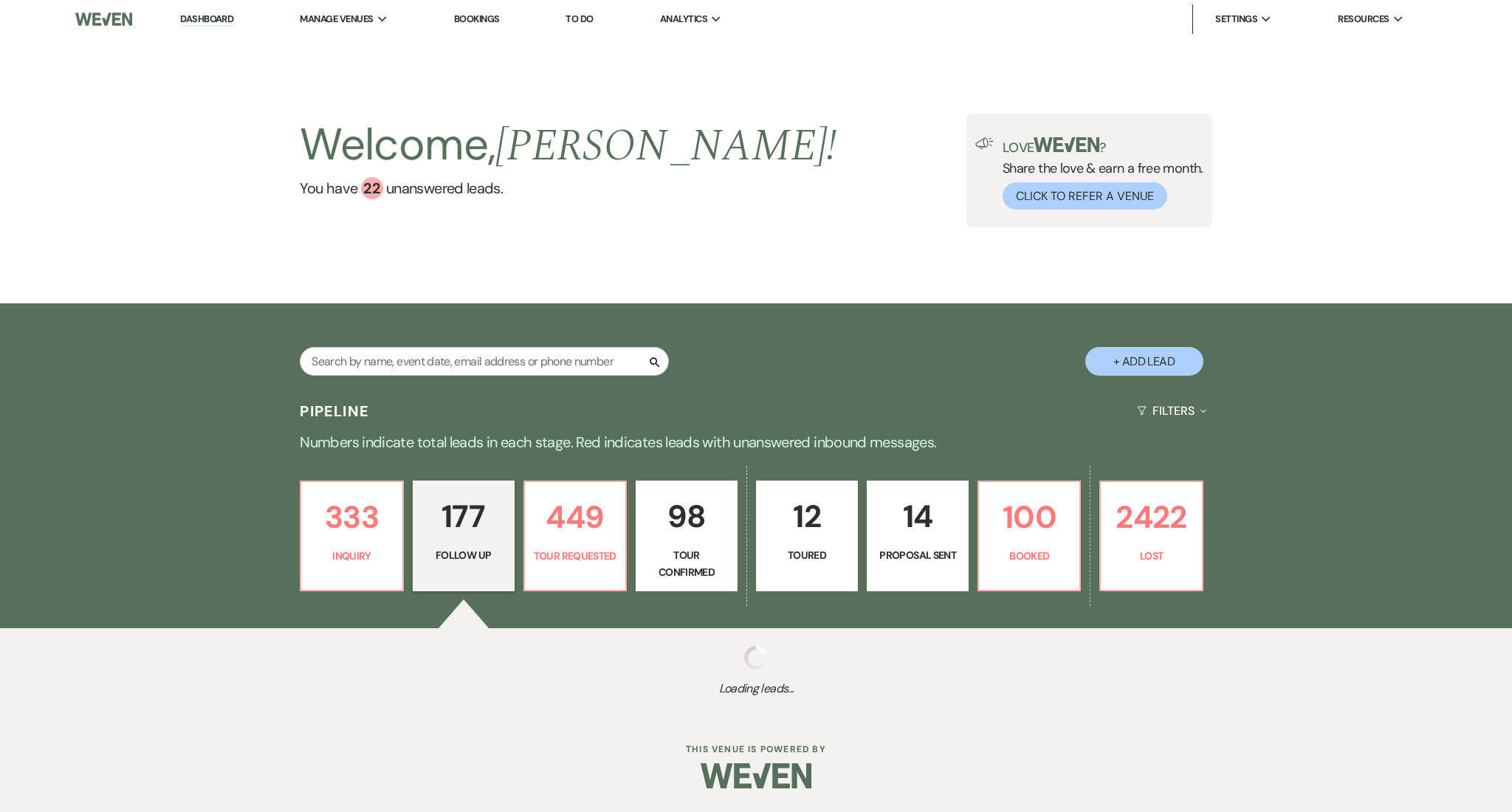
select select "9"
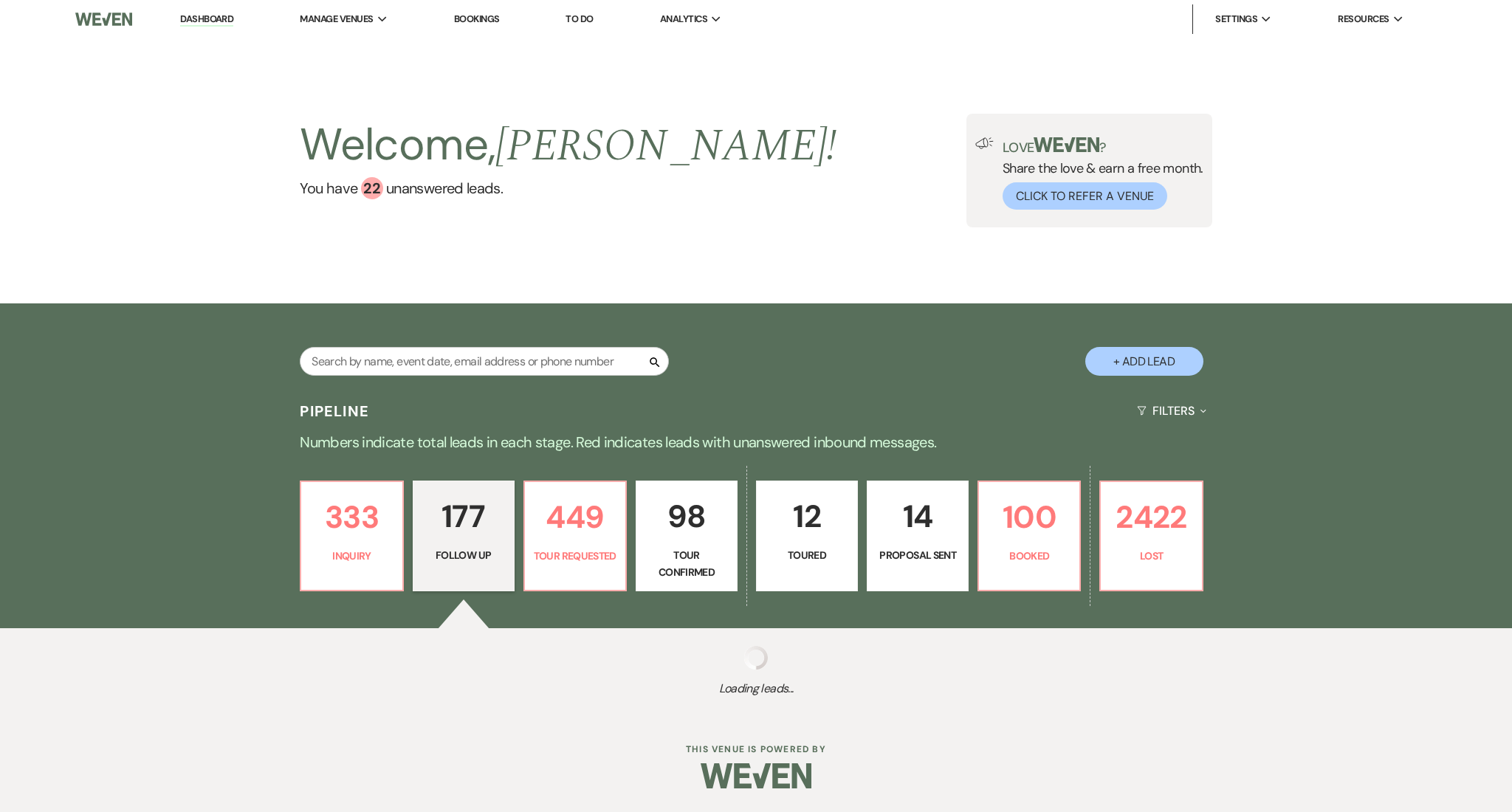
select select "9"
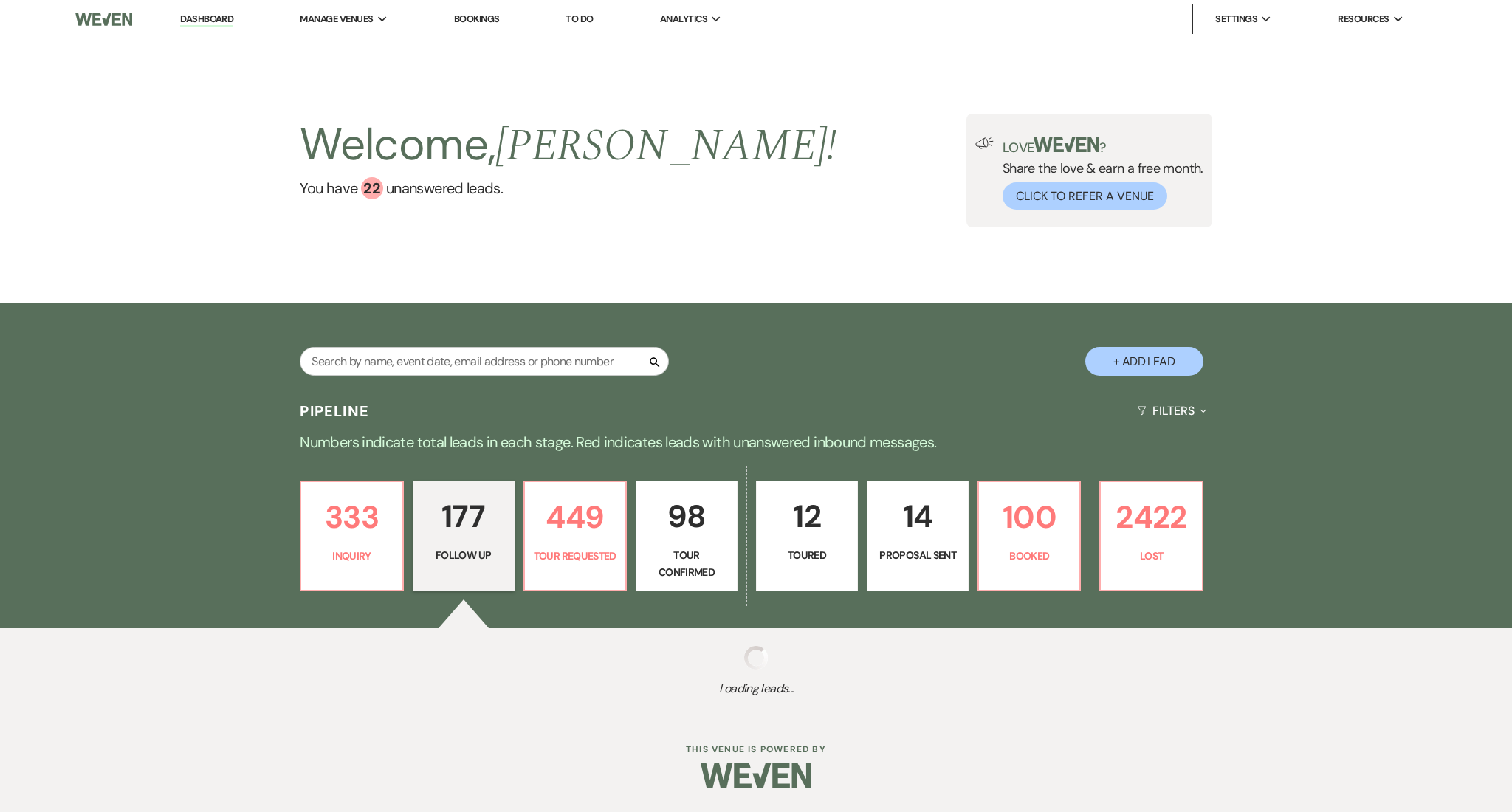
select select "9"
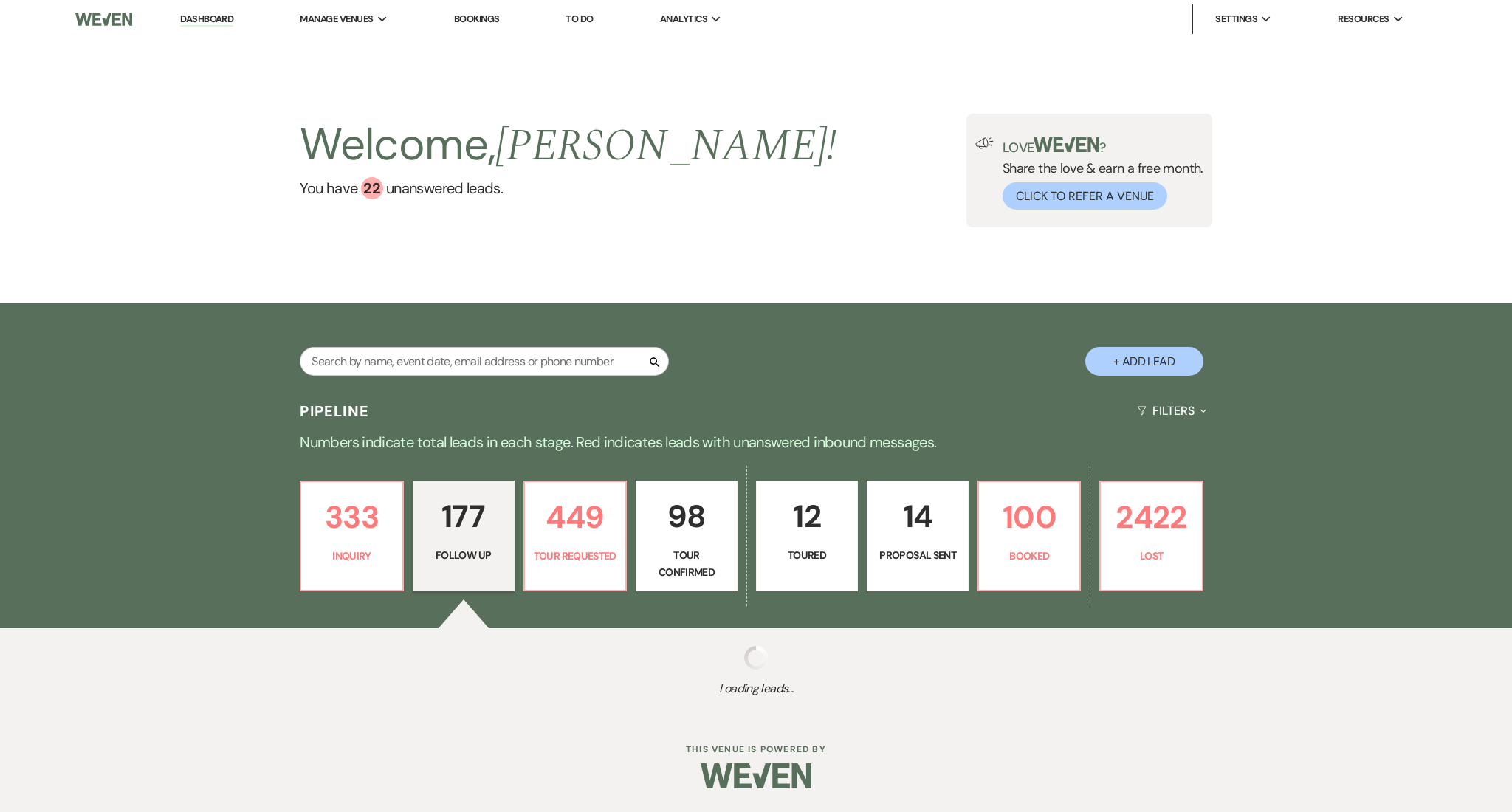
select select "9"
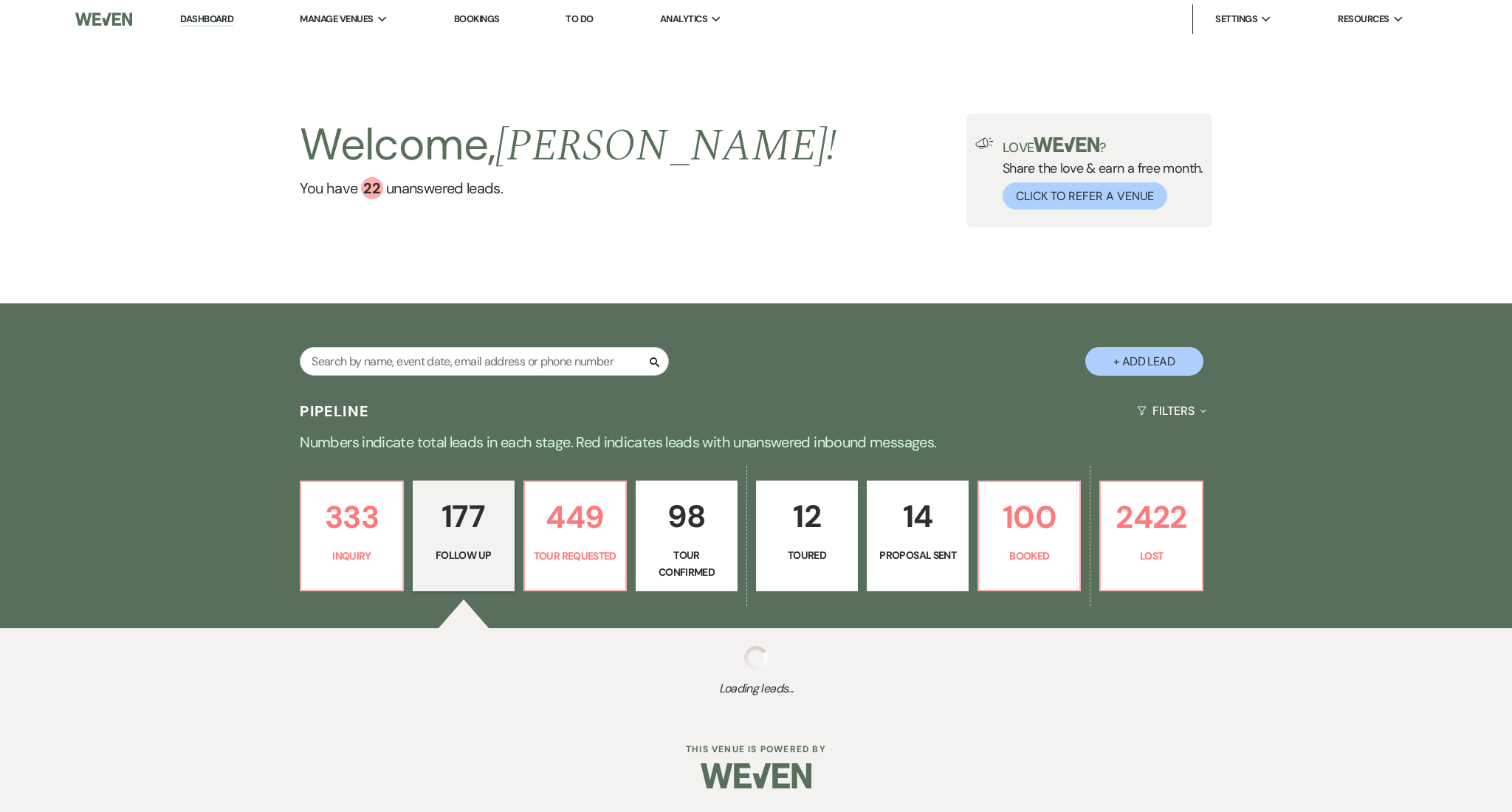
select select "9"
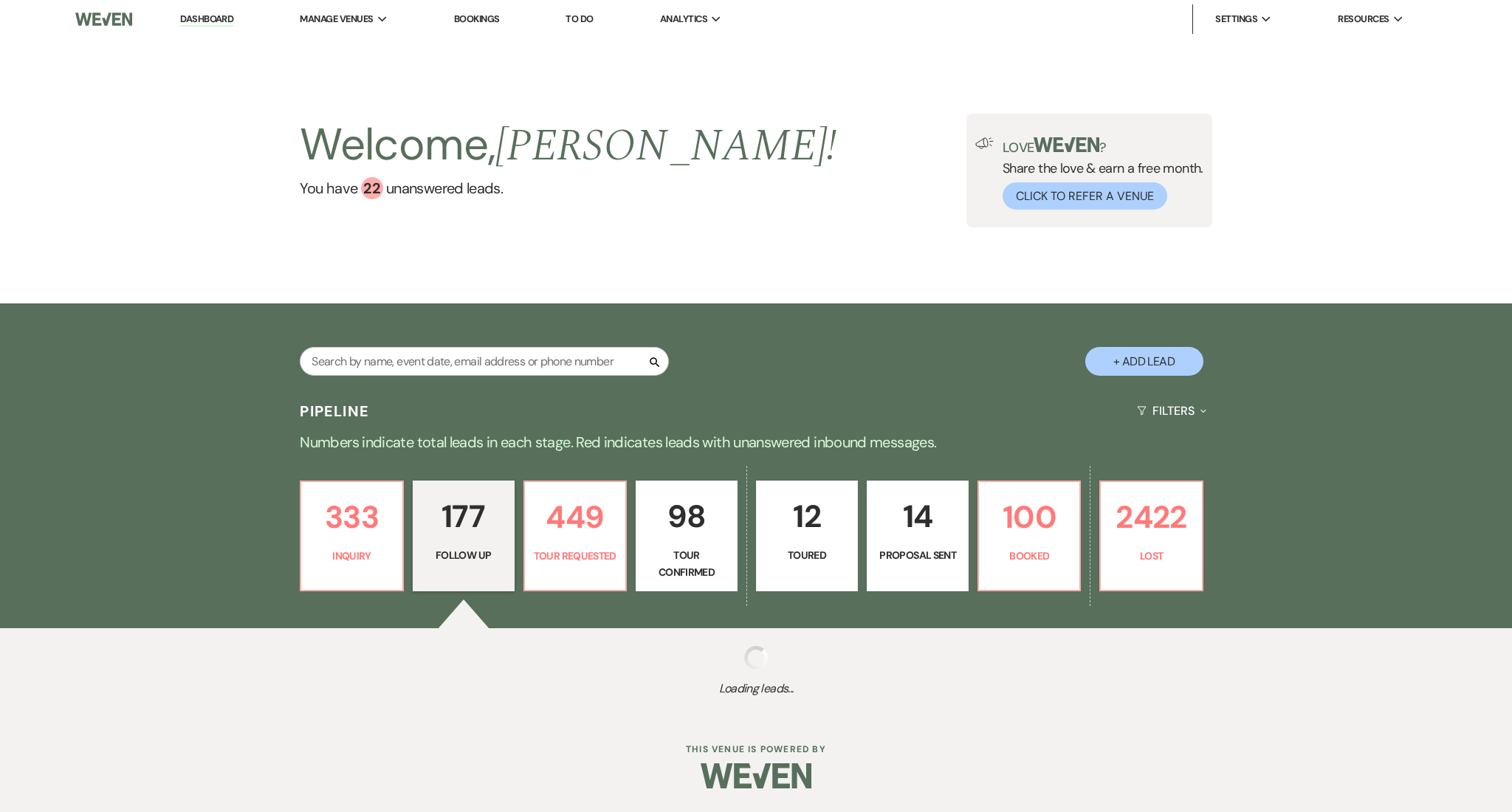
select select "9"
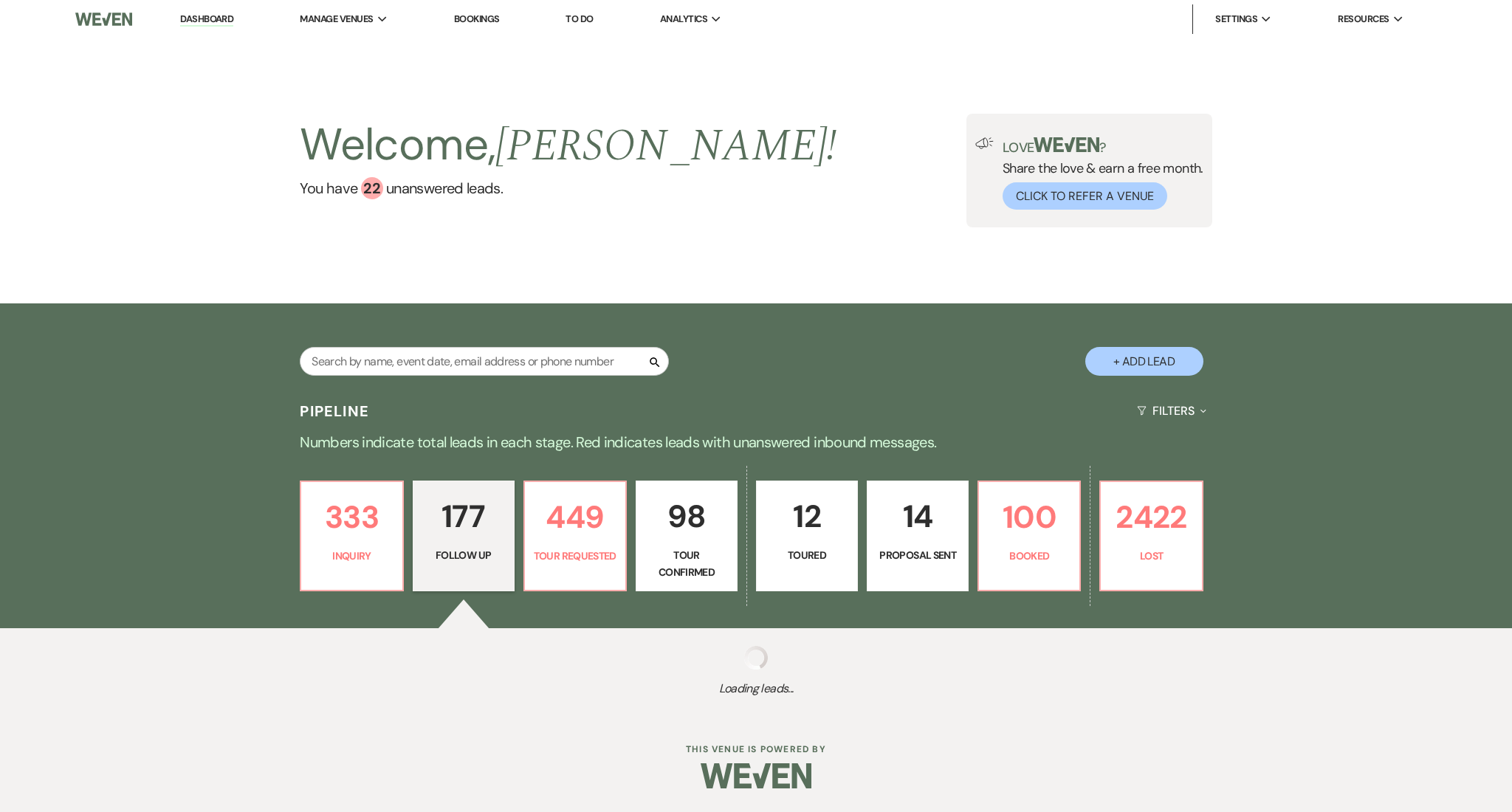
select select "9"
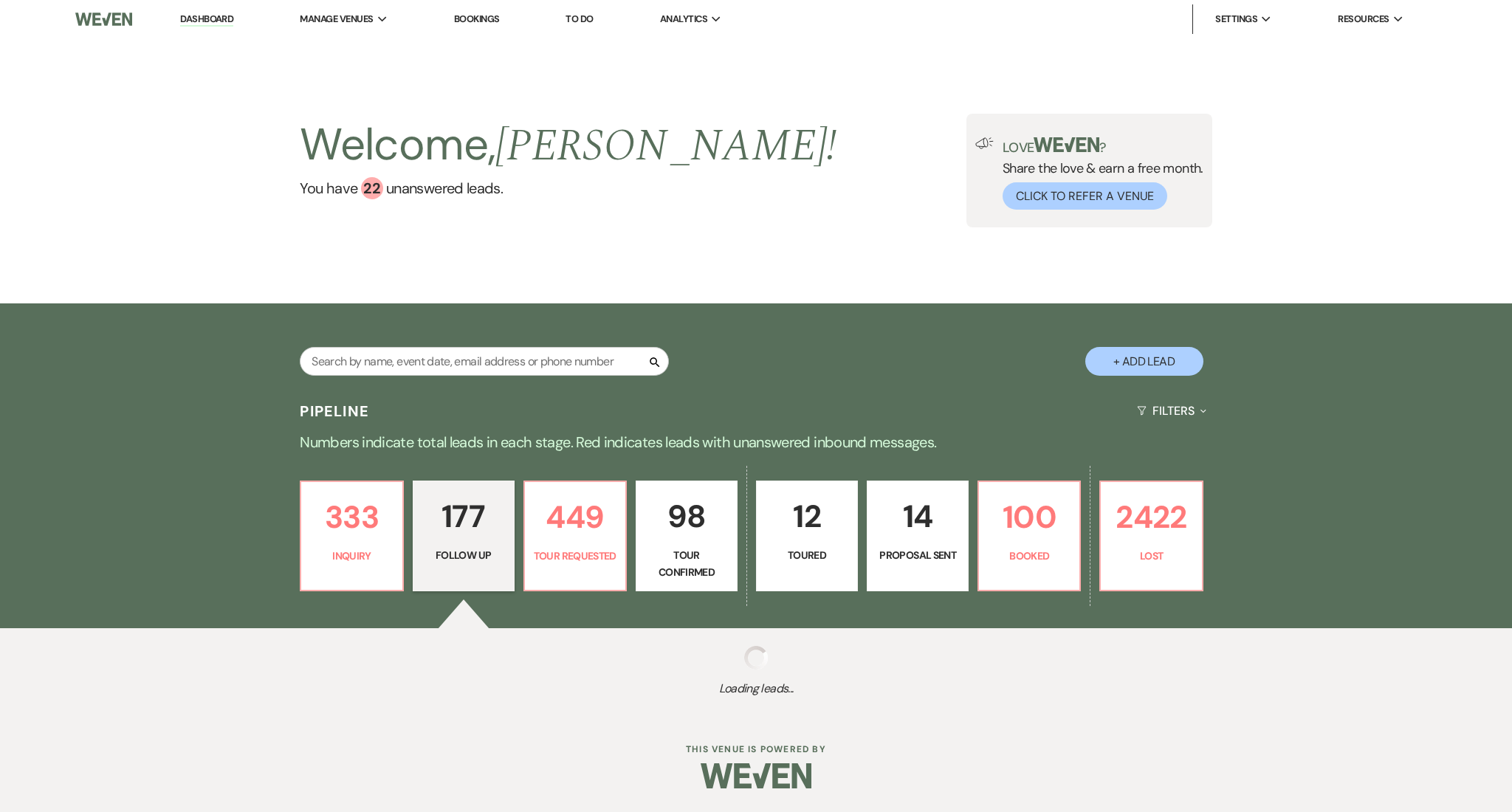
select select "9"
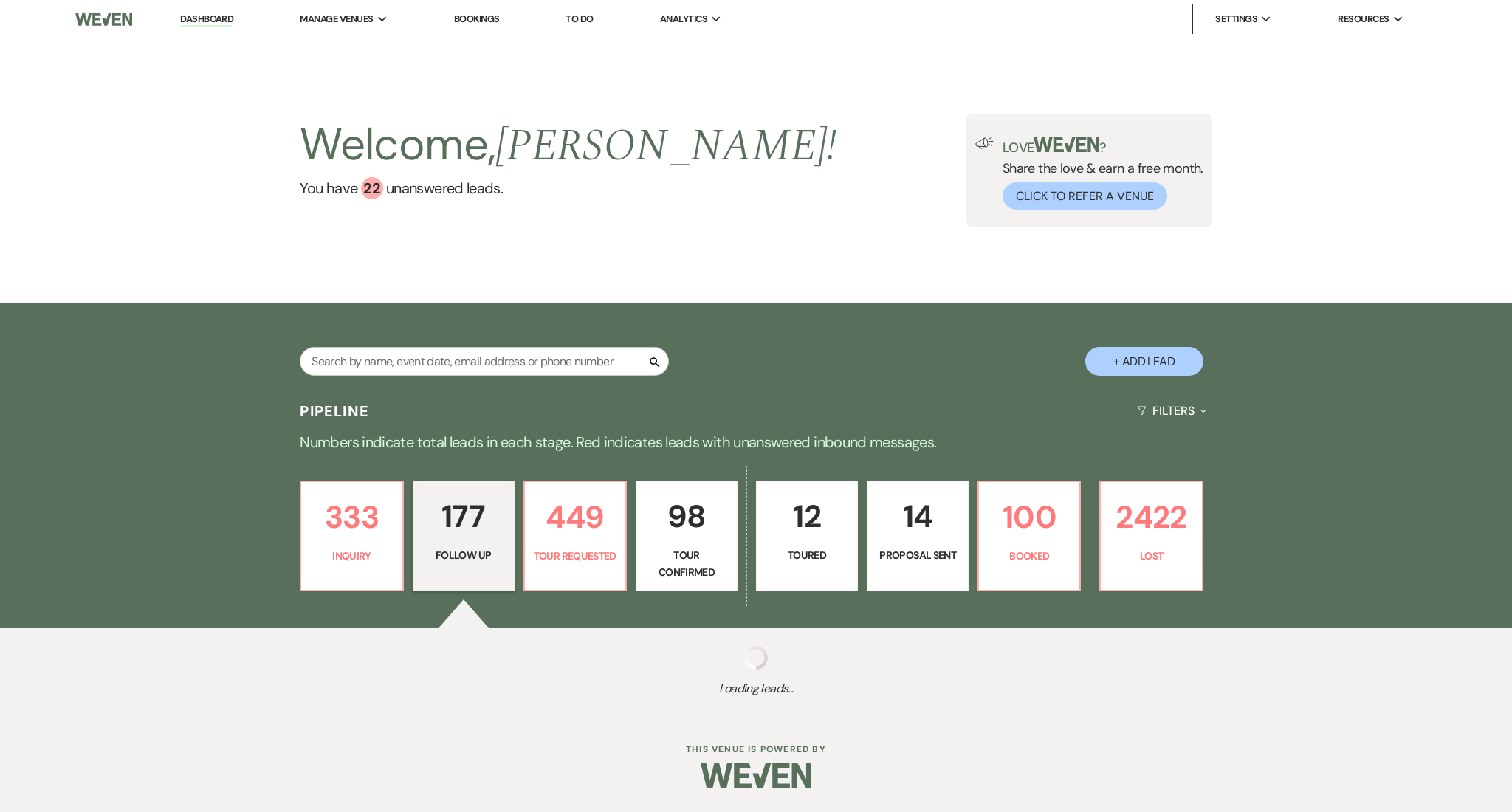
select select "9"
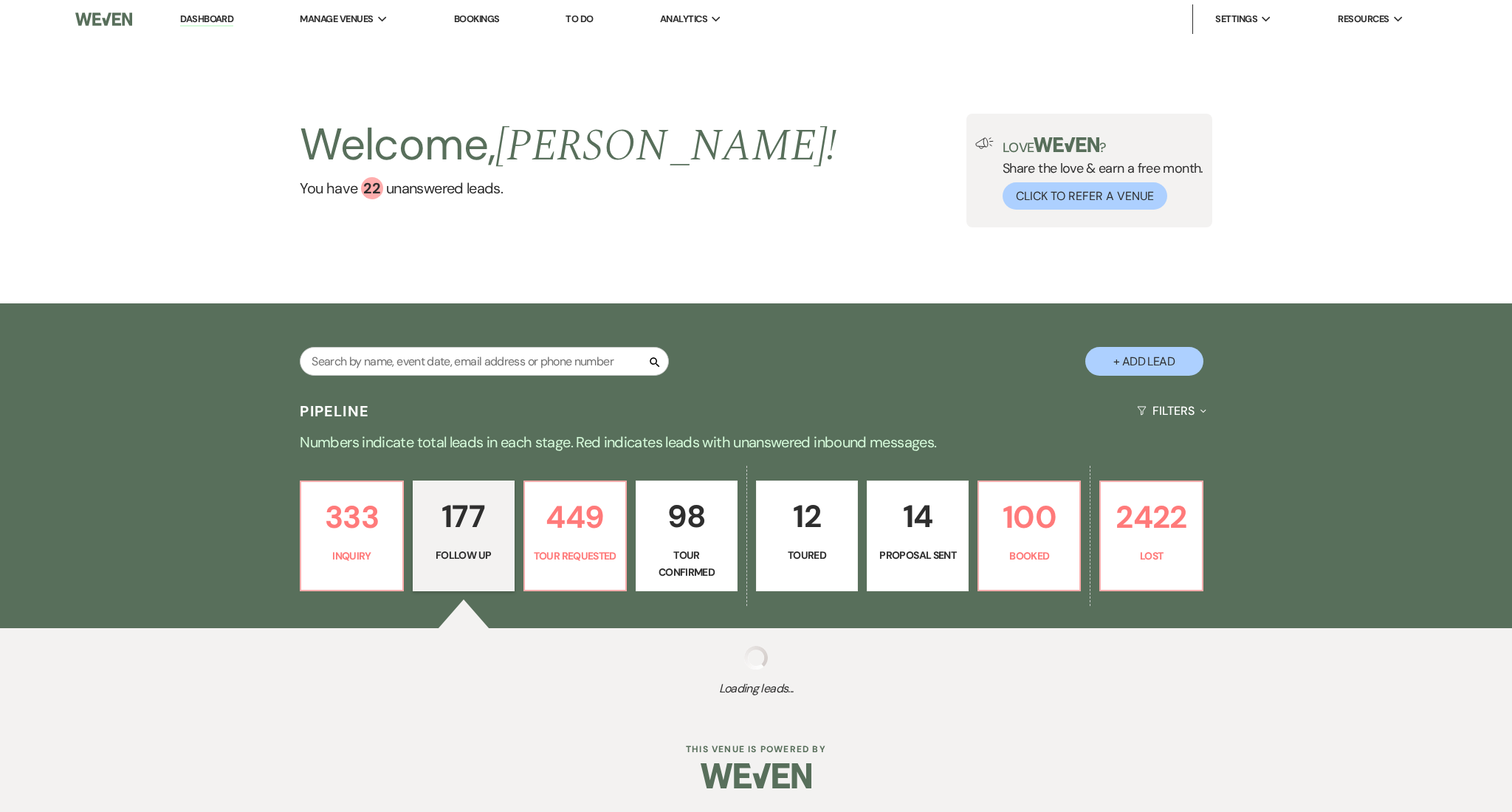
select select "9"
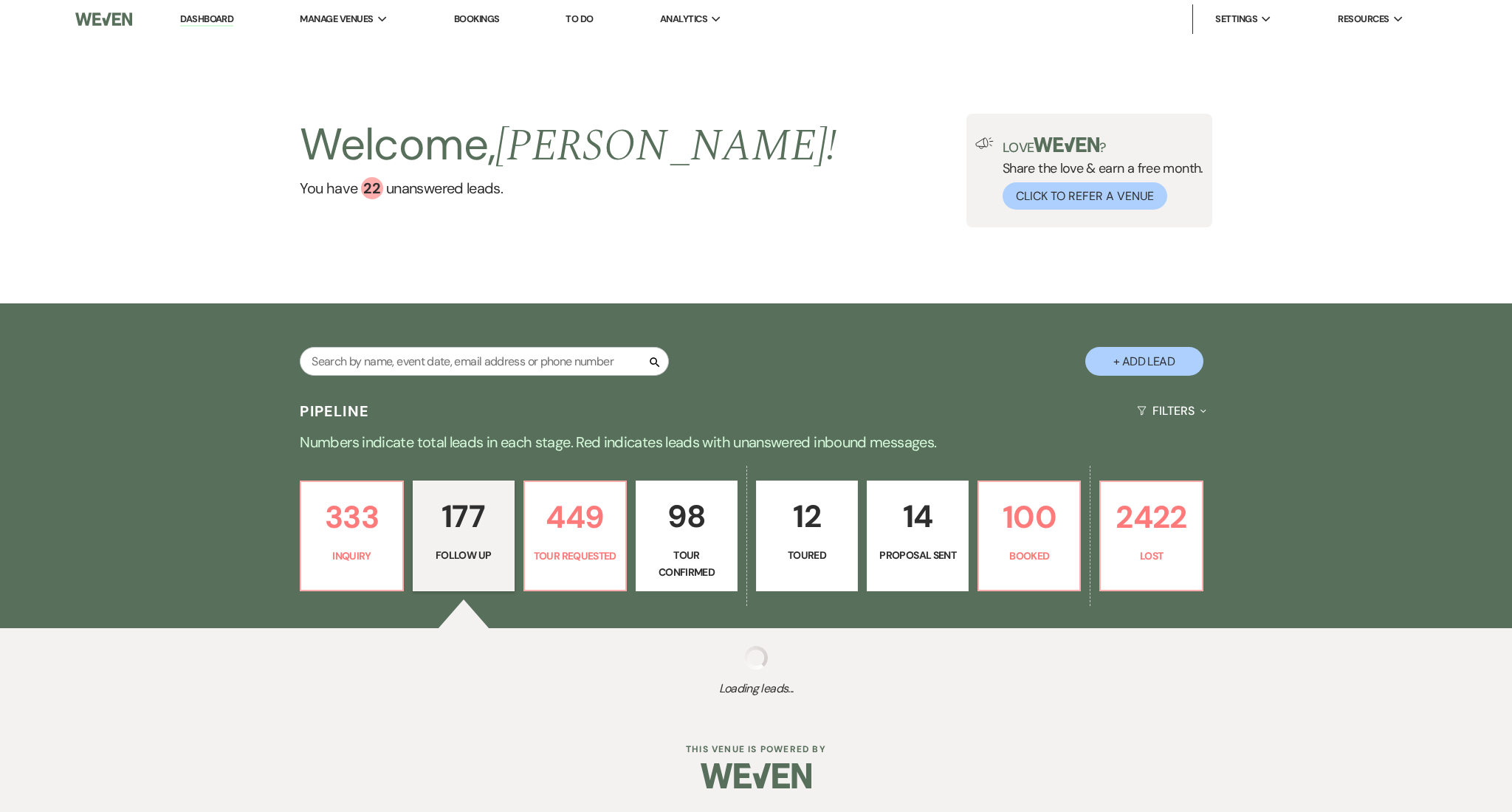
select select "9"
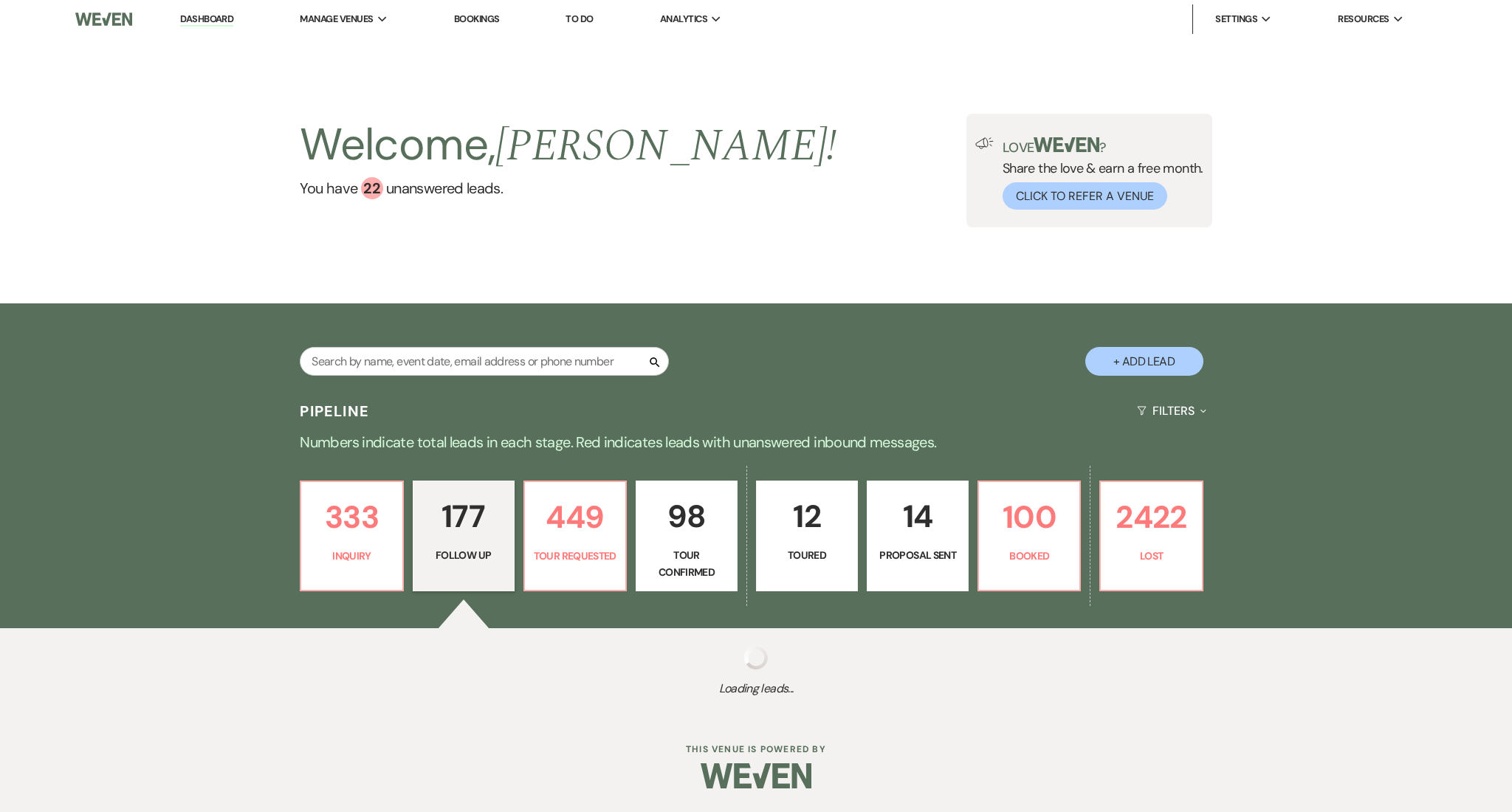
select select "9"
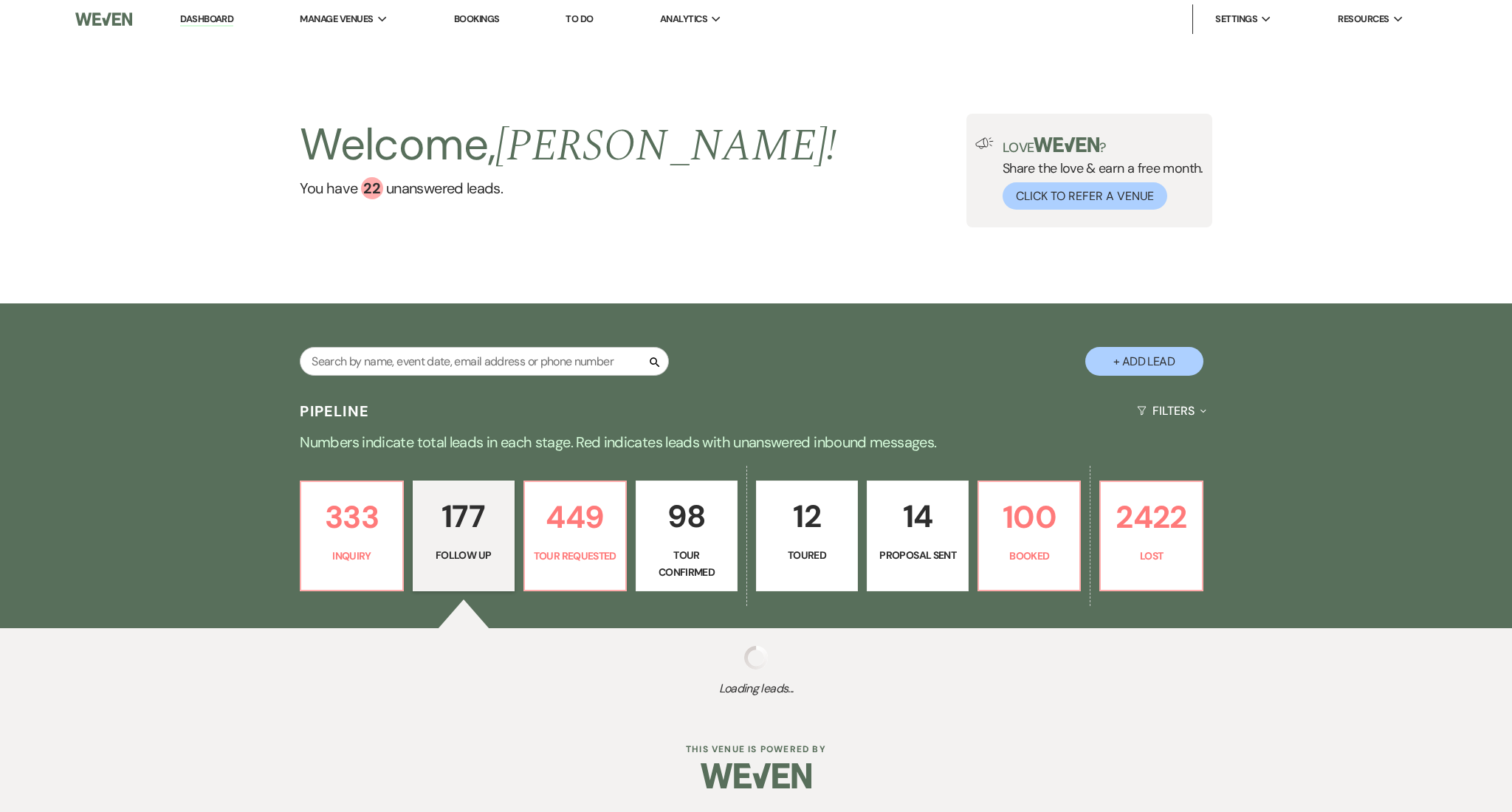
select select "9"
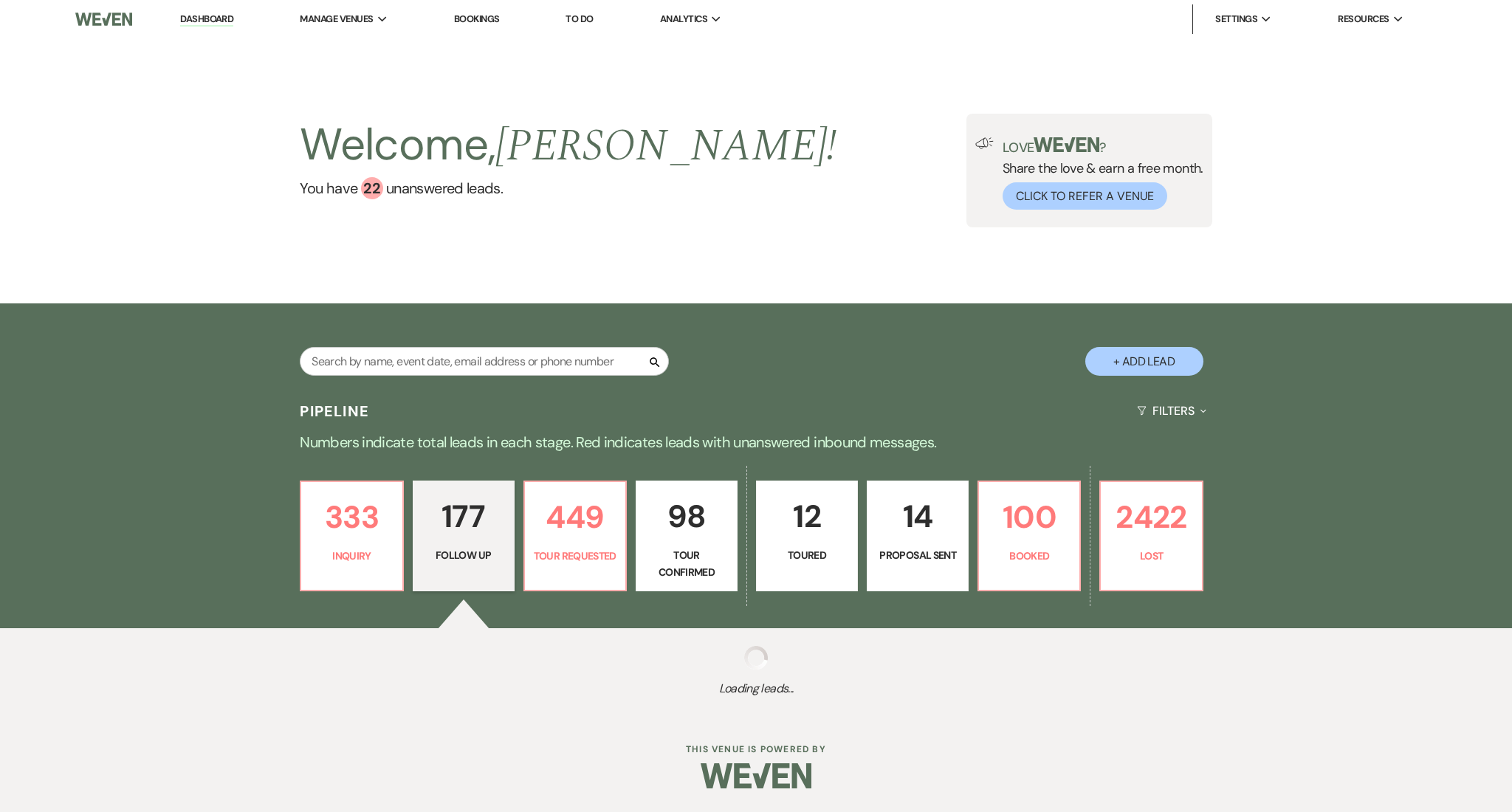
select select "9"
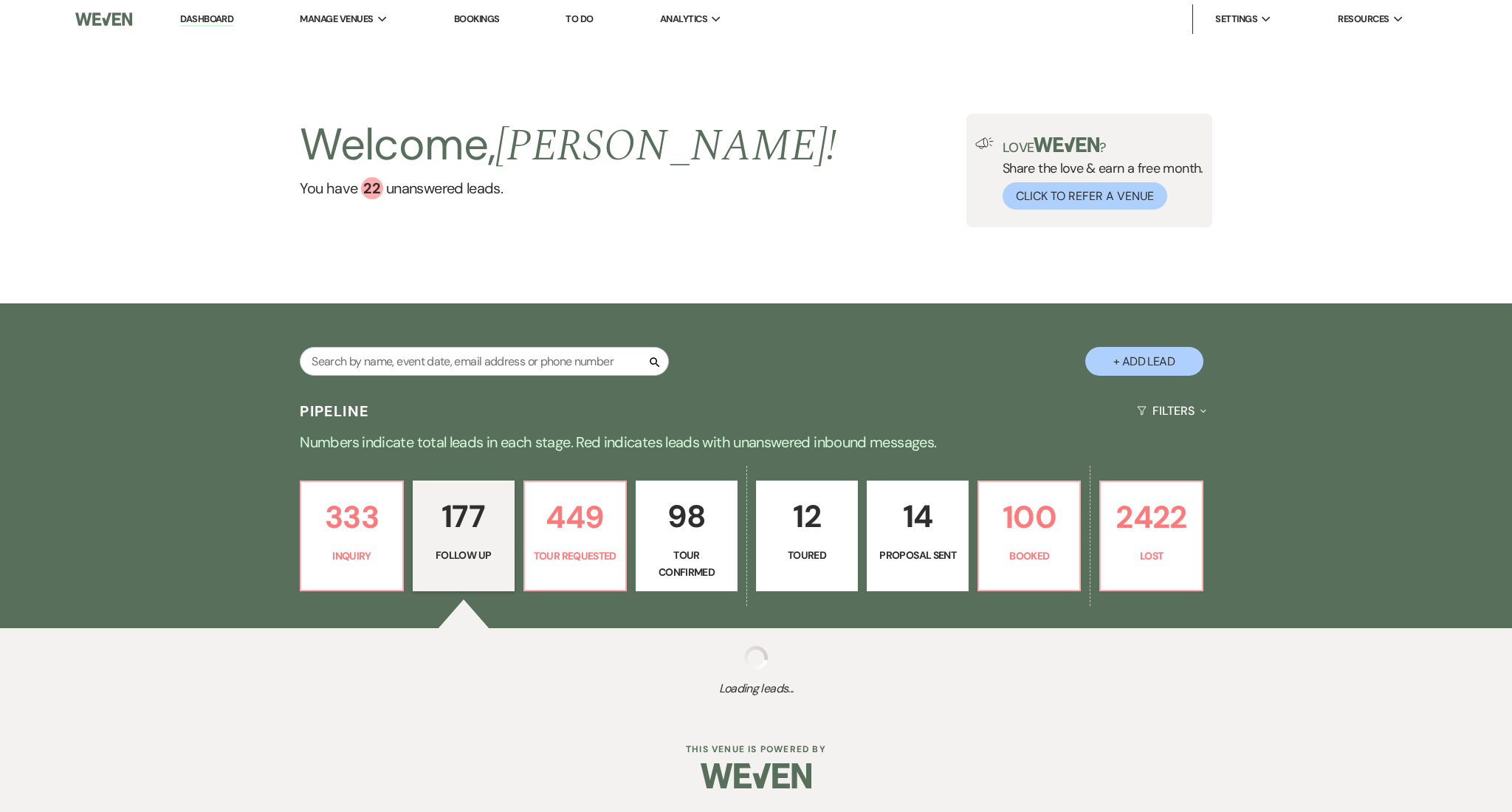
select select "9"
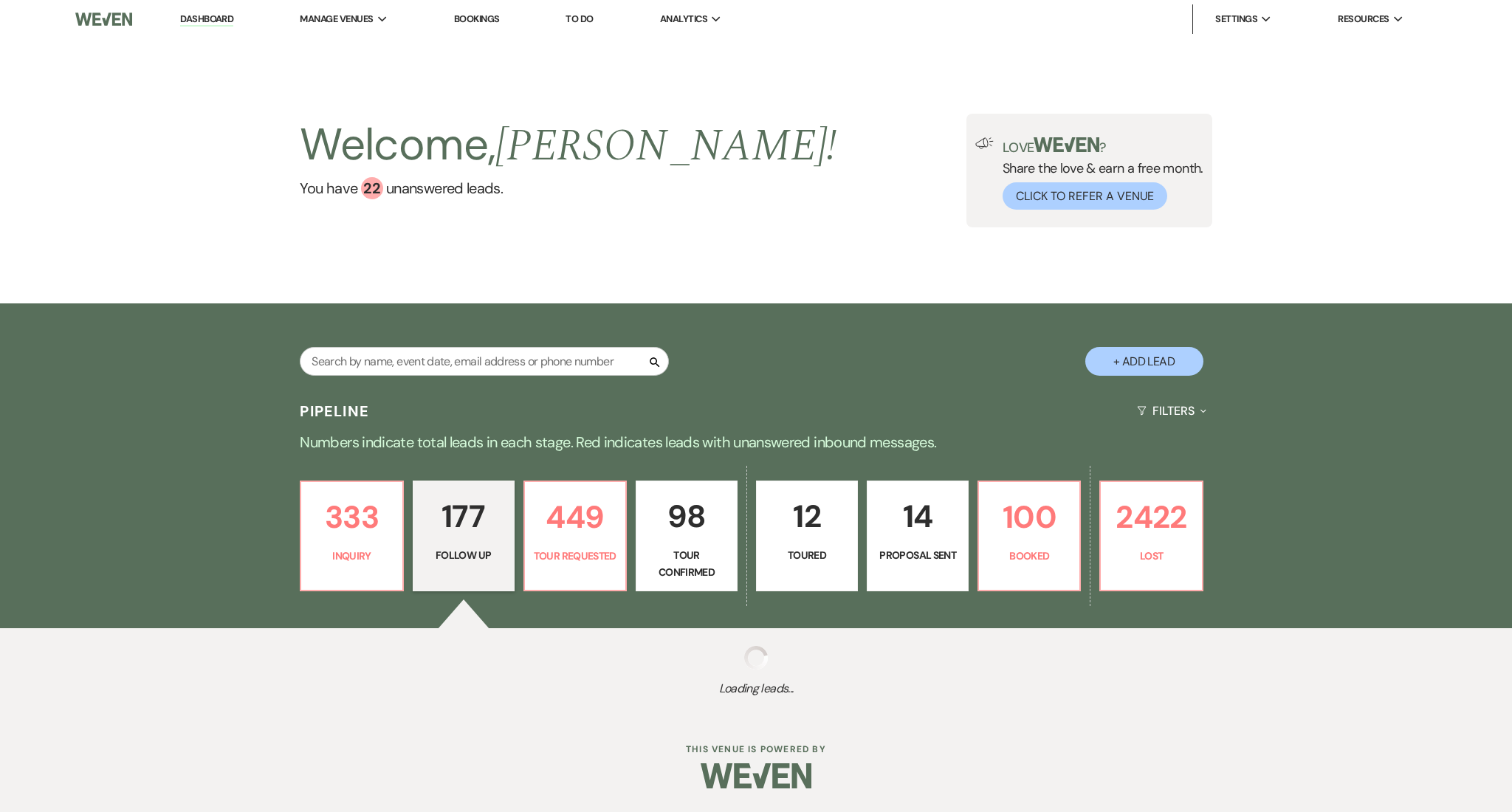
select select "9"
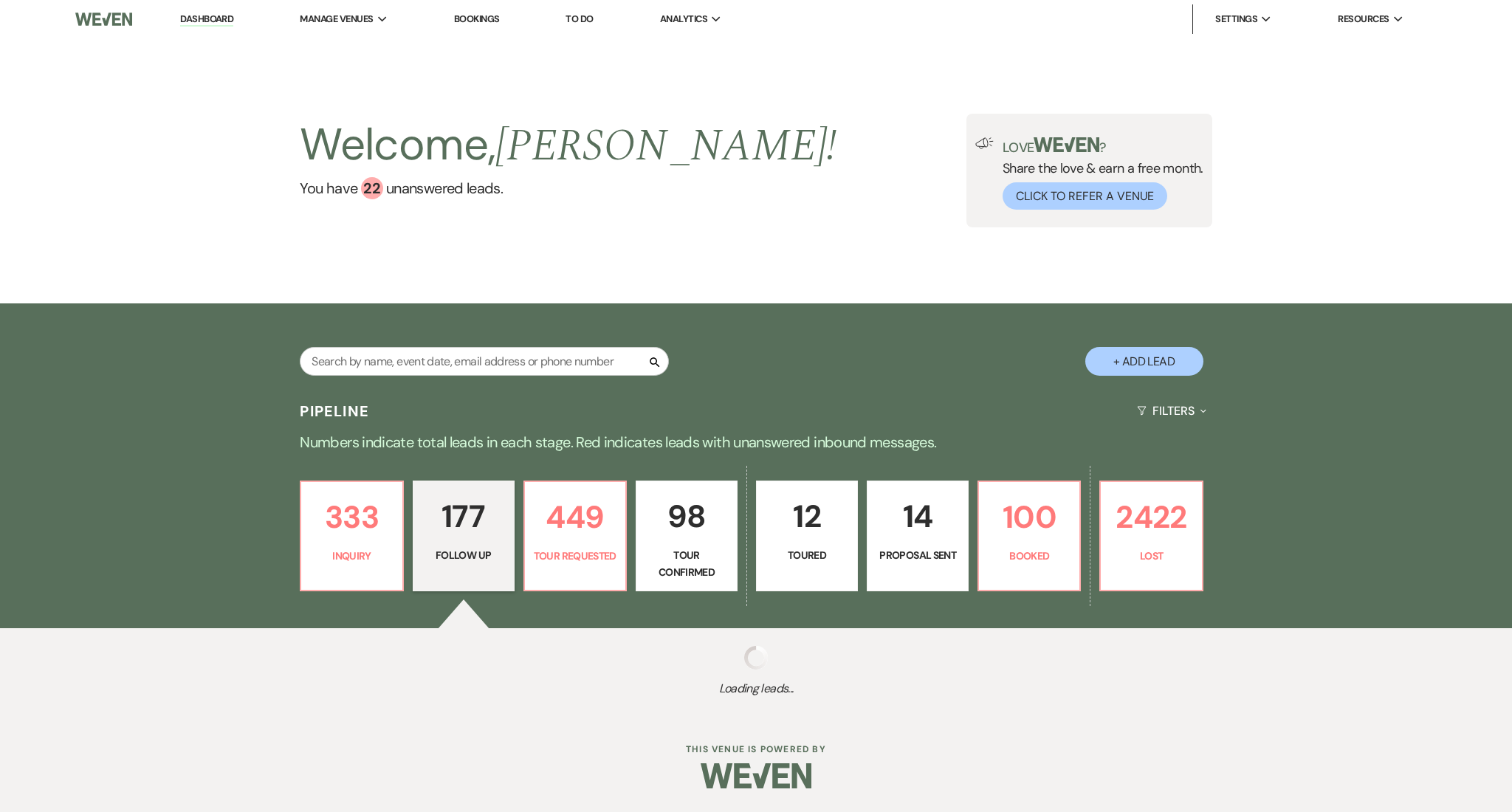
select select "9"
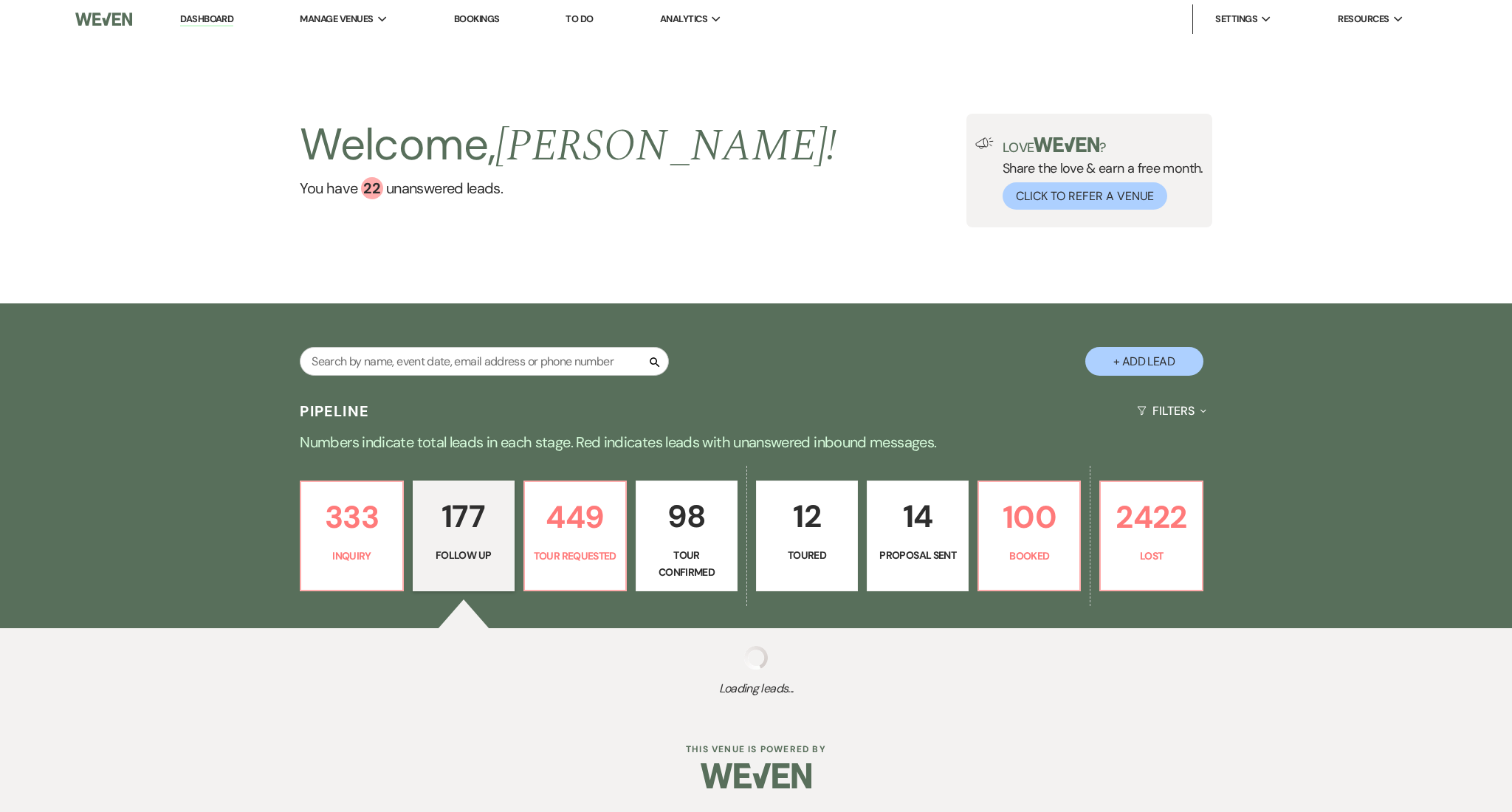
select select "9"
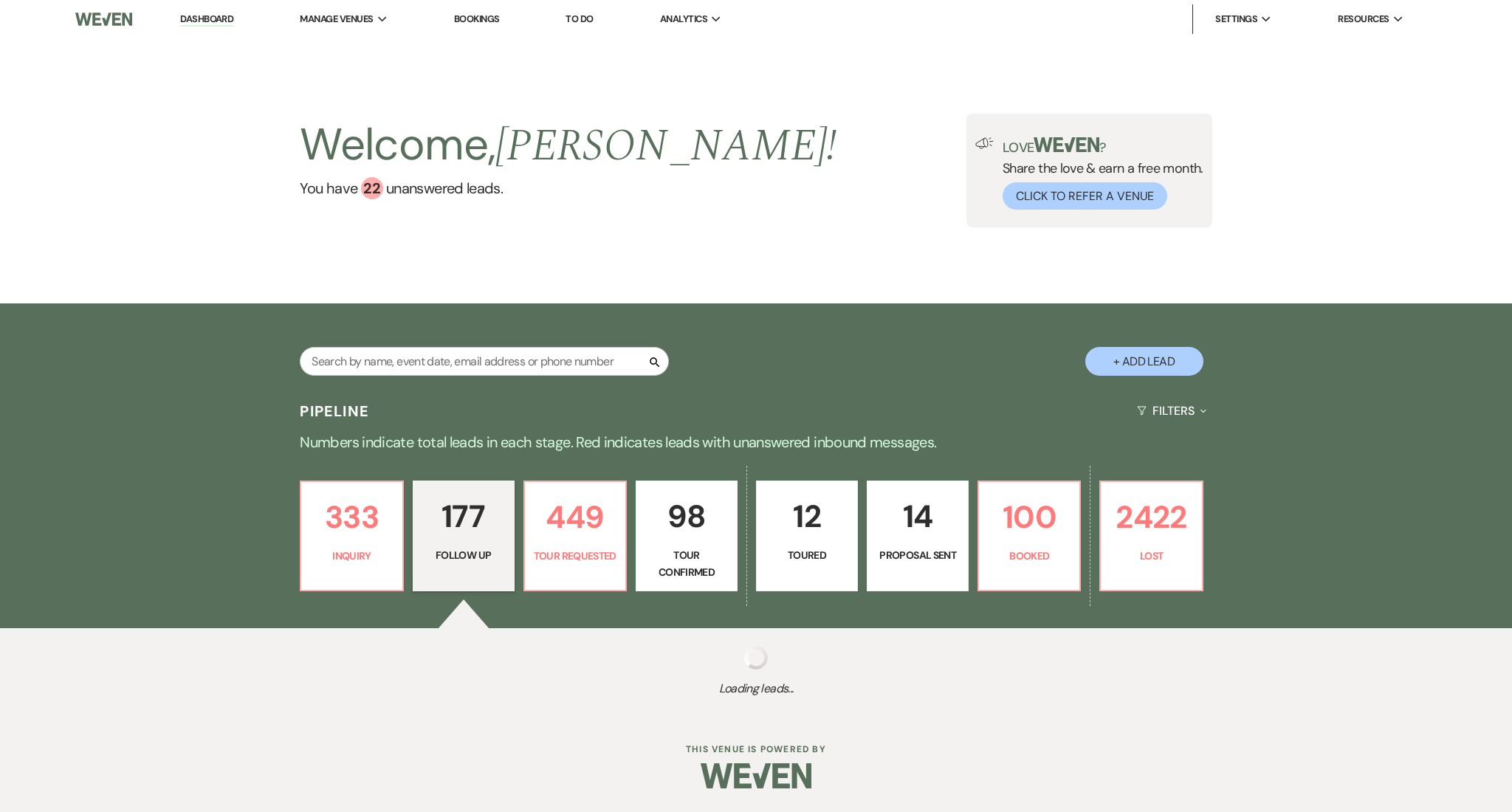
select select "9"
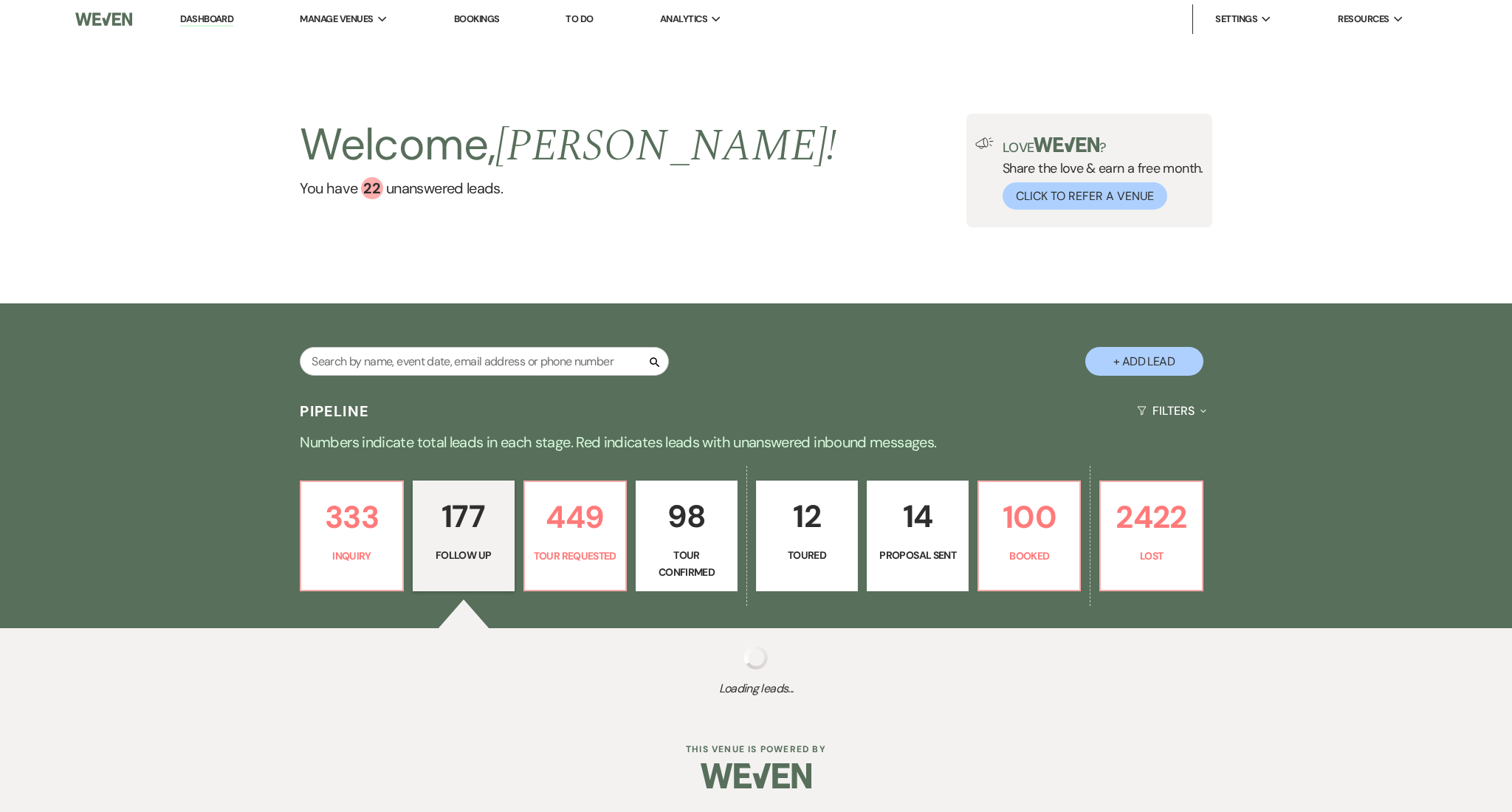
select select "9"
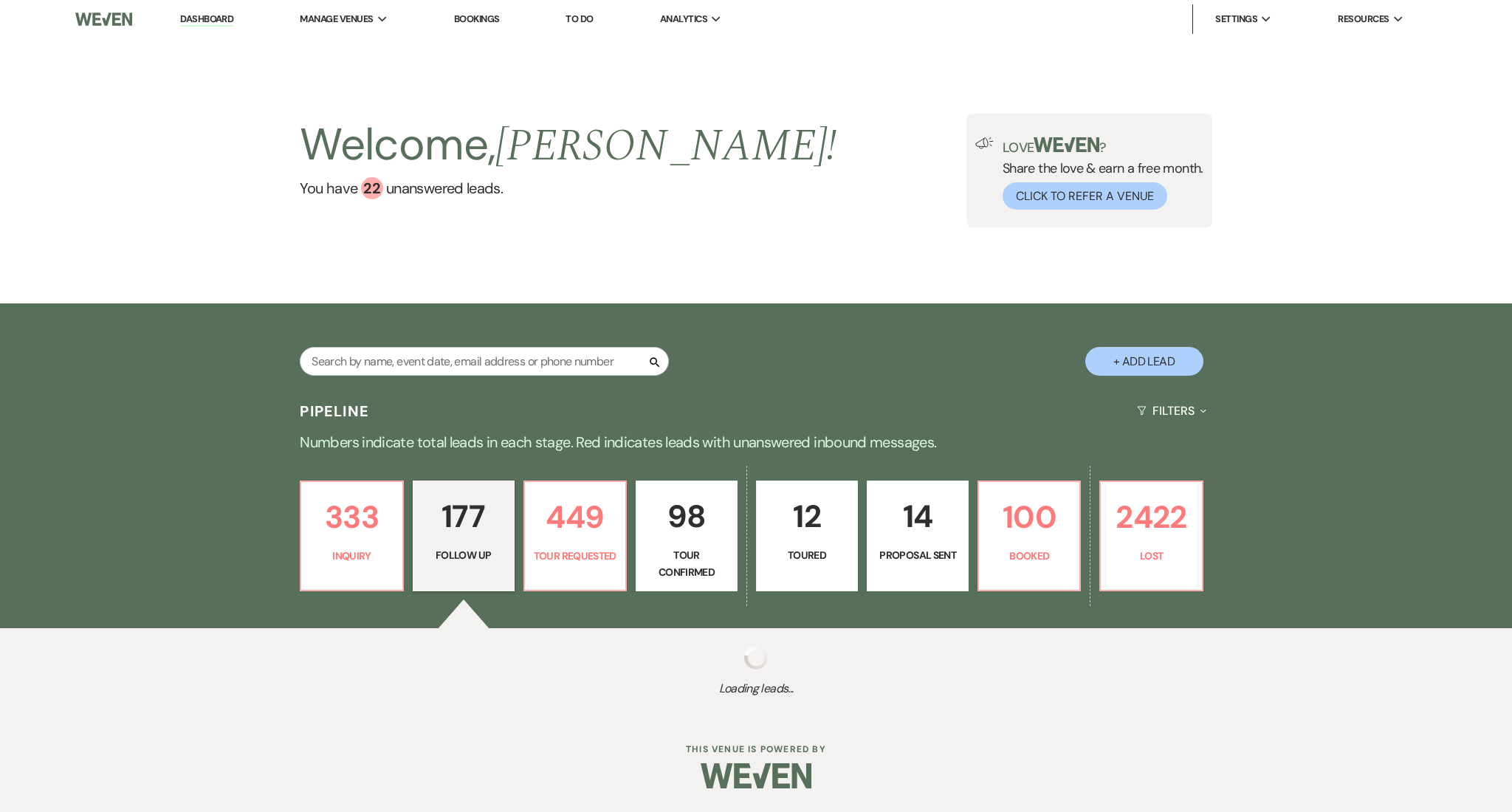
select select "9"
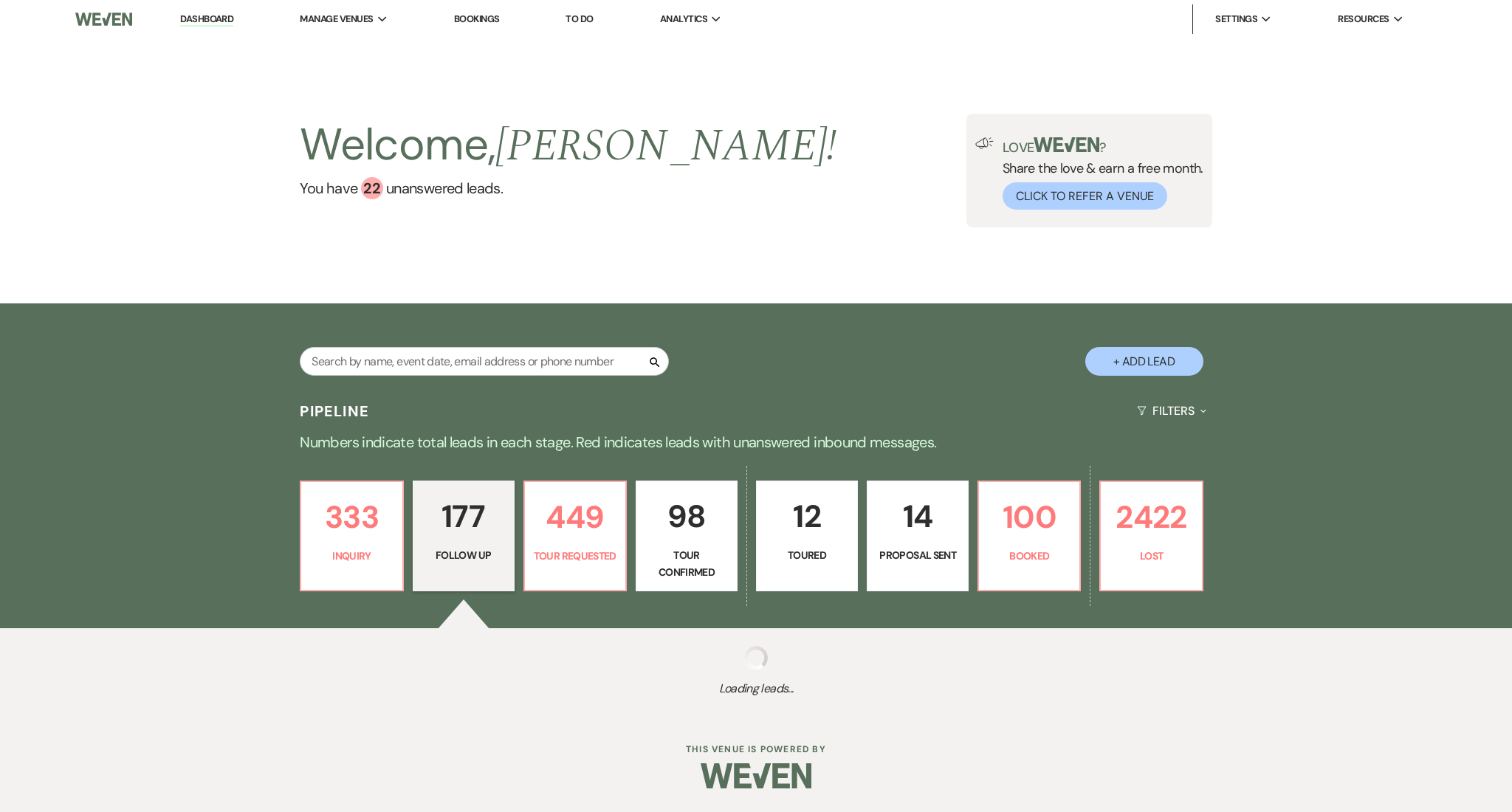
select select "9"
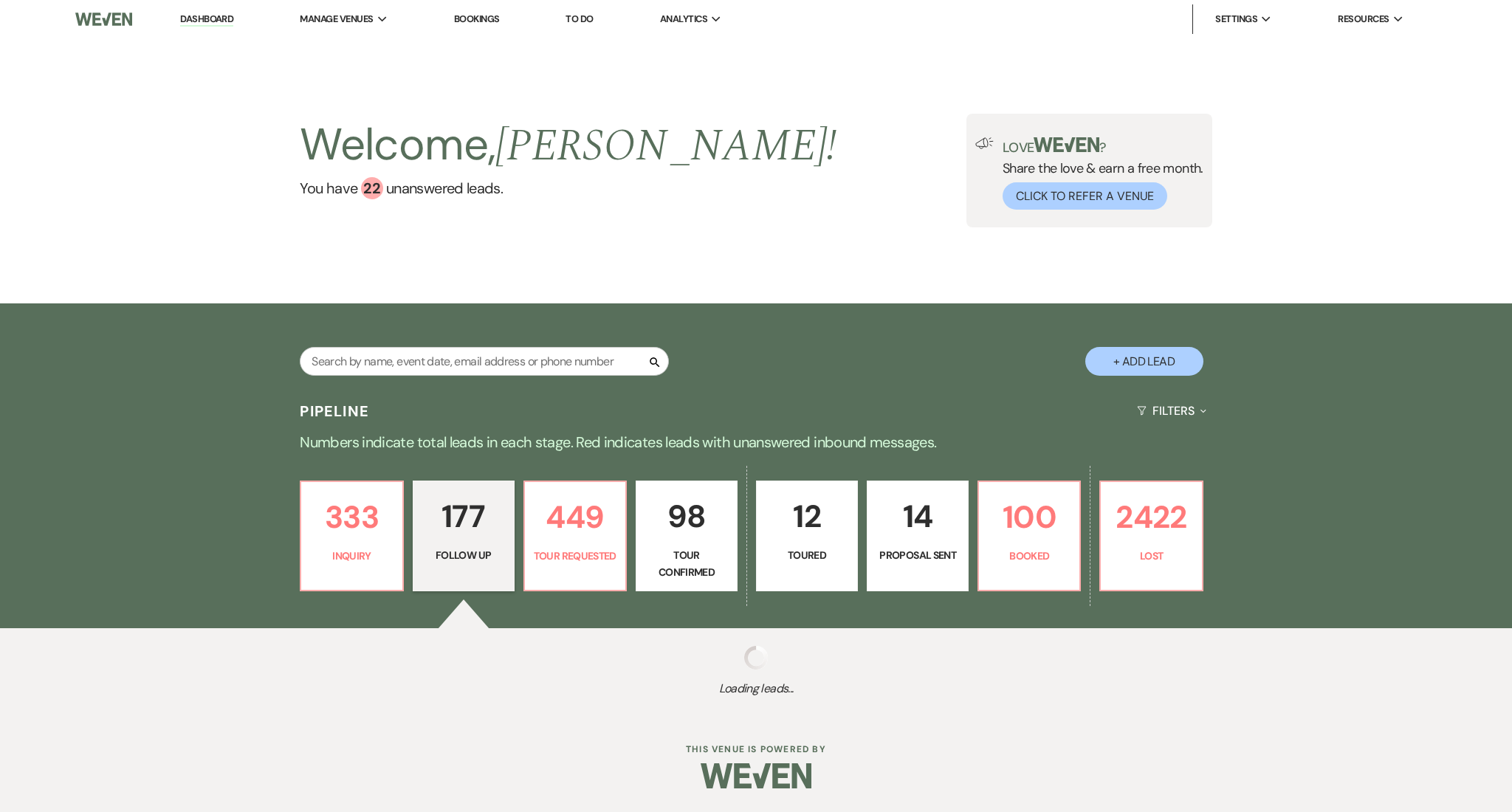
select select "9"
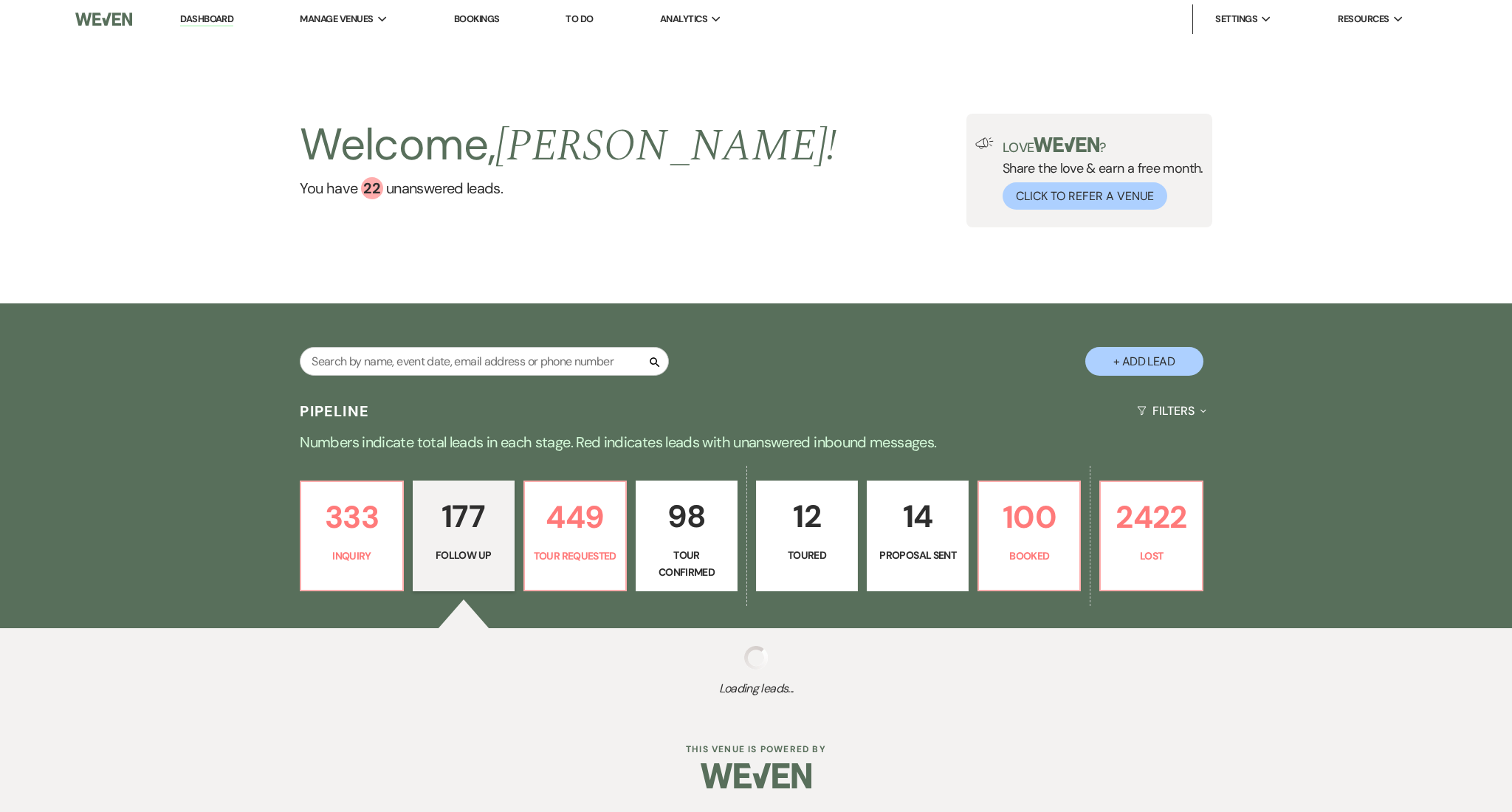
select select "9"
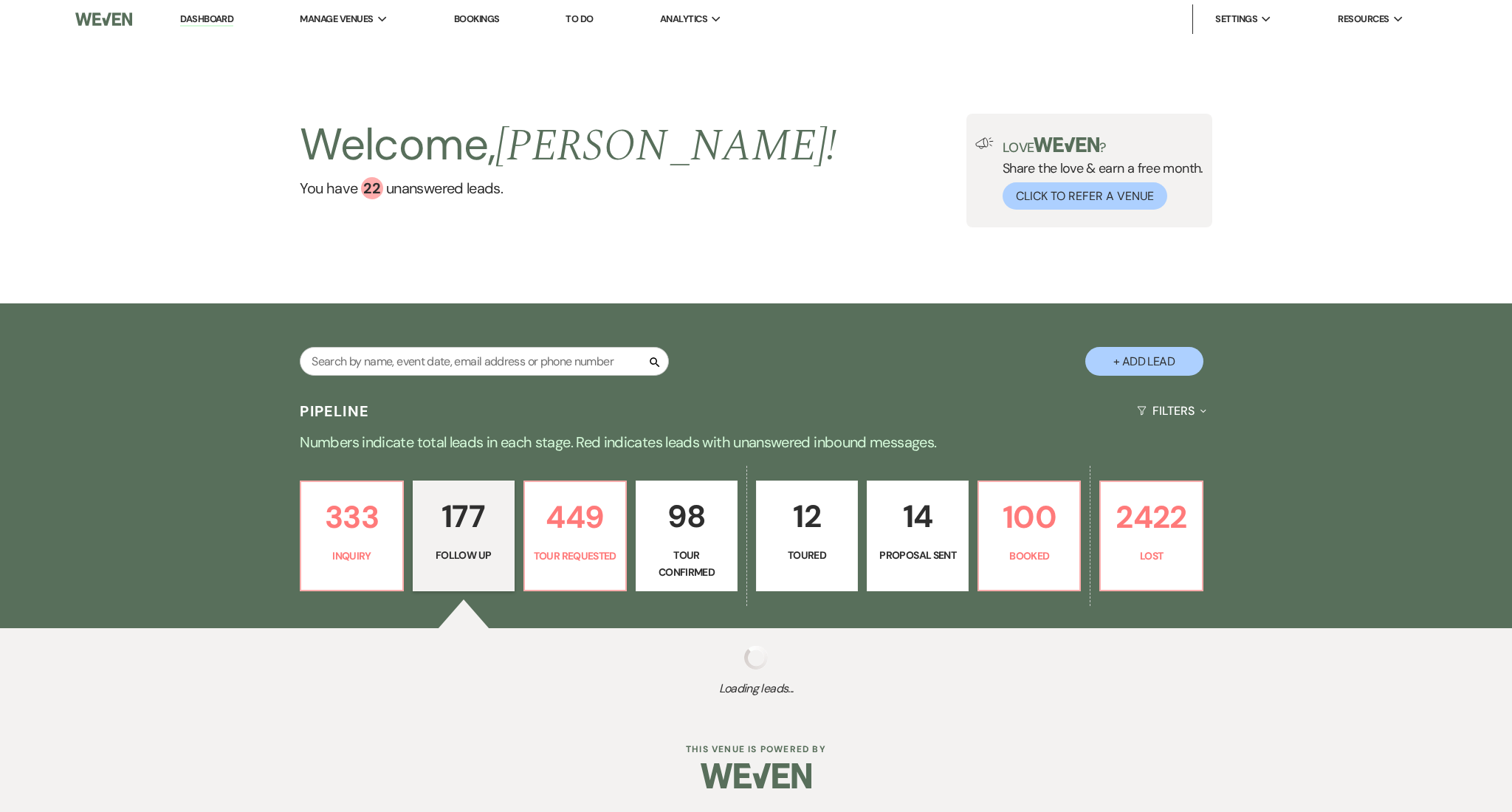
select select "9"
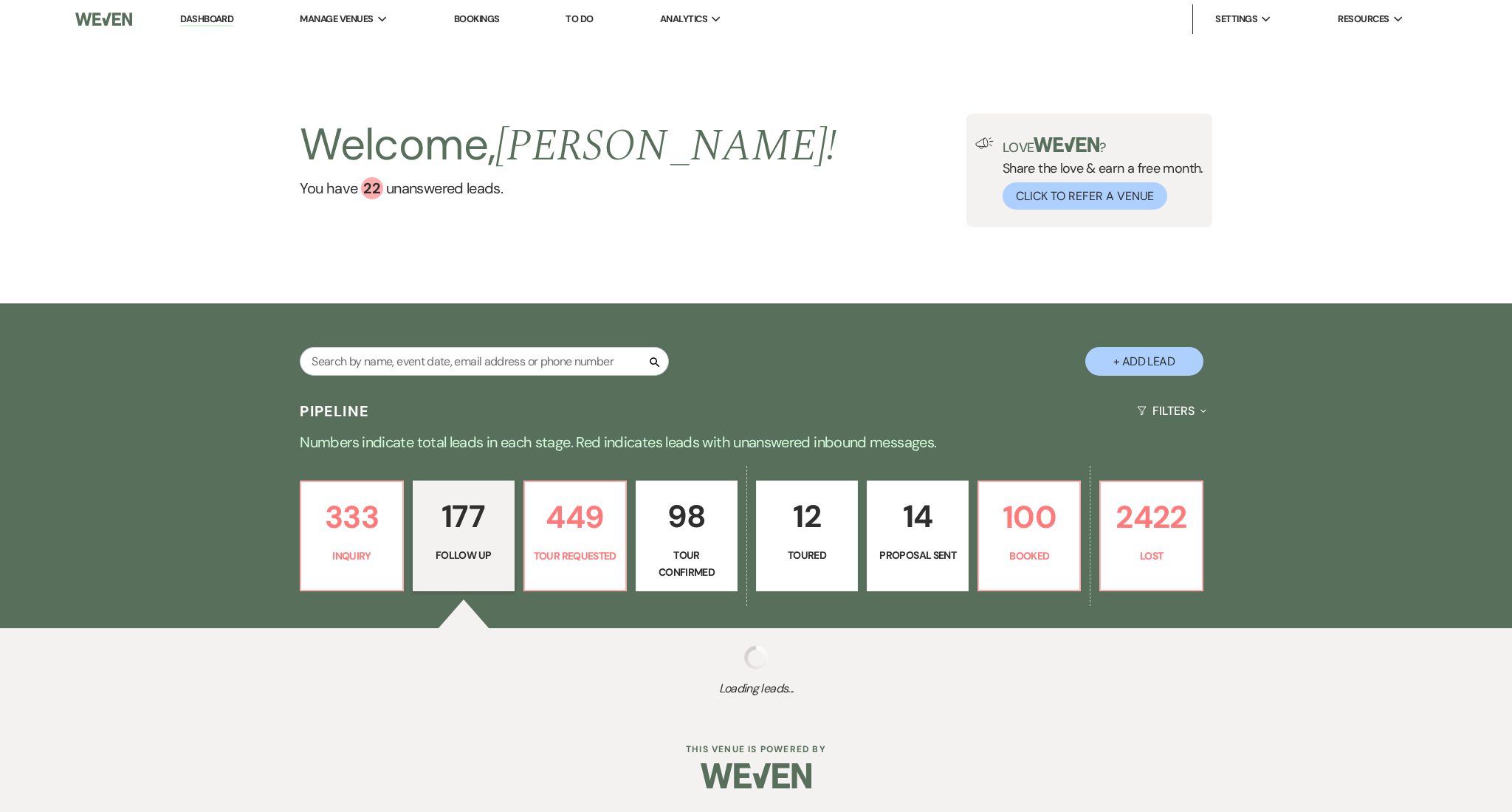
select select "9"
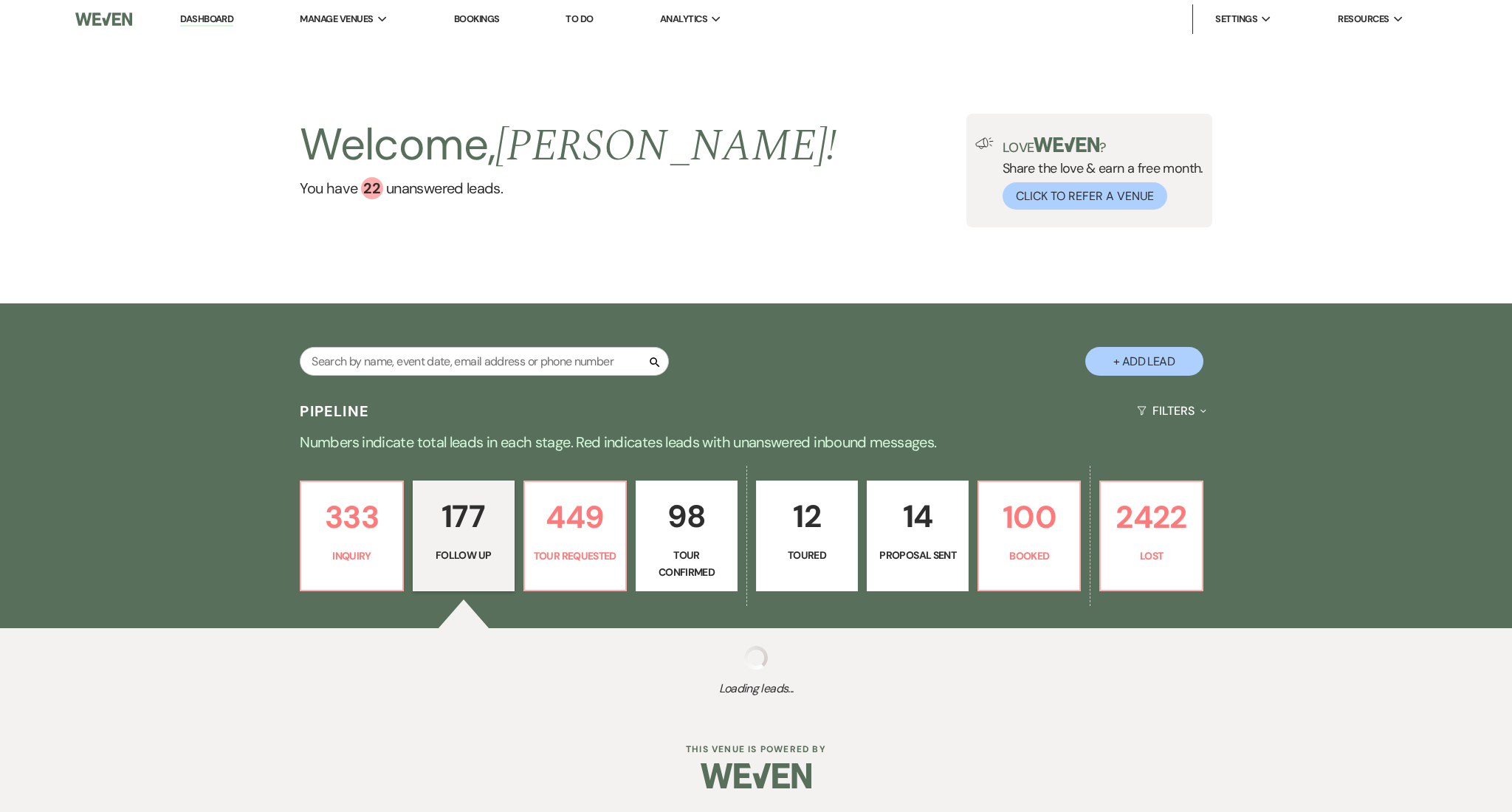
select select "9"
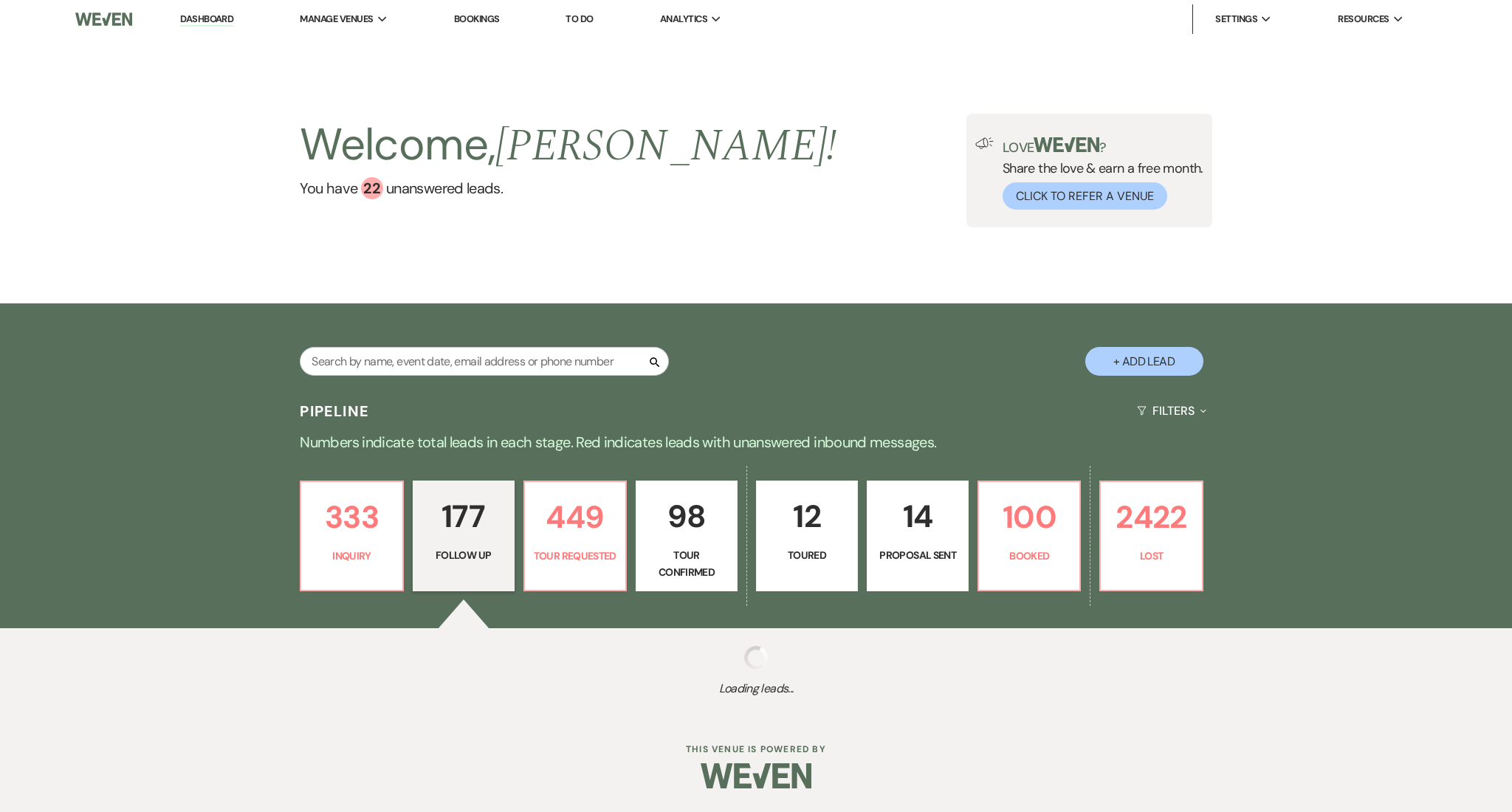
select select "9"
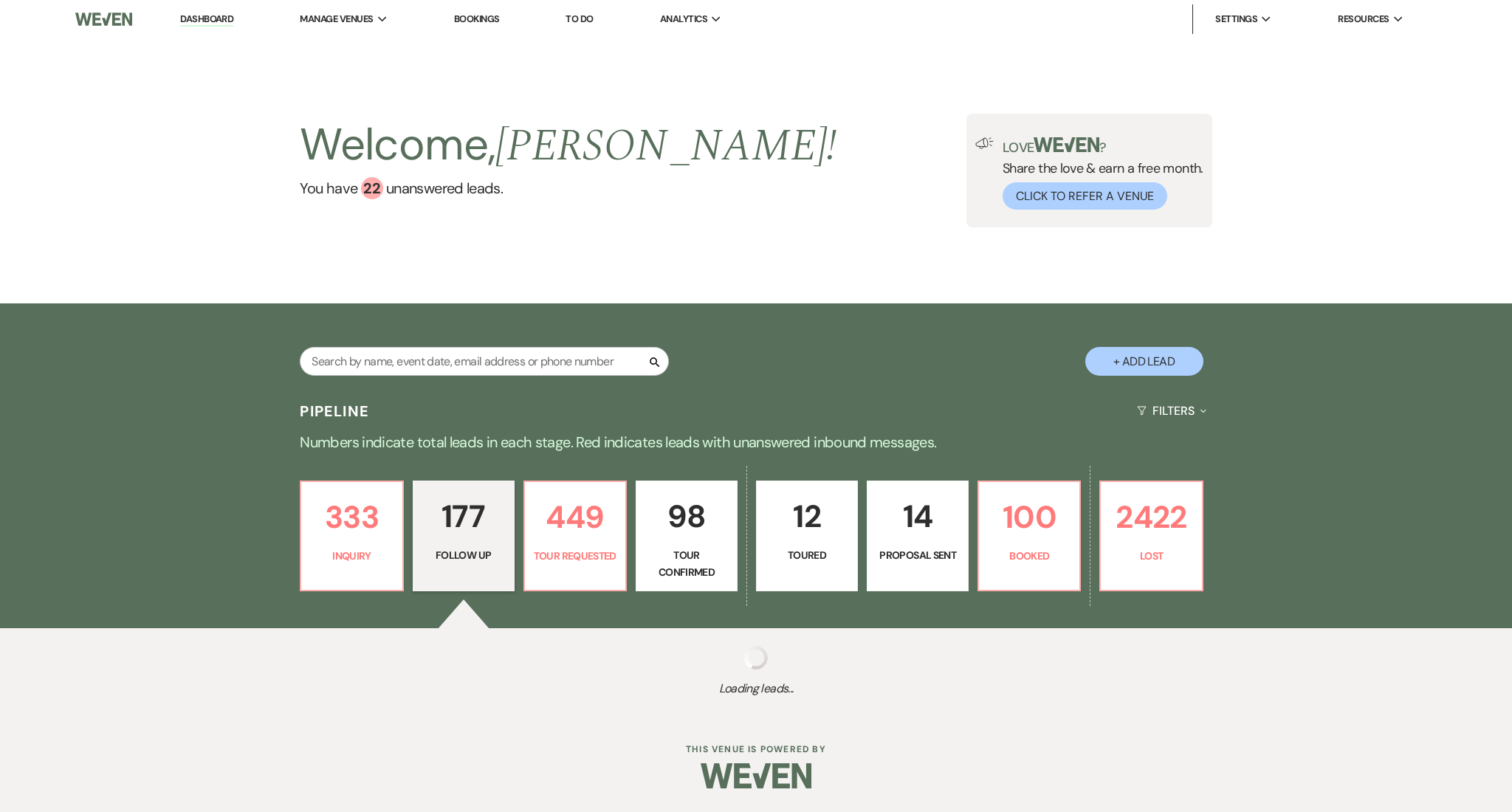
select select "9"
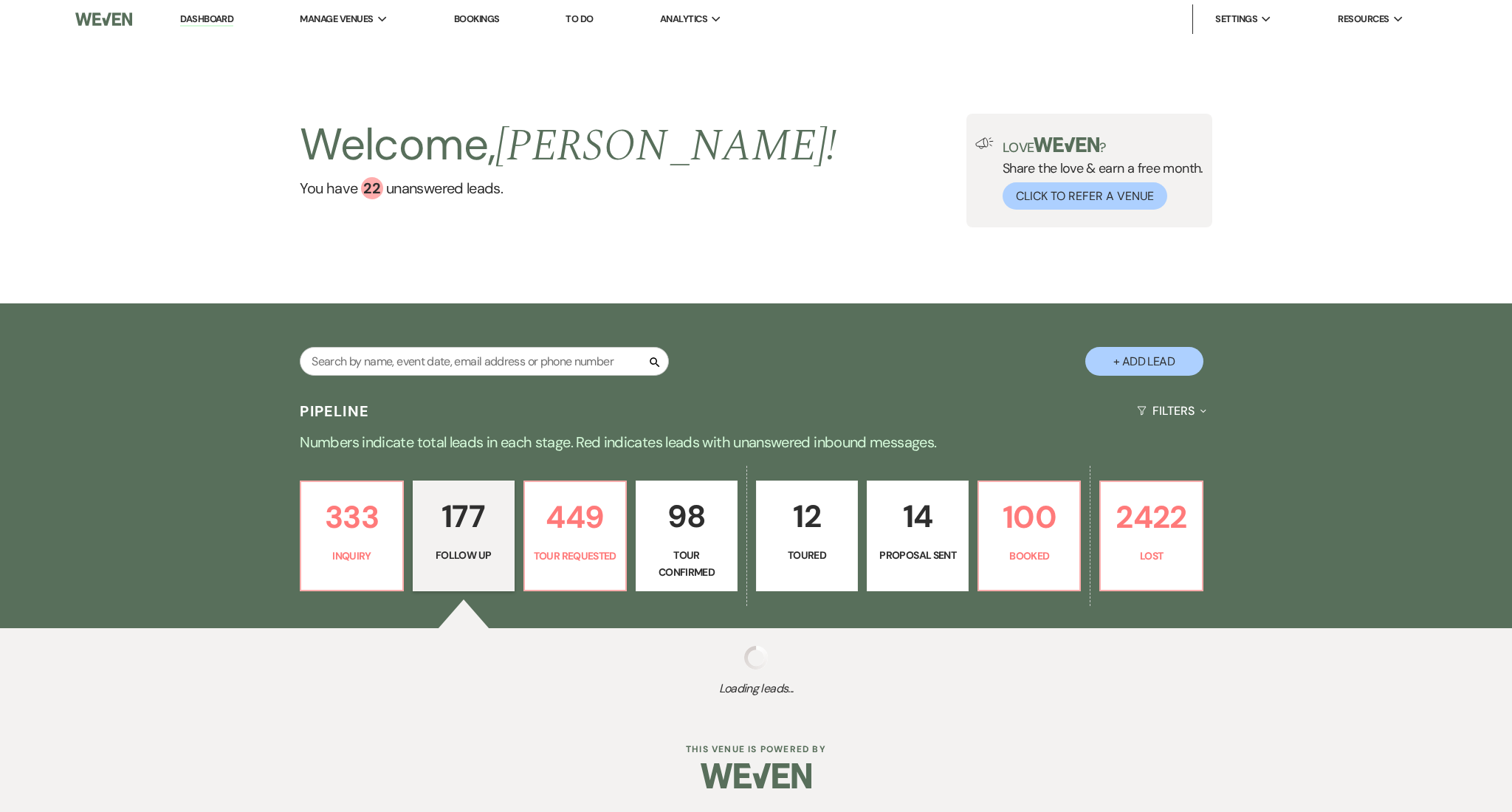
select select "9"
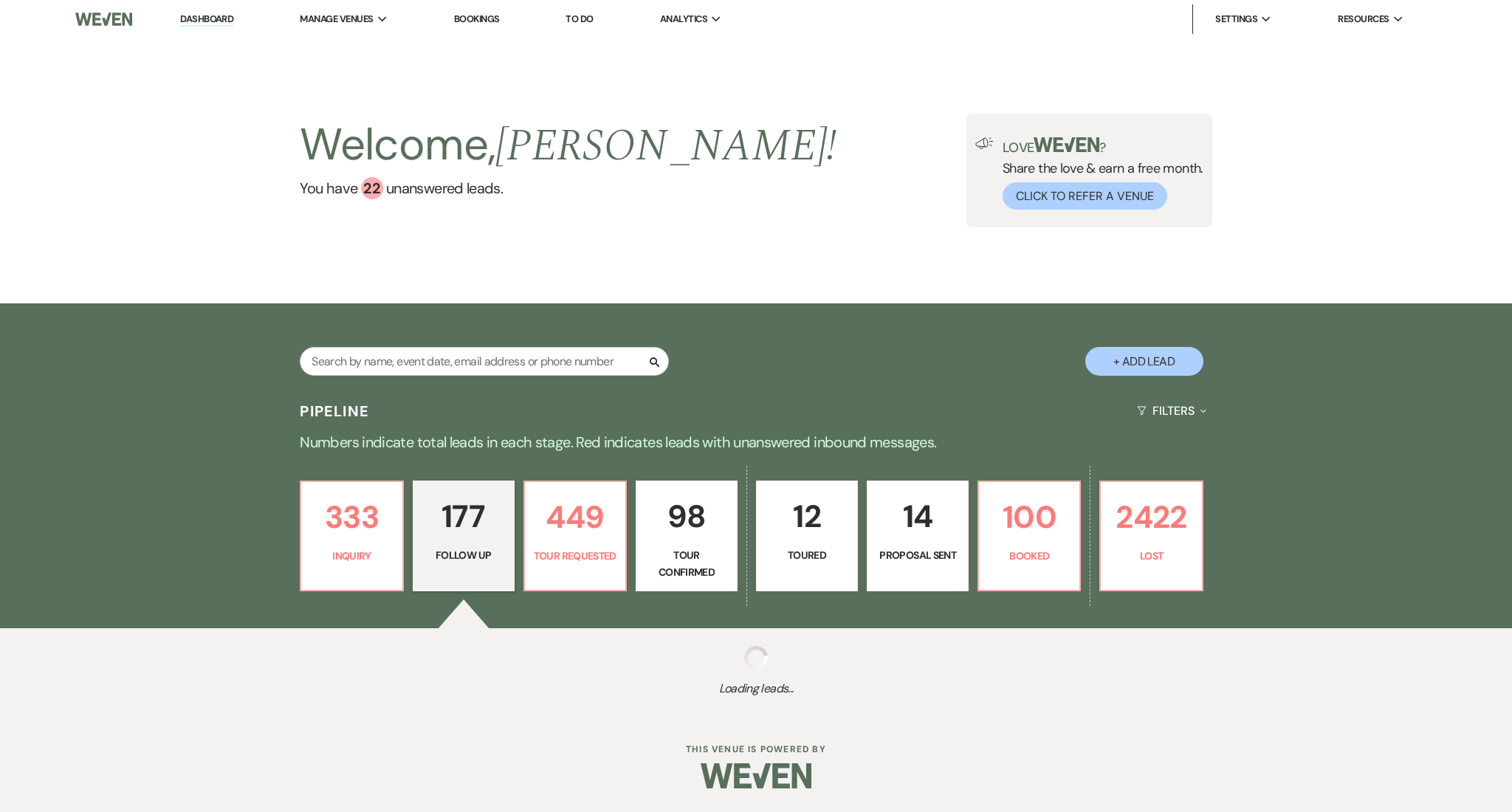
select select "9"
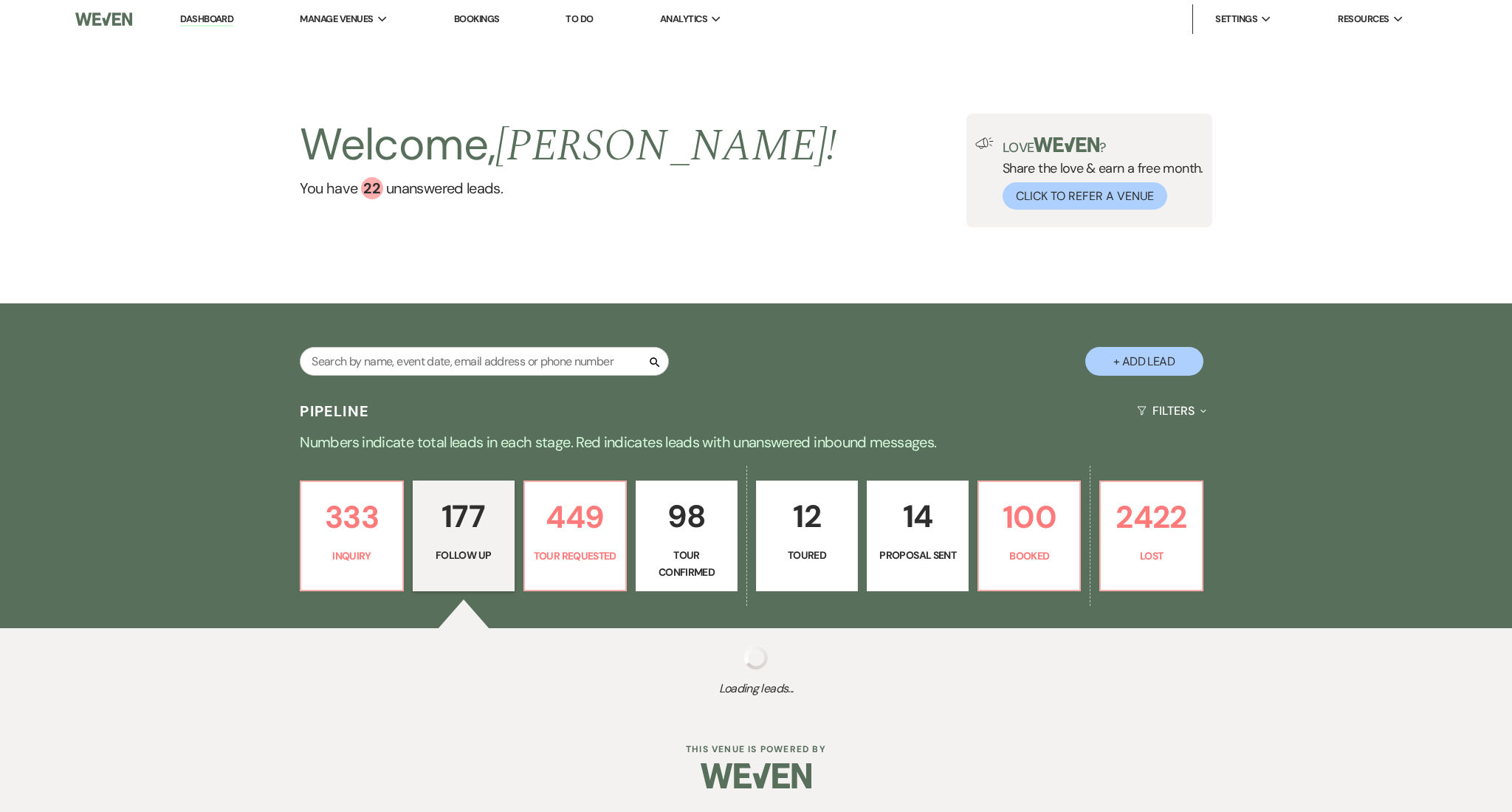
select select "9"
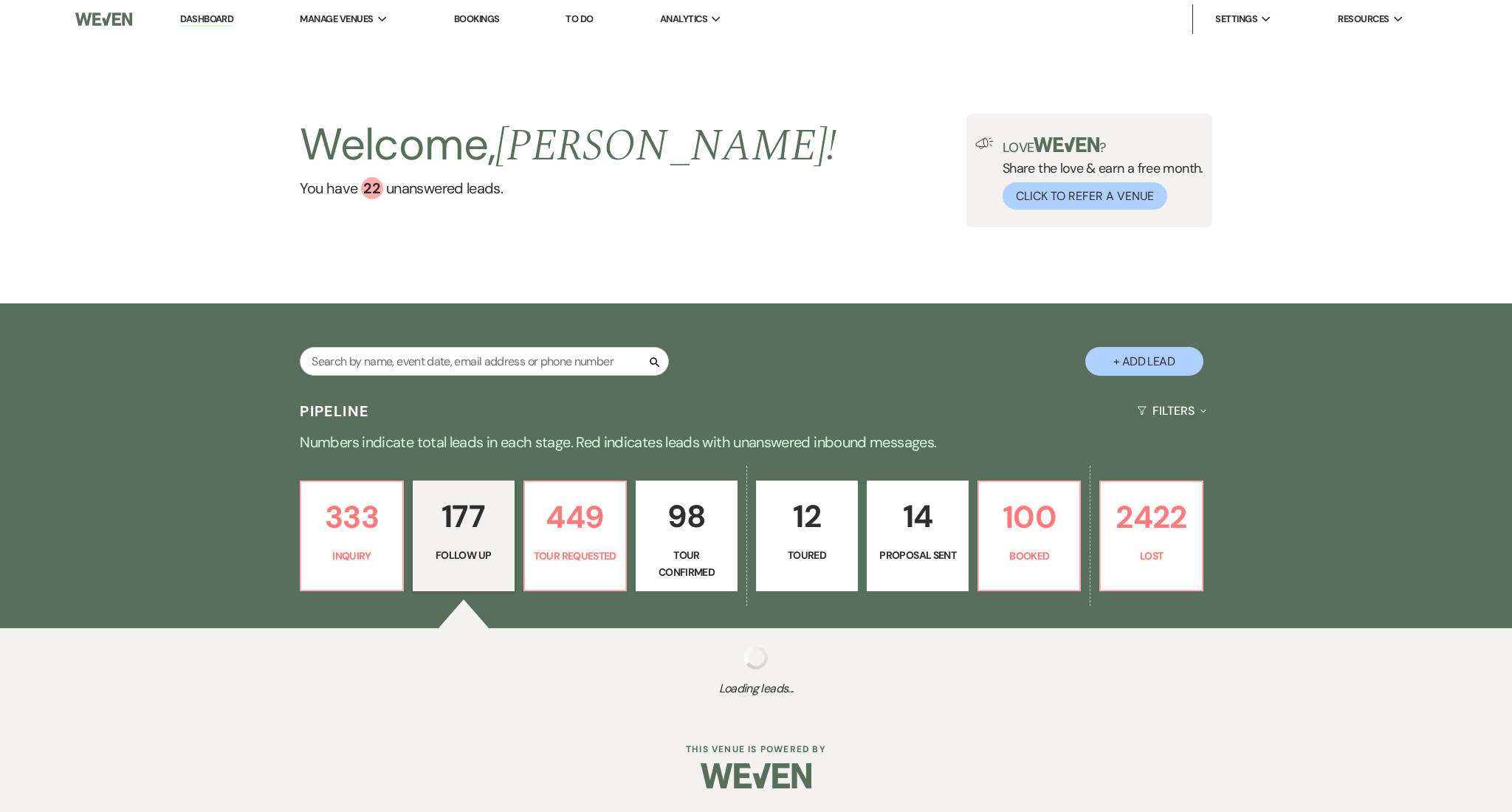
select select "9"
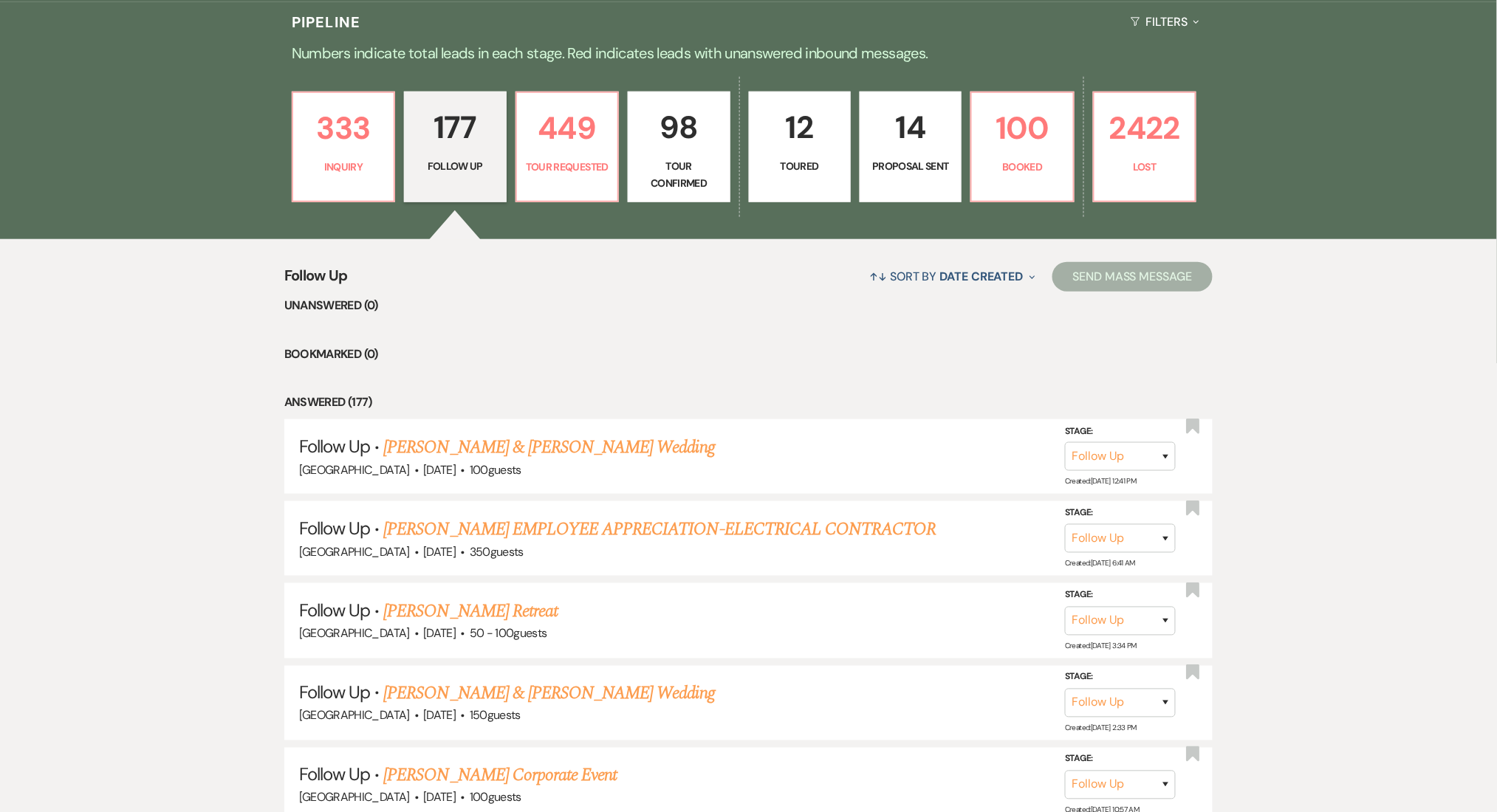
scroll to position [393, 0]
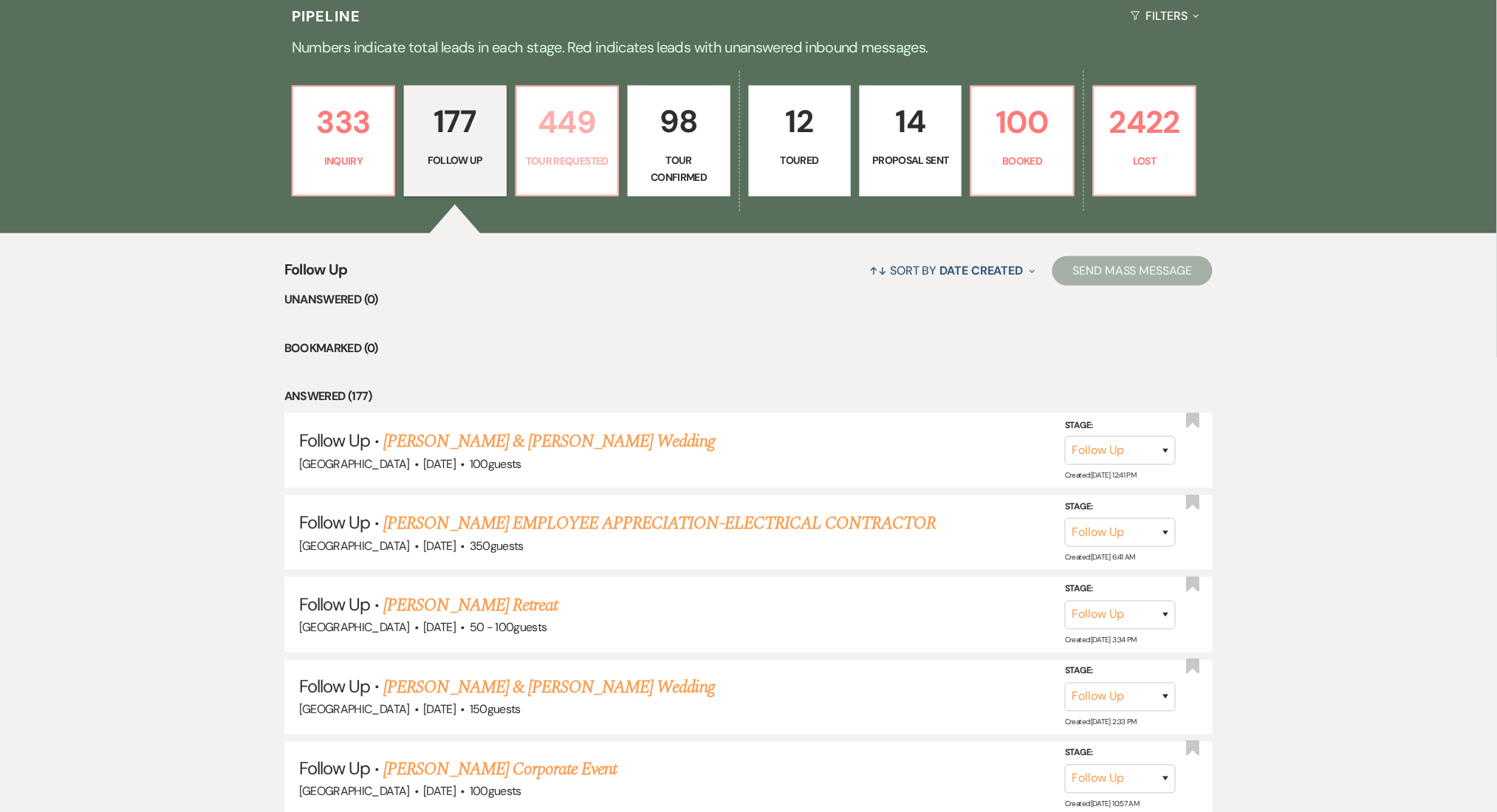
click at [611, 153] on link "449 Tour Requested" at bounding box center [566, 141] width 103 height 111
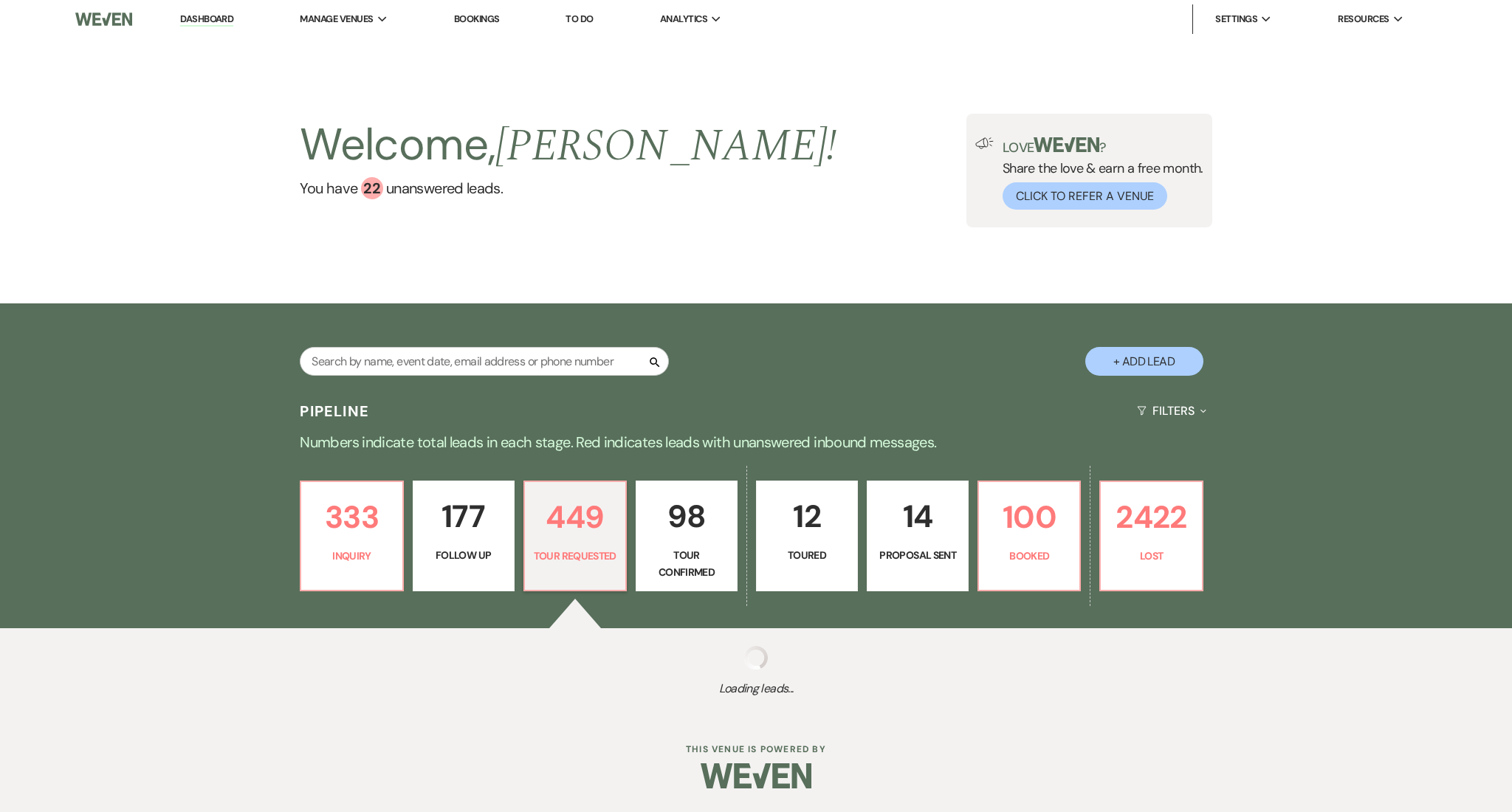
select select "2"
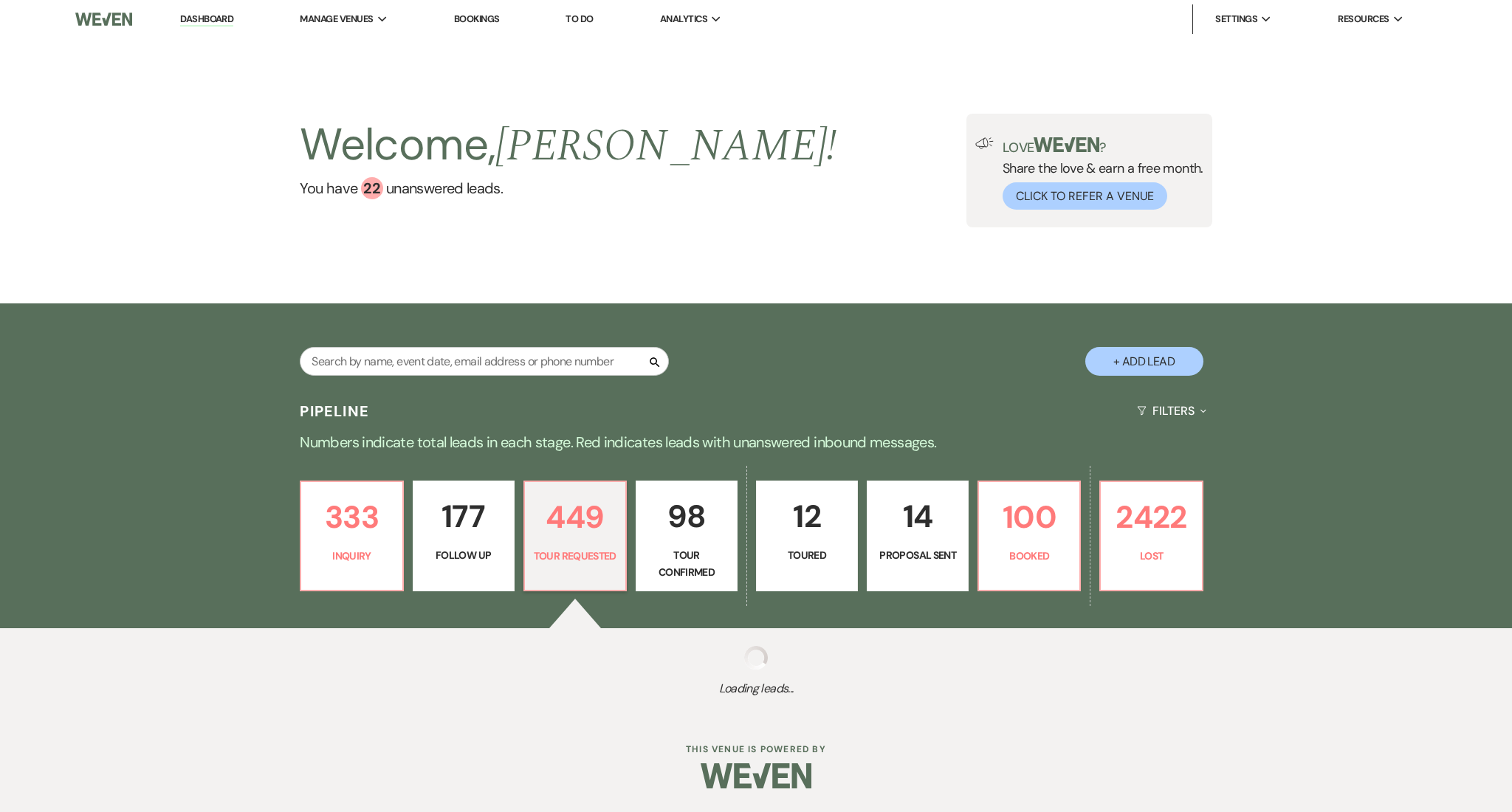
select select "2"
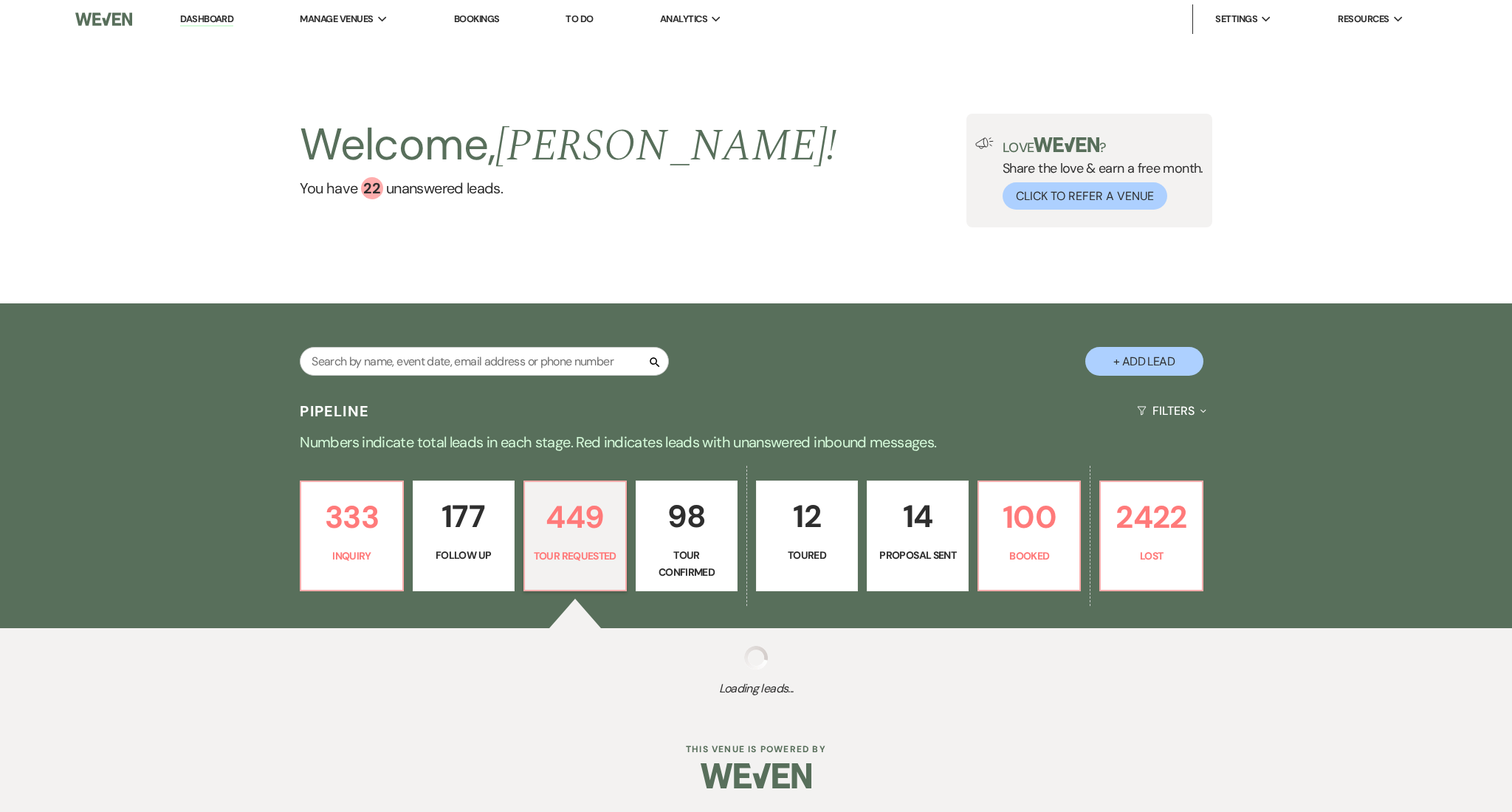
select select "2"
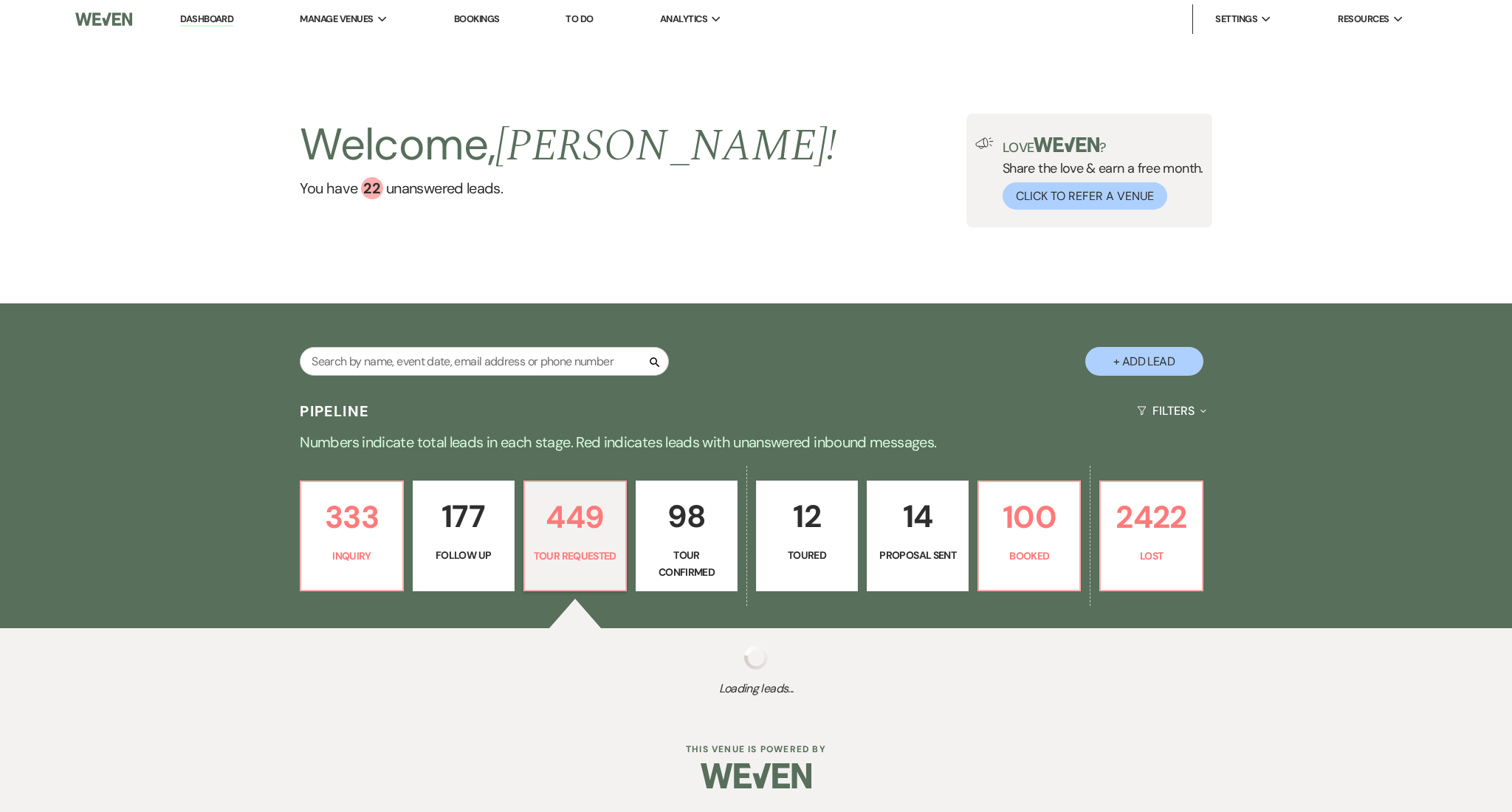
select select "2"
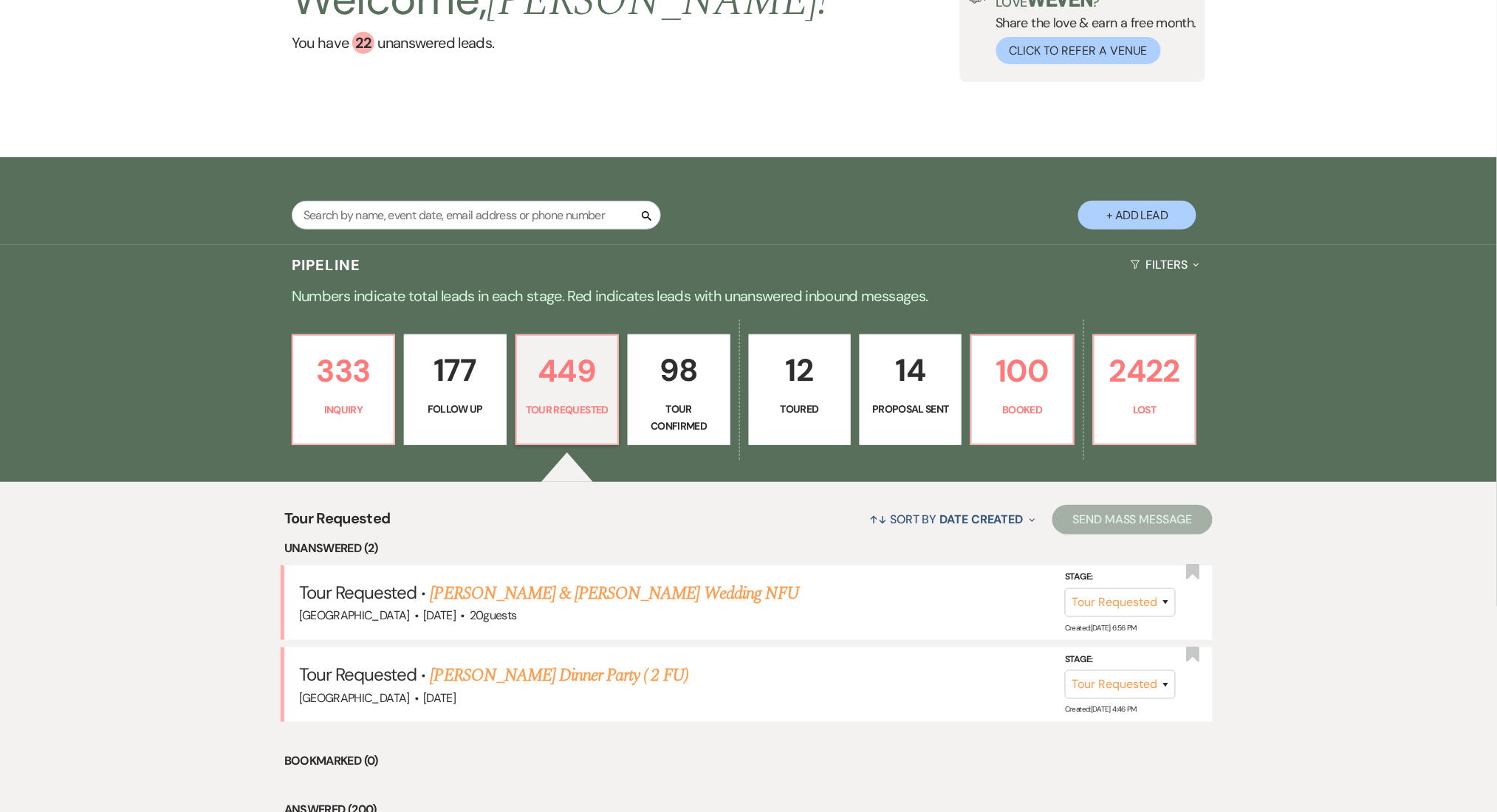
scroll to position [295, 0]
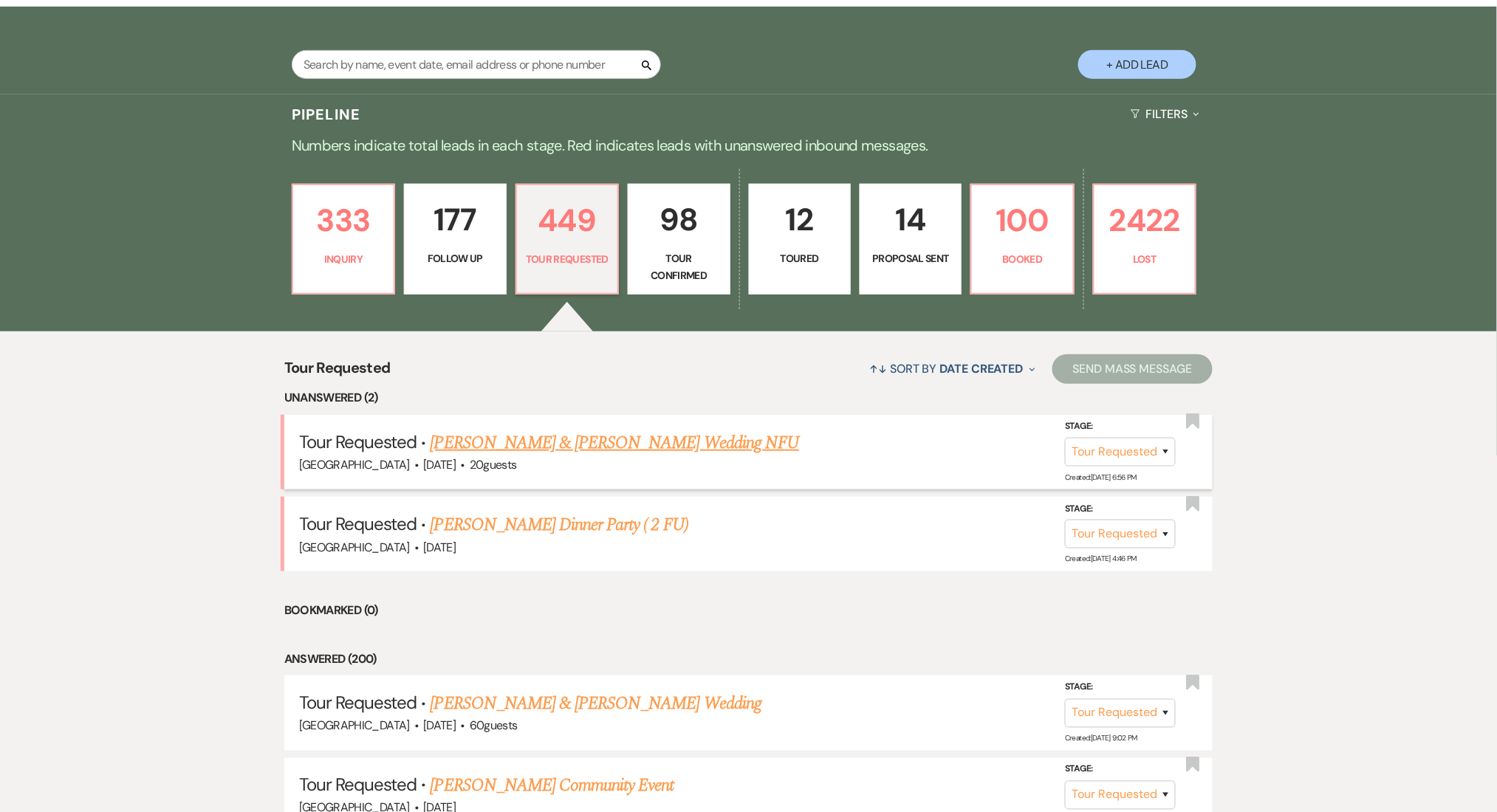
click at [530, 438] on link "William Pope & Nikole Harris's Wedding NFU" at bounding box center [615, 443] width 369 height 27
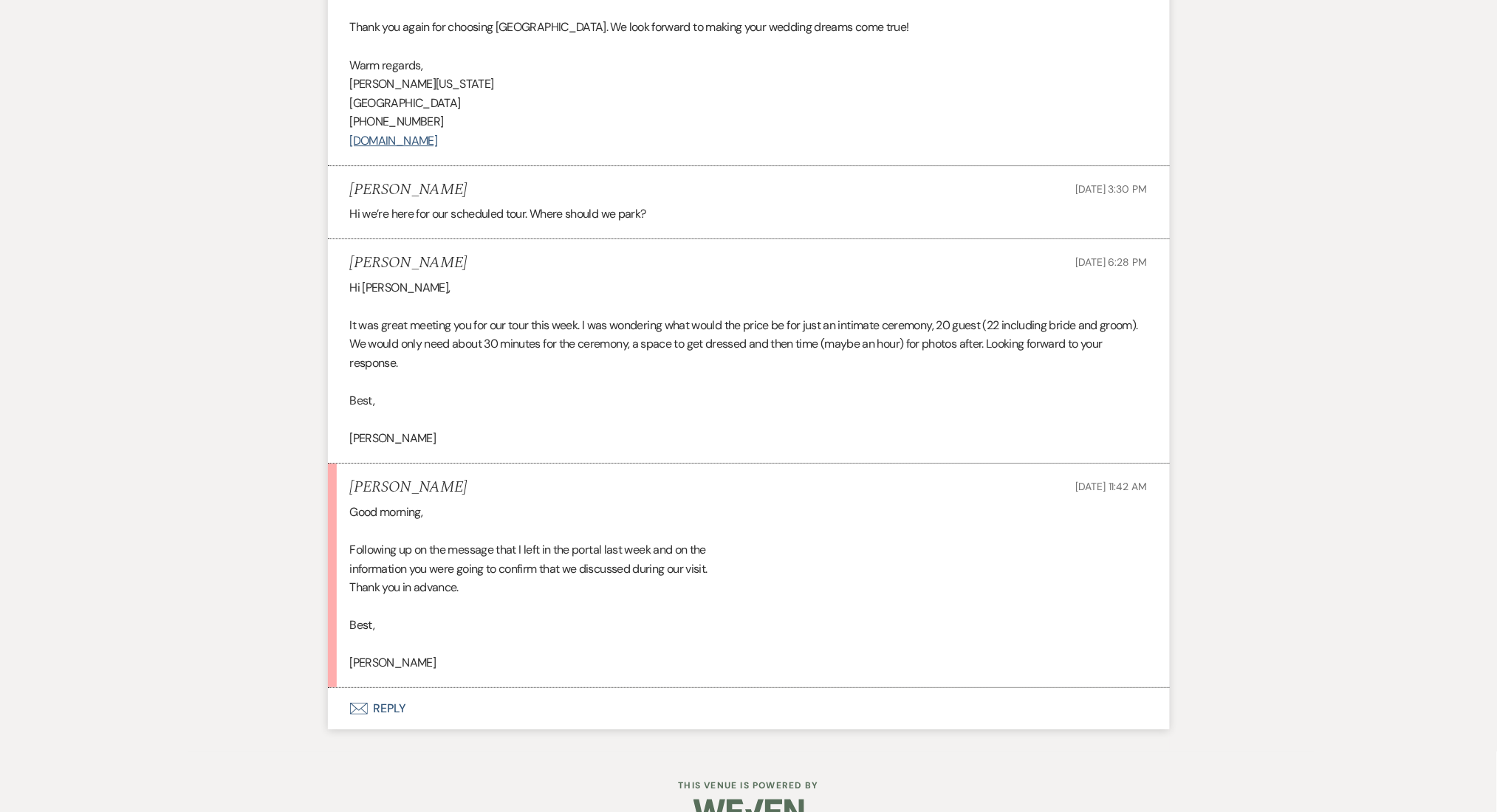
scroll to position [1739, 0]
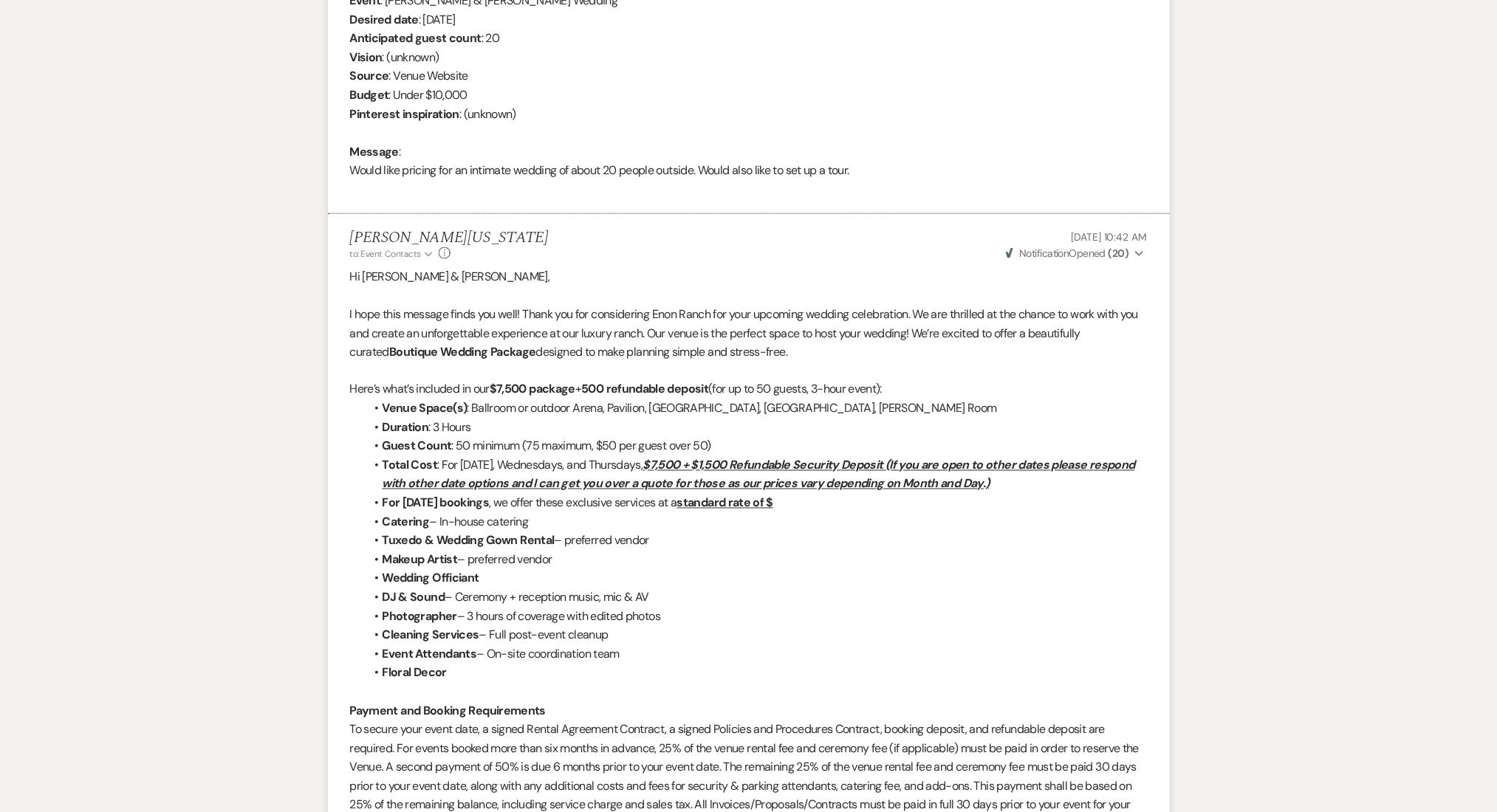
scroll to position [459, 0]
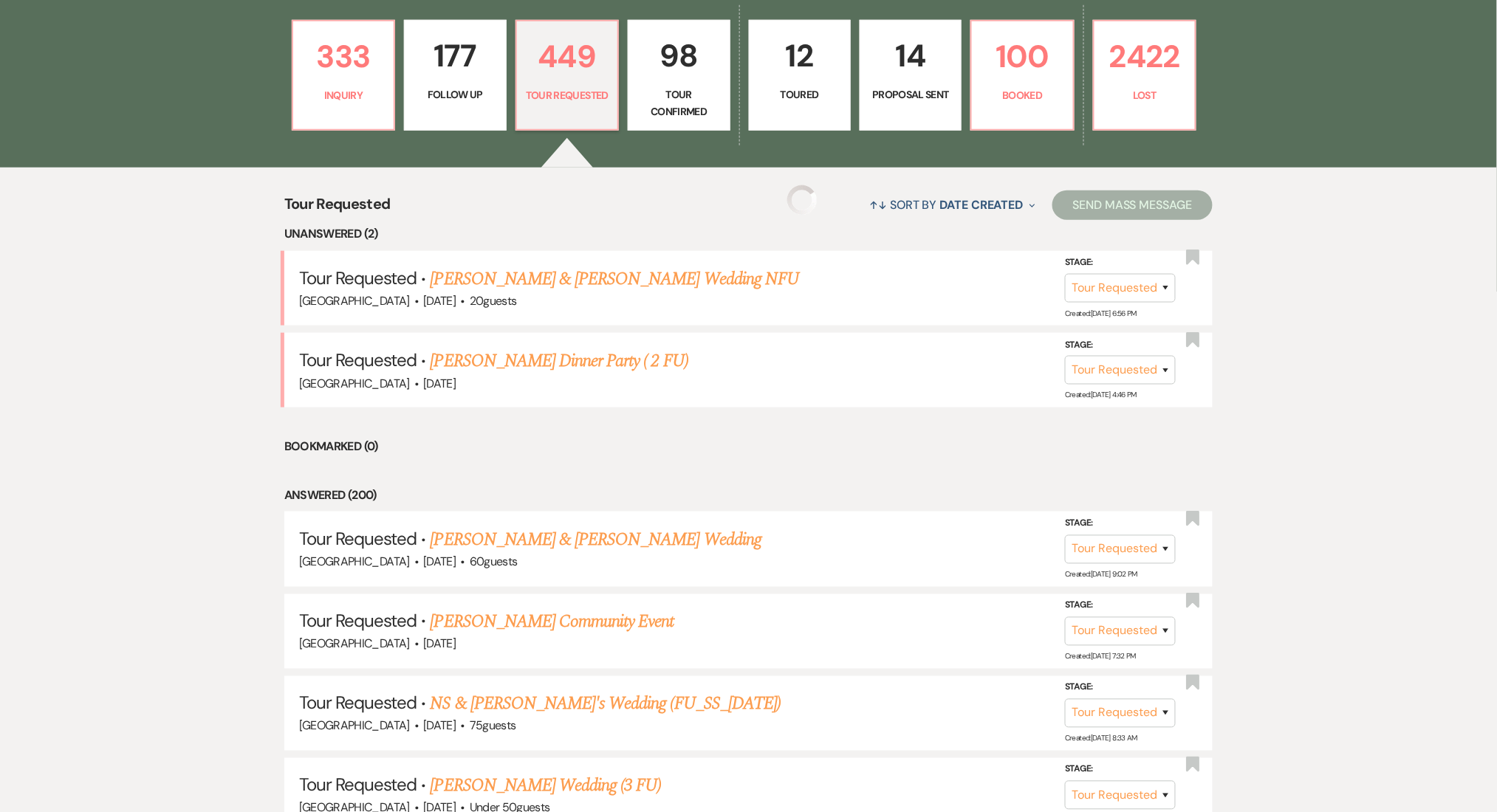
scroll to position [295, 0]
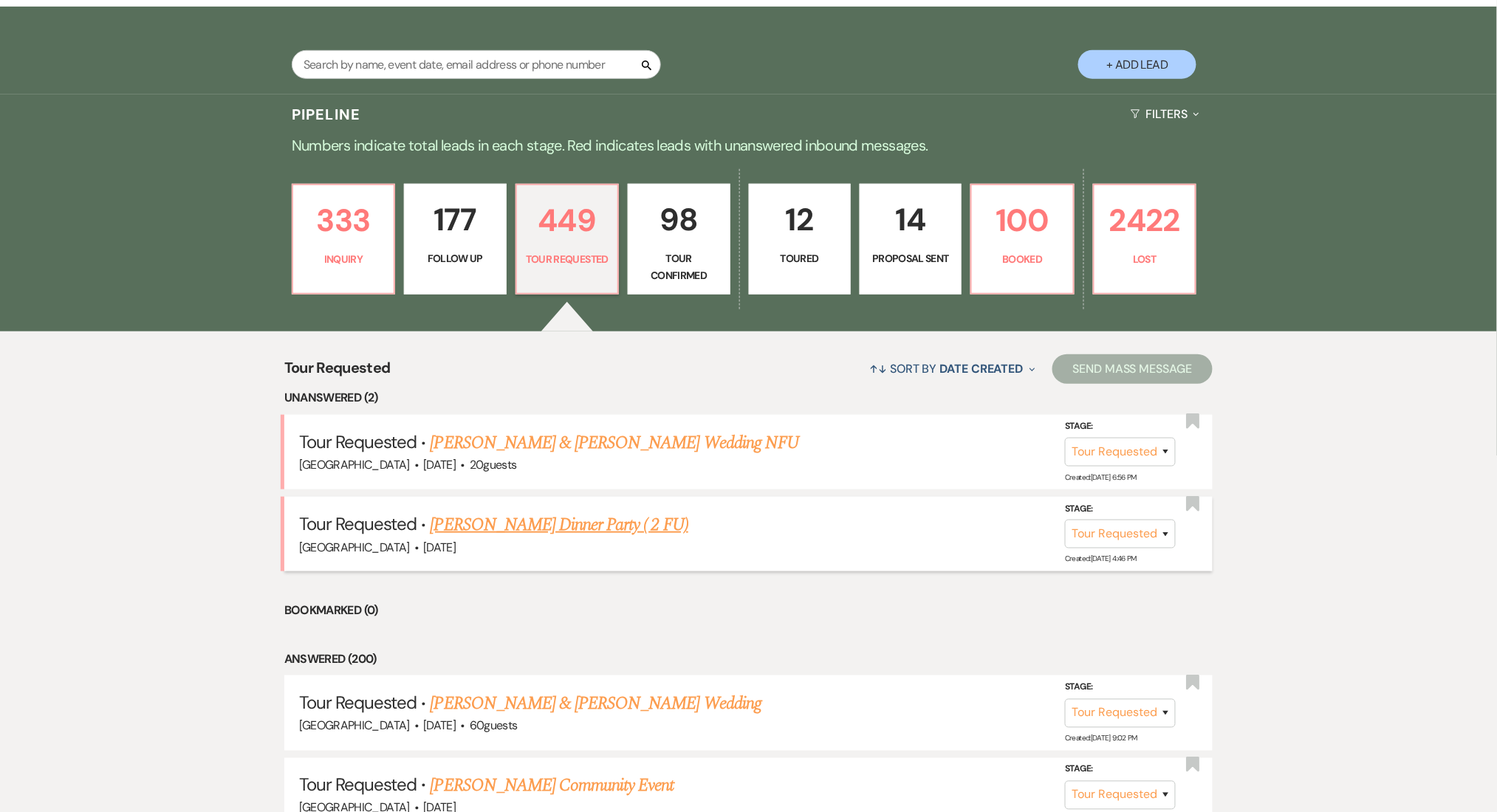
click at [550, 520] on link "Shawanda Cole's Dinner Party ( 2 FU)" at bounding box center [559, 525] width 258 height 27
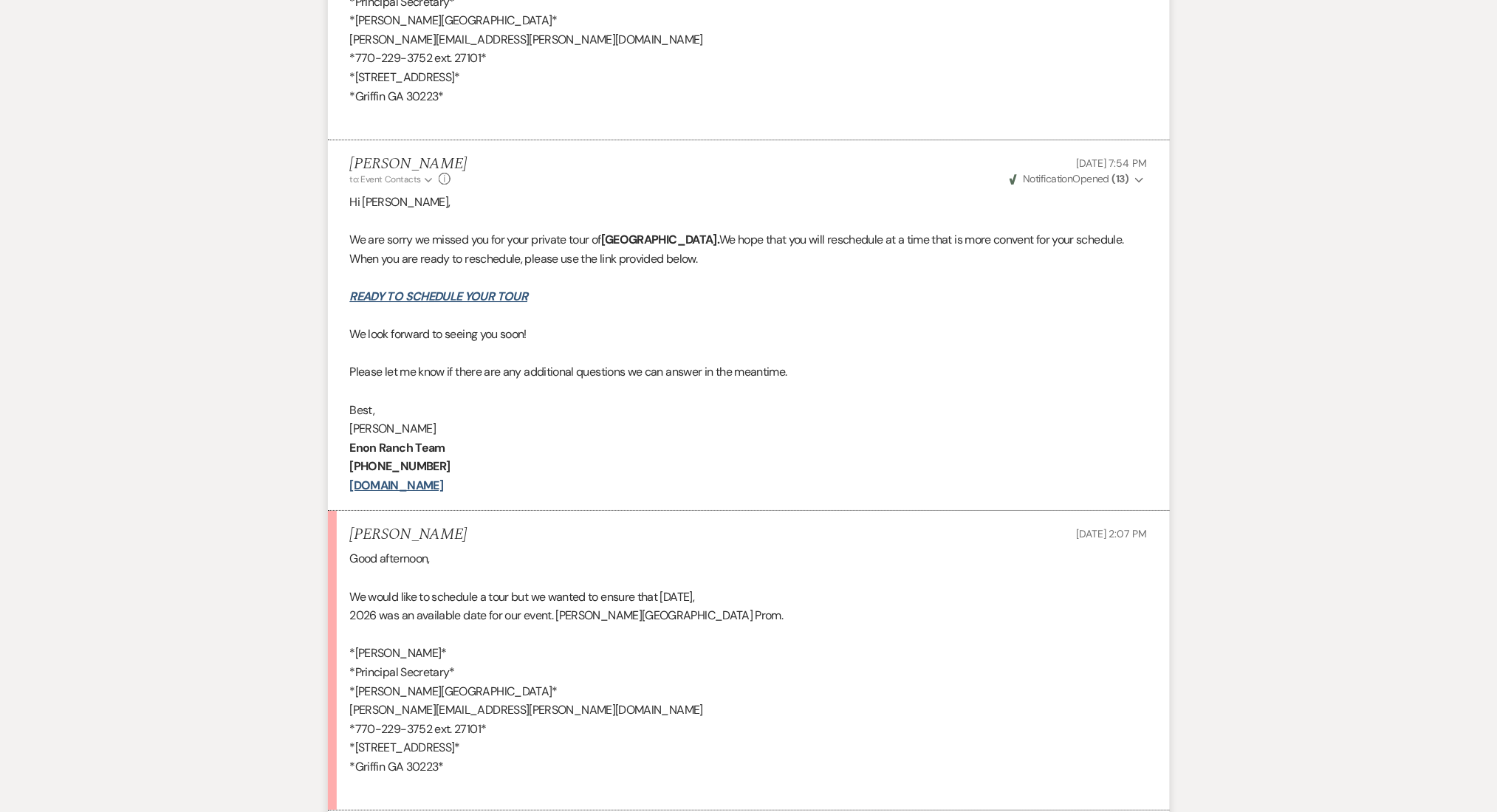
scroll to position [1772, 0]
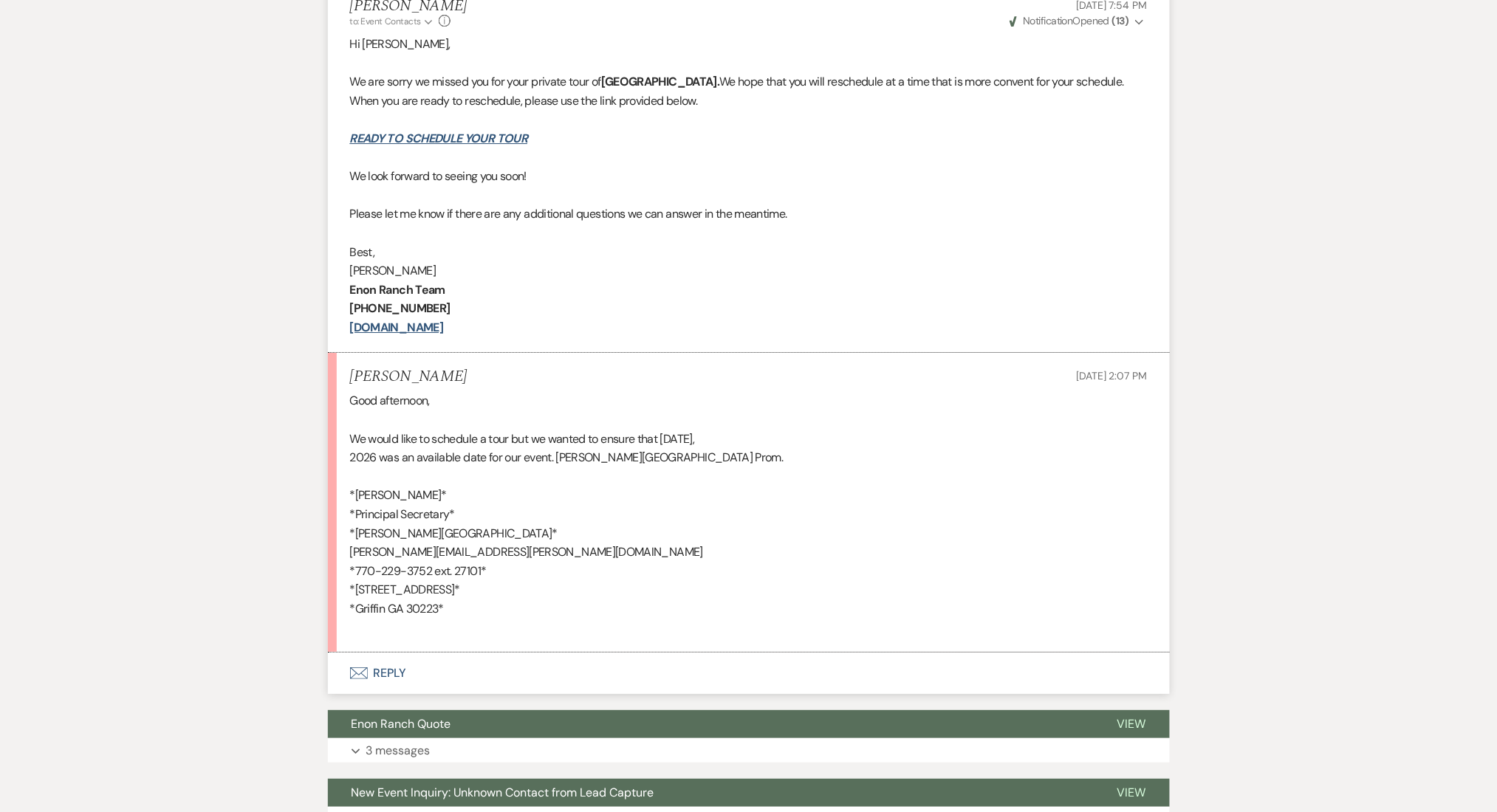
click at [753, 541] on div "Good afternoon, We would like to schedule a tour but we wanted to ensure that A…" at bounding box center [748, 513] width 797 height 246
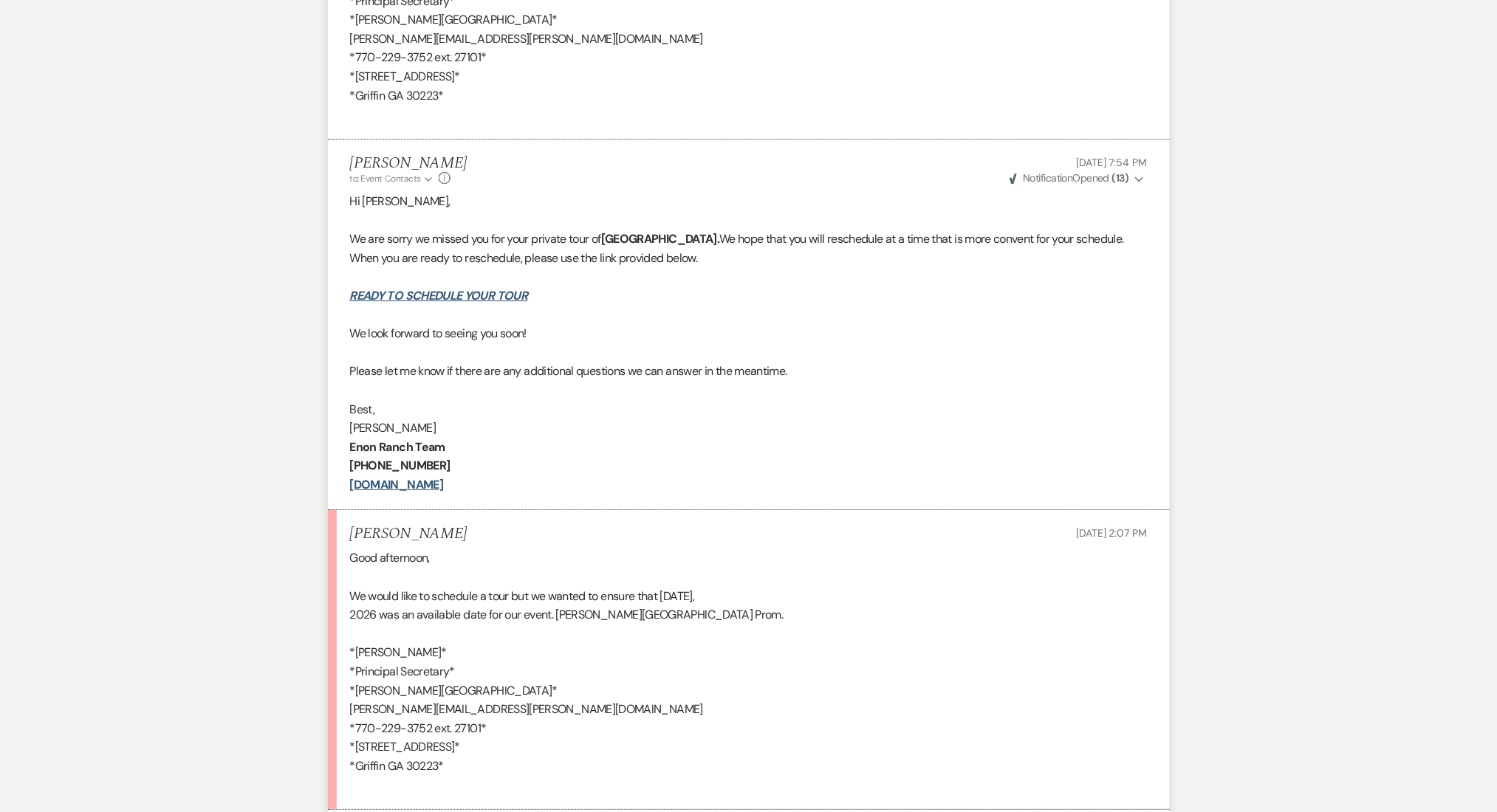
scroll to position [1613, 0]
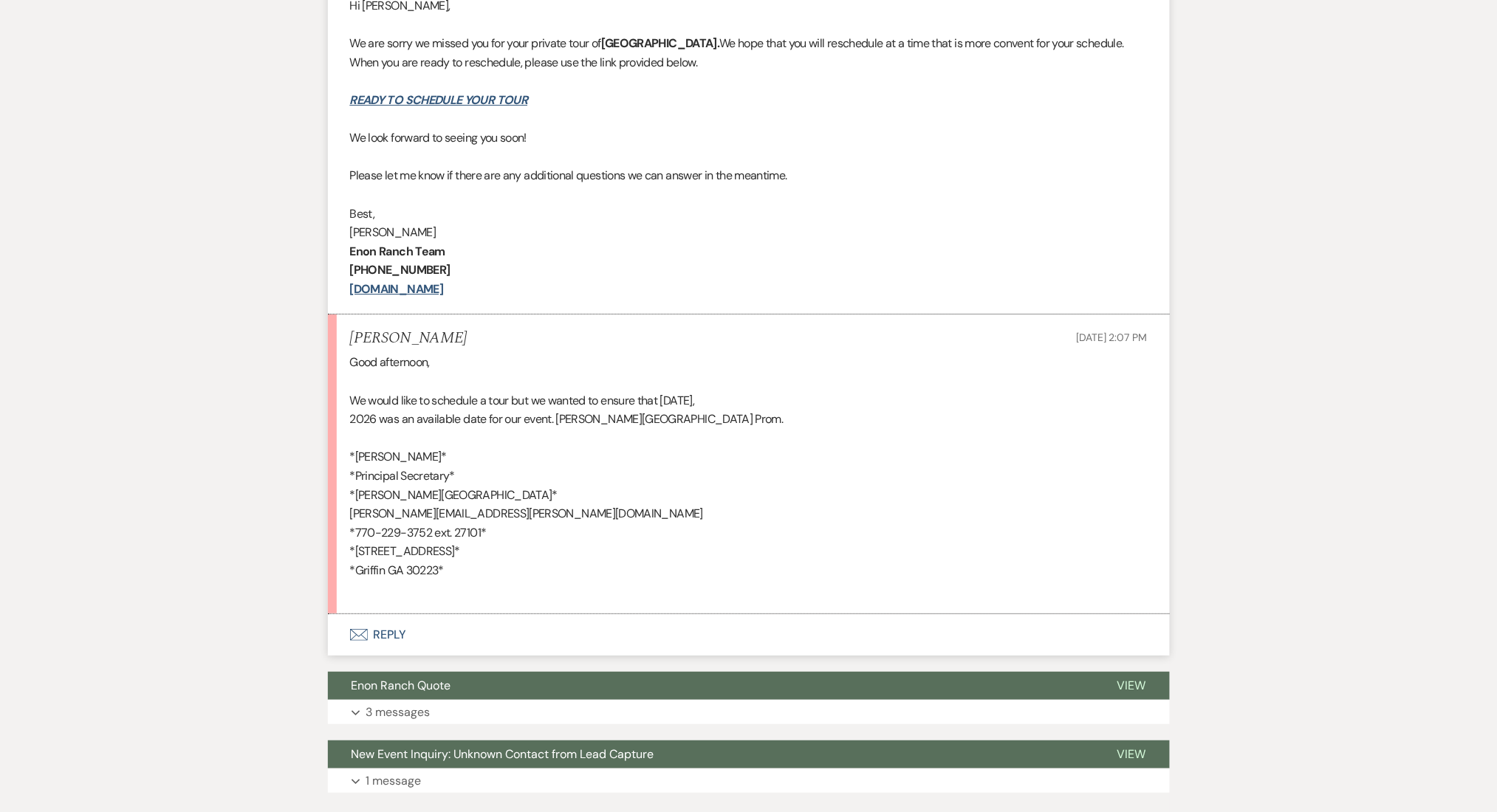
click at [568, 621] on button "Envelope Reply" at bounding box center [748, 634] width 842 height 41
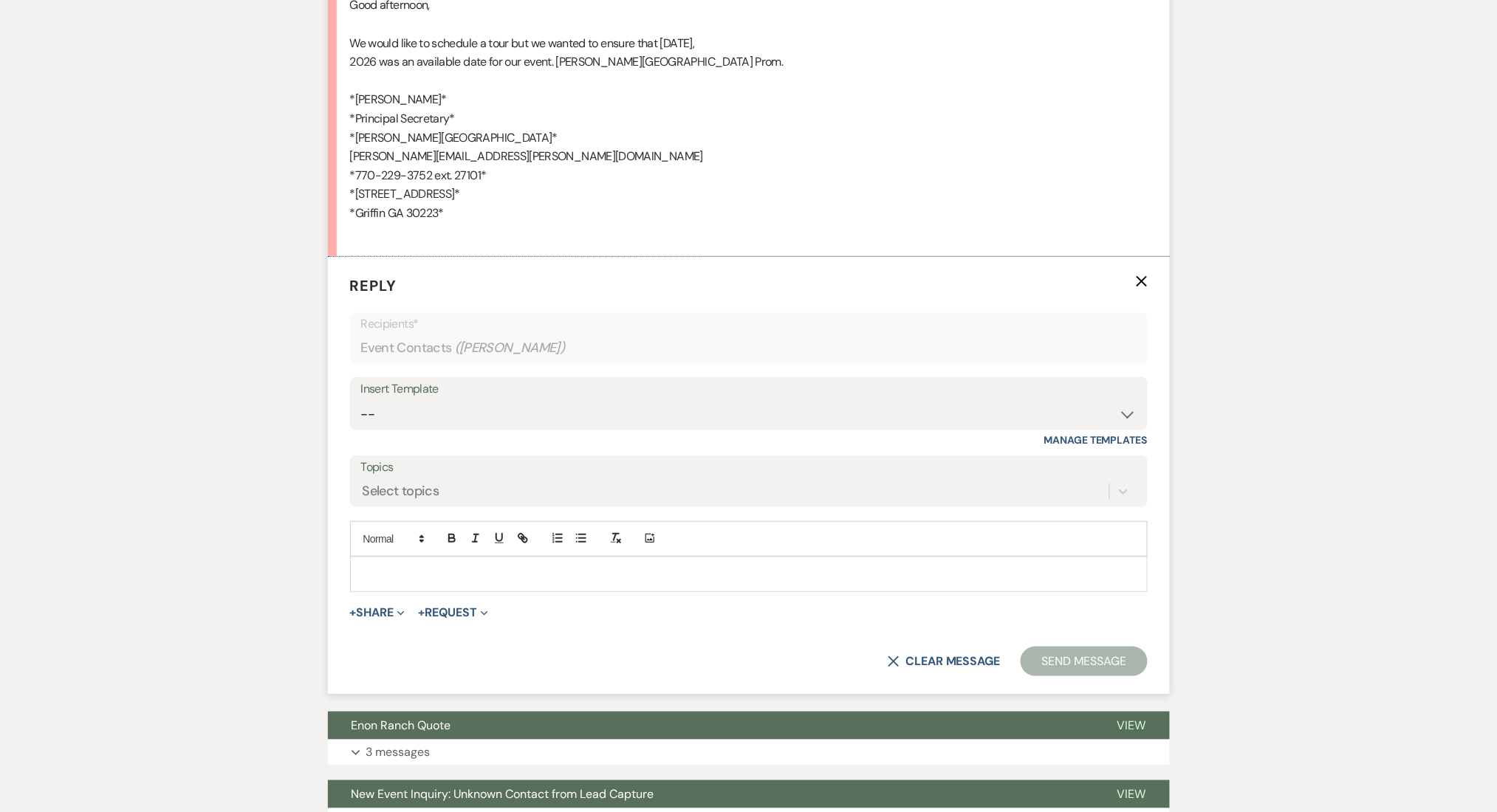
scroll to position [2139, 0]
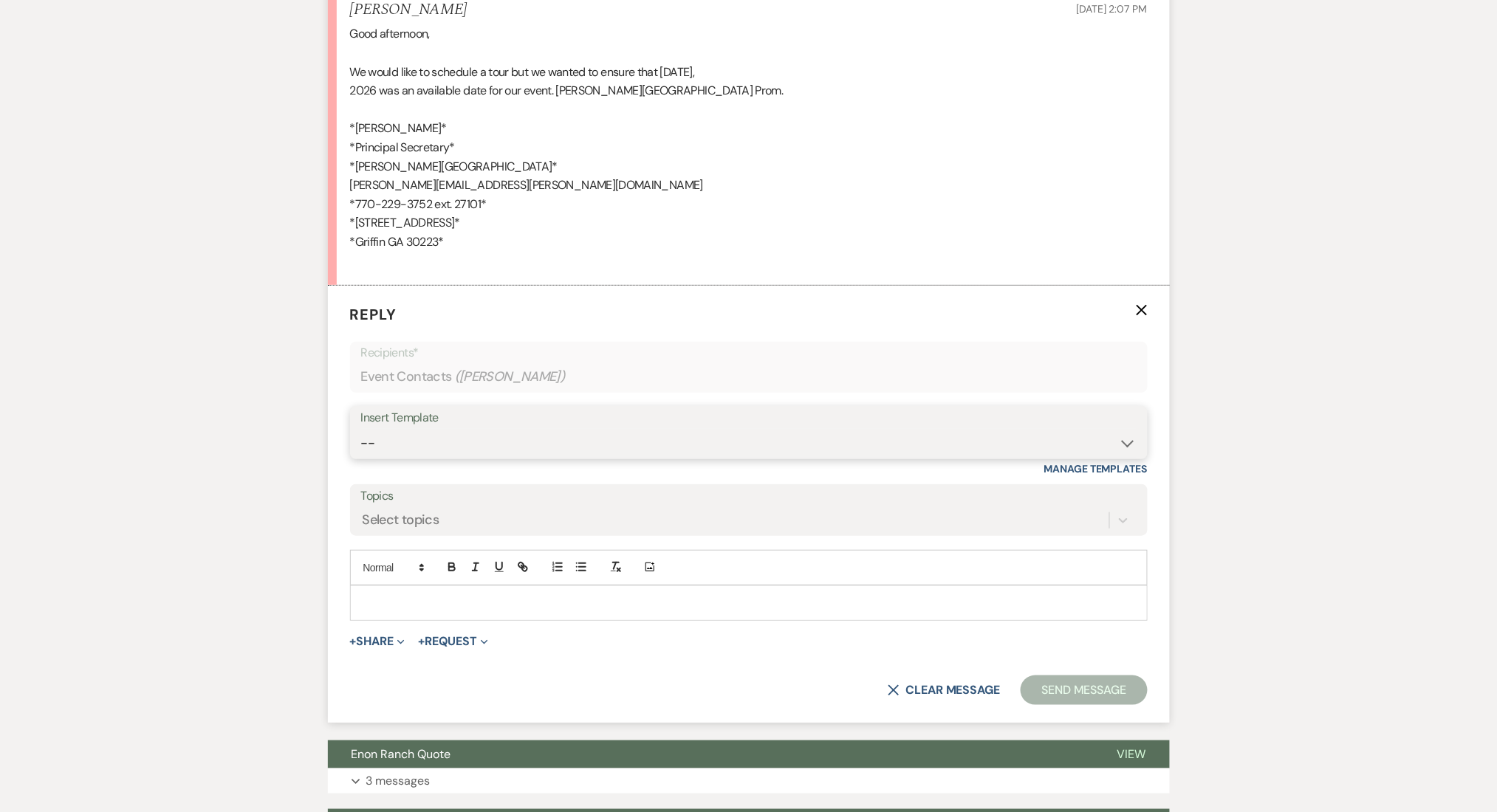
click at [434, 436] on select "-- Inquiry Follow Up Email #2 Contract Sending Template Payment Template Rental…" at bounding box center [748, 443] width 775 height 29
click at [361, 429] on select "-- Inquiry Follow Up Email #2 Contract Sending Template Payment Template Rental…" at bounding box center [748, 443] width 775 height 29
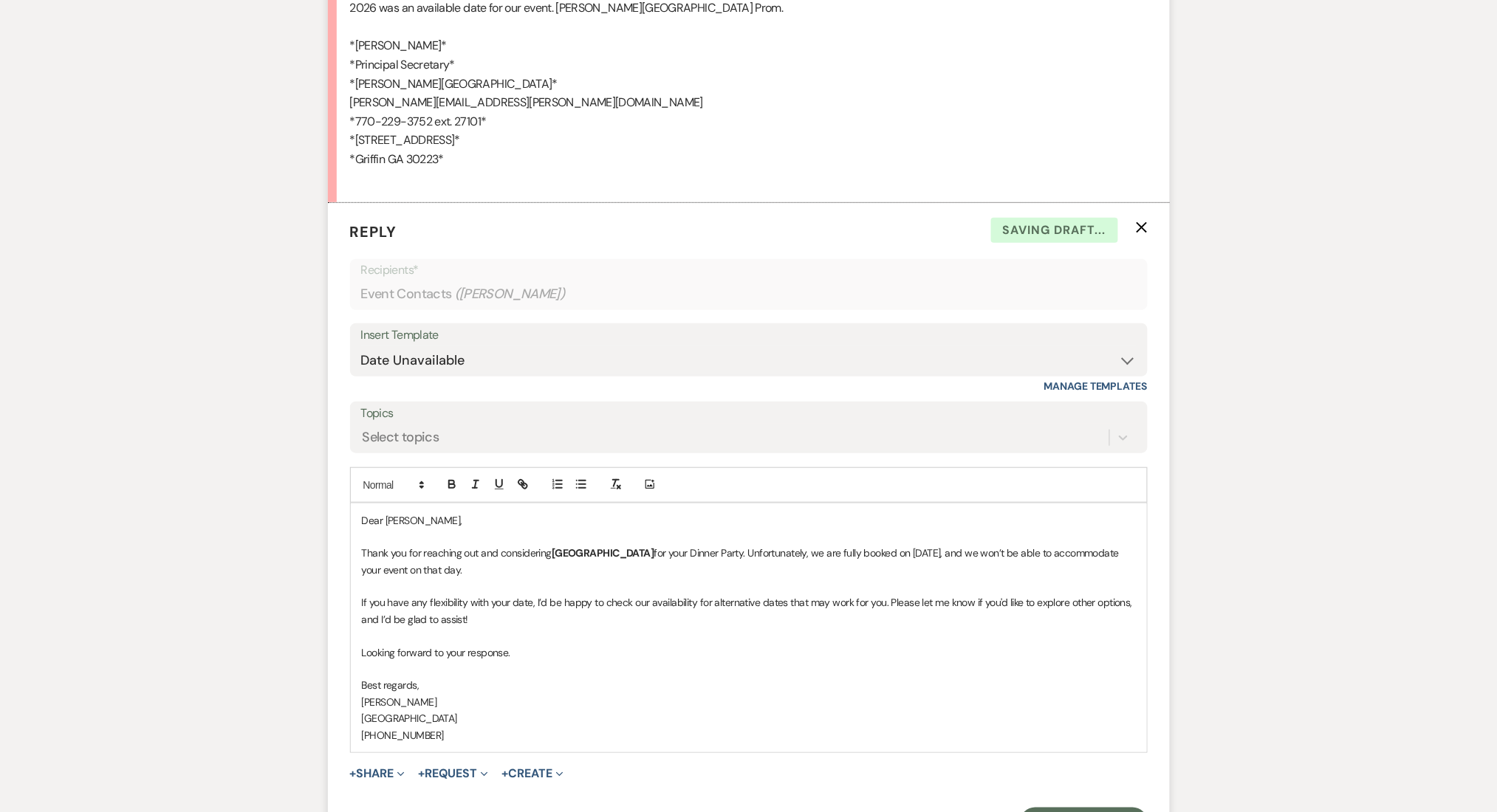
scroll to position [2335, 0]
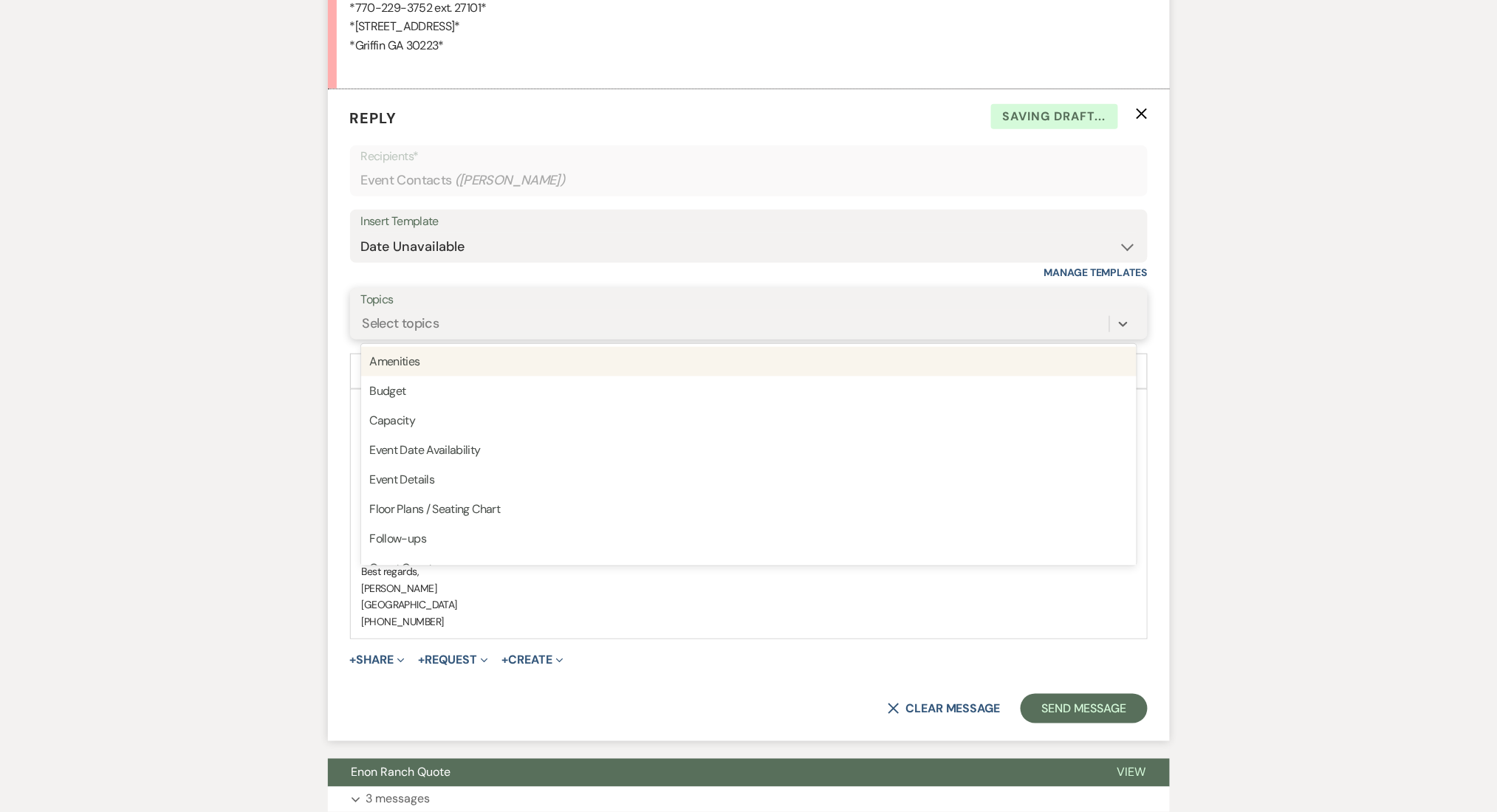
click at [406, 315] on div "Select topics" at bounding box center [401, 325] width 77 height 20
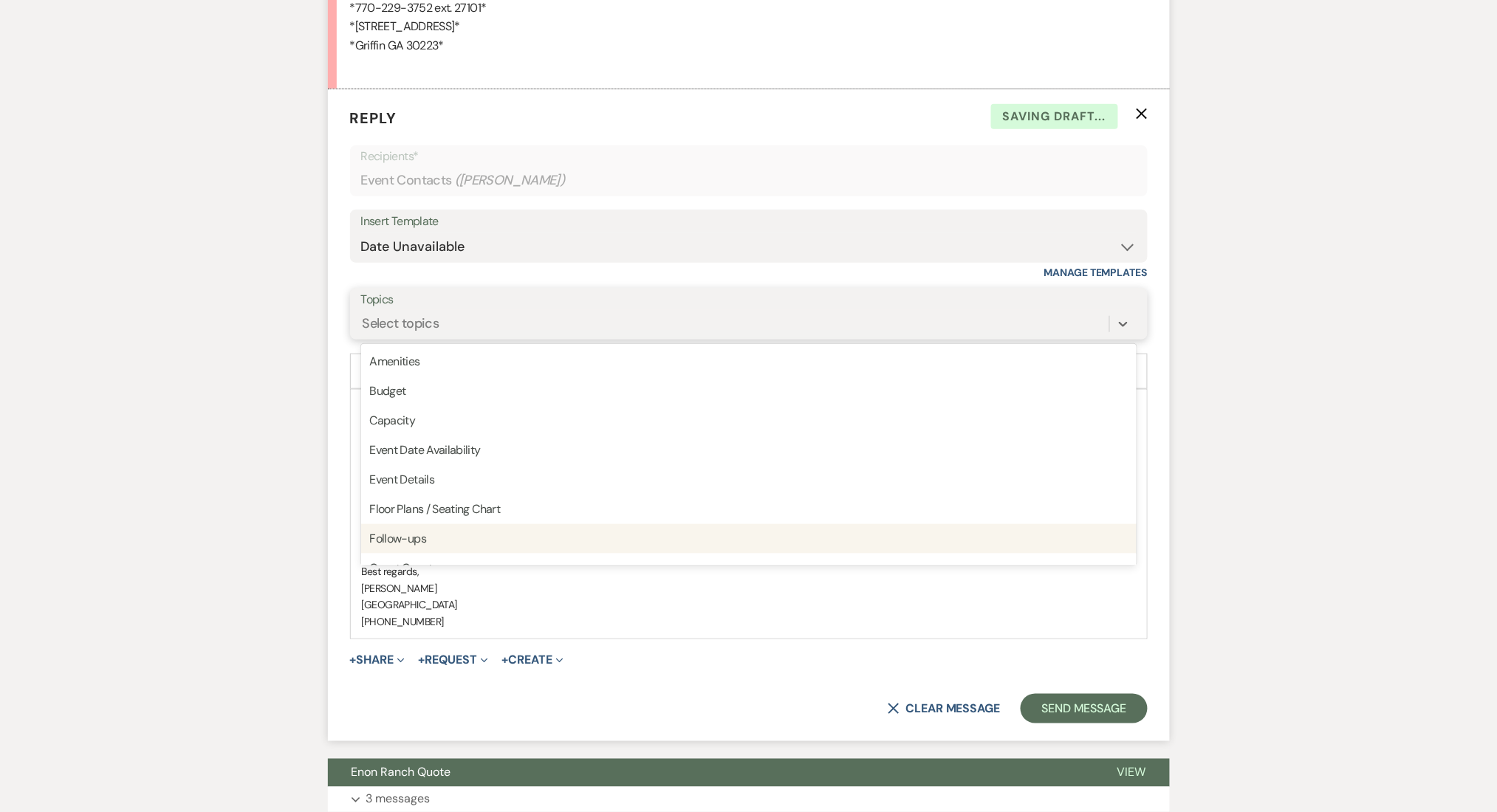
click at [415, 534] on div "Follow-ups" at bounding box center [748, 539] width 775 height 29
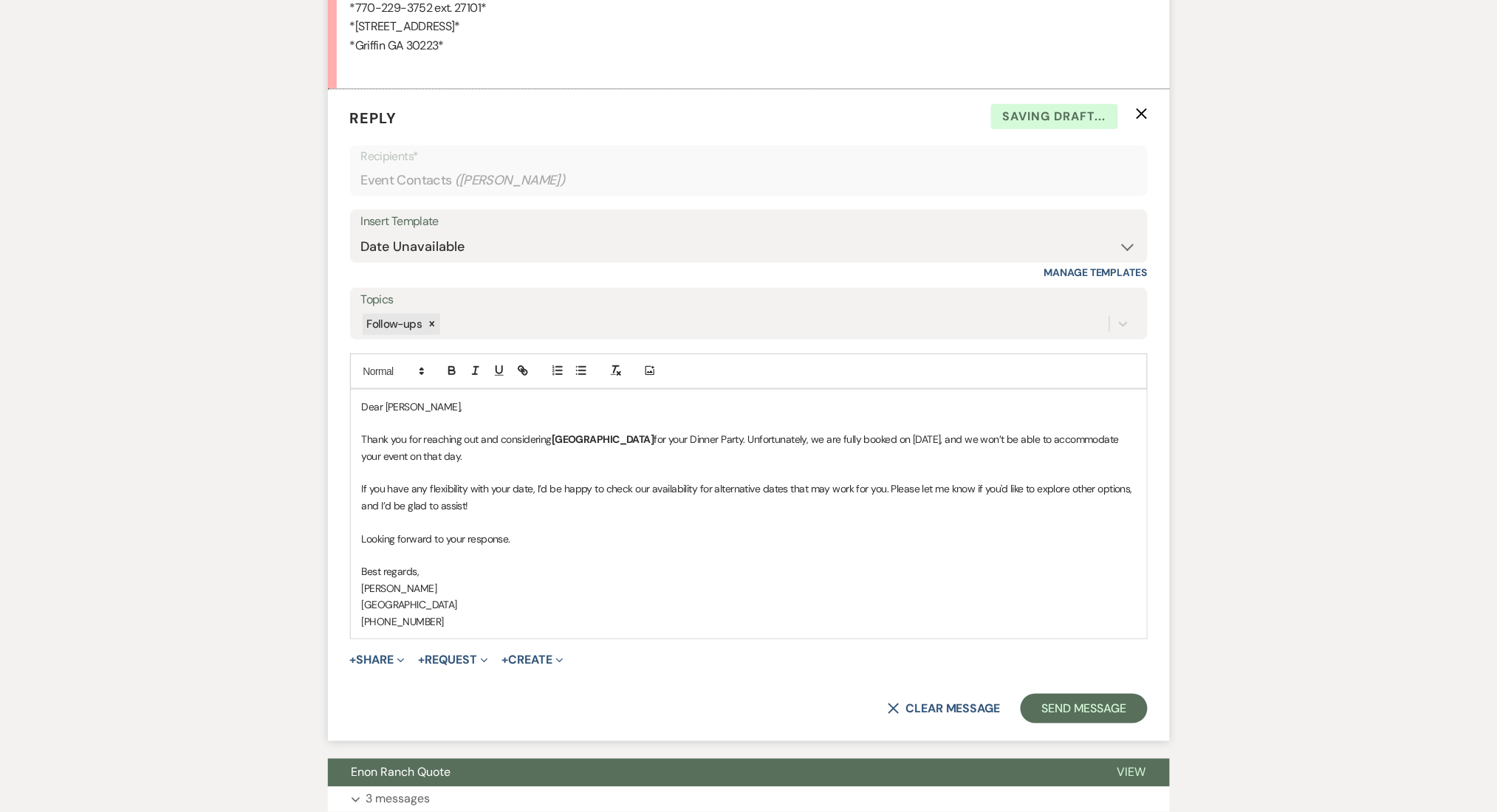
click at [510, 460] on p "Thank you for reaching out and considering Enon Ranch for your Dinner Party. Un…" at bounding box center [748, 448] width 774 height 34
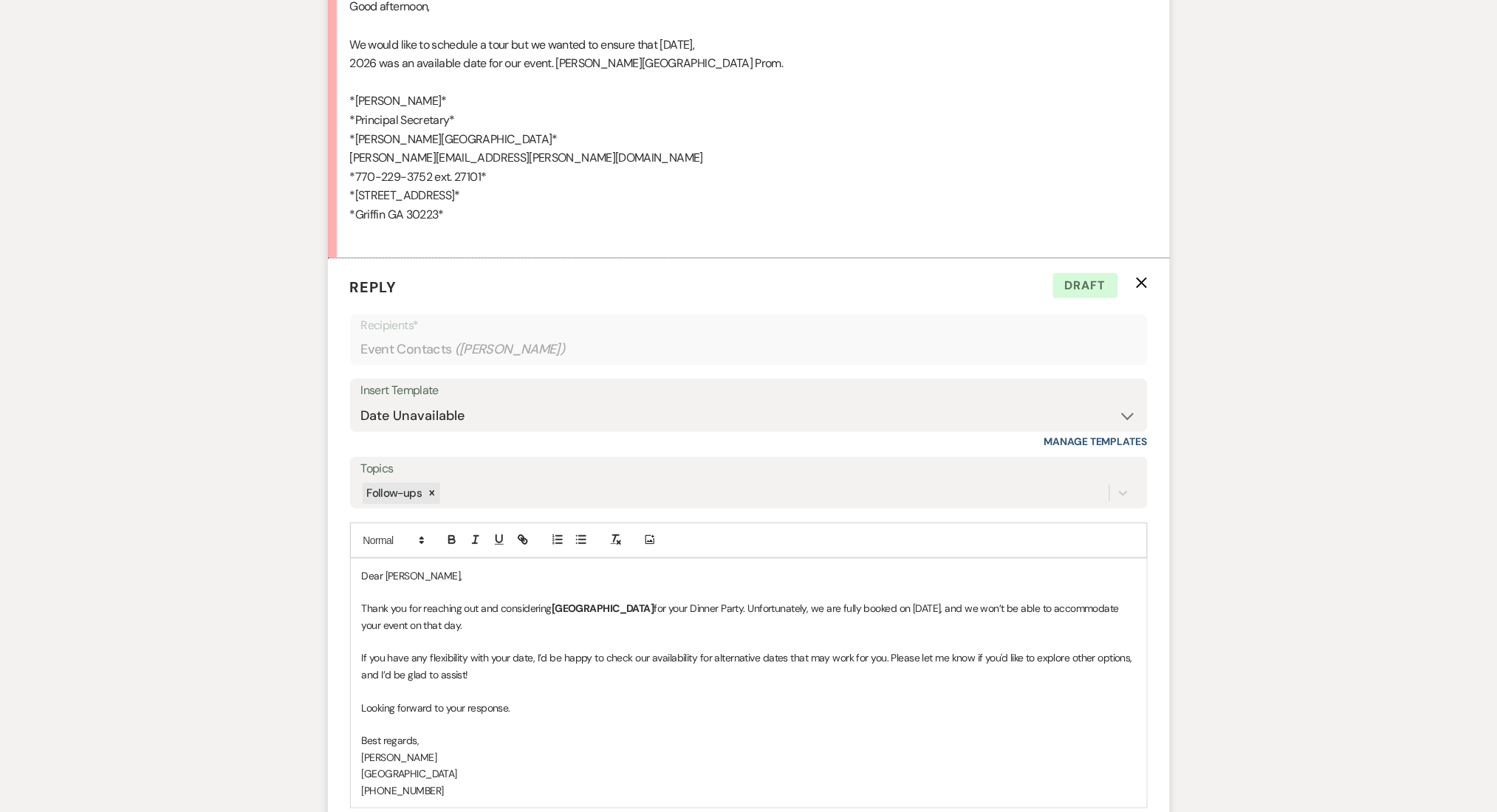
scroll to position [2263, 0]
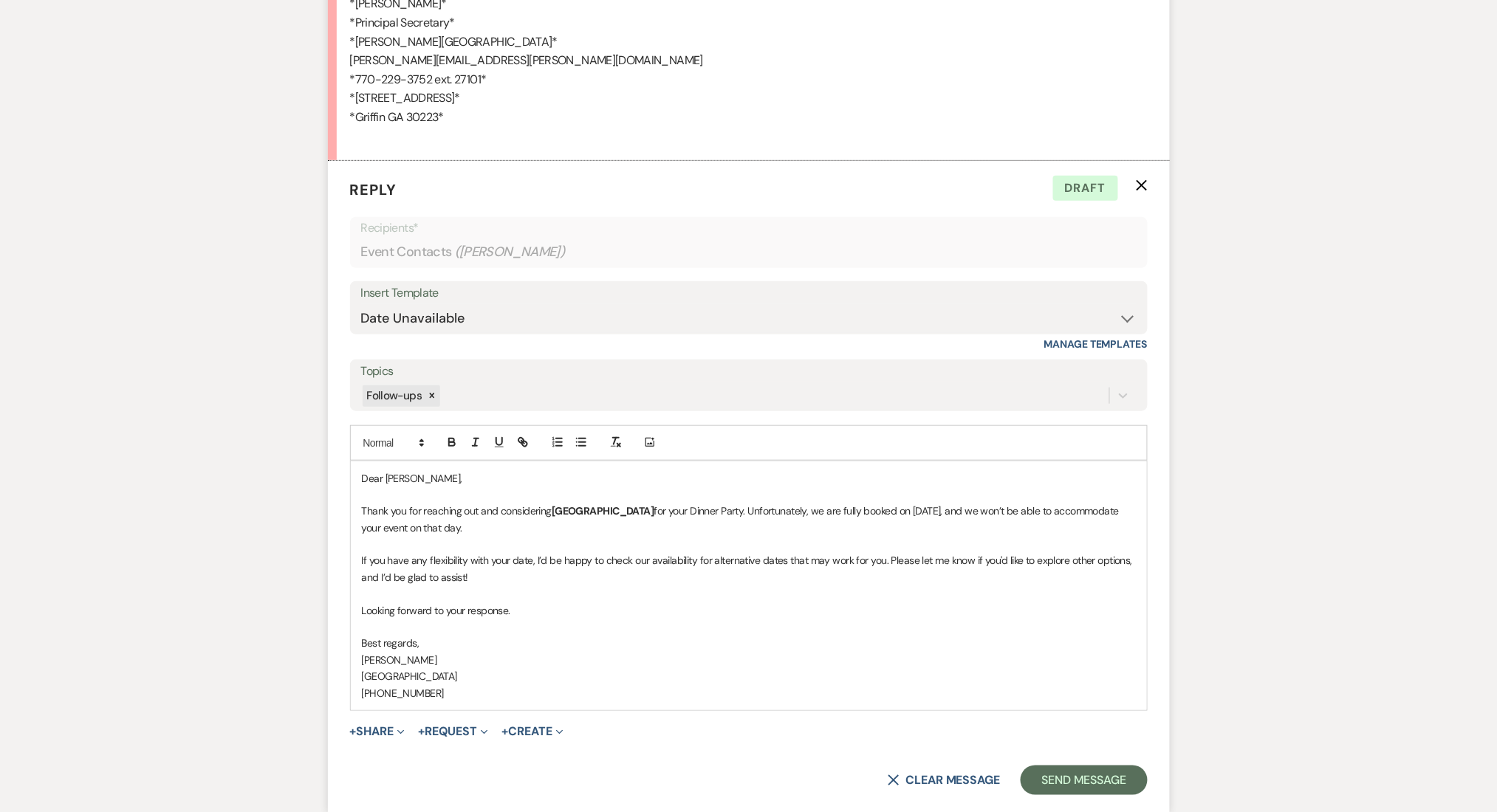
click at [889, 510] on p "Thank you for reaching out and considering Enon Ranch for your Dinner Party. Un…" at bounding box center [748, 519] width 774 height 34
click at [890, 510] on p "Thank you for reaching out and considering Enon Ranch for your Dinner Party. Un…" at bounding box center [748, 519] width 774 height 34
click at [987, 559] on p "If you have any flexibility with your date, I’d be happy to check our availabil…" at bounding box center [748, 569] width 774 height 34
click at [529, 578] on p "If you have any flexibility with your date, I’d be happy to check our availabil…" at bounding box center [748, 569] width 774 height 34
click at [1054, 781] on button "Send Message" at bounding box center [1083, 780] width 126 height 29
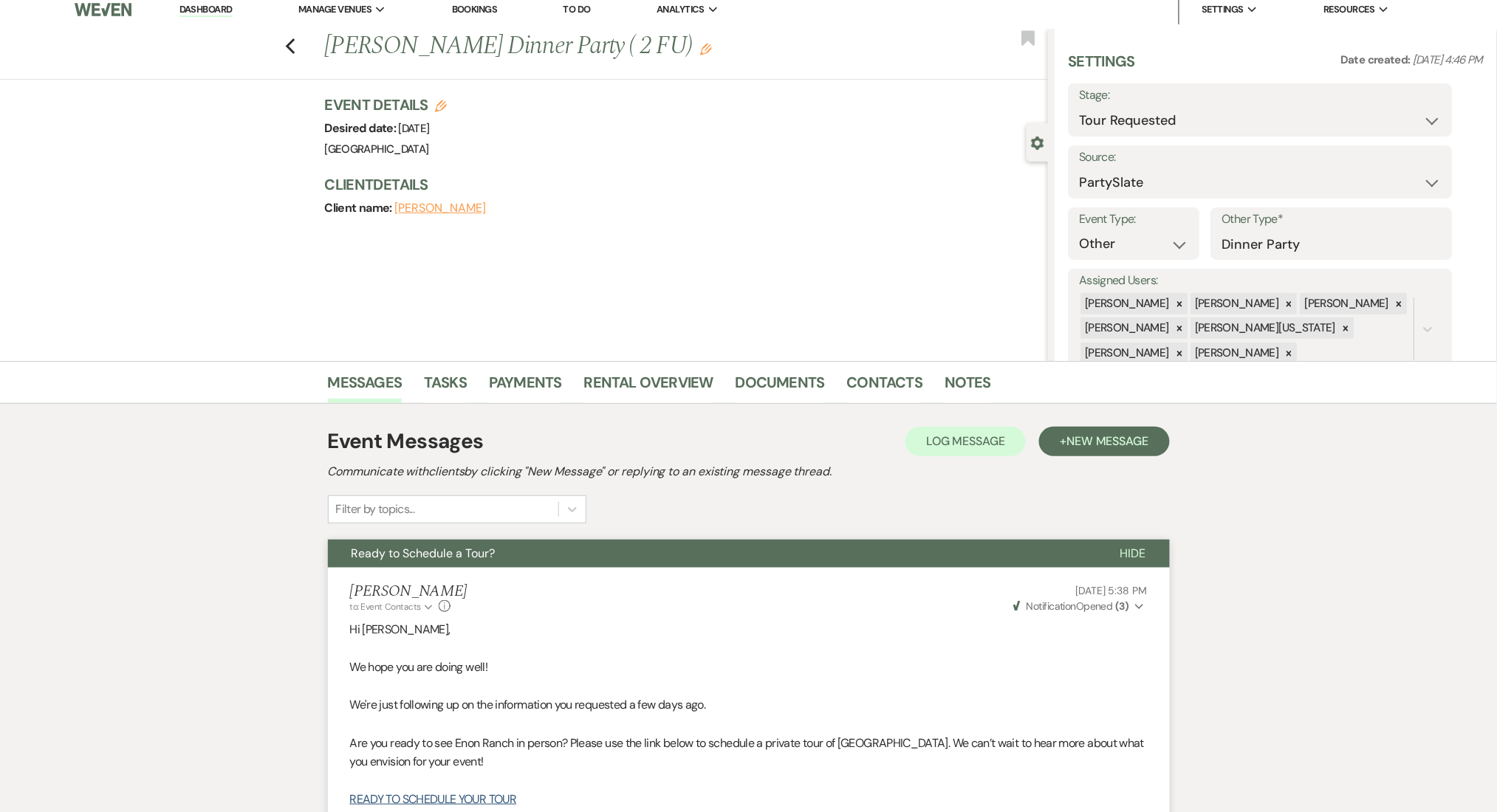
scroll to position [0, 0]
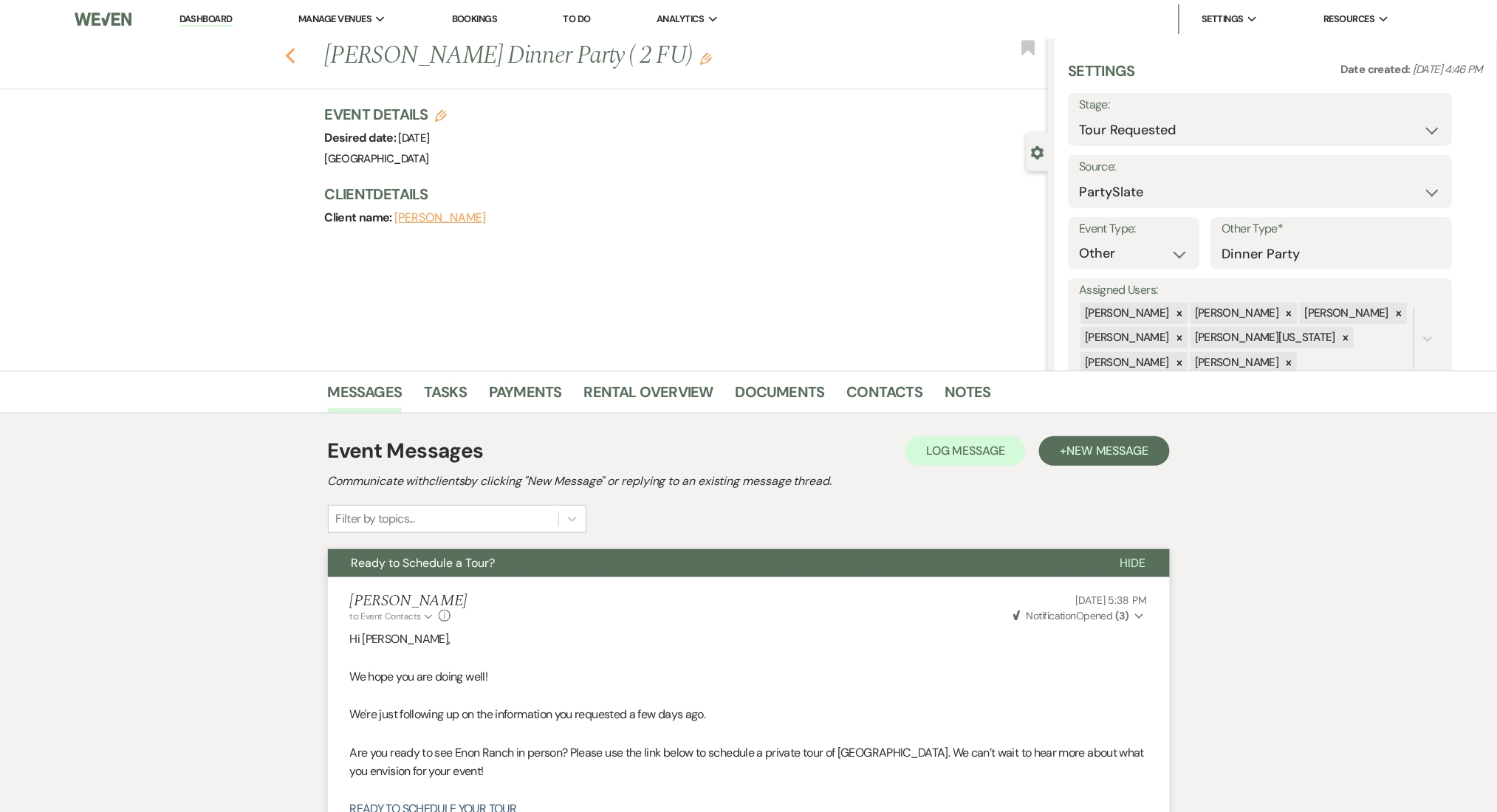
click at [292, 54] on icon "Previous" at bounding box center [290, 55] width 11 height 18
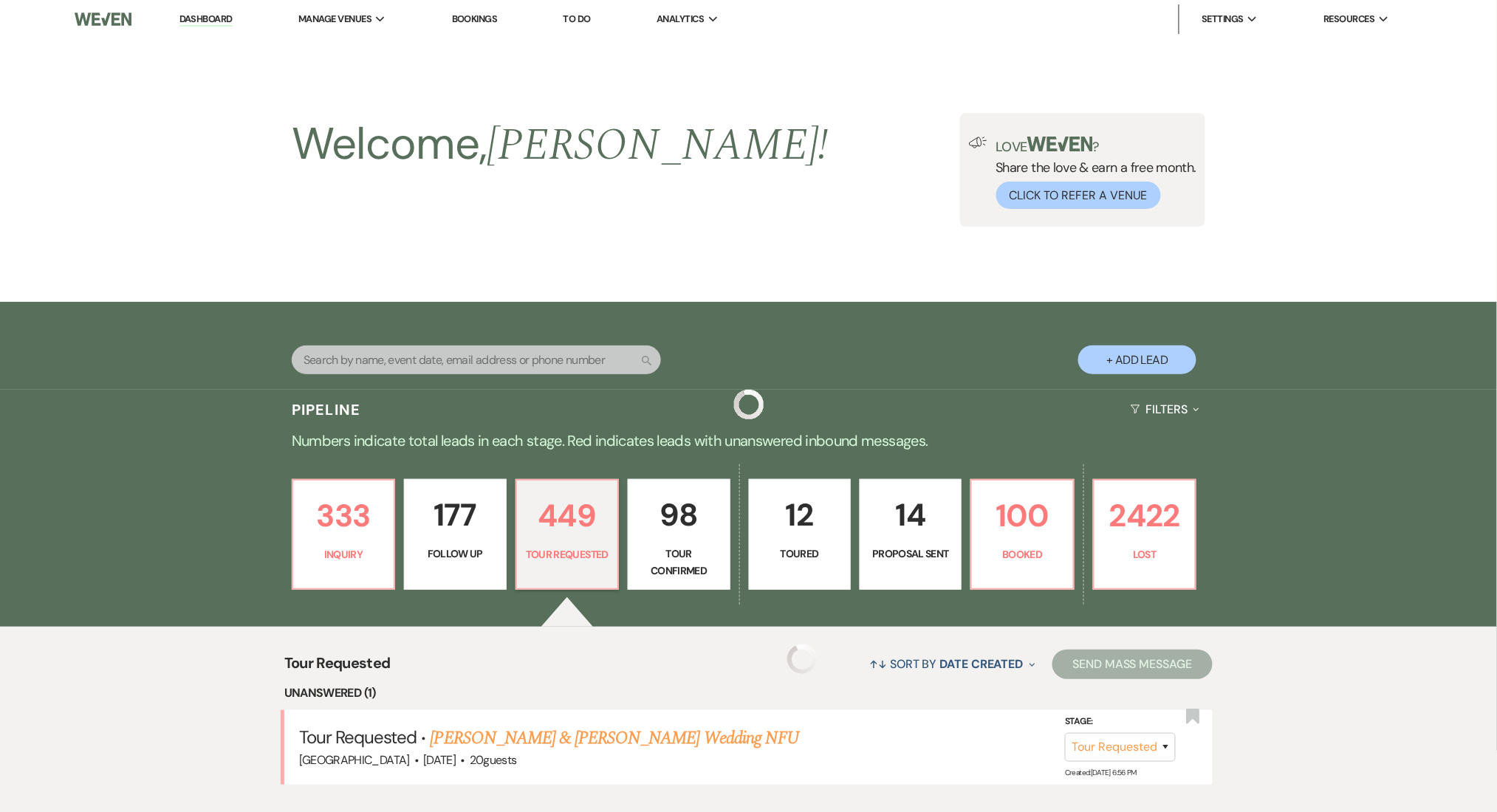
scroll to position [295, 0]
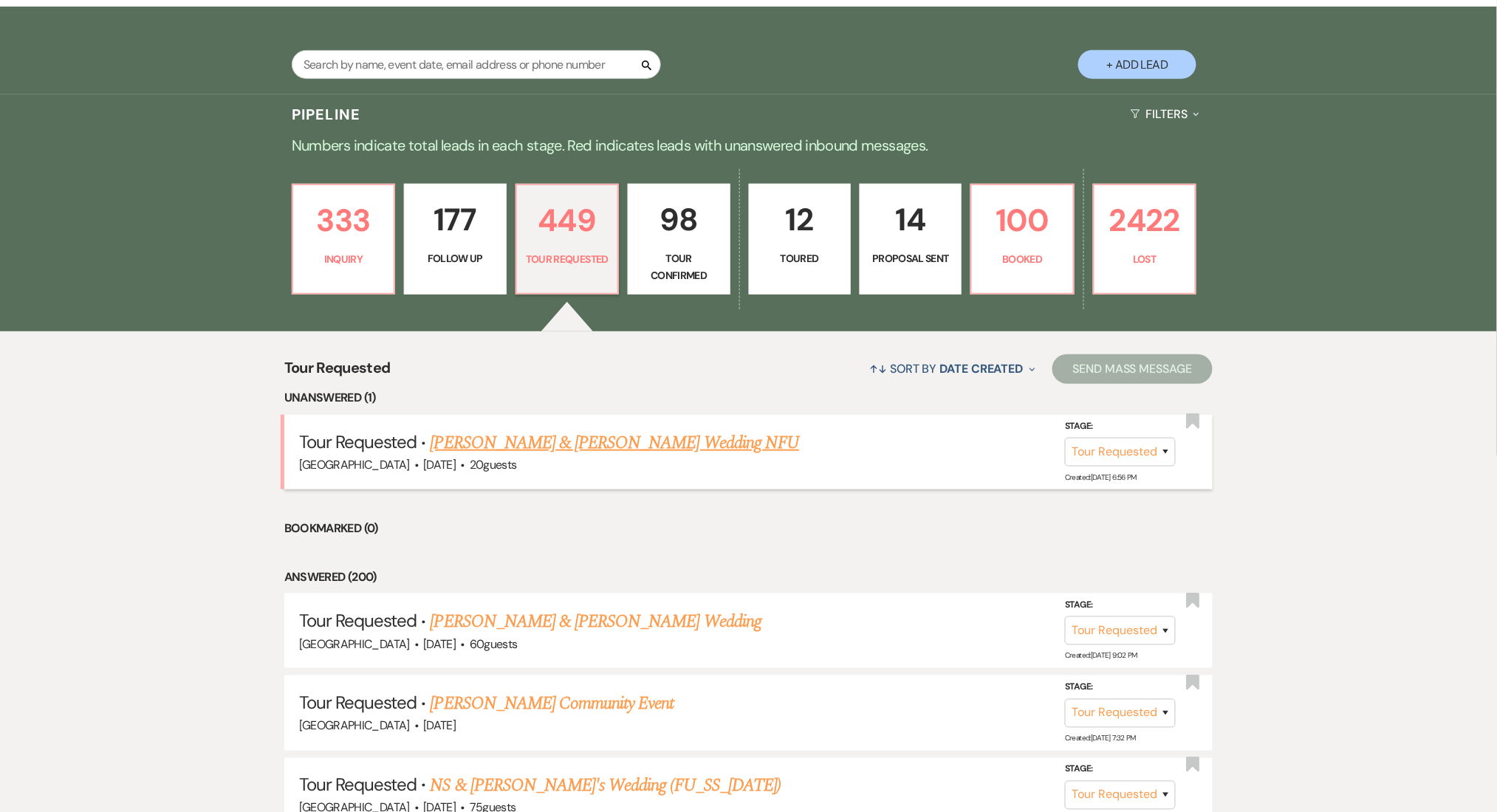
click at [542, 443] on link "William Pope & Nikole Harris's Wedding NFU" at bounding box center [615, 443] width 369 height 27
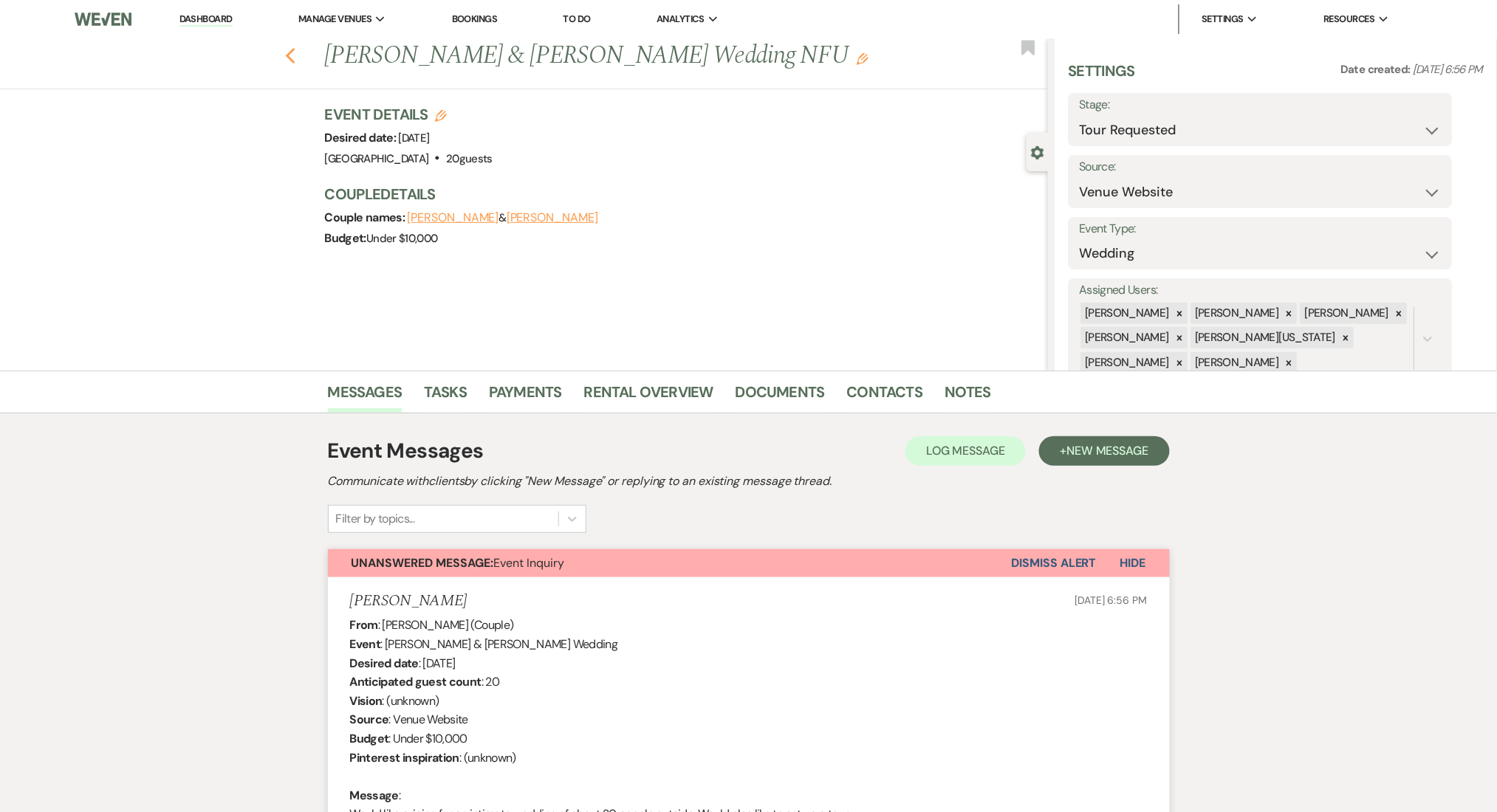
click at [293, 58] on icon "Previous" at bounding box center [290, 55] width 11 height 18
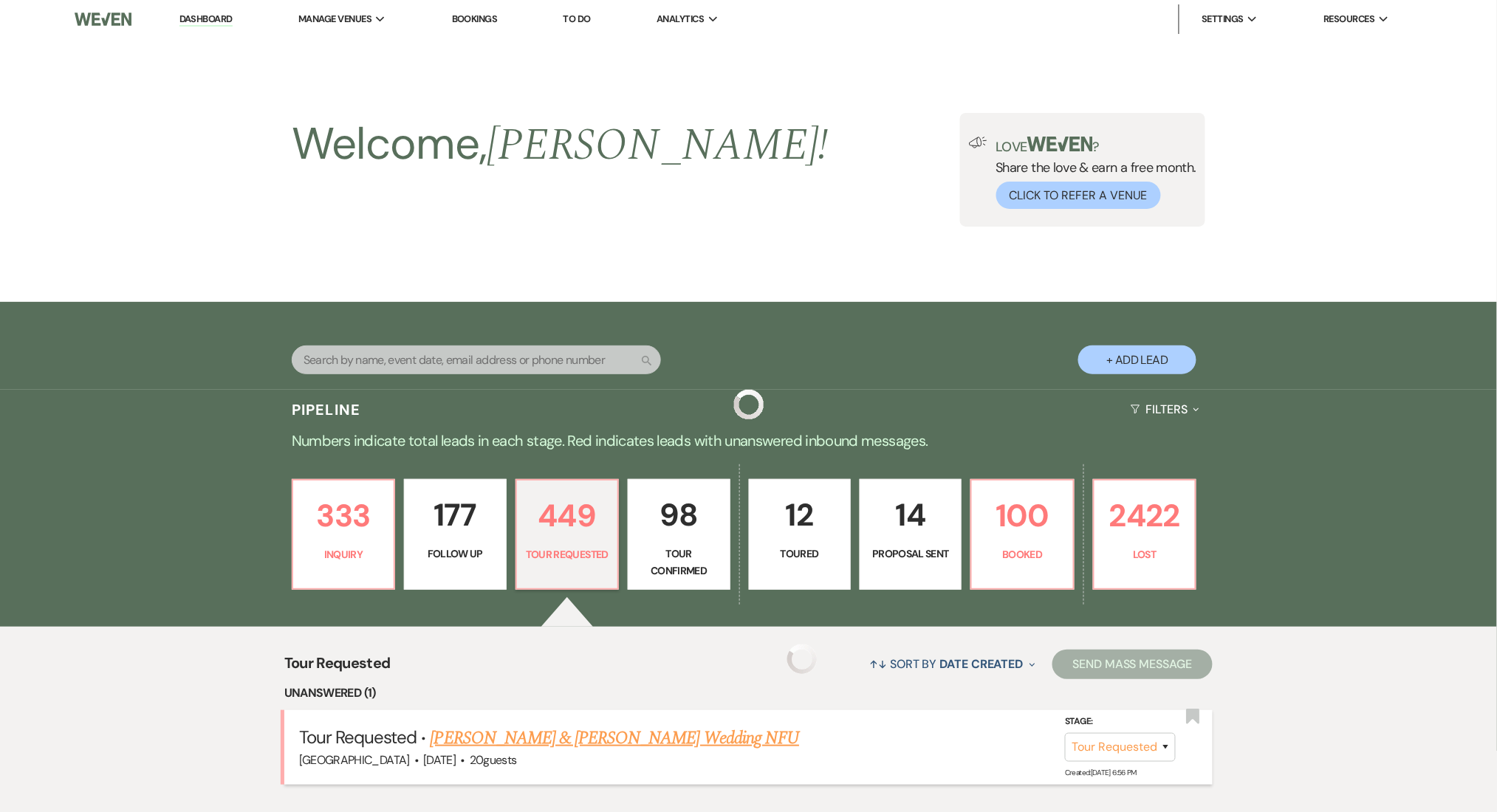
scroll to position [295, 0]
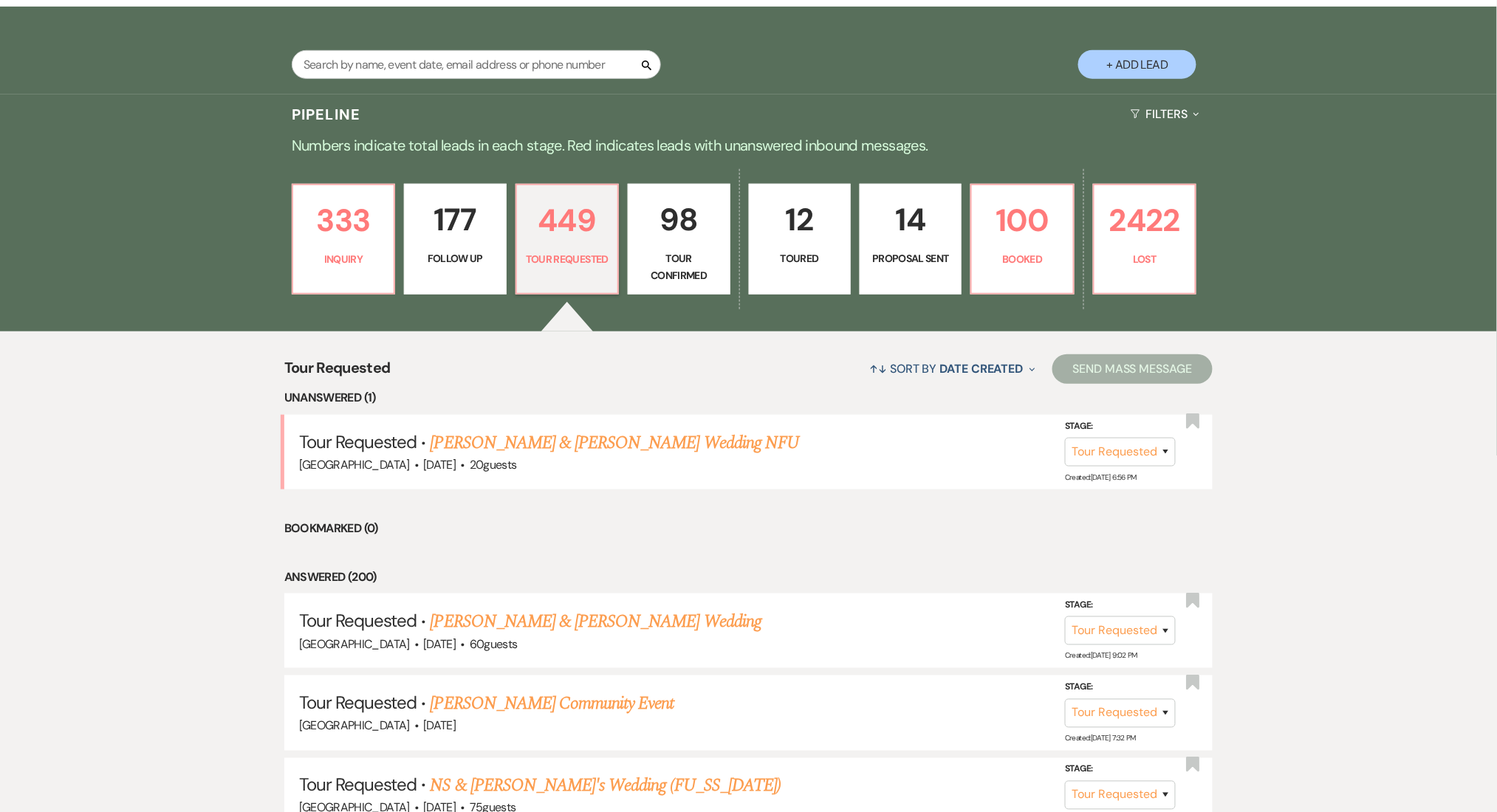
click at [639, 224] on p "98" at bounding box center [678, 219] width 83 height 49
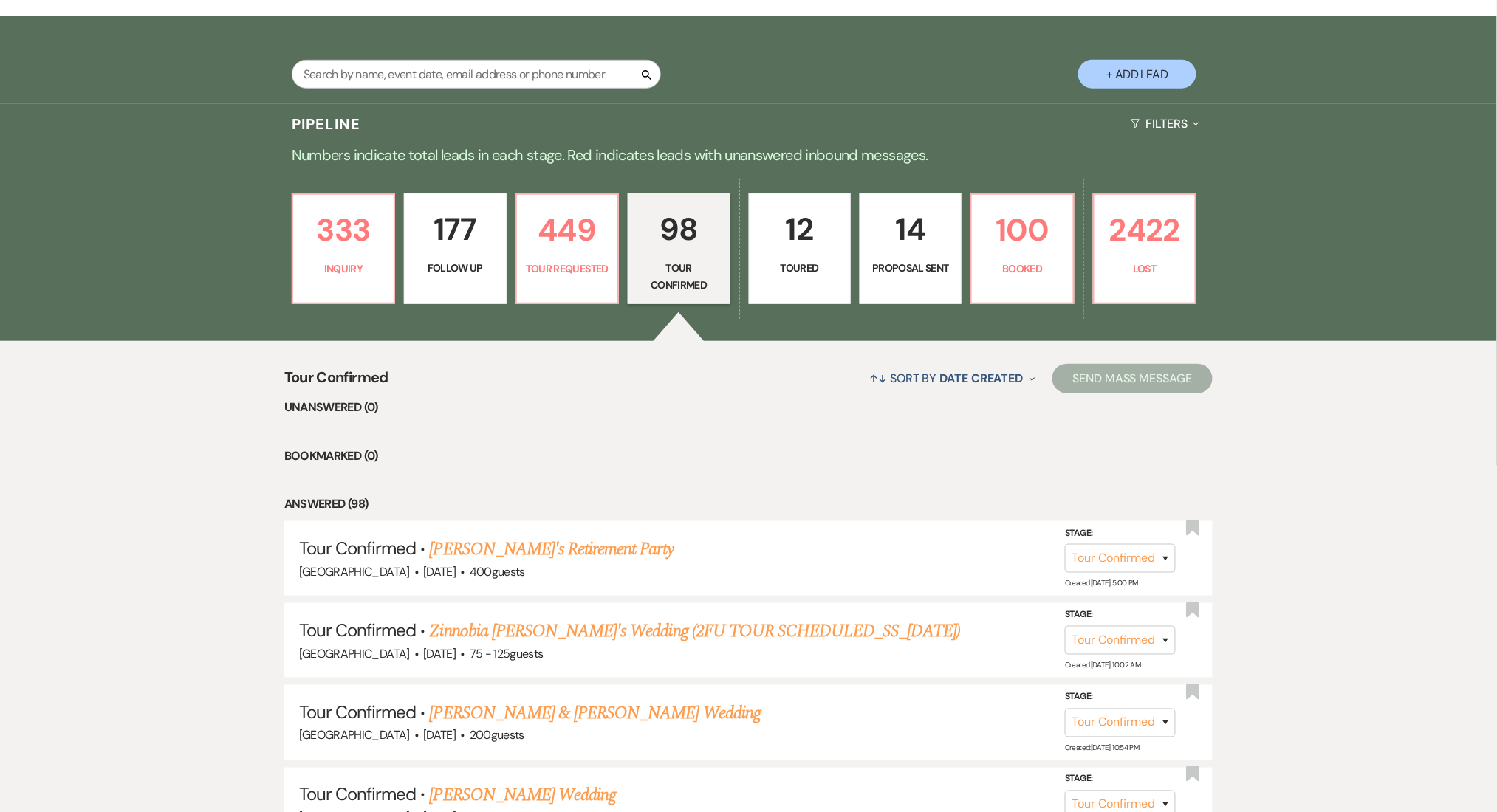
scroll to position [295, 0]
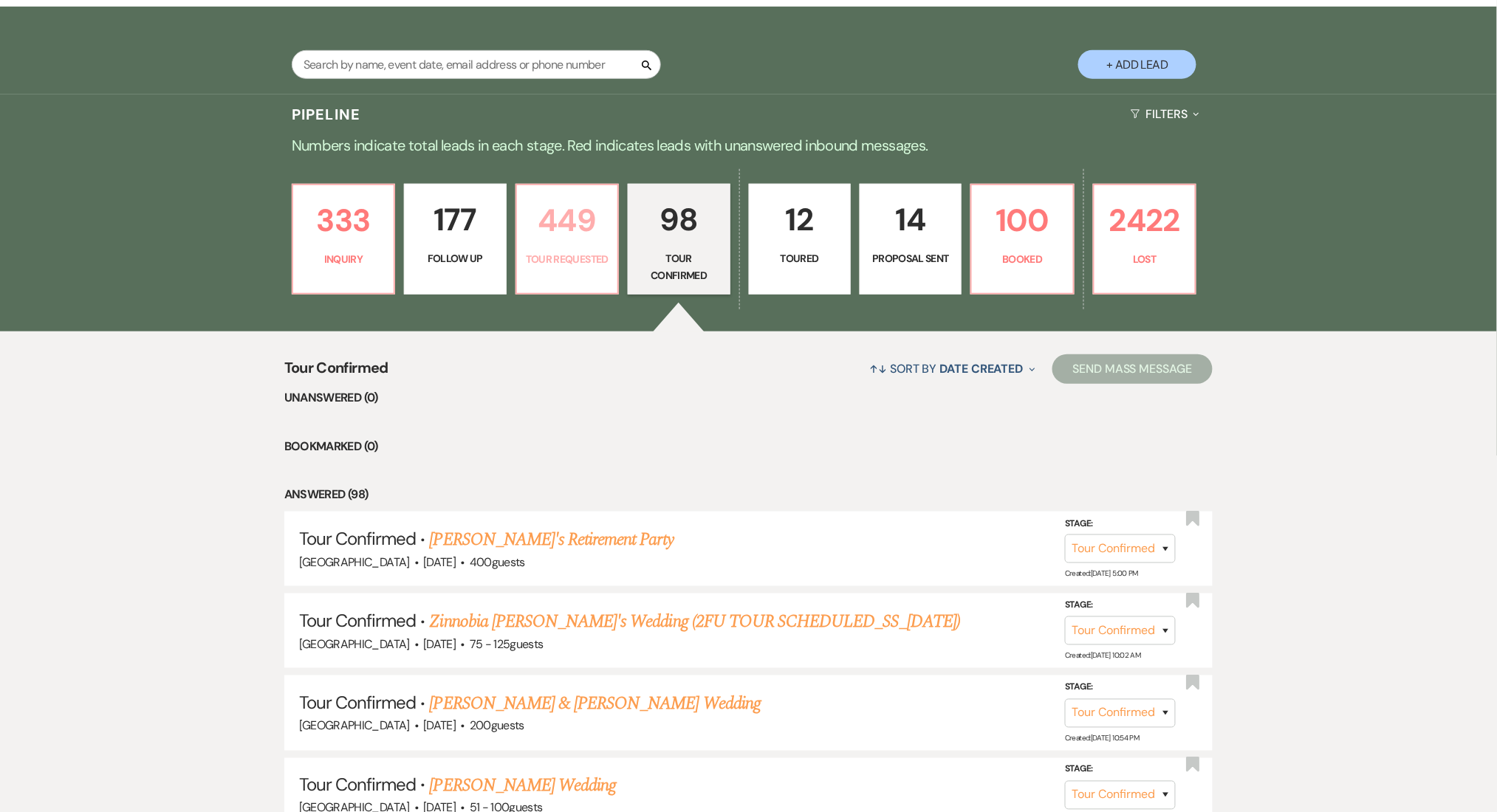
click at [570, 243] on p "449" at bounding box center [567, 220] width 83 height 49
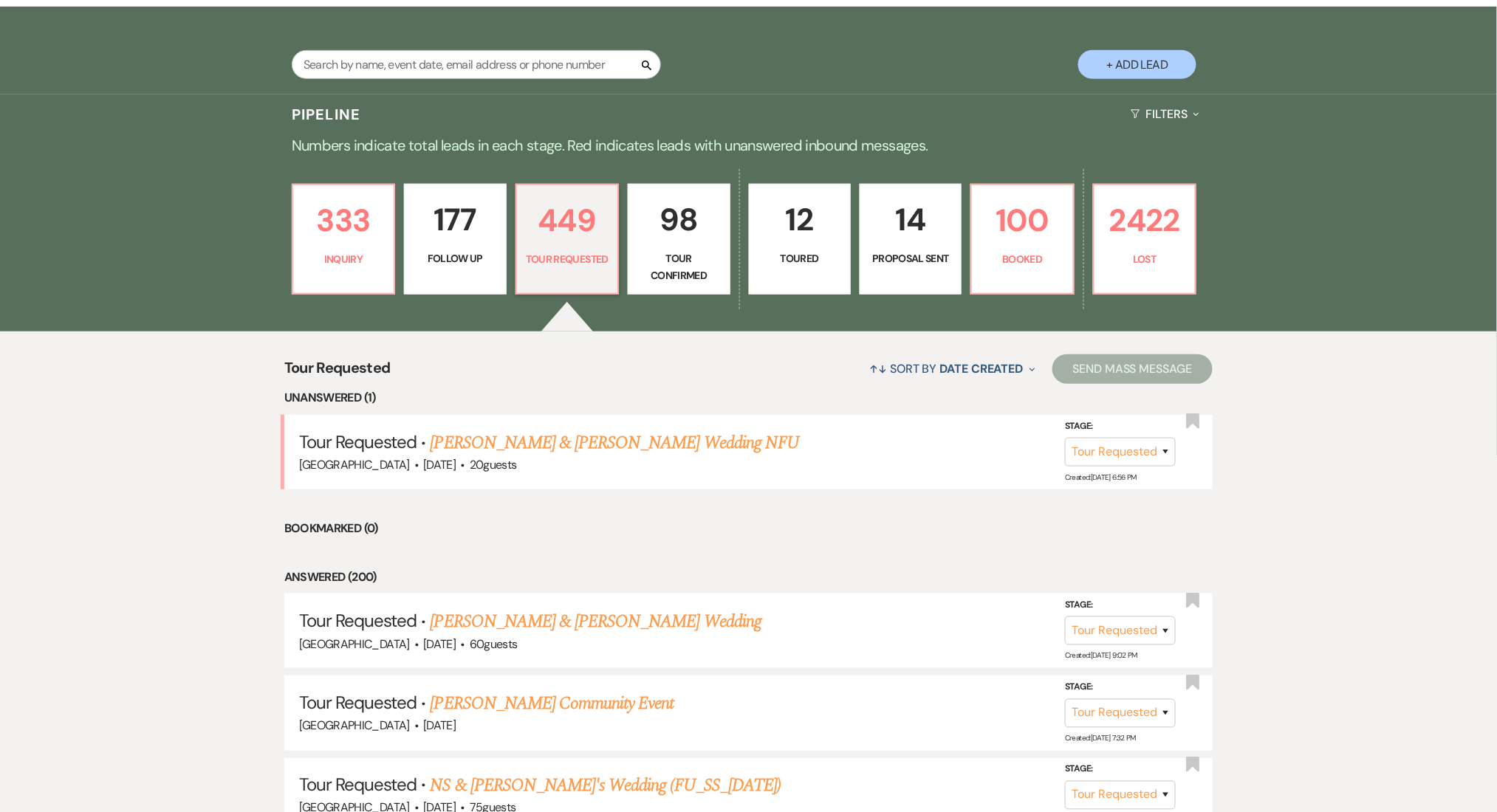
click at [941, 289] on link "14 Proposal Sent" at bounding box center [910, 239] width 102 height 111
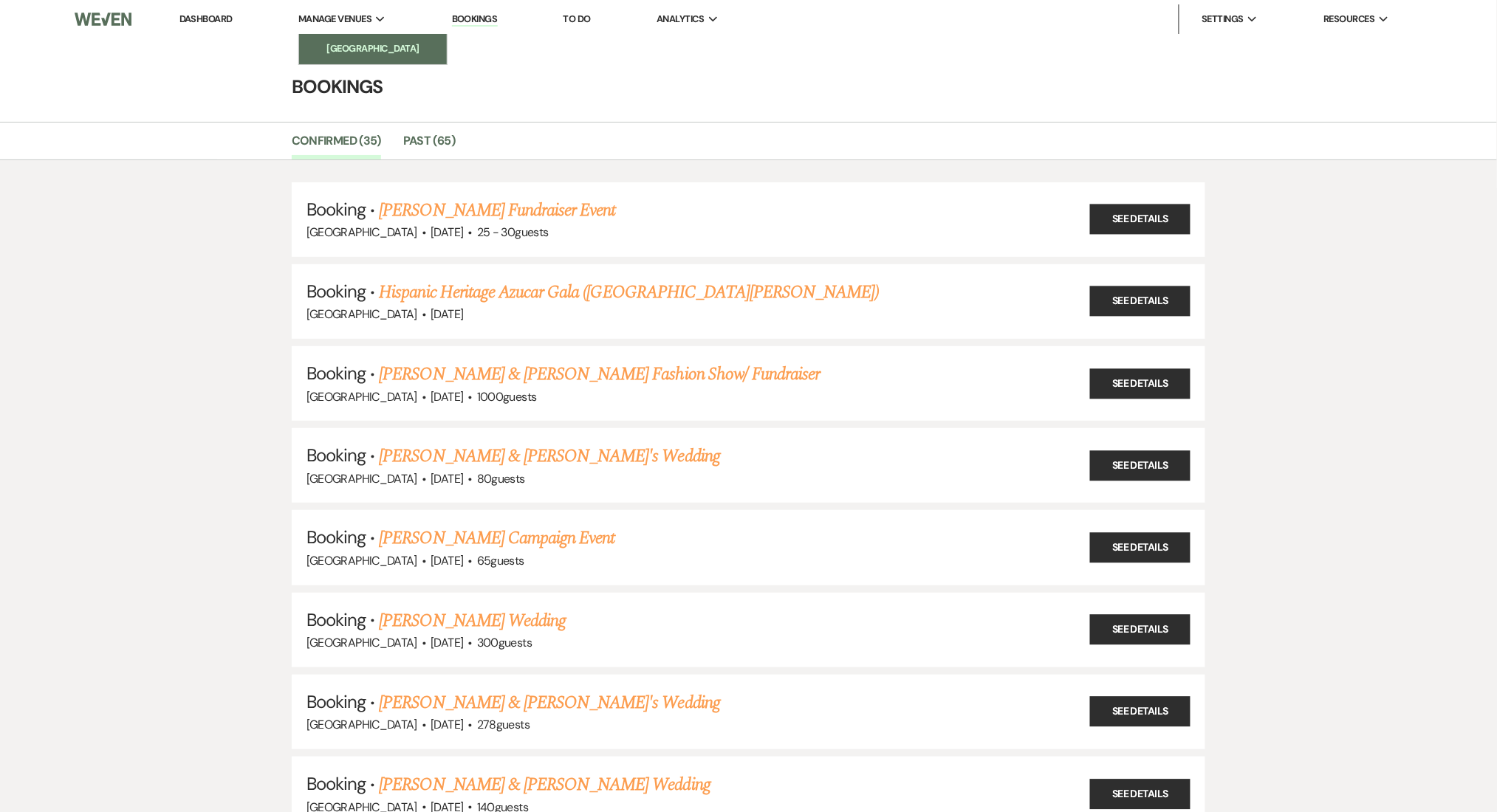
click at [367, 45] on li "[GEOGRAPHIC_DATA]" at bounding box center [373, 49] width 133 height 15
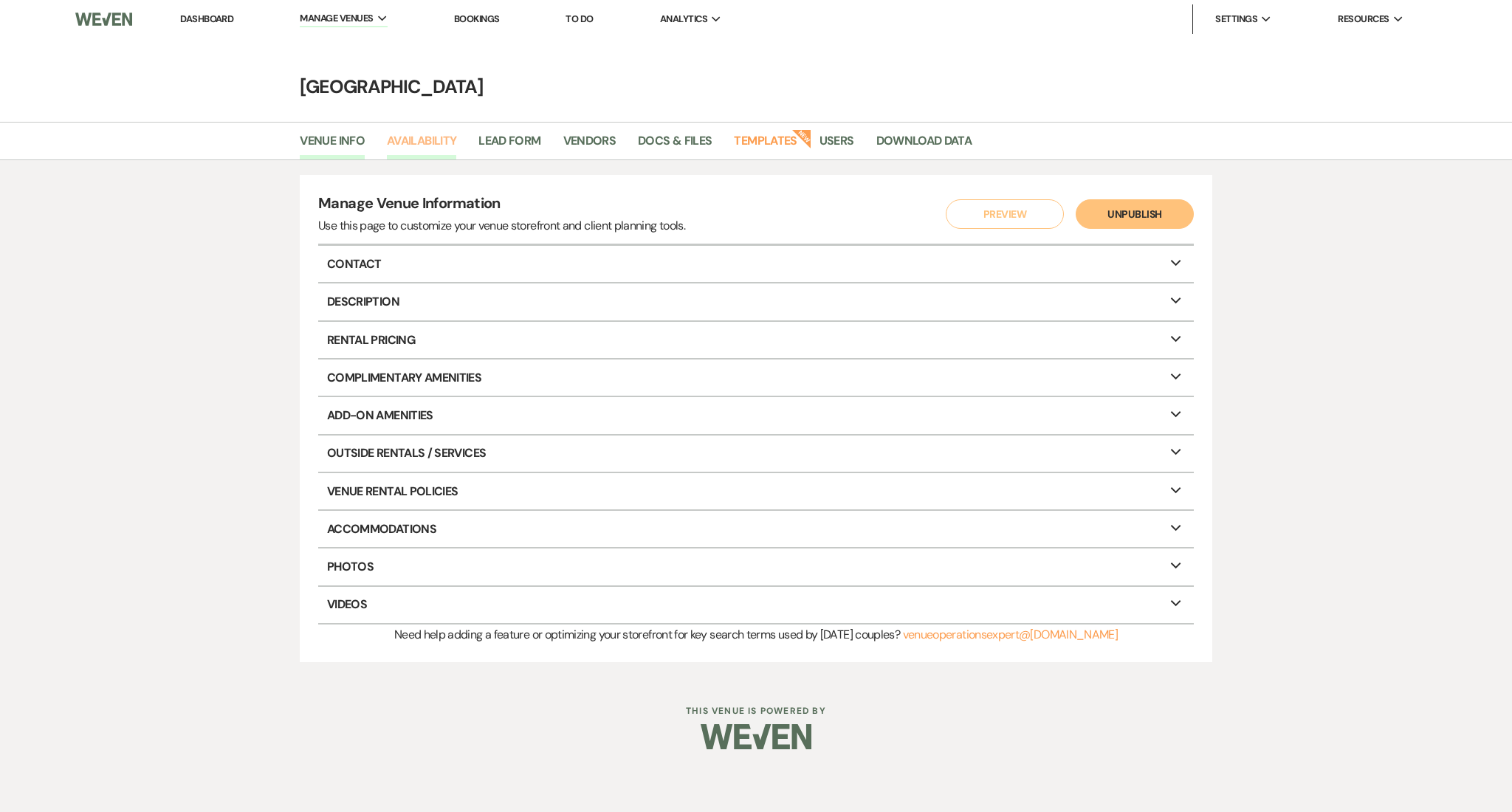
click at [404, 140] on link "Availability" at bounding box center [421, 145] width 70 height 28
select select "2"
select select "2026"
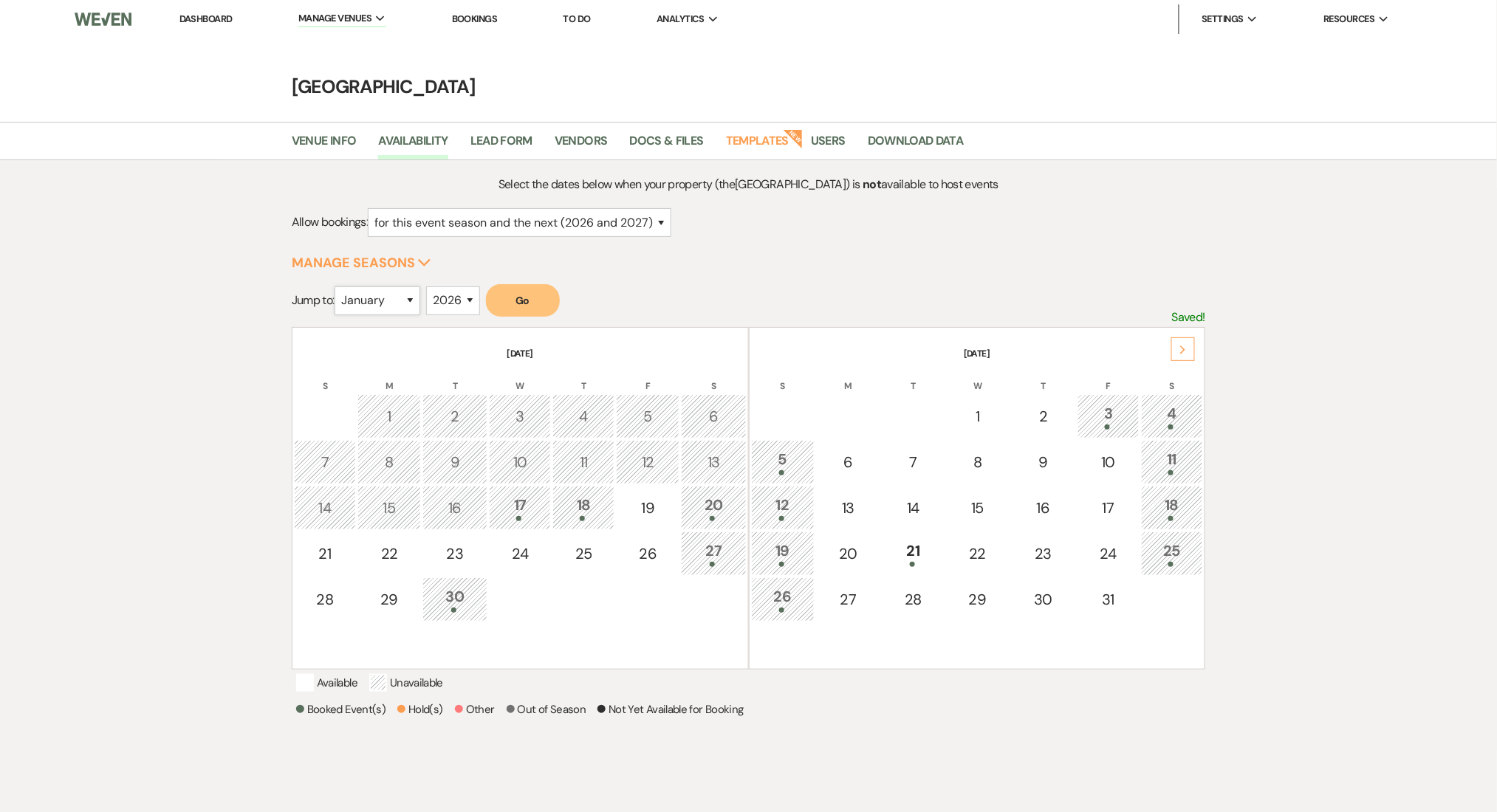
click at [404, 304] on select "January February March April May June July August September October November De…" at bounding box center [378, 300] width 86 height 29
click at [404, 303] on select "January February March April May June July August September October November De…" at bounding box center [378, 300] width 86 height 29
select select "4"
click at [338, 286] on select "January February March April May June July August September October November De…" at bounding box center [378, 300] width 86 height 29
click at [542, 317] on form "Jump to: January February March April May June July August September October No…" at bounding box center [748, 305] width 914 height 43
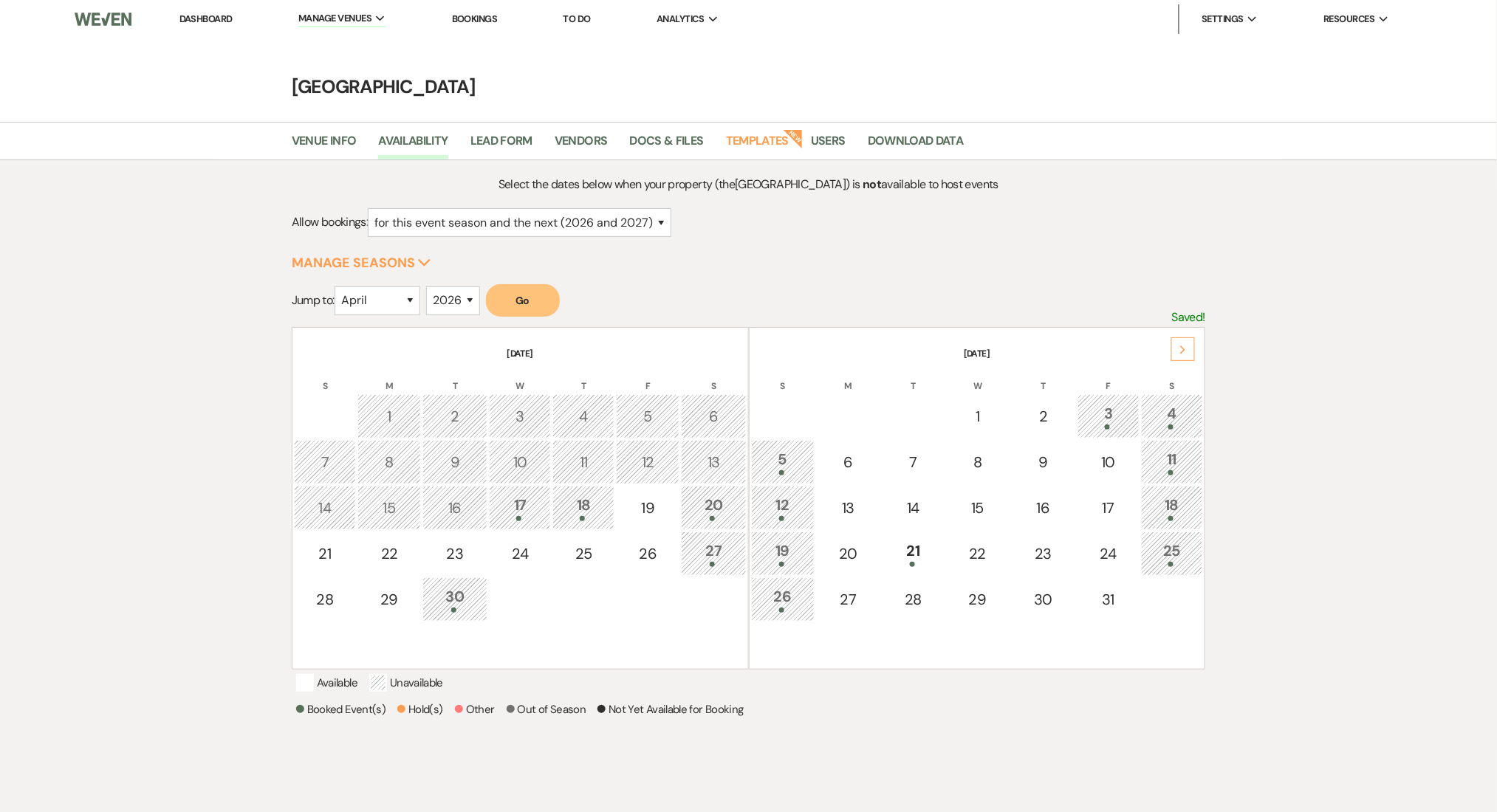
click at [514, 282] on div "Select the dates below when your property (the [GEOGRAPHIC_DATA] ) is not avail…" at bounding box center [748, 504] width 914 height 658
click at [509, 296] on button "Go" at bounding box center [523, 300] width 74 height 33
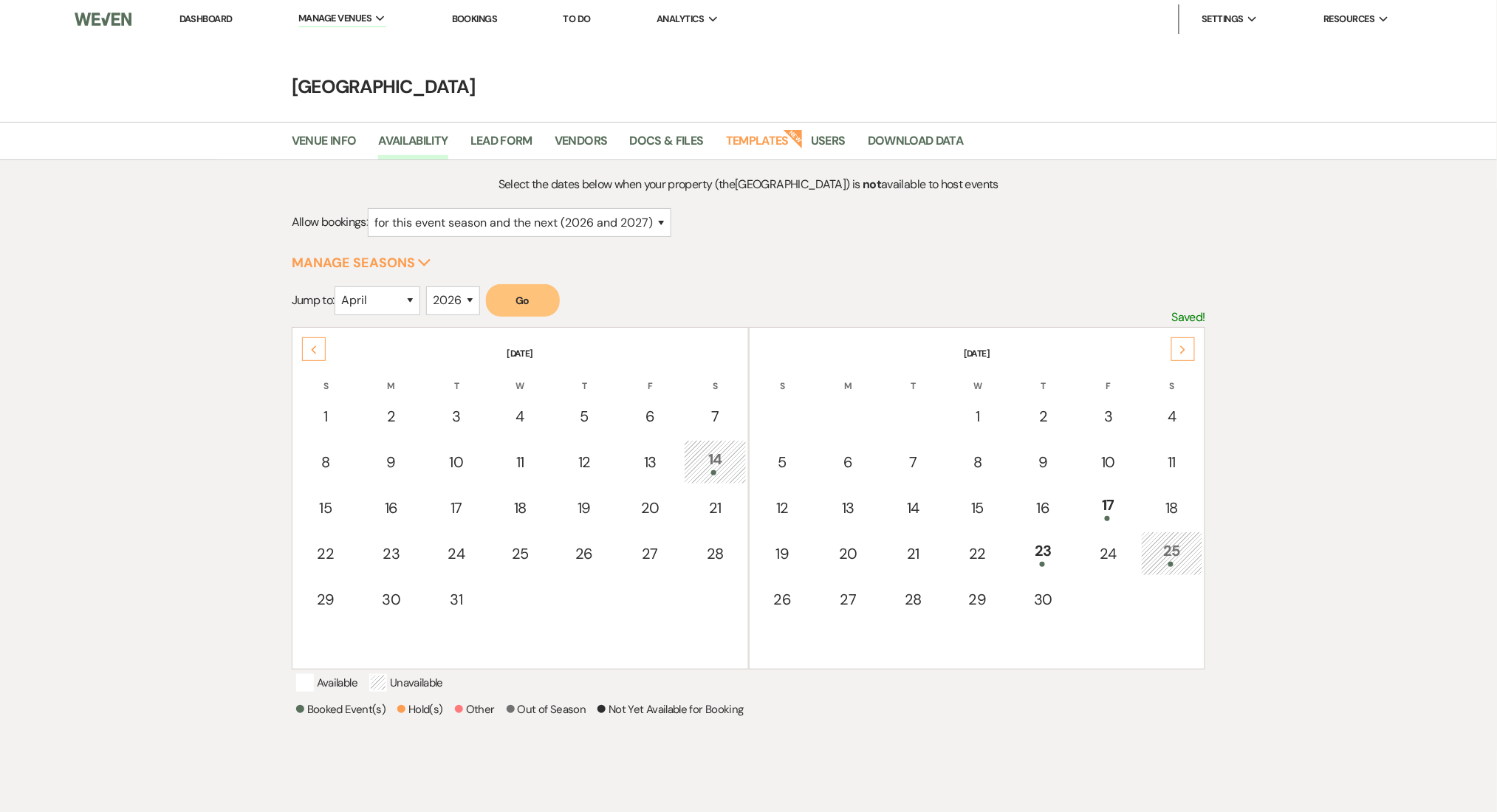
click at [1166, 550] on div "25" at bounding box center [1171, 553] width 46 height 28
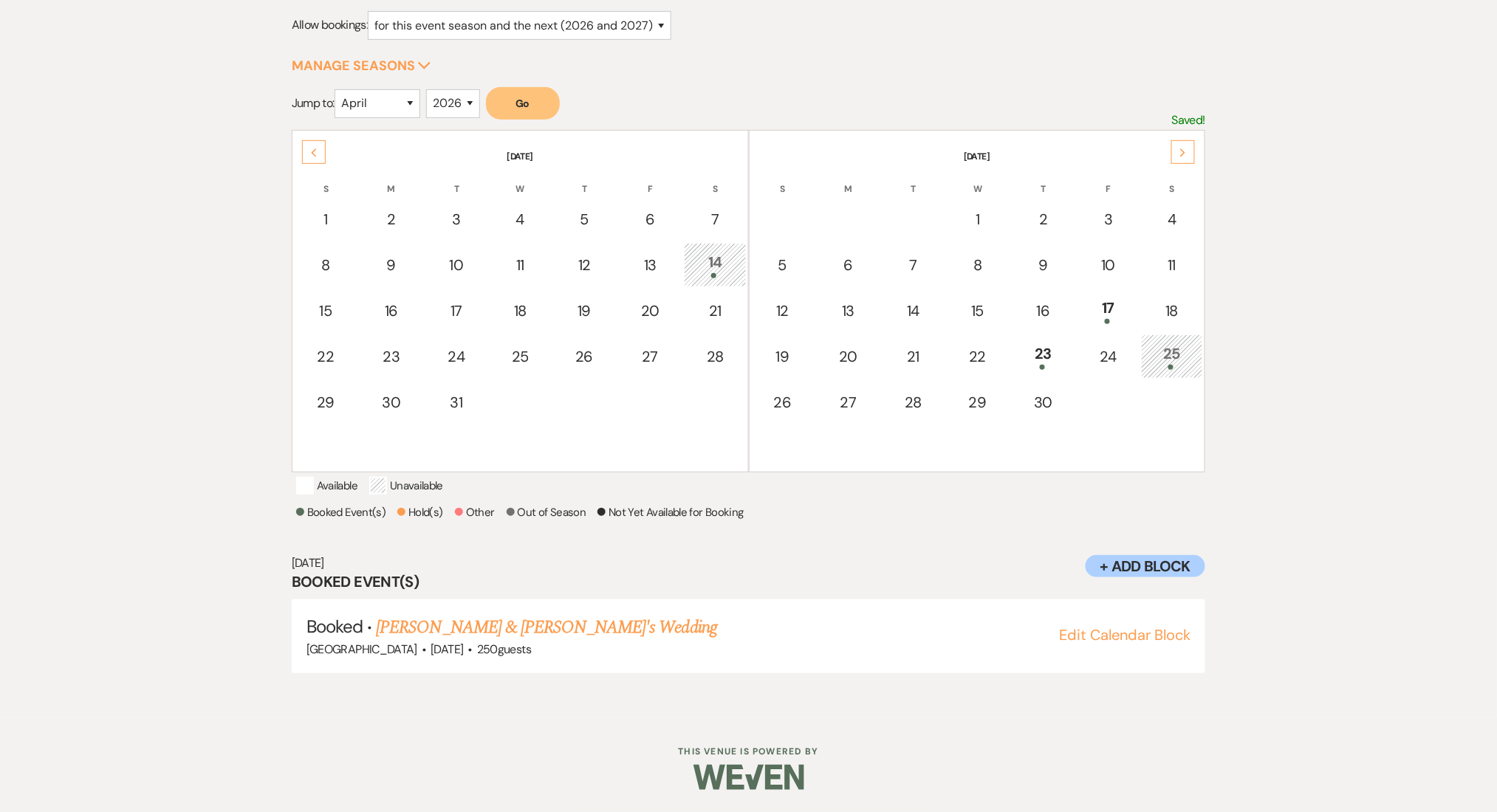
scroll to position [209, 0]
